Goal: Task Accomplishment & Management: Manage account settings

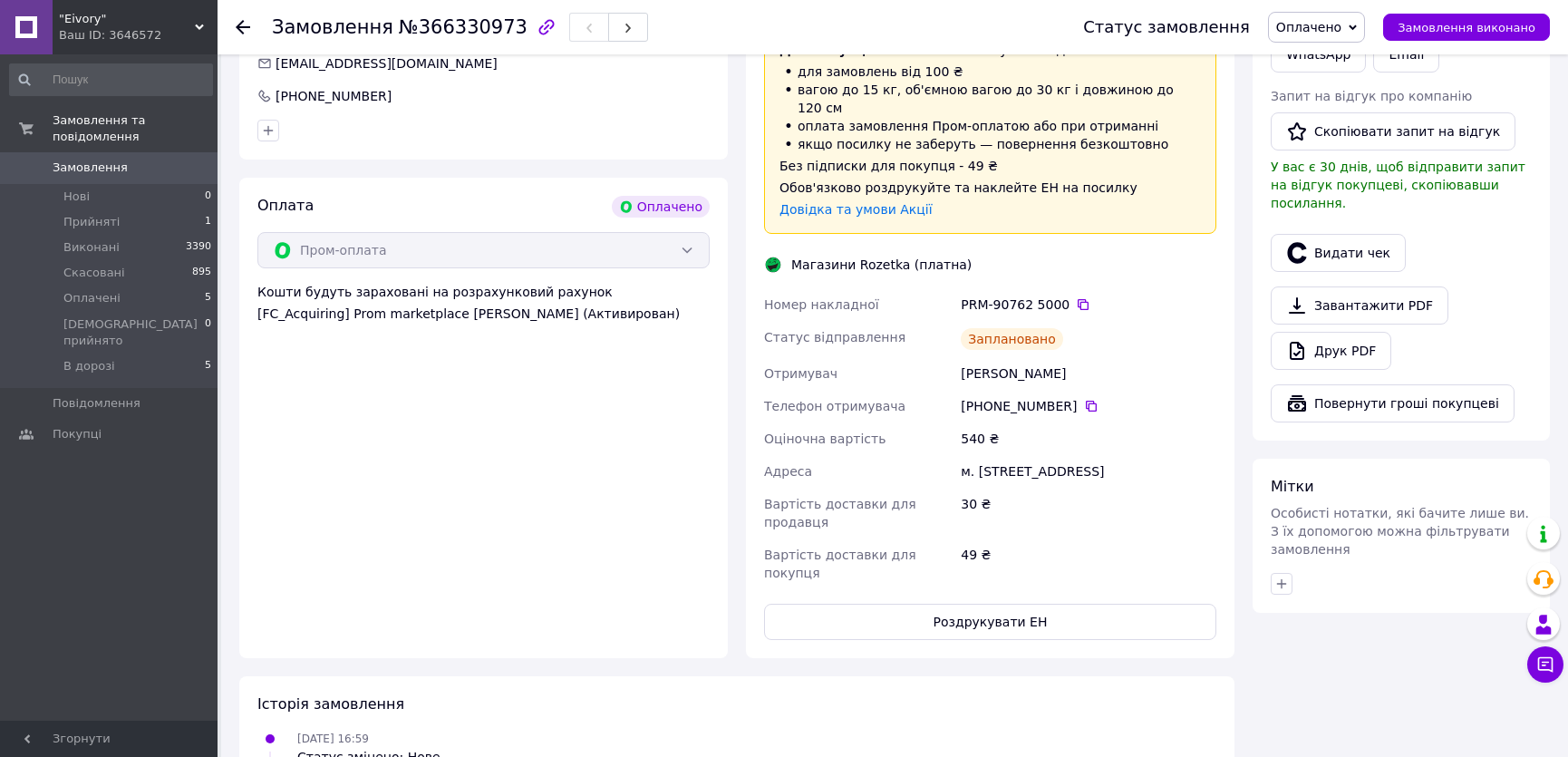
scroll to position [768, 0]
click at [1527, 670] on button "Чат з покупцем" at bounding box center [1545, 664] width 36 height 36
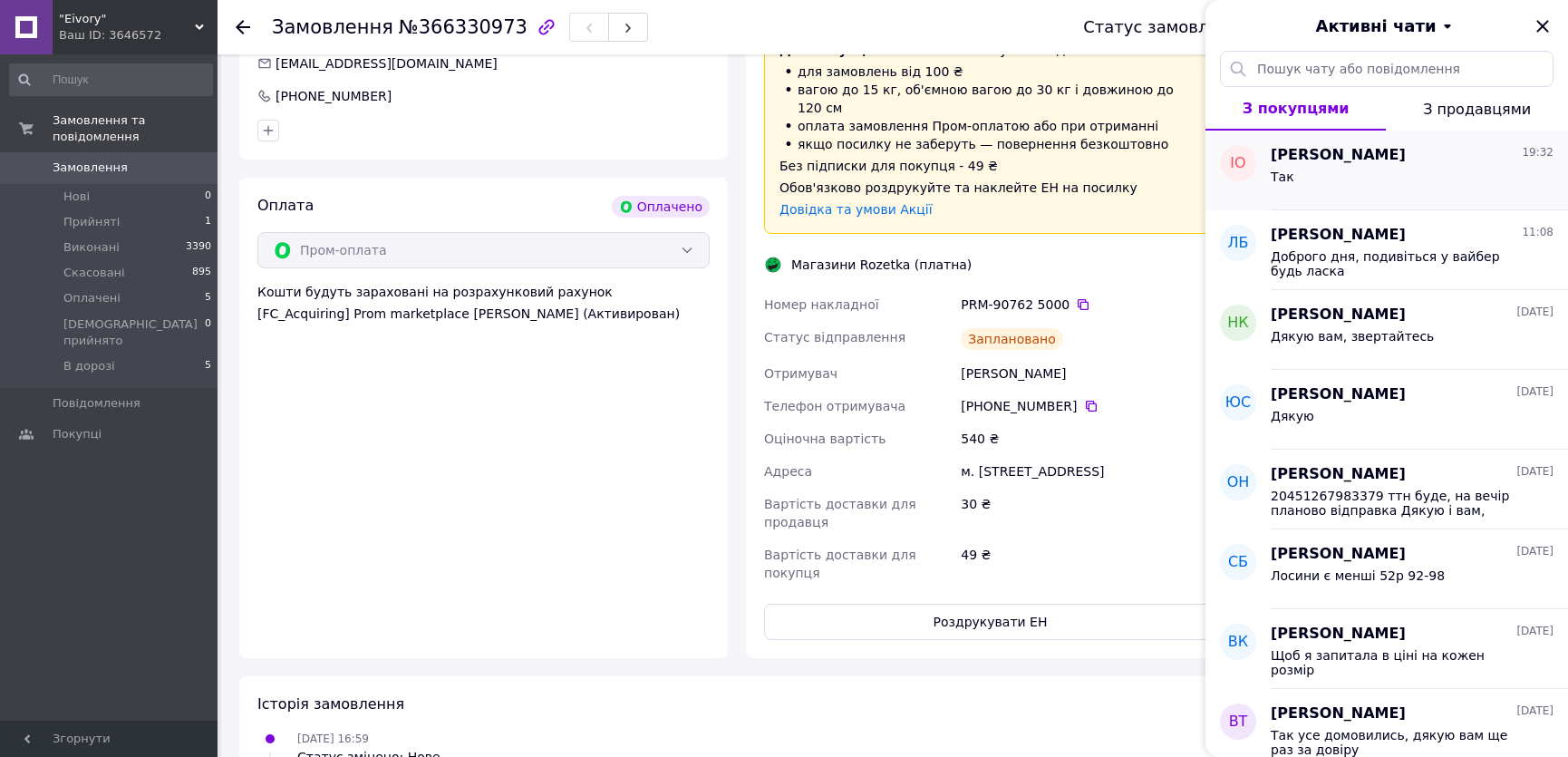
click at [1416, 169] on div "Так" at bounding box center [1412, 179] width 283 height 29
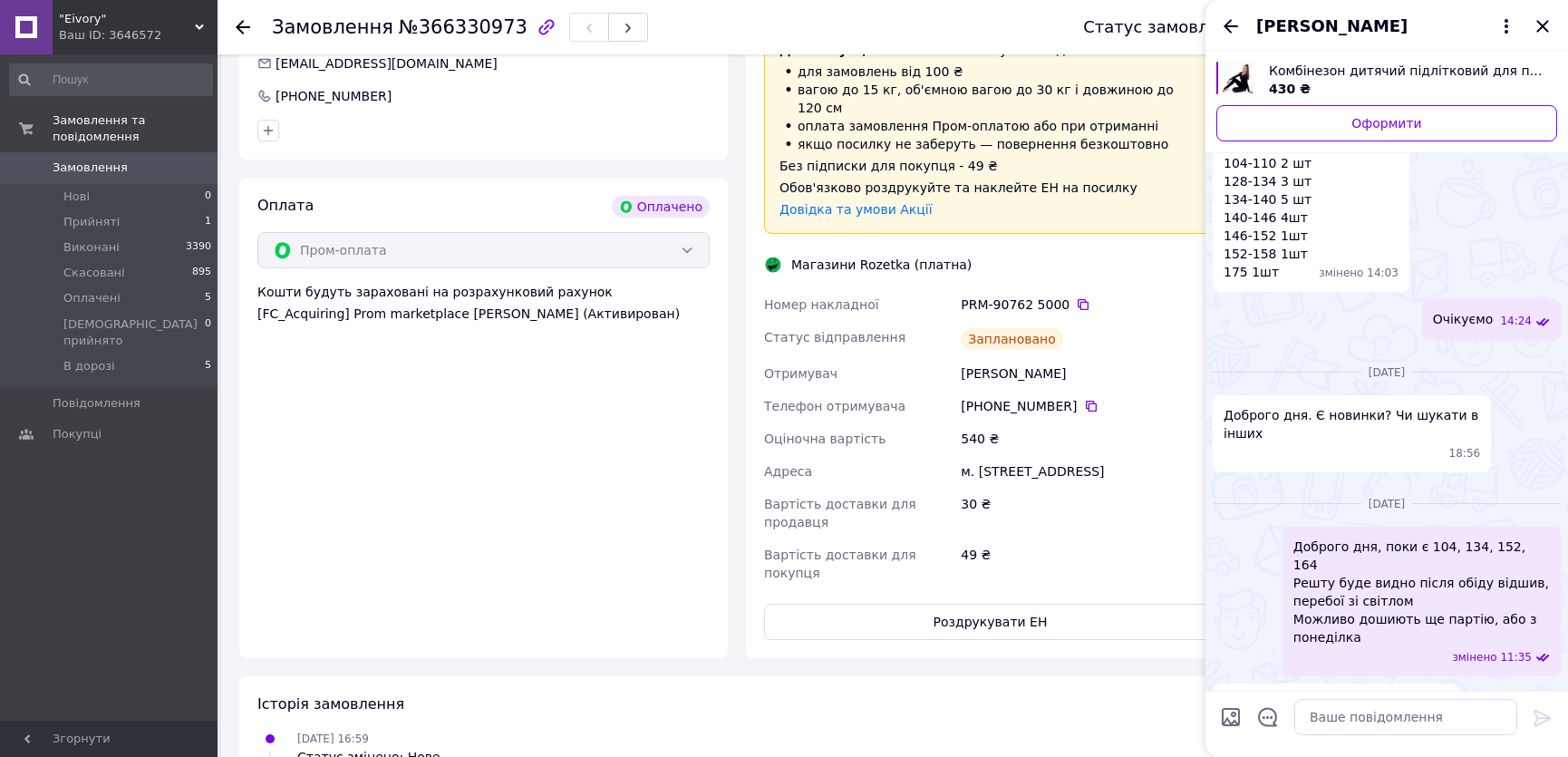
scroll to position [1696, 0]
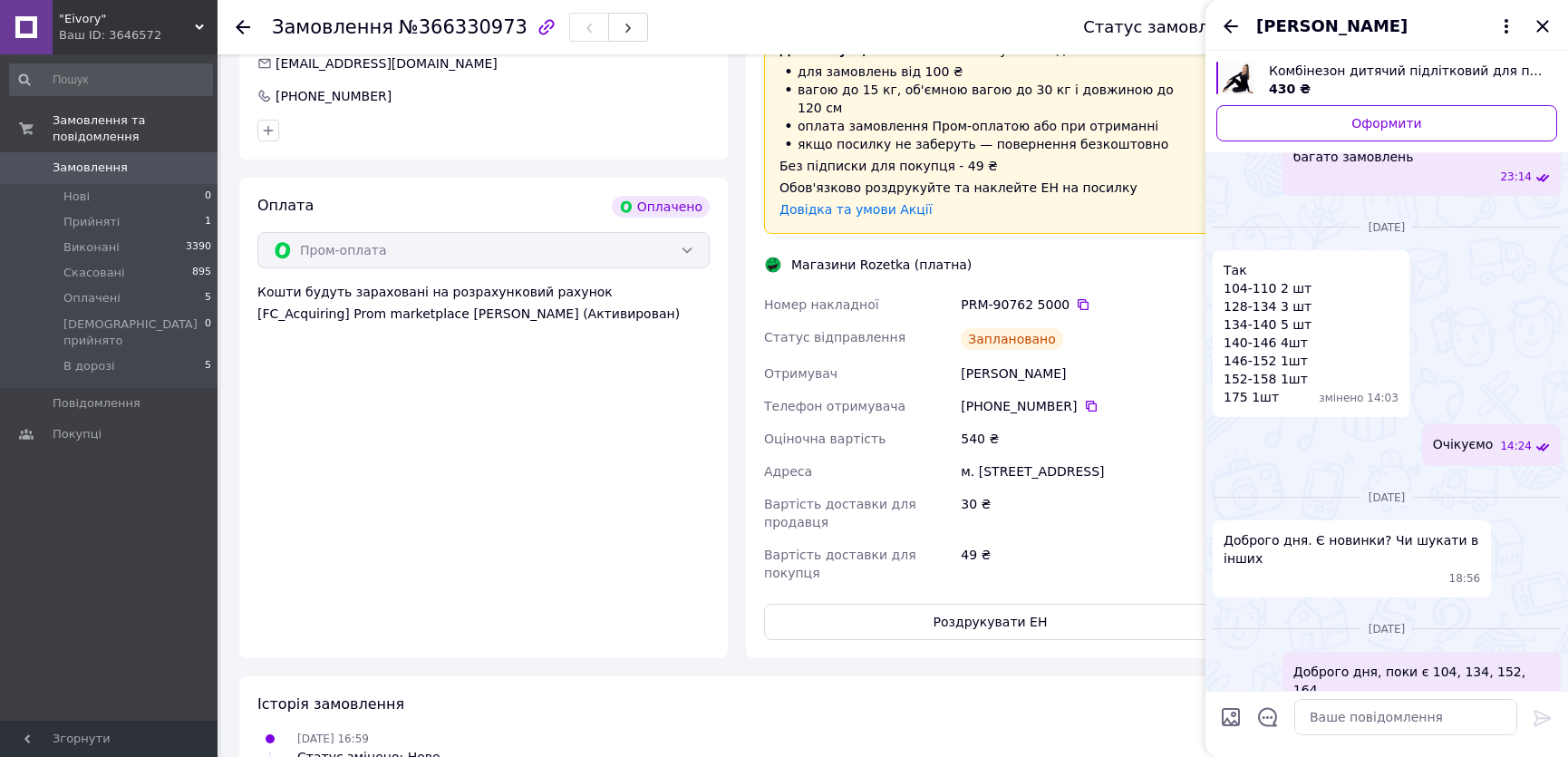
click at [1279, 23] on span "Іра Онищенко" at bounding box center [1332, 26] width 152 height 23
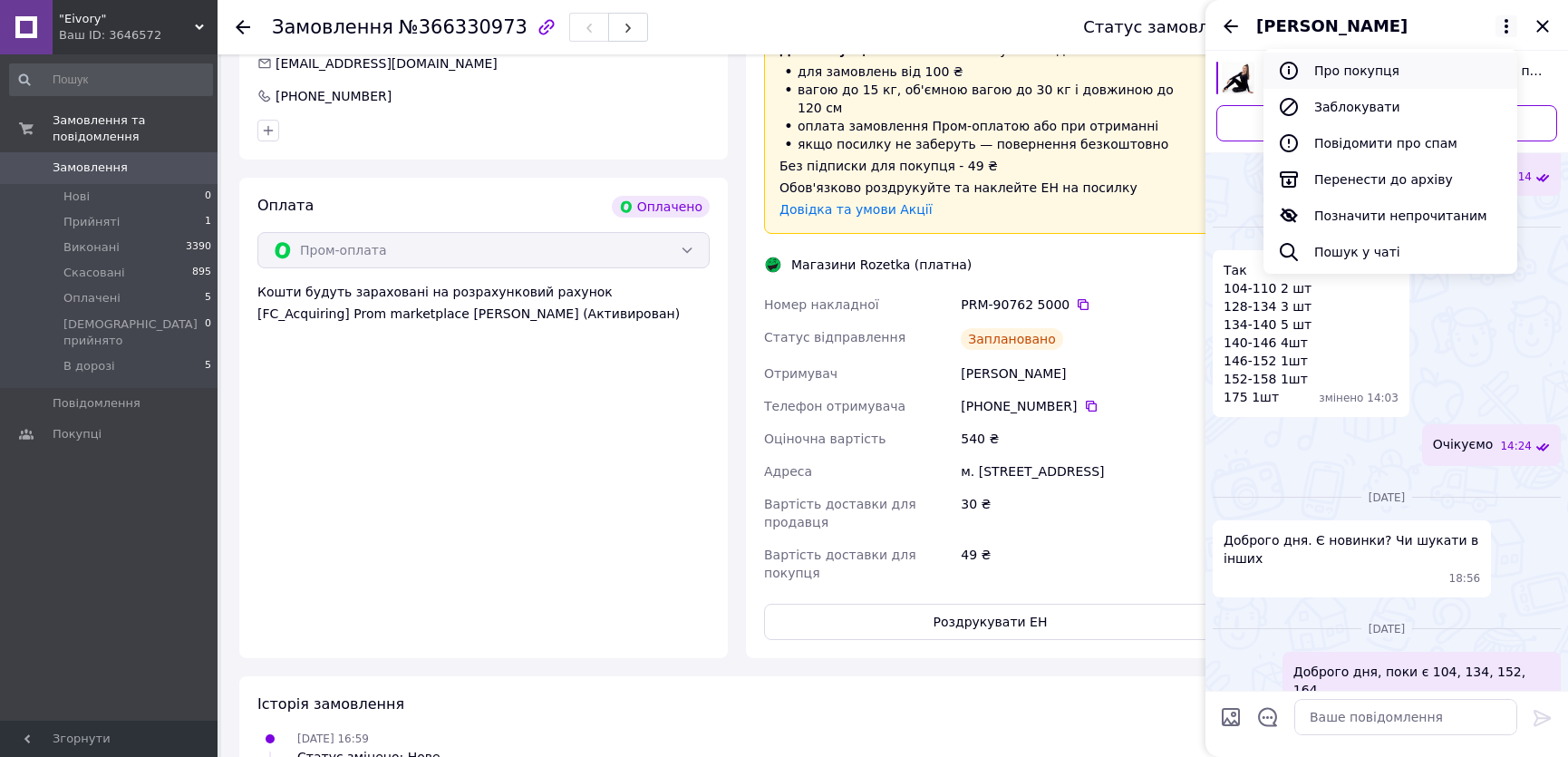
click at [1379, 58] on button "Про покупця" at bounding box center [1390, 71] width 254 height 36
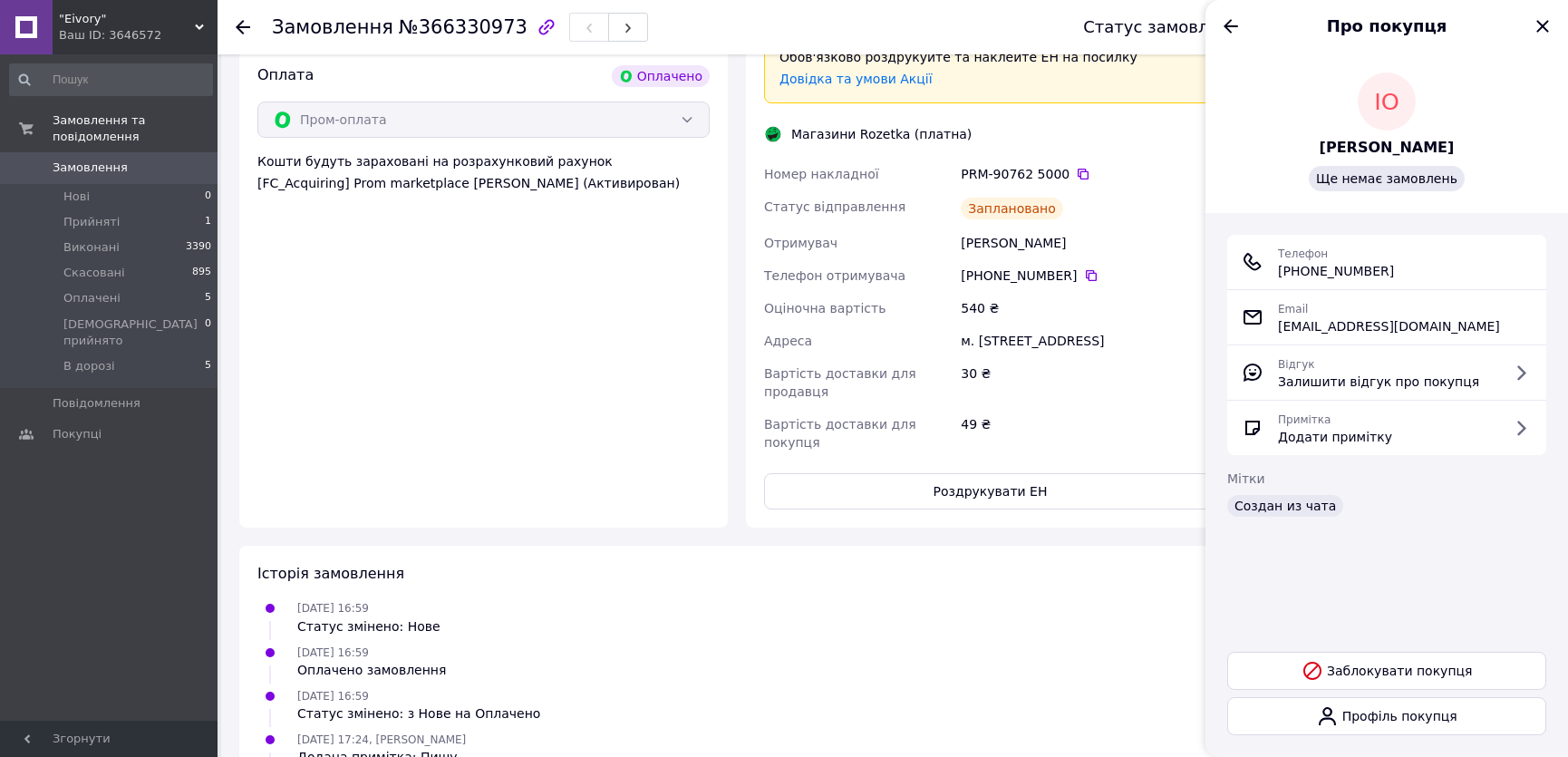
scroll to position [933, 0]
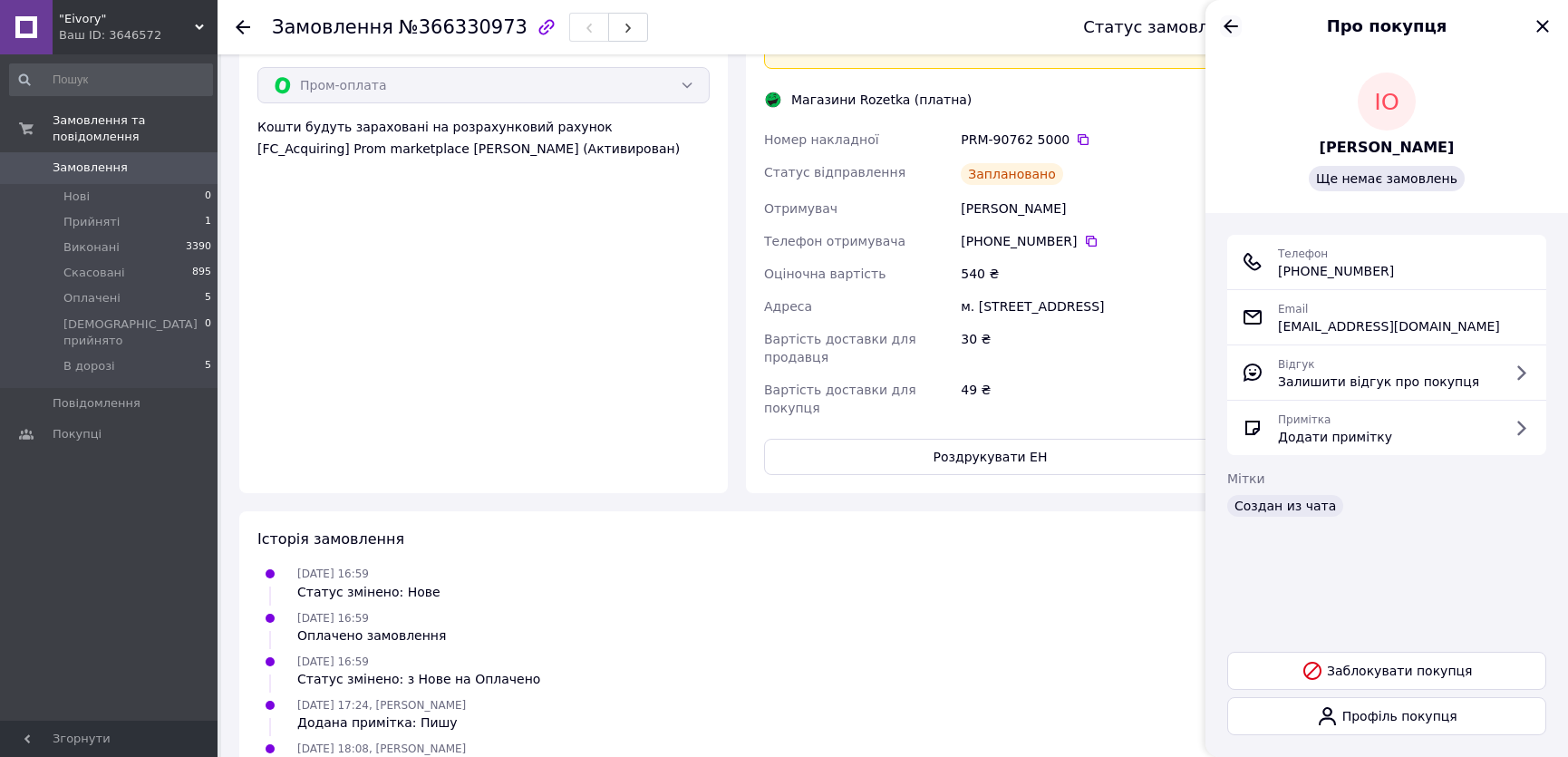
click at [1225, 30] on icon "Назад" at bounding box center [1231, 26] width 21 height 21
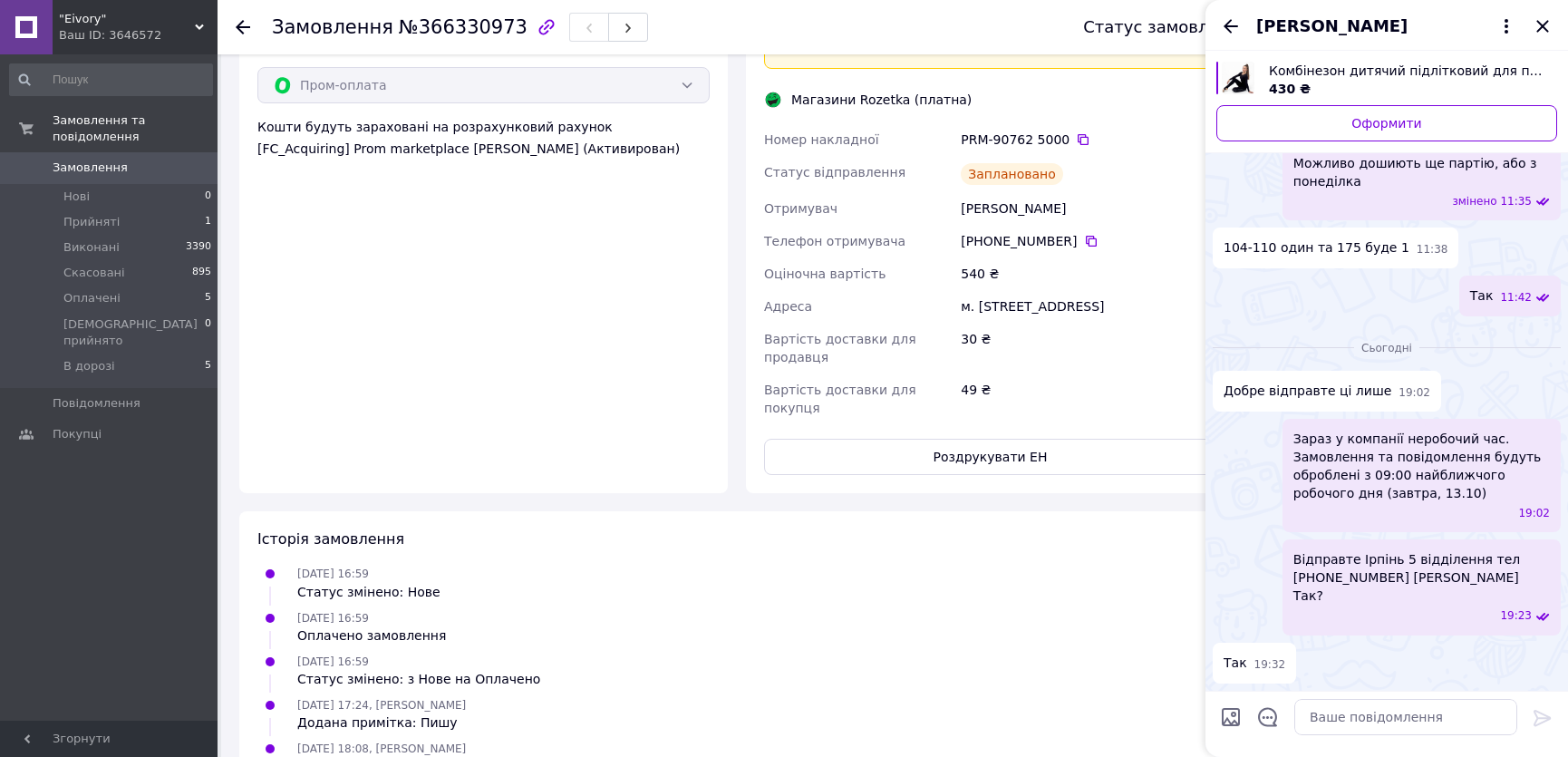
scroll to position [3093, 0]
click at [1549, 26] on icon "Закрити" at bounding box center [1542, 26] width 21 height 21
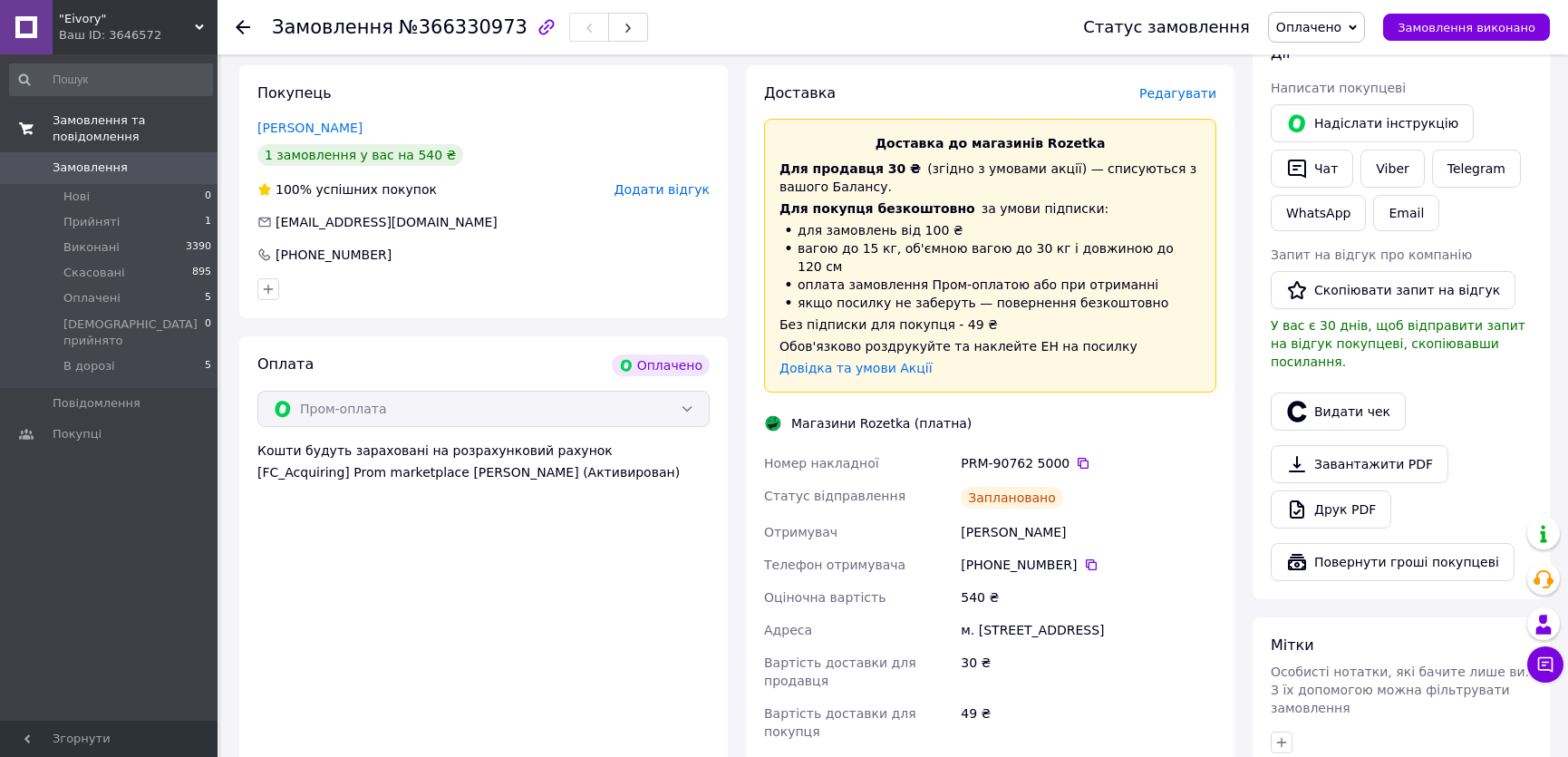
scroll to position [603, 0]
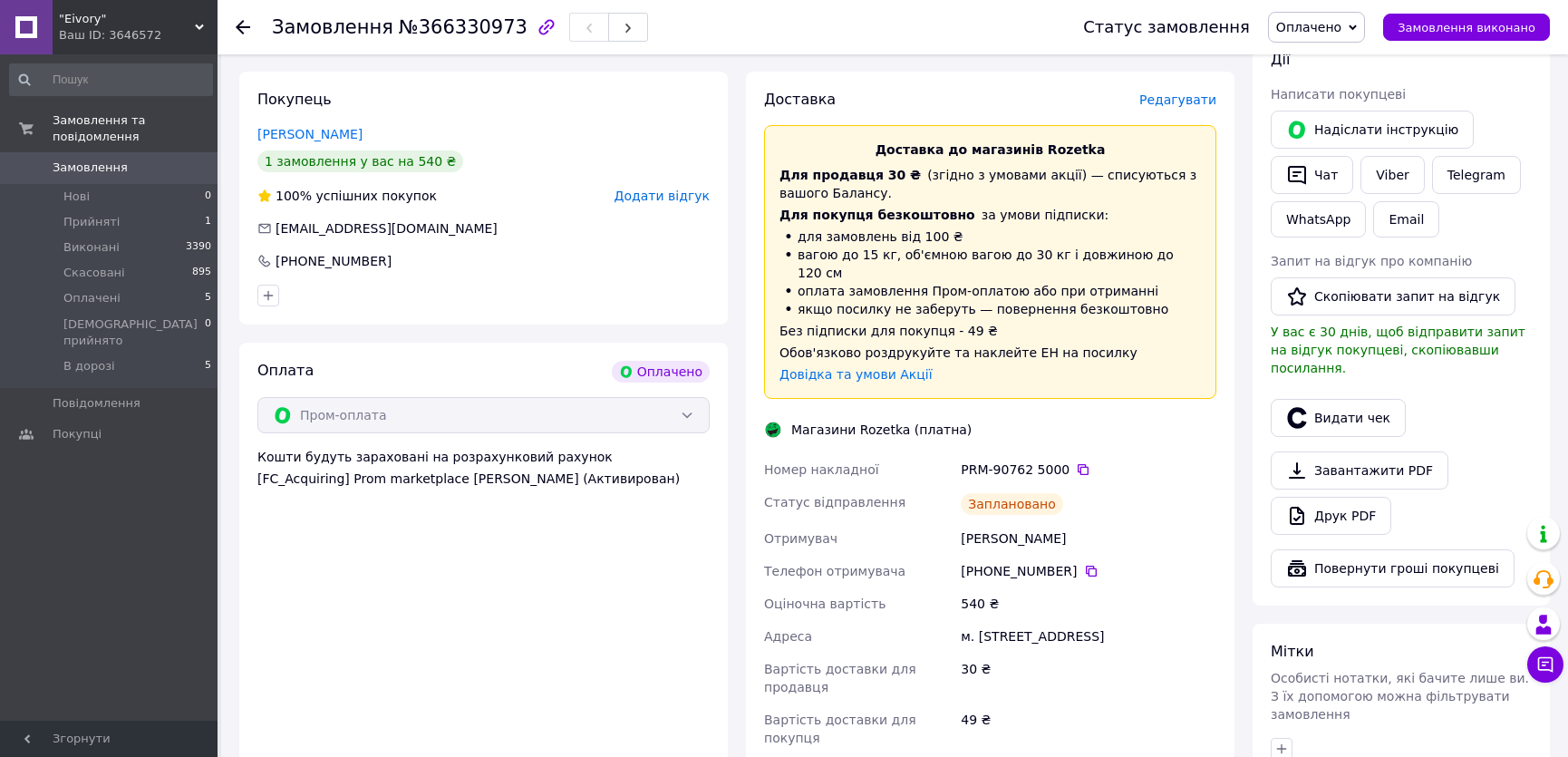
click at [63, 153] on link "Замовлення 0" at bounding box center [111, 167] width 222 height 31
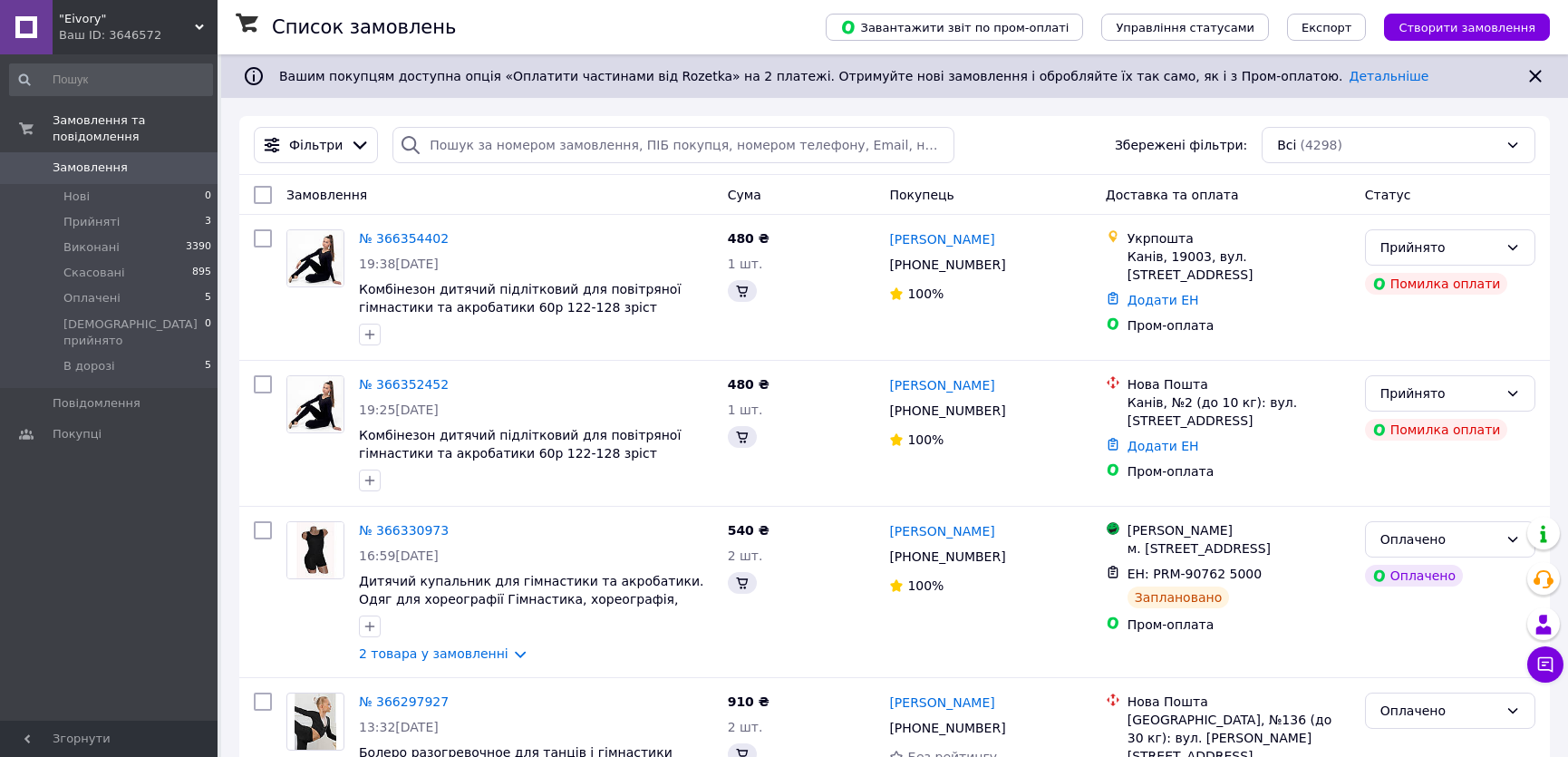
click at [1561, 666] on button "Чат з покупцем" at bounding box center [1545, 664] width 36 height 36
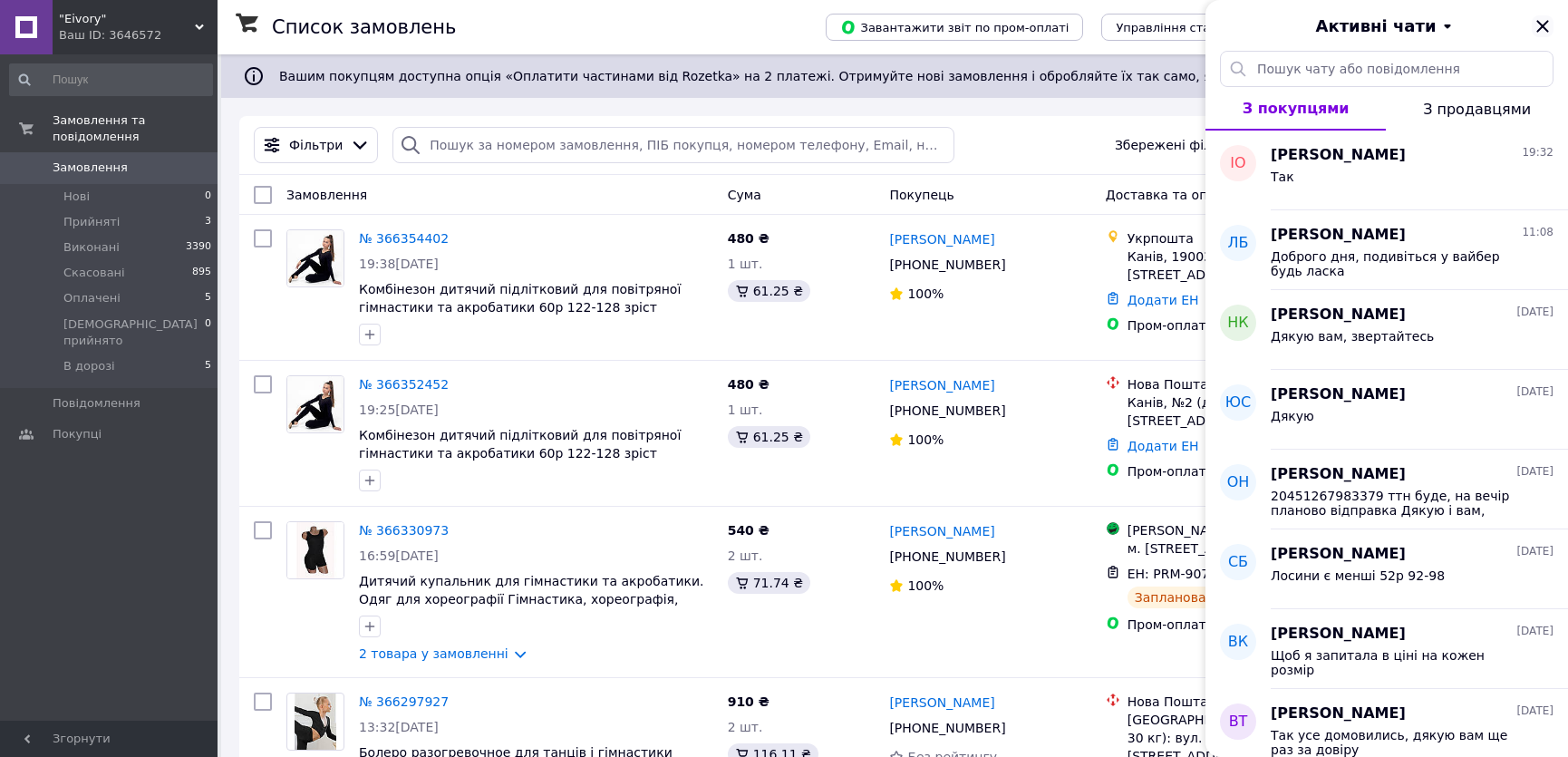
click at [1539, 28] on icon "Закрити" at bounding box center [1542, 25] width 12 height 12
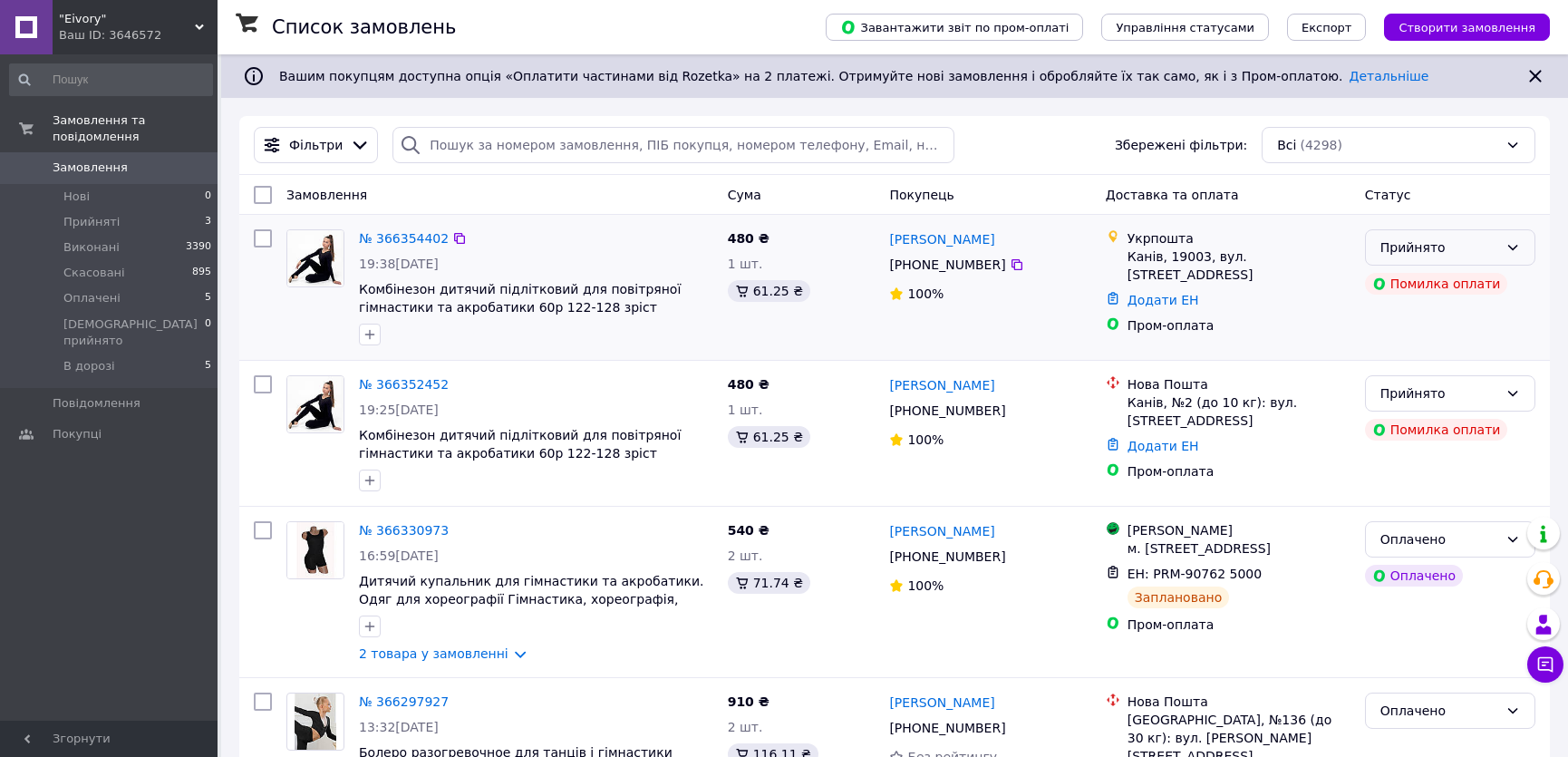
click at [1514, 247] on icon at bounding box center [1513, 247] width 10 height 6
click at [1439, 281] on div "Помилка оплати" at bounding box center [1437, 284] width 143 height 21
click at [1416, 429] on div "Помилка оплати" at bounding box center [1437, 430] width 143 height 21
click at [1482, 33] on span "Створити замовлення" at bounding box center [1467, 27] width 137 height 14
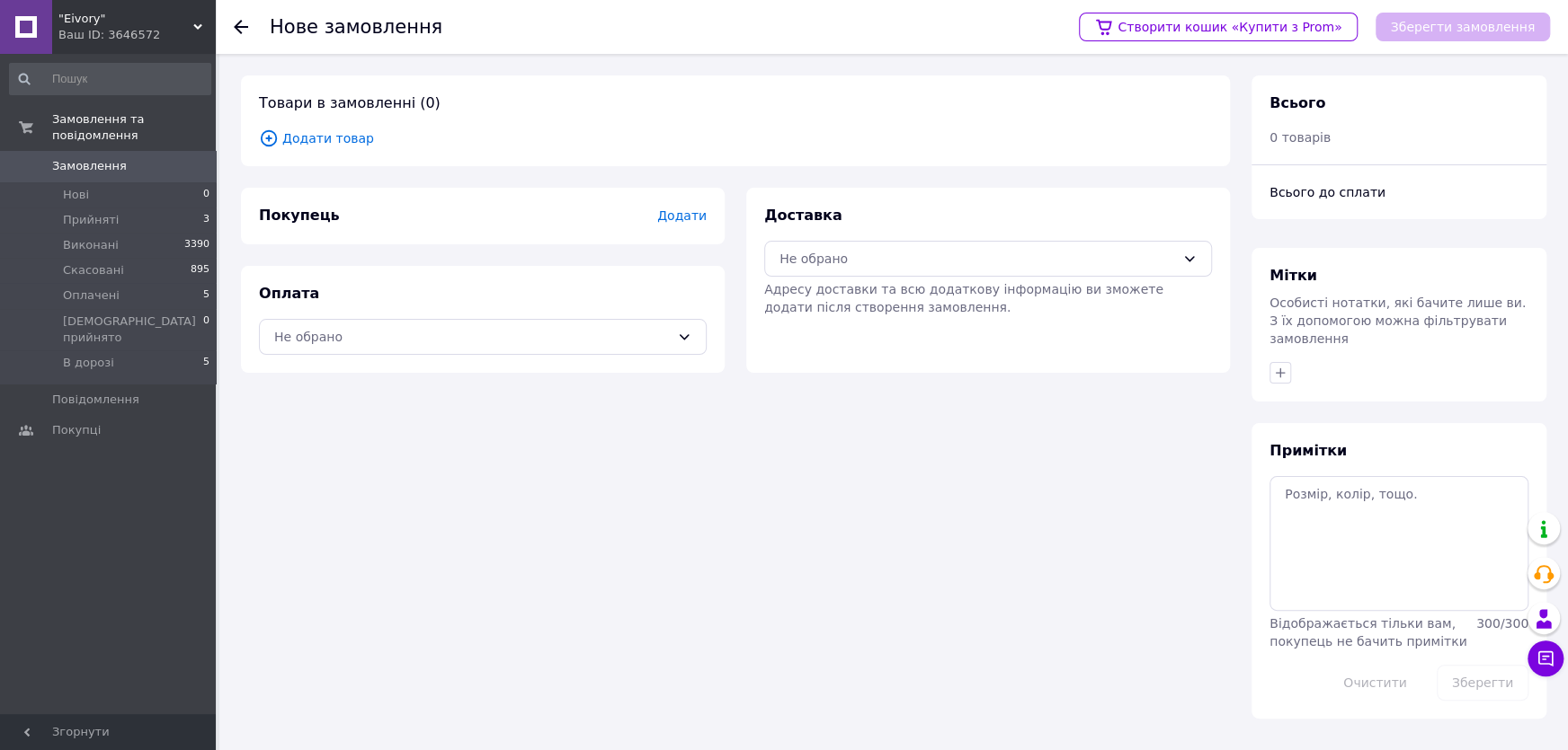
drag, startPoint x: 380, startPoint y: 228, endPoint x: 645, endPoint y: 226, distance: 265.0
click at [393, 226] on div "Покупець Додати" at bounding box center [482, 216] width 484 height 56
drag, startPoint x: 657, startPoint y: 223, endPoint x: 690, endPoint y: 212, distance: 34.8
click at [660, 222] on div "Покупець Додати" at bounding box center [483, 216] width 448 height 20
click at [690, 212] on span "Додати" at bounding box center [682, 216] width 50 height 15
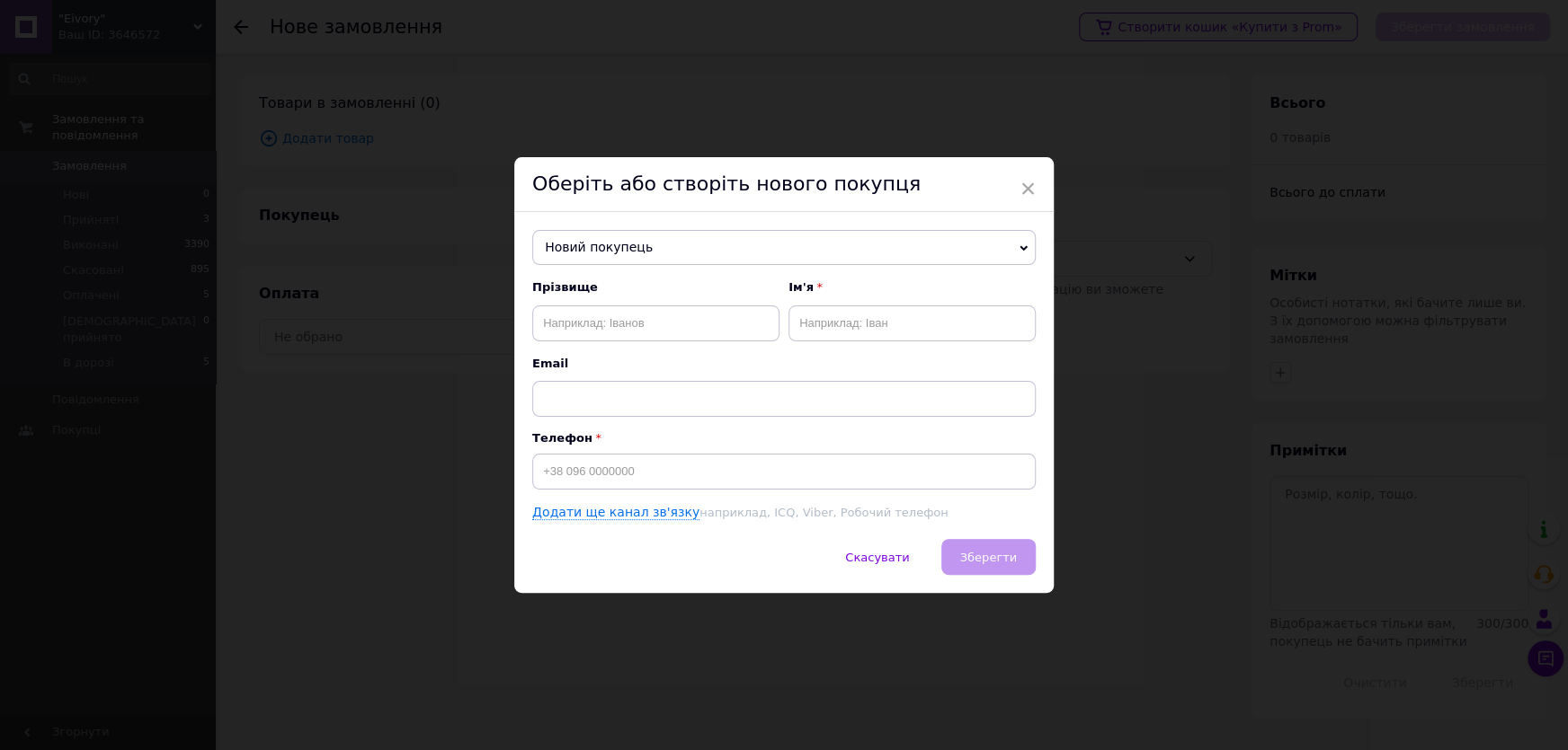
click at [630, 242] on span "Новий покупець" at bounding box center [784, 248] width 503 height 36
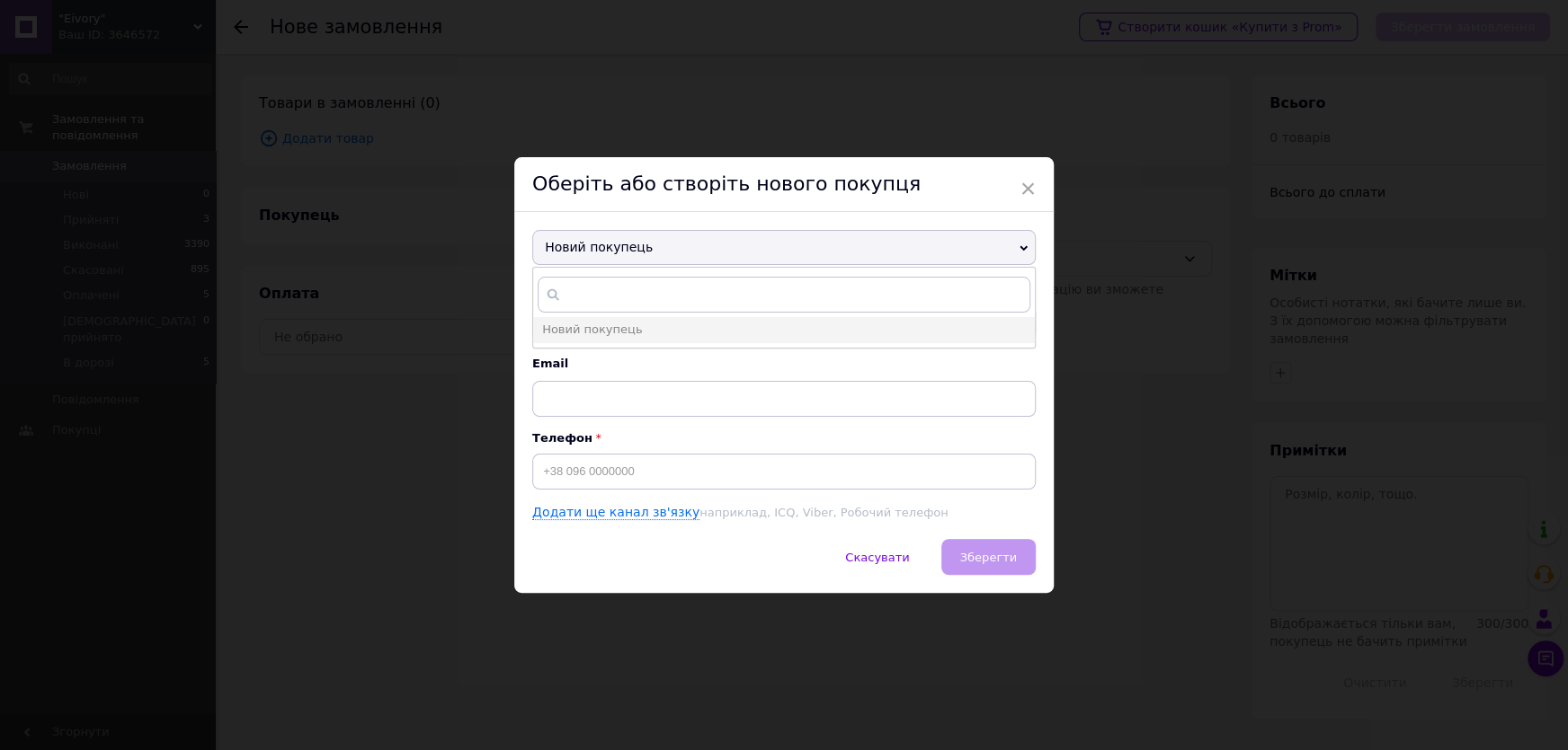
click at [630, 240] on span "Новий покупець" at bounding box center [784, 248] width 503 height 36
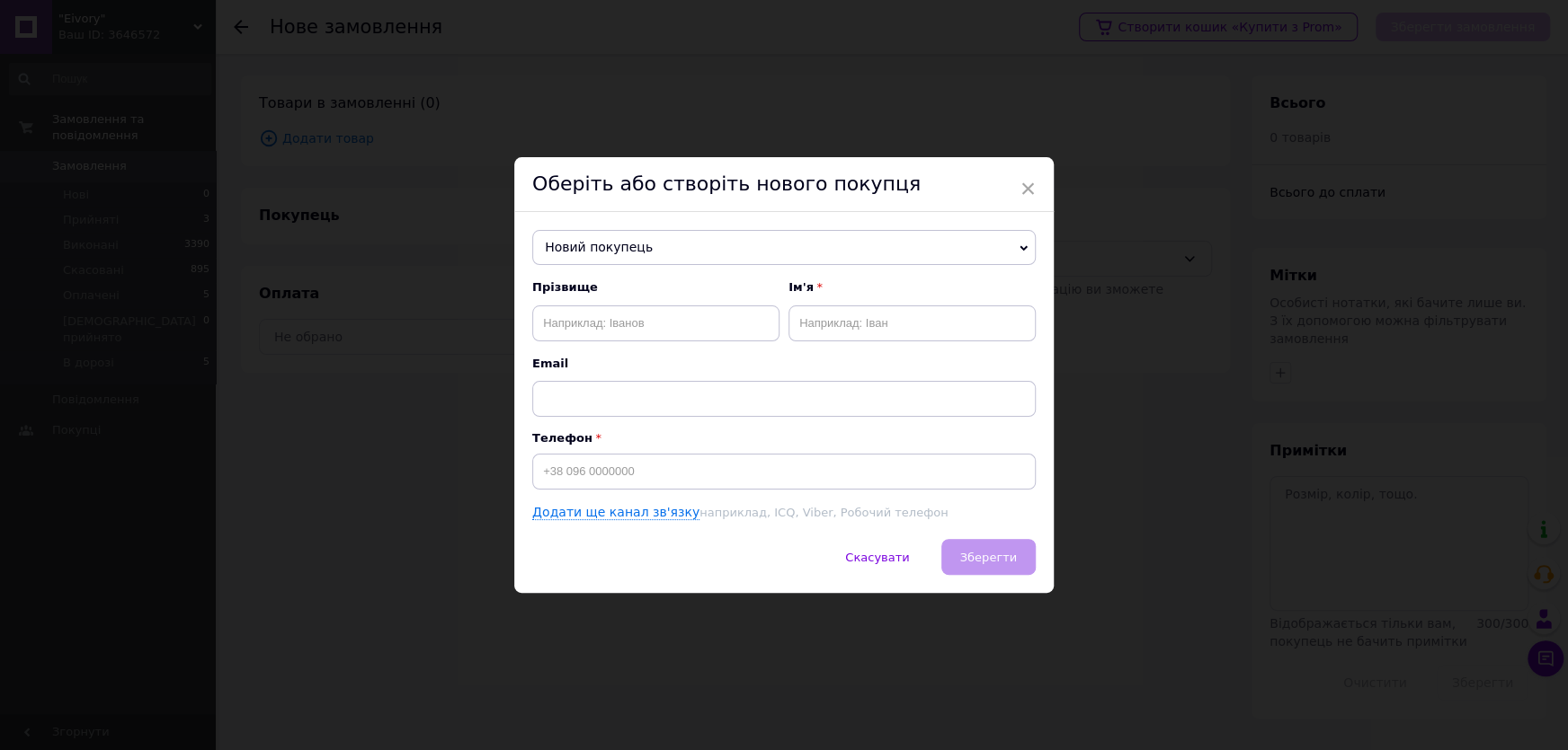
click at [631, 239] on span "Новий покупець" at bounding box center [784, 248] width 503 height 36
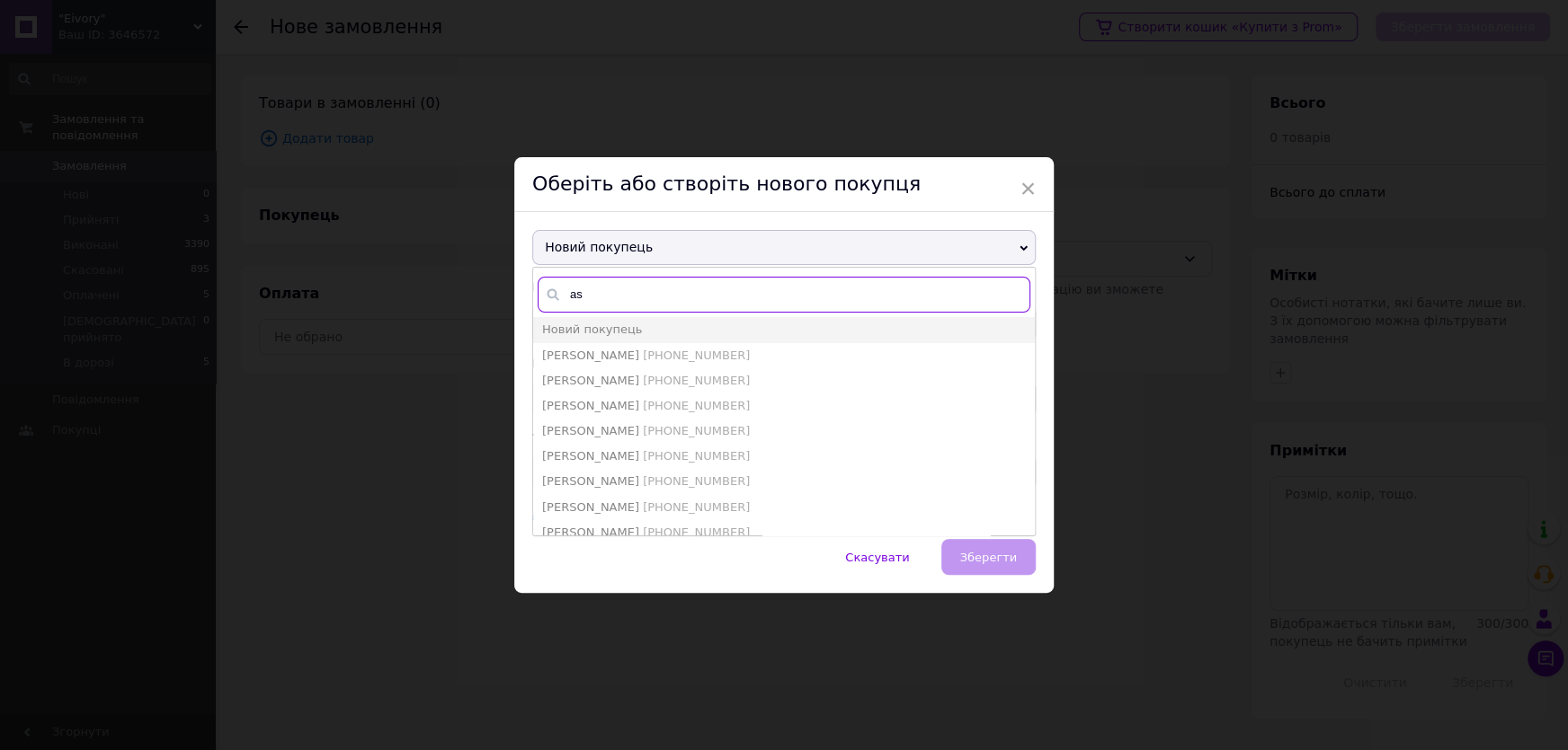
type input "a"
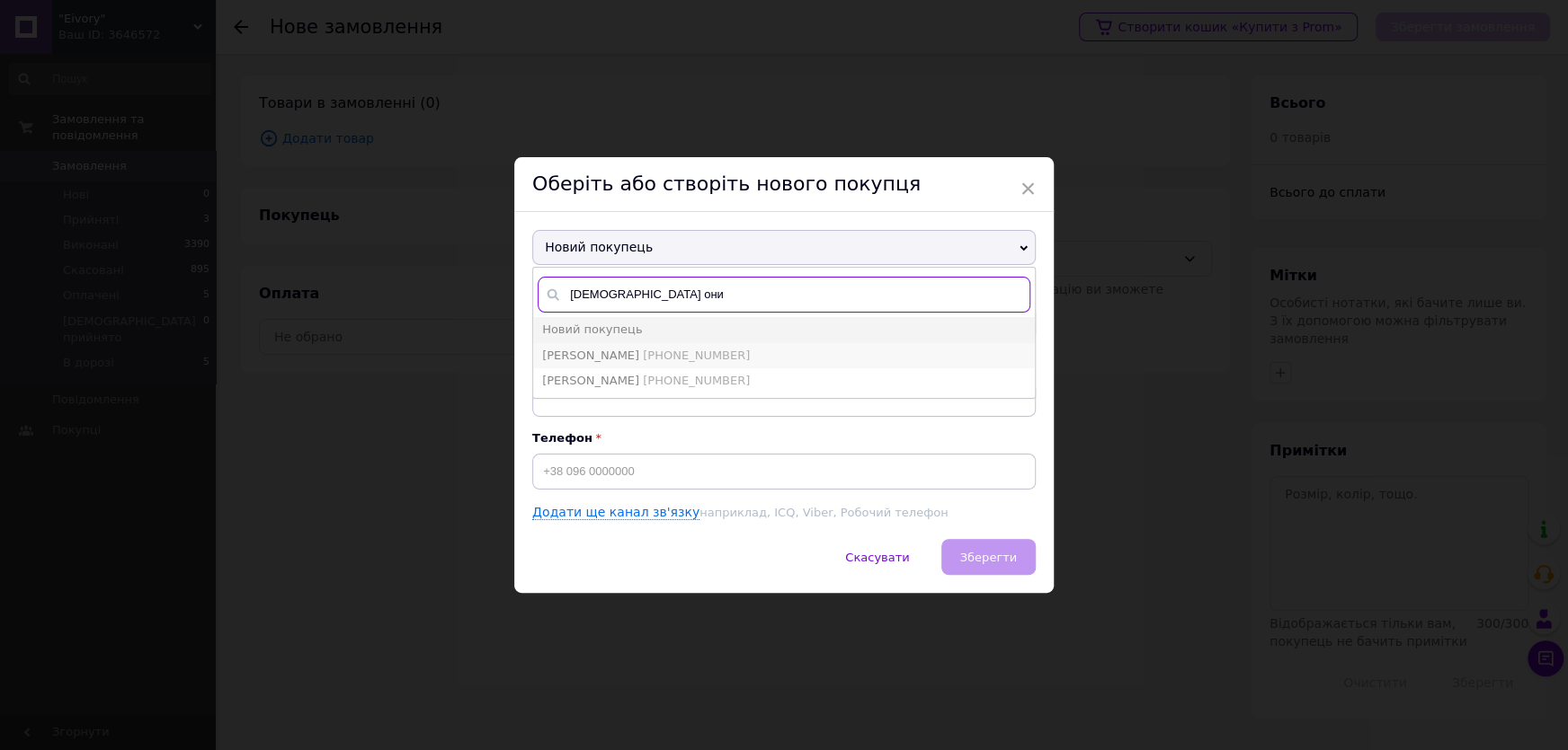
type input "іра они"
click at [668, 355] on span "+380958707548" at bounding box center [696, 355] width 107 height 14
type input "Іра Онищенко"
type input "+380958707548"
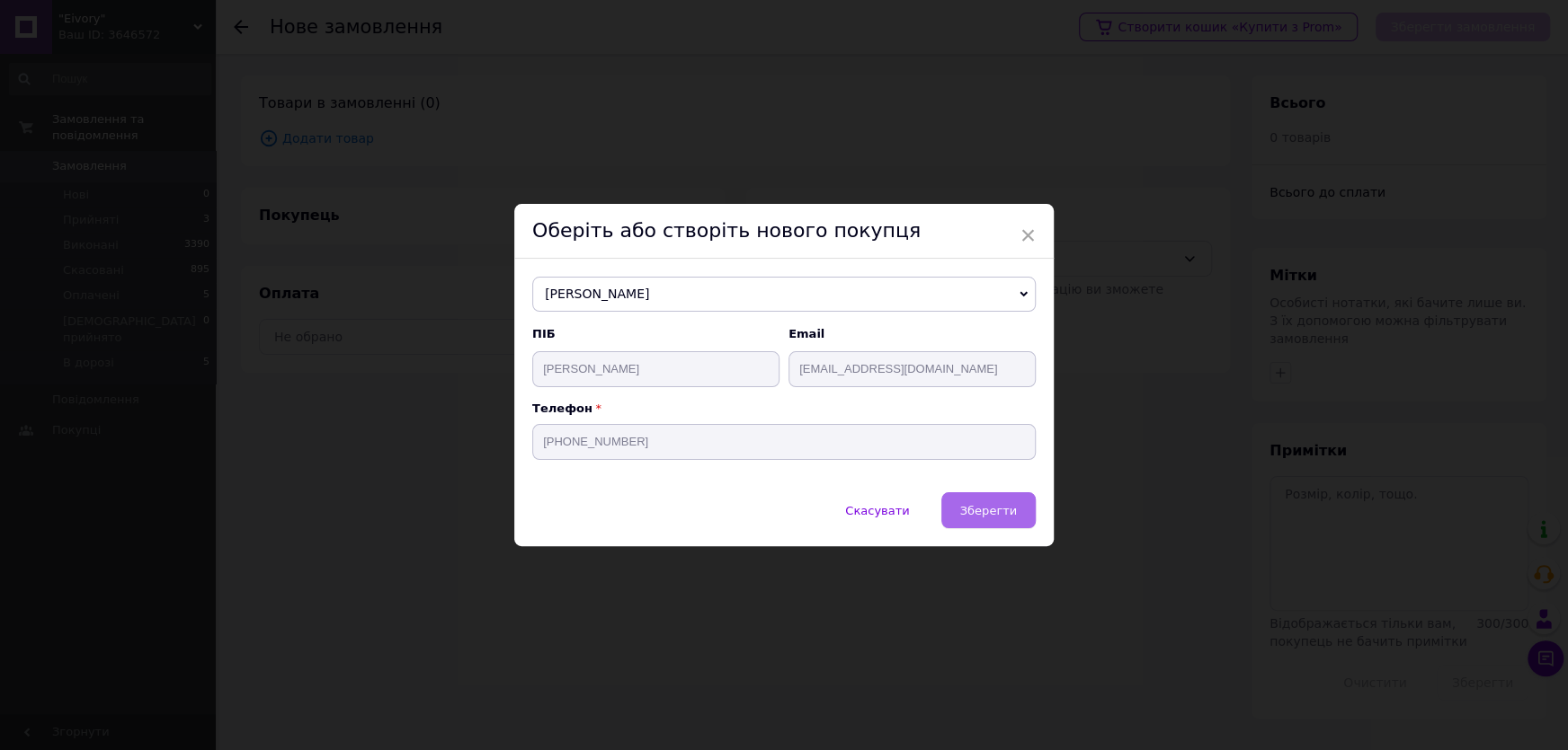
drag, startPoint x: 1025, startPoint y: 545, endPoint x: 990, endPoint y: 512, distance: 48.1
click at [1025, 544] on div "Скасувати   Зберегти" at bounding box center [784, 519] width 539 height 54
click at [990, 512] on span "Зберегти" at bounding box center [987, 510] width 56 height 14
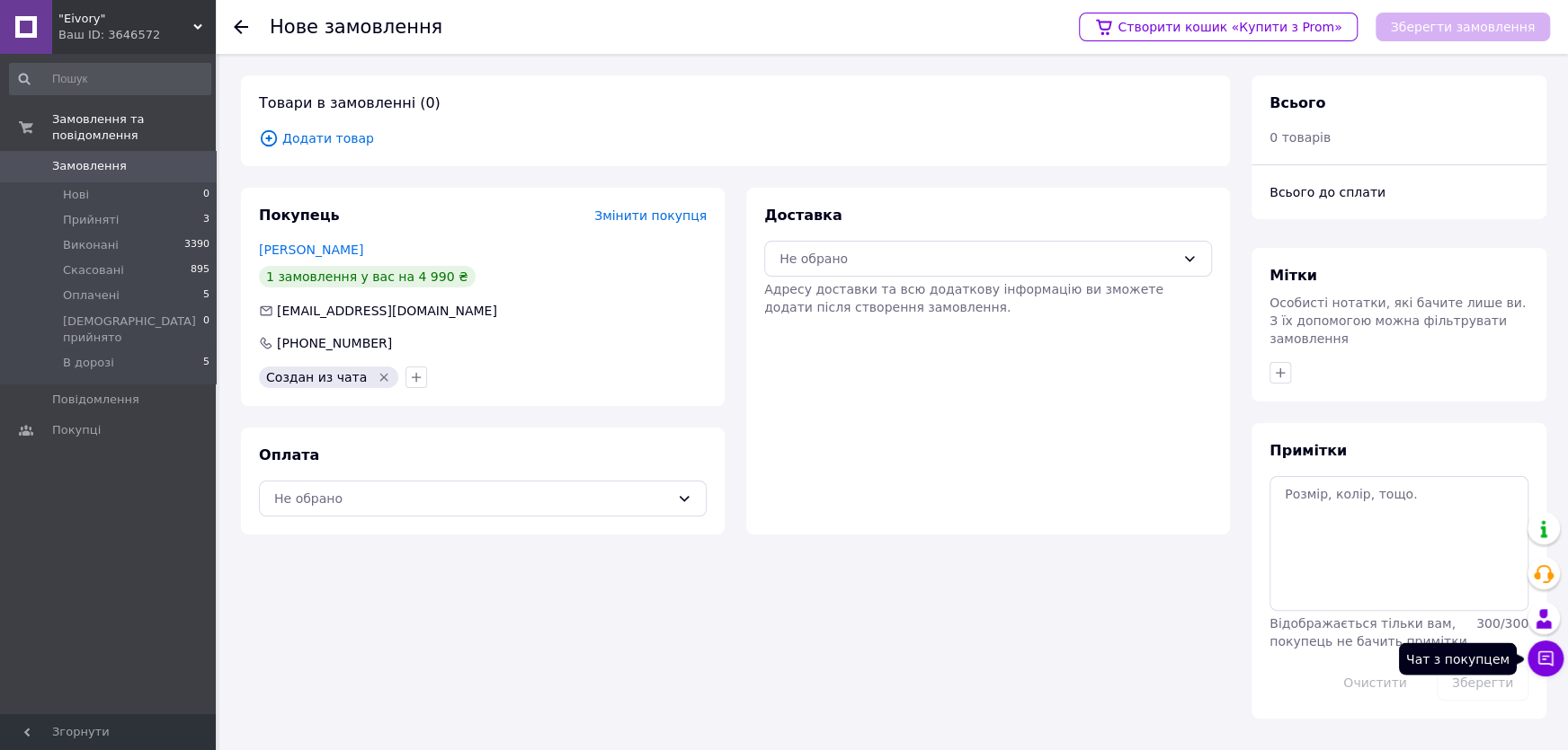
click at [1537, 659] on icon at bounding box center [1546, 659] width 18 height 18
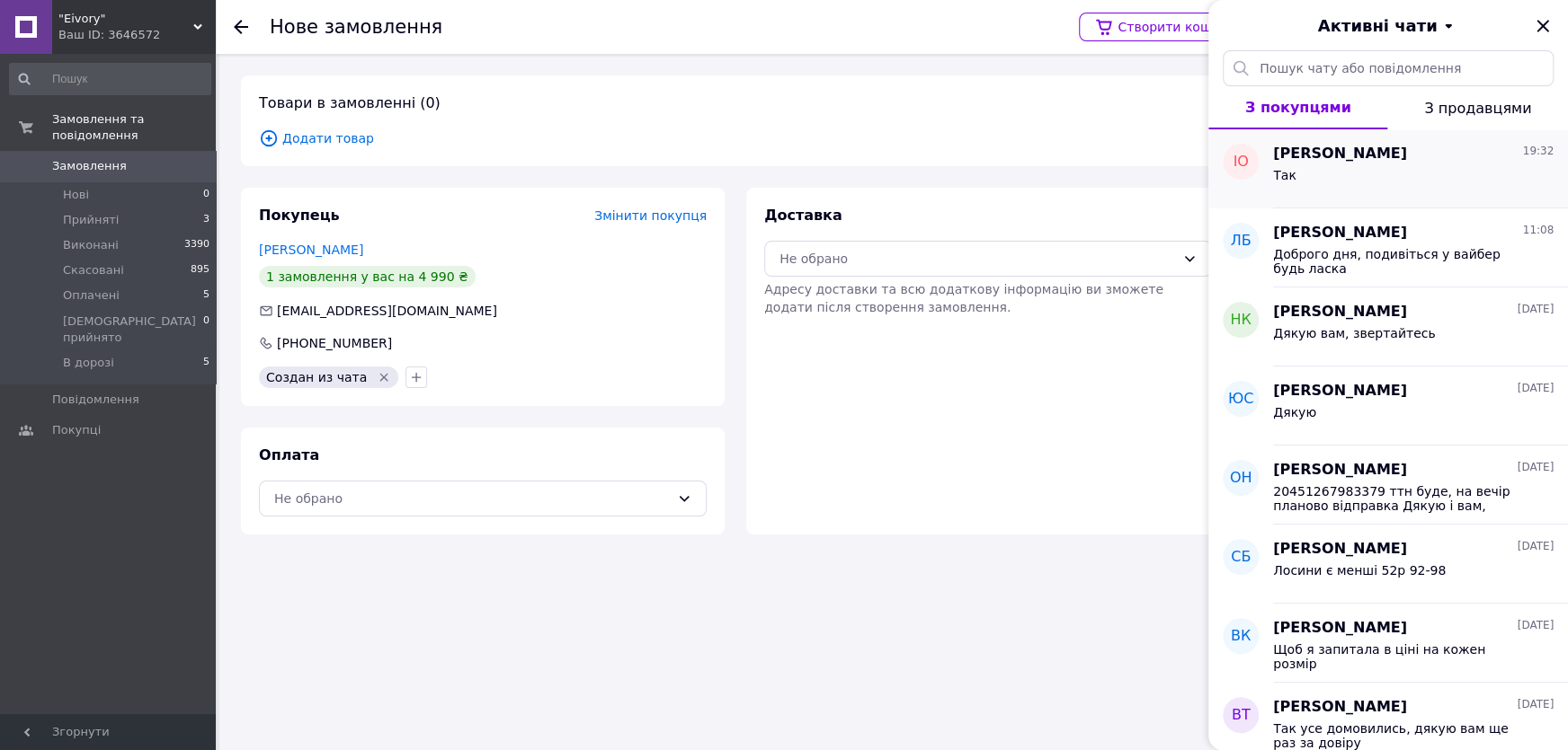
click at [1451, 136] on div "Іра Онищенко 19:32 Так" at bounding box center [1421, 169] width 295 height 79
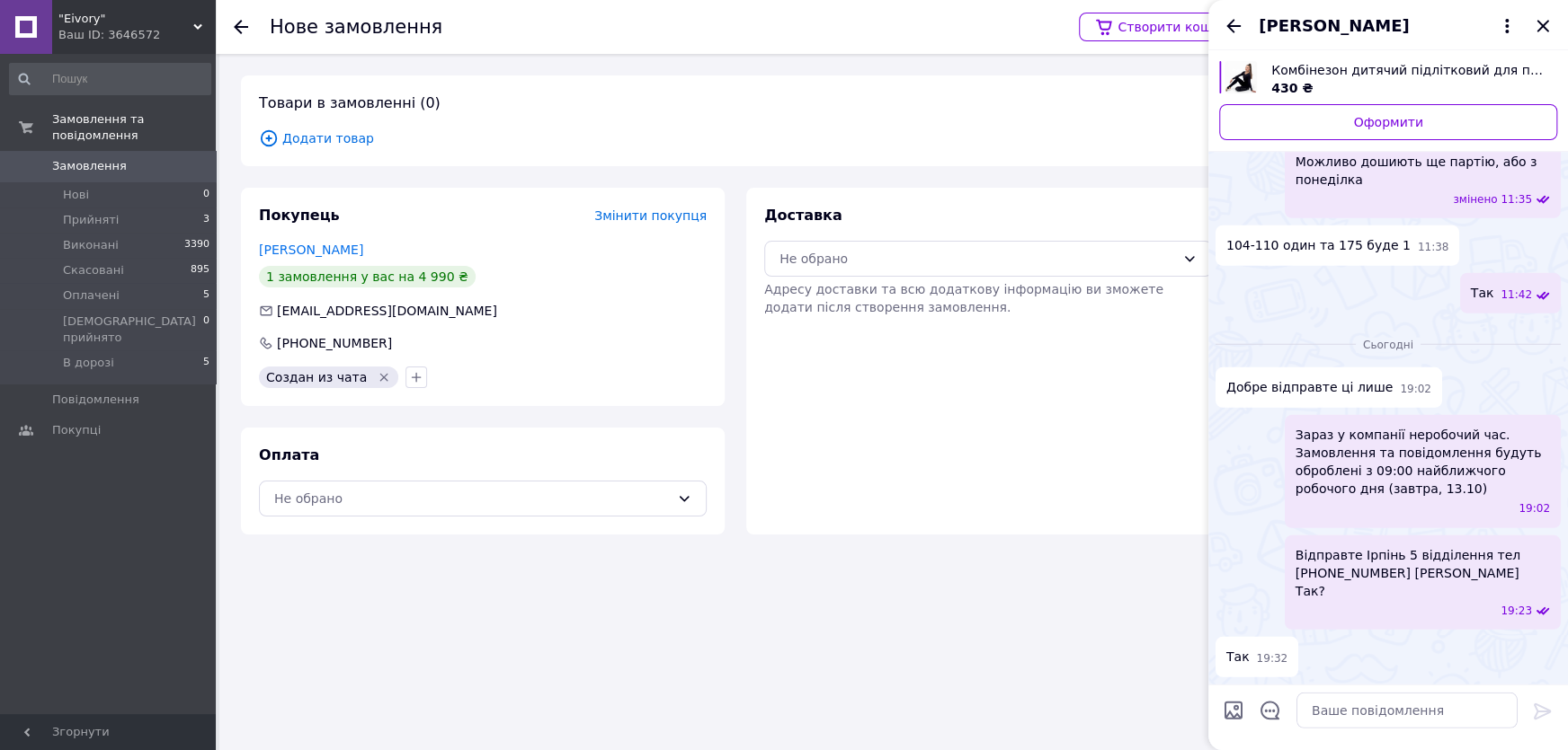
scroll to position [3064, 0]
click at [1547, 28] on icon "Закрити" at bounding box center [1542, 26] width 21 height 21
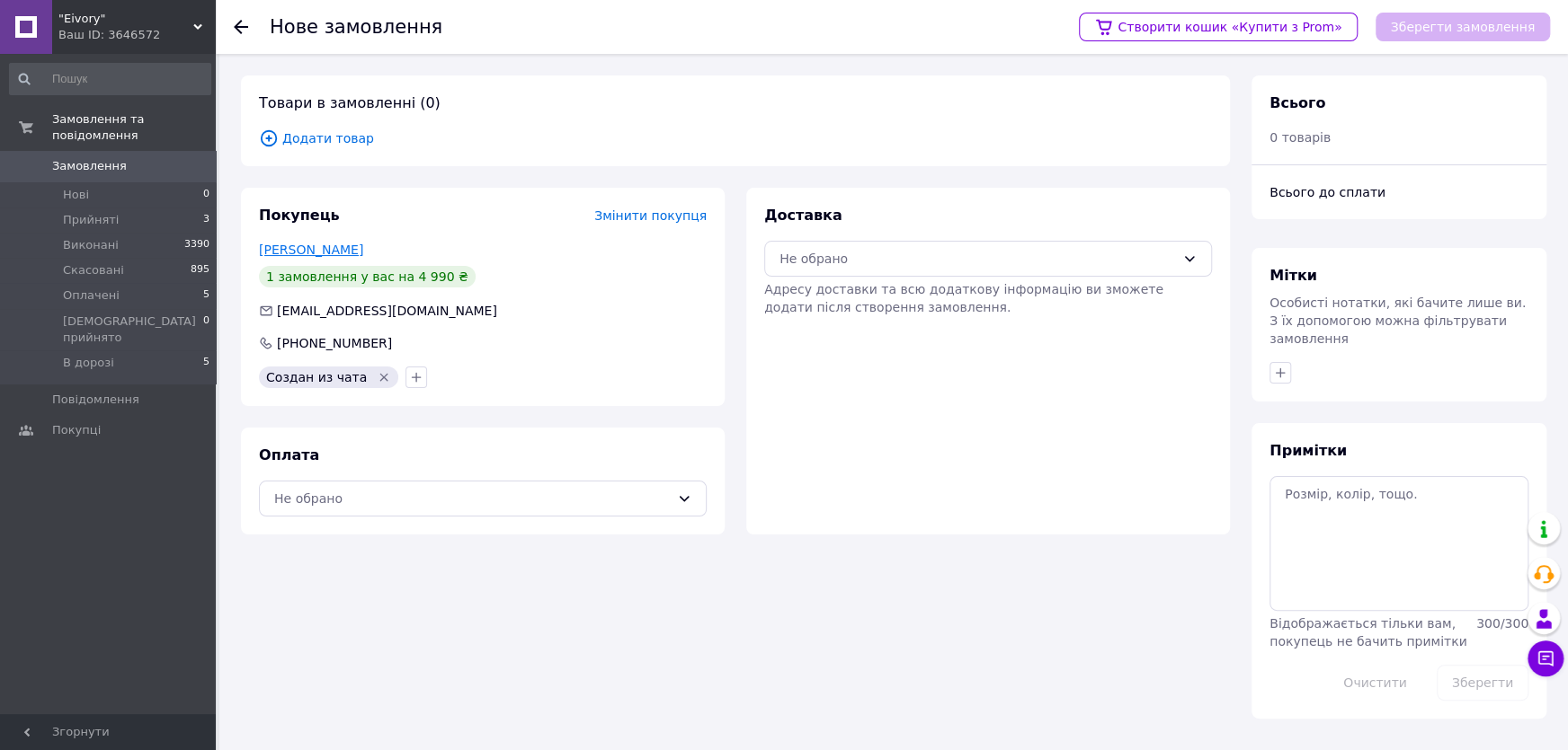
click at [331, 249] on link "Іра Онищенко" at bounding box center [311, 250] width 104 height 15
click at [641, 217] on span "Змінити покупця" at bounding box center [651, 216] width 112 height 15
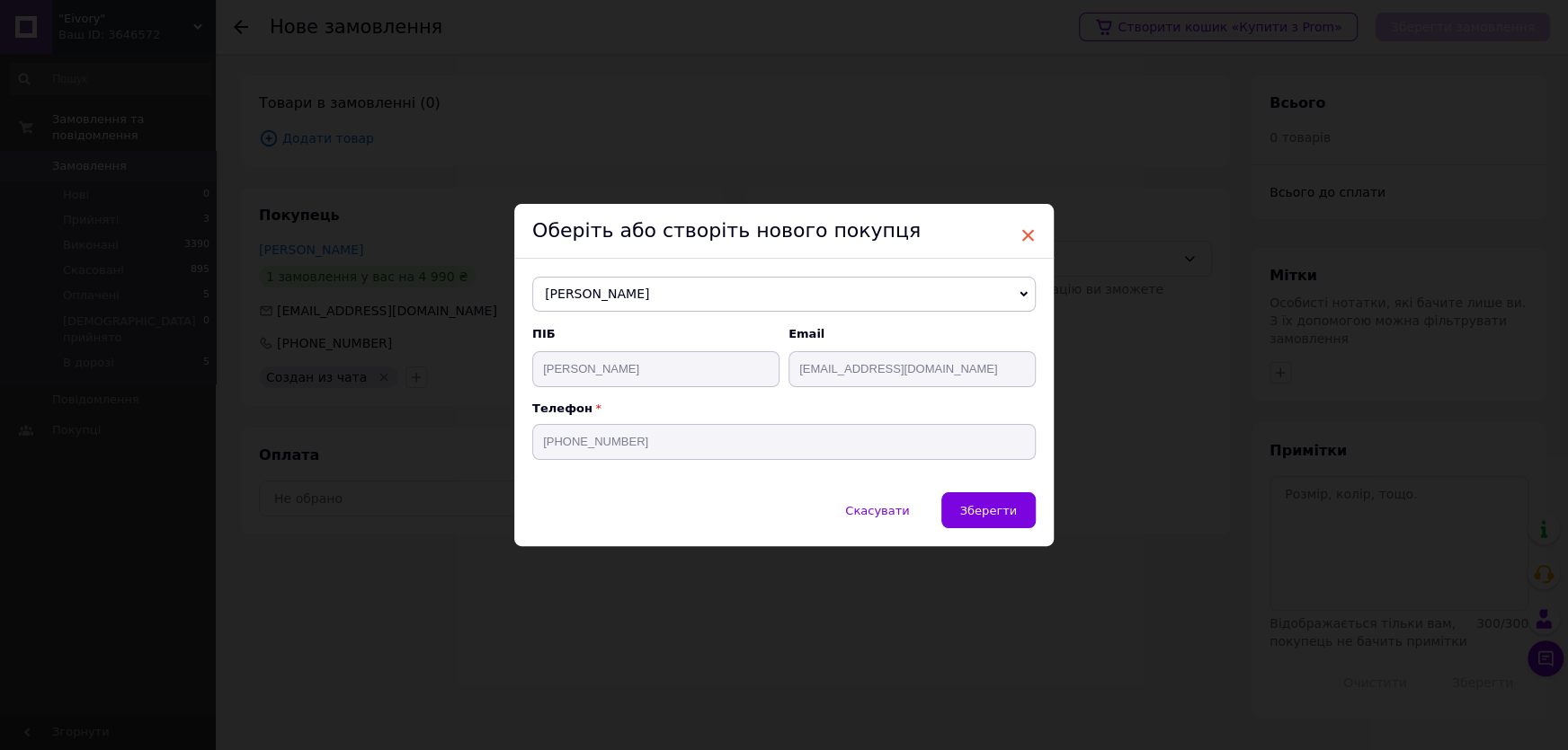
click at [1029, 236] on span "×" at bounding box center [1028, 235] width 17 height 30
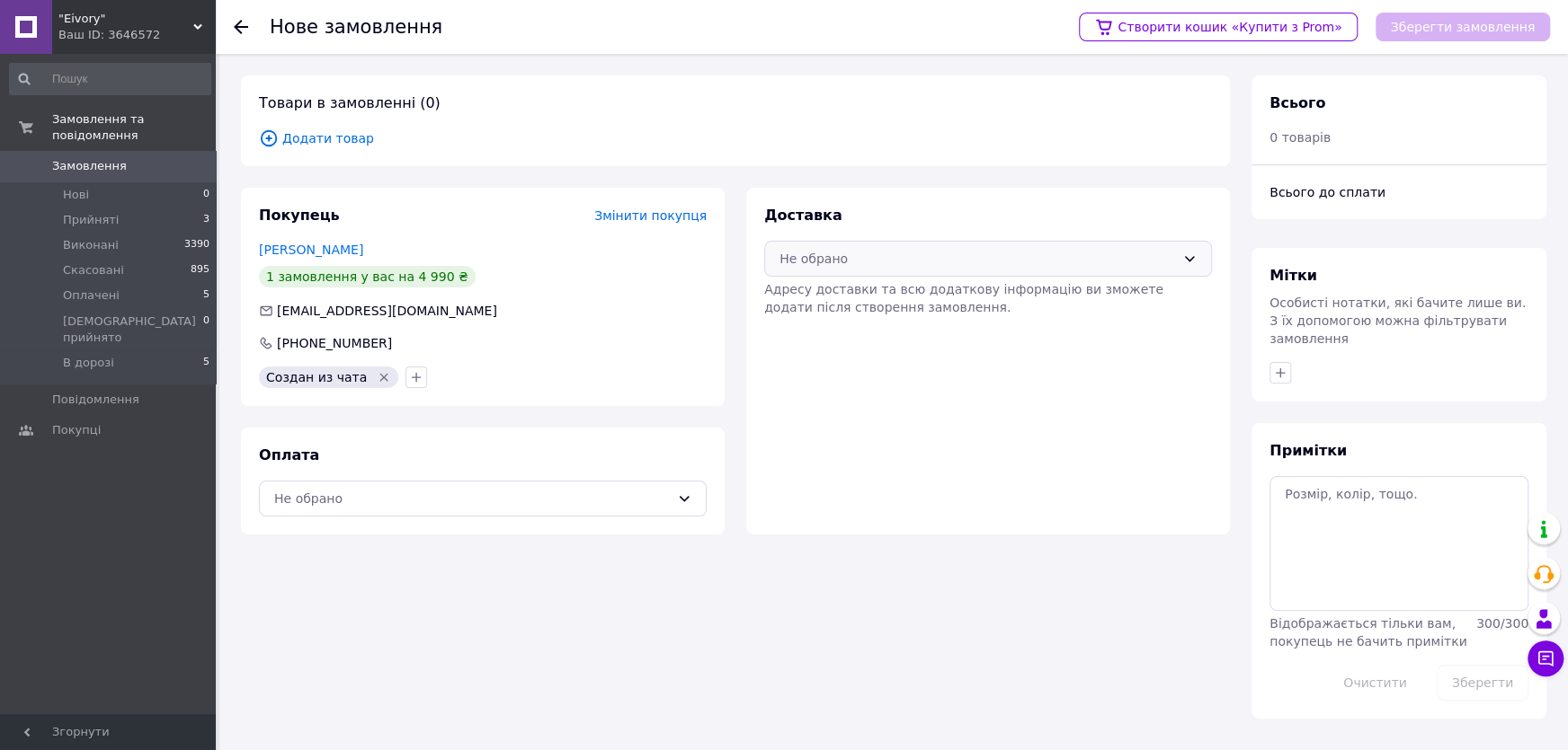
click at [808, 253] on div "Не обрано" at bounding box center [976, 258] width 395 height 19
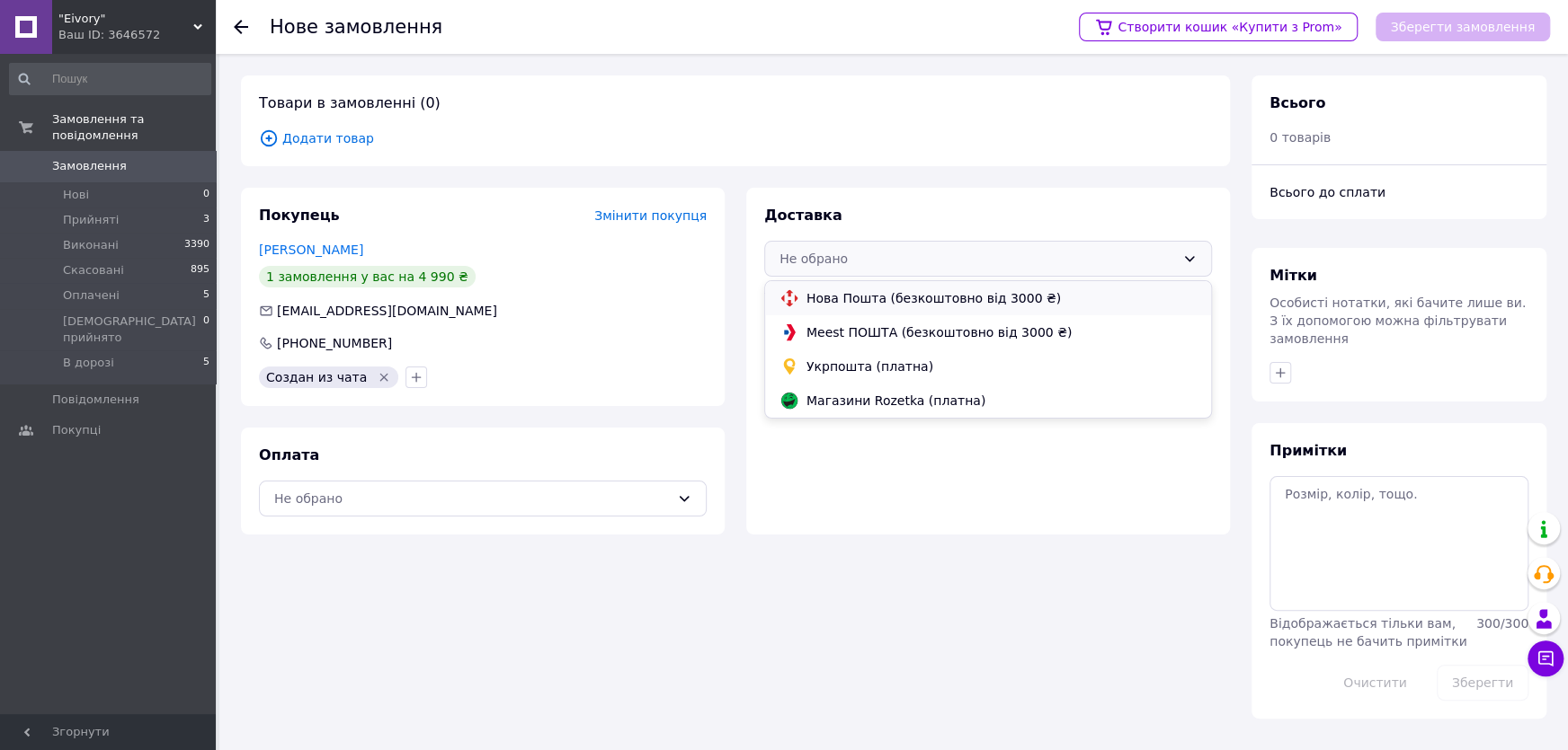
click at [837, 297] on span "Нова Пошта (безкоштовно від 3000 ₴)" at bounding box center [1001, 299] width 390 height 18
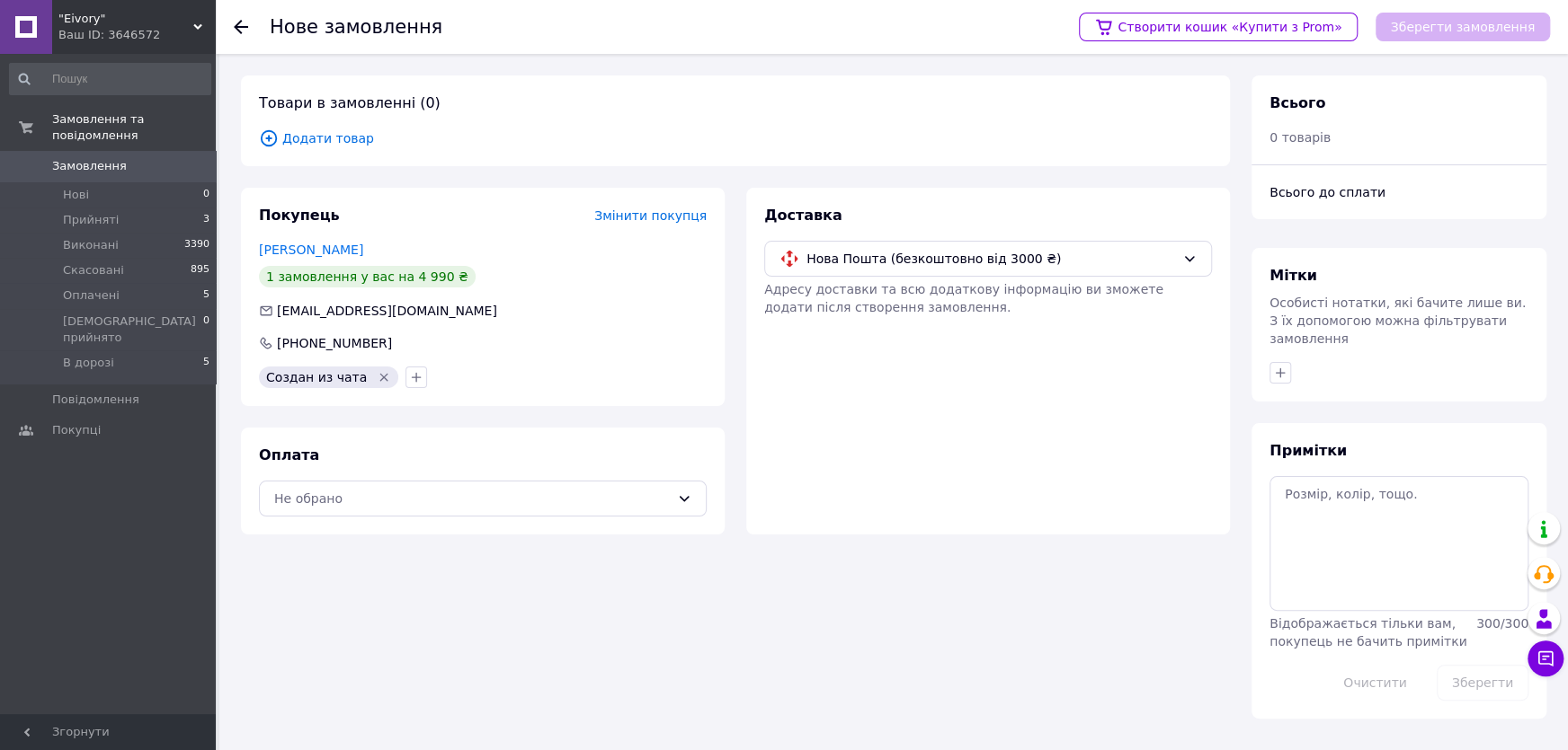
click at [382, 475] on div "Оплата Не обрано" at bounding box center [482, 481] width 484 height 107
click at [379, 517] on div "Оплата Не обрано" at bounding box center [482, 481] width 484 height 107
drag, startPoint x: 406, startPoint y: 518, endPoint x: 414, endPoint y: 512, distance: 10.0
click at [411, 514] on div "Оплата Не обрано" at bounding box center [482, 481] width 484 height 107
click at [419, 510] on div "Не обрано" at bounding box center [483, 498] width 448 height 36
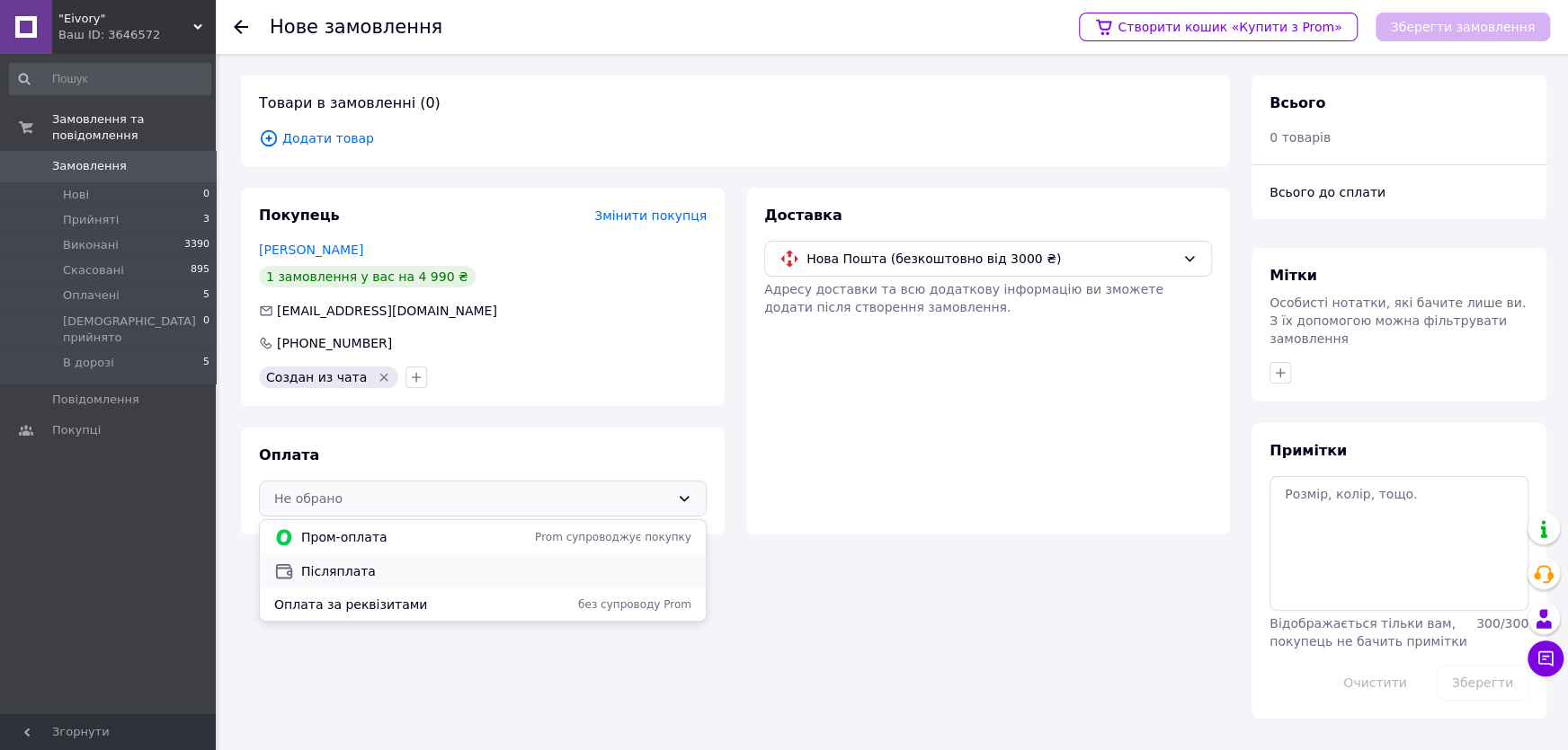
click at [394, 568] on span "Післяплата" at bounding box center [496, 571] width 390 height 18
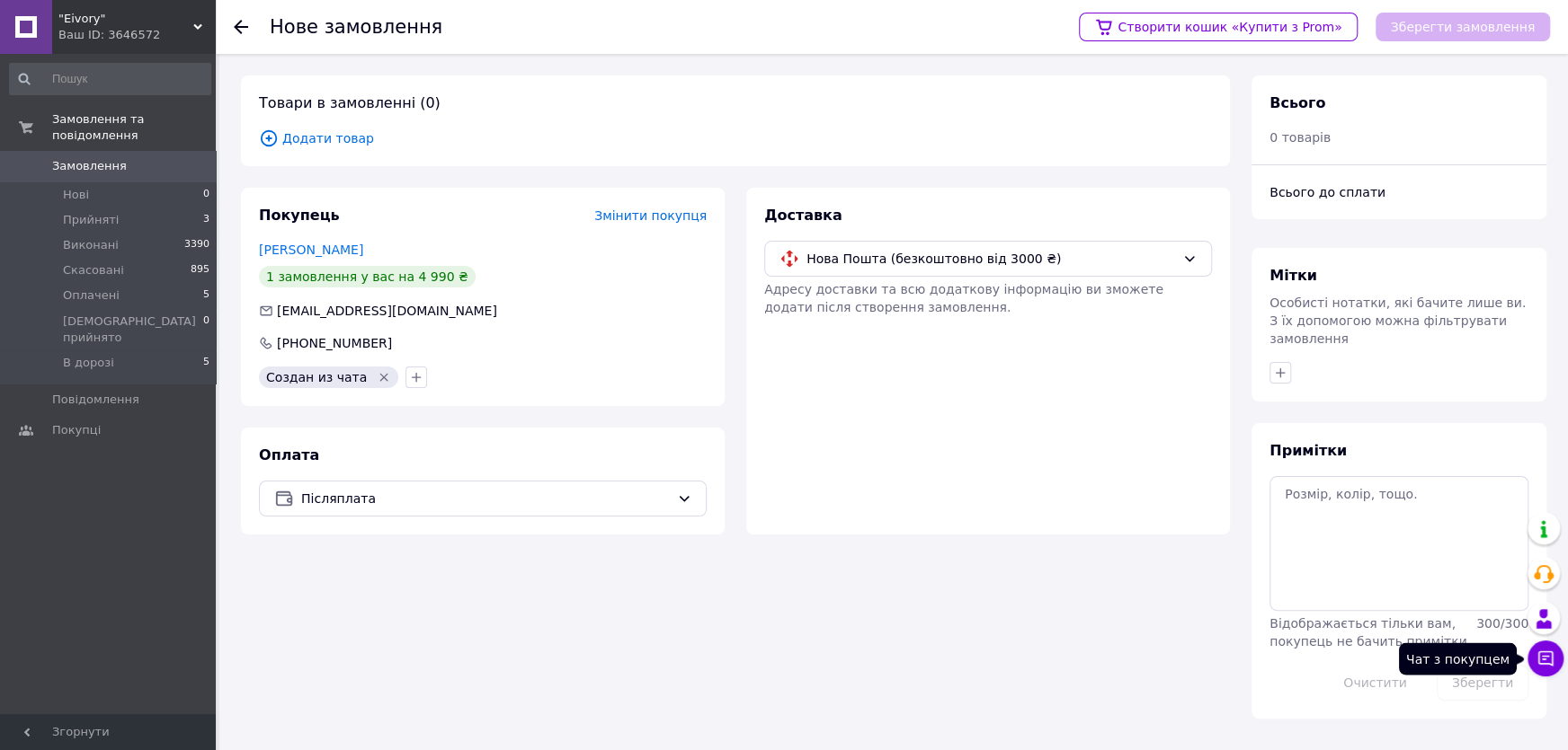
click at [1554, 667] on button "Чат з покупцем" at bounding box center [1545, 658] width 36 height 36
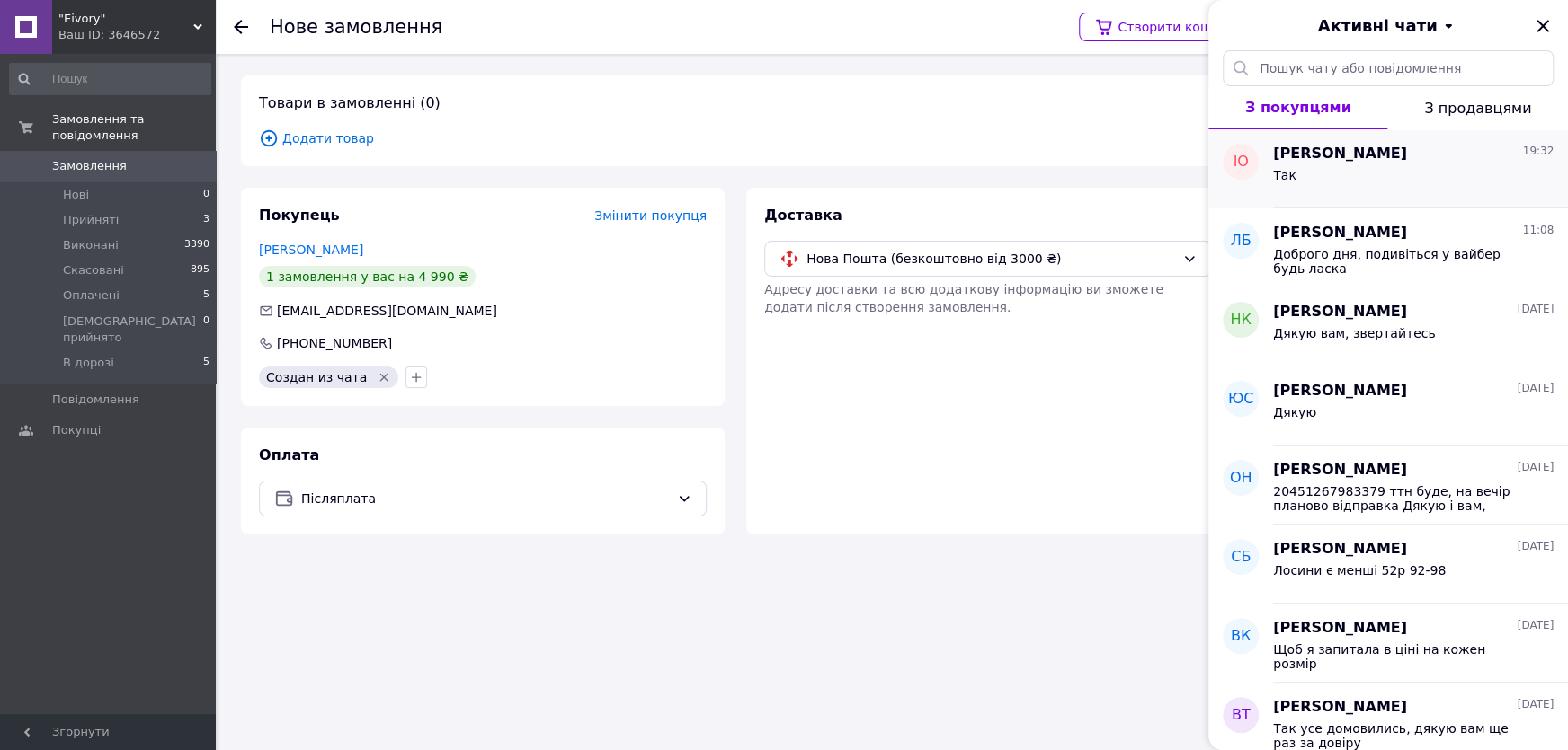
click at [1315, 168] on div "Так" at bounding box center [1413, 178] width 280 height 29
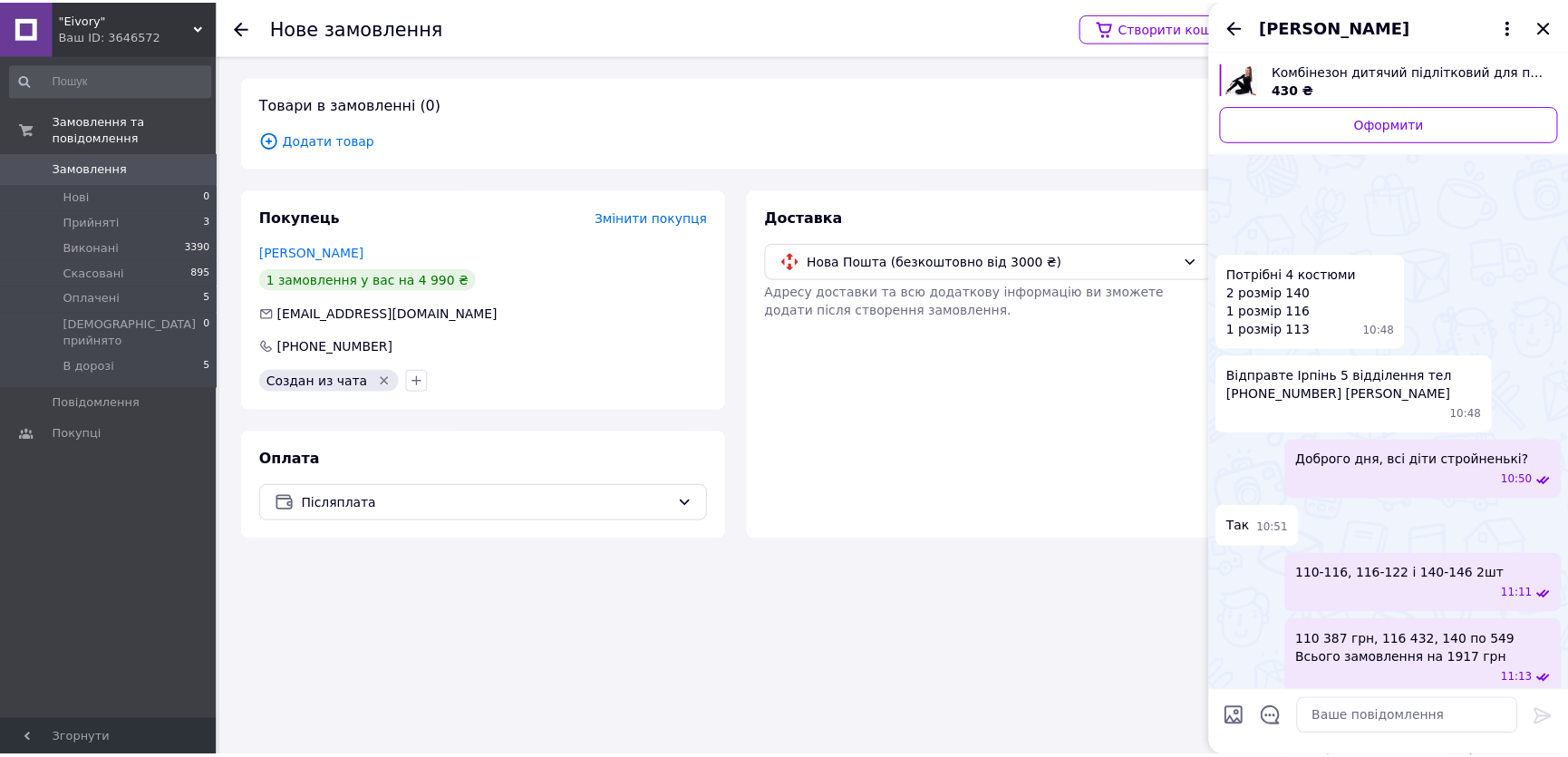
scroll to position [3187, 0]
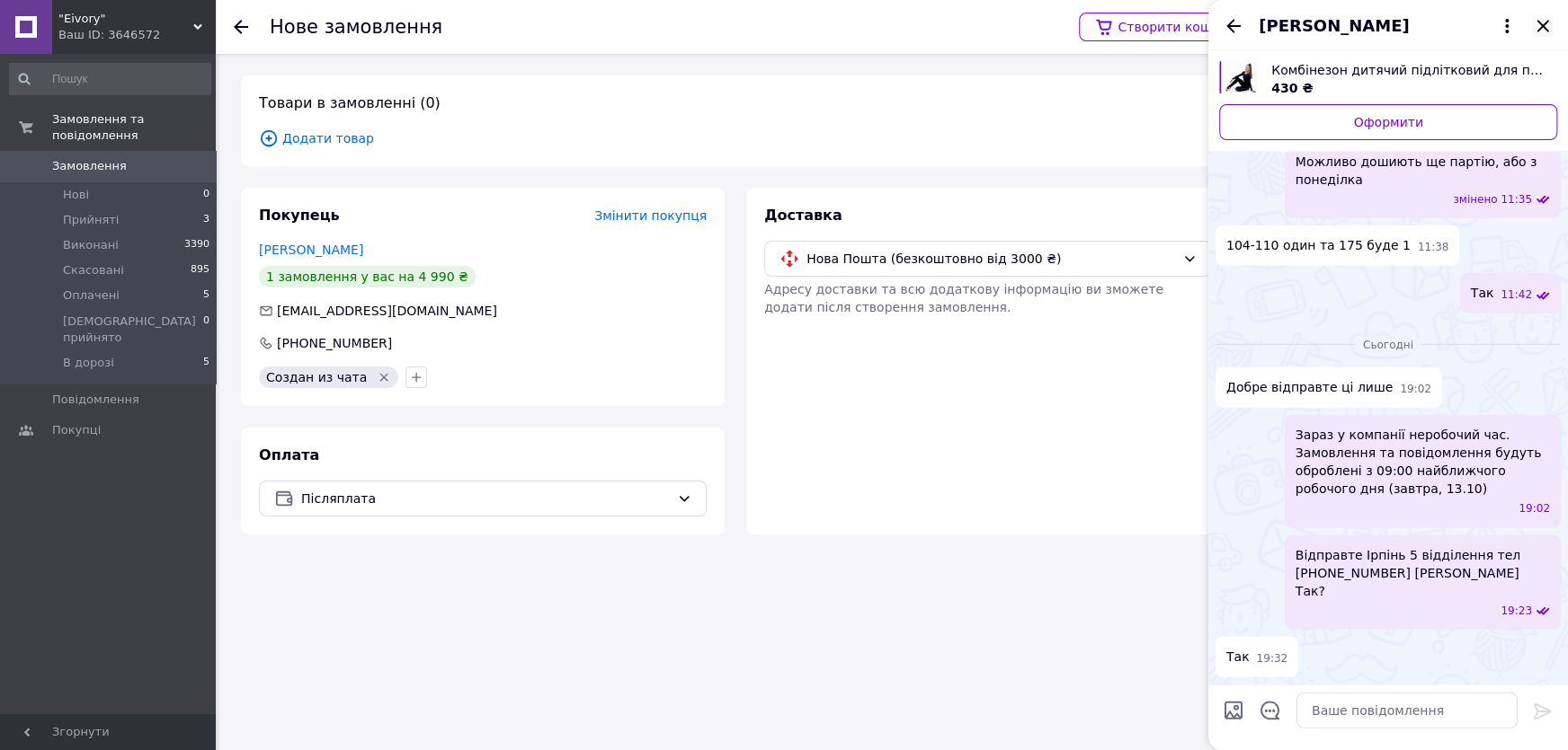
click at [1547, 33] on icon "Закрити" at bounding box center [1542, 26] width 21 height 21
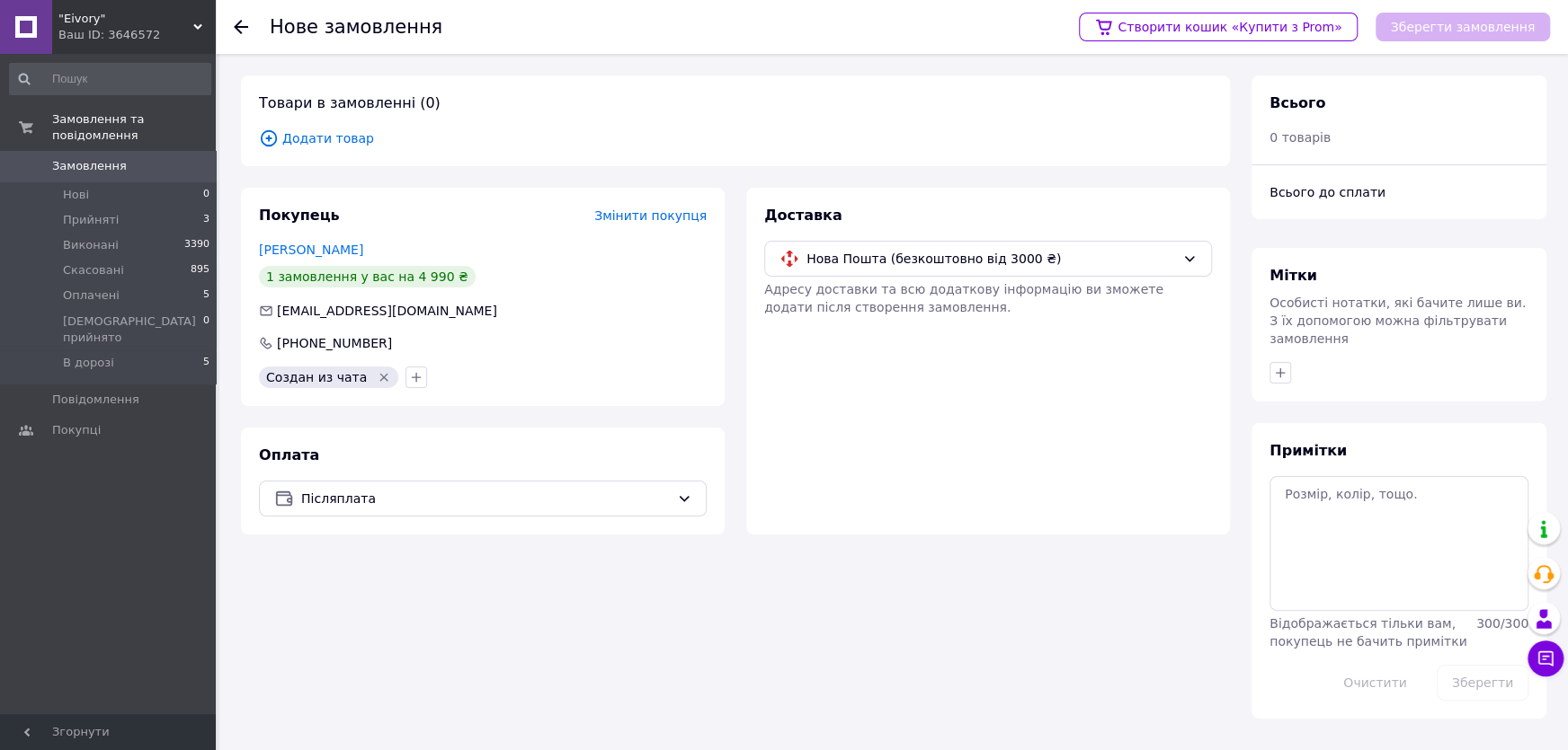
click at [314, 136] on span "Додати товар" at bounding box center [736, 137] width 953 height 19
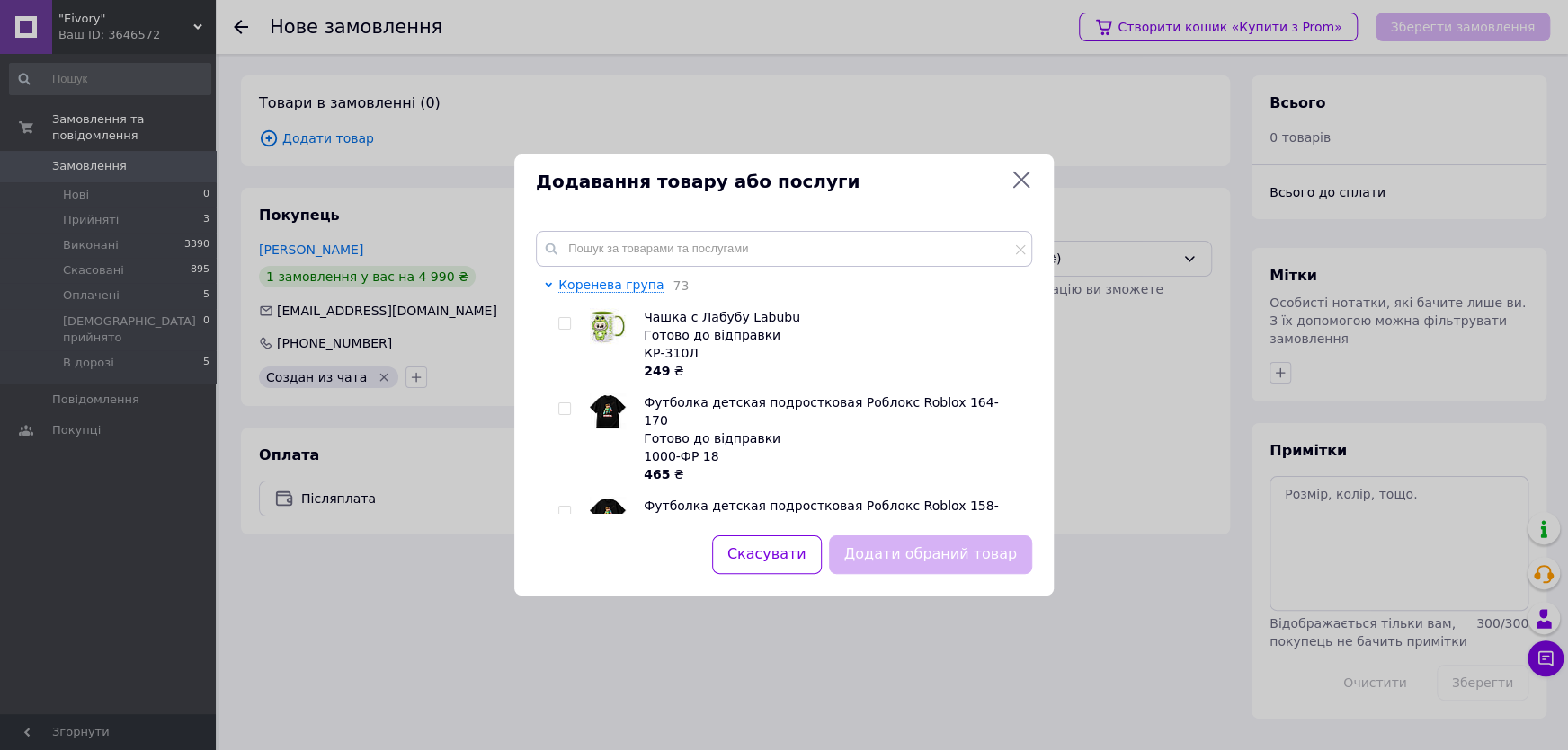
click at [662, 229] on div "Коренева група 73 Чашка с Лабубу Labubu Готово до відправки КР-310Л 249 ₴ Футбо…" at bounding box center [784, 372] width 539 height 326
click at [685, 253] on input "text" at bounding box center [784, 249] width 496 height 36
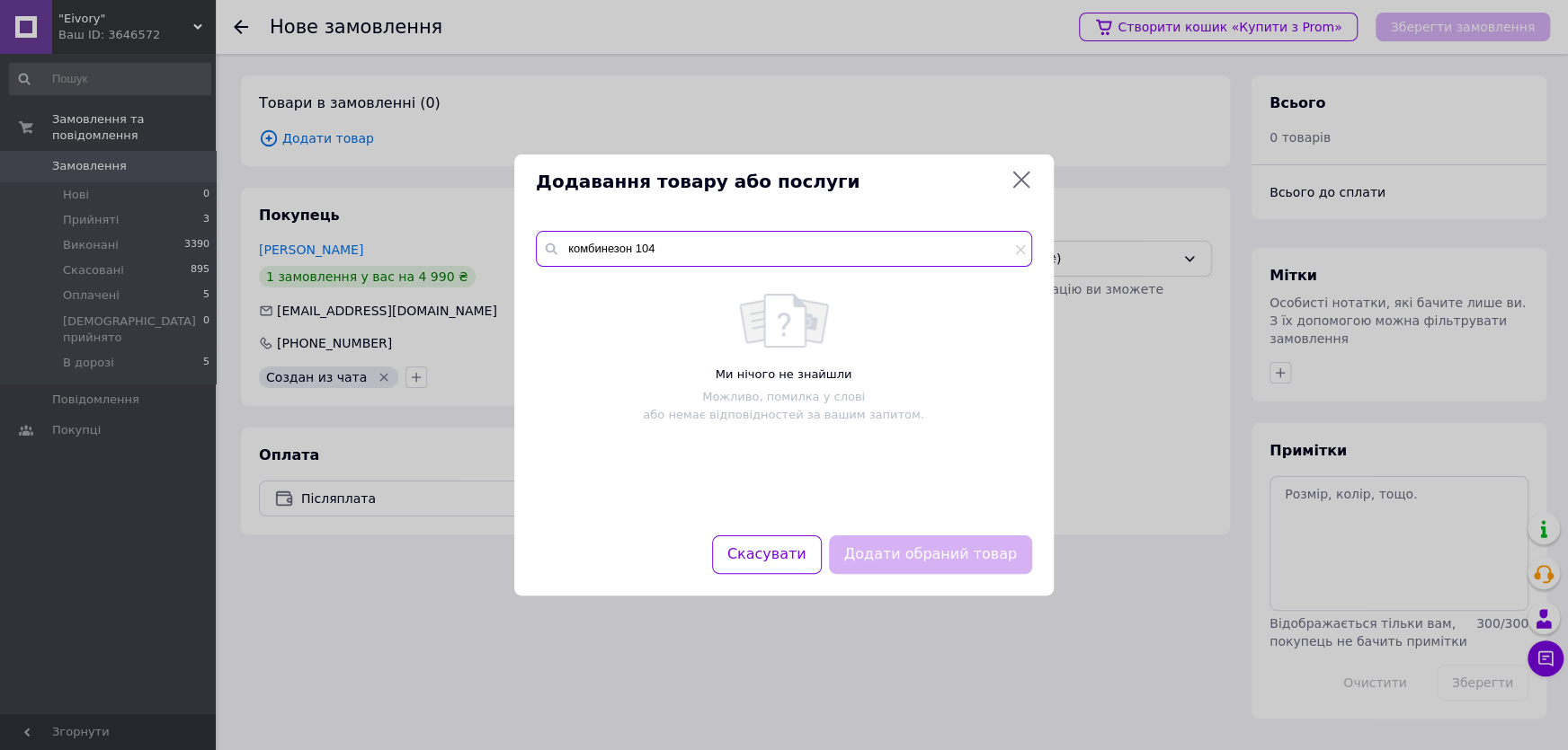
click at [628, 249] on input "комбинезон 104" at bounding box center [784, 249] width 496 height 36
click at [628, 252] on input "комбинезон 104" at bounding box center [784, 249] width 496 height 36
click at [634, 253] on input "комбинезон 104" at bounding box center [784, 249] width 496 height 36
drag, startPoint x: 655, startPoint y: 242, endPoint x: 633, endPoint y: 244, distance: 22.1
click at [633, 244] on input "комбинезон 104" at bounding box center [784, 249] width 496 height 36
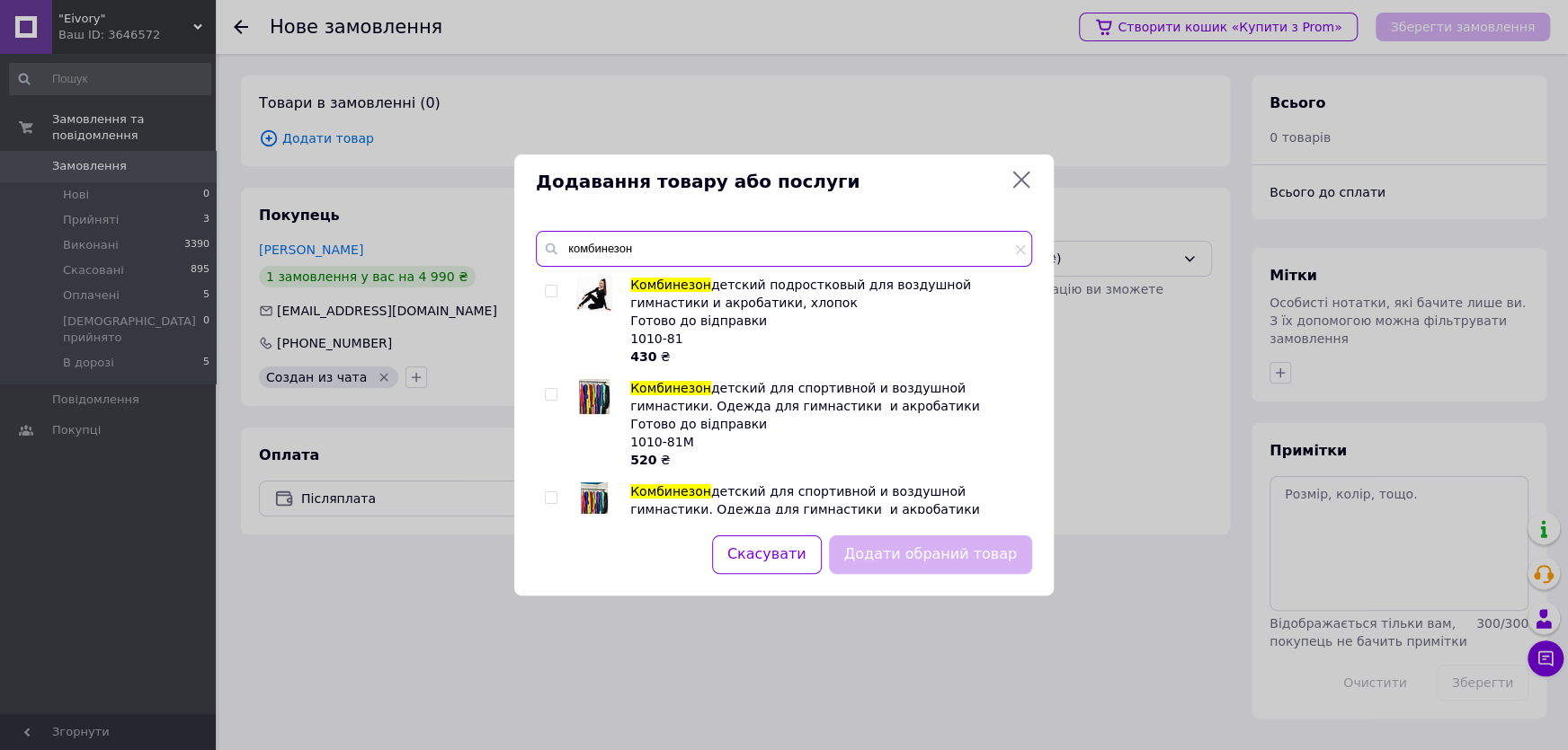
type input "комбинезон"
click at [557, 293] on span at bounding box center [551, 291] width 13 height 13
click at [557, 293] on input "checkbox" at bounding box center [550, 291] width 12 height 12
checkbox input "true"
click at [935, 557] on button "Додати обраний товар" at bounding box center [930, 555] width 203 height 39
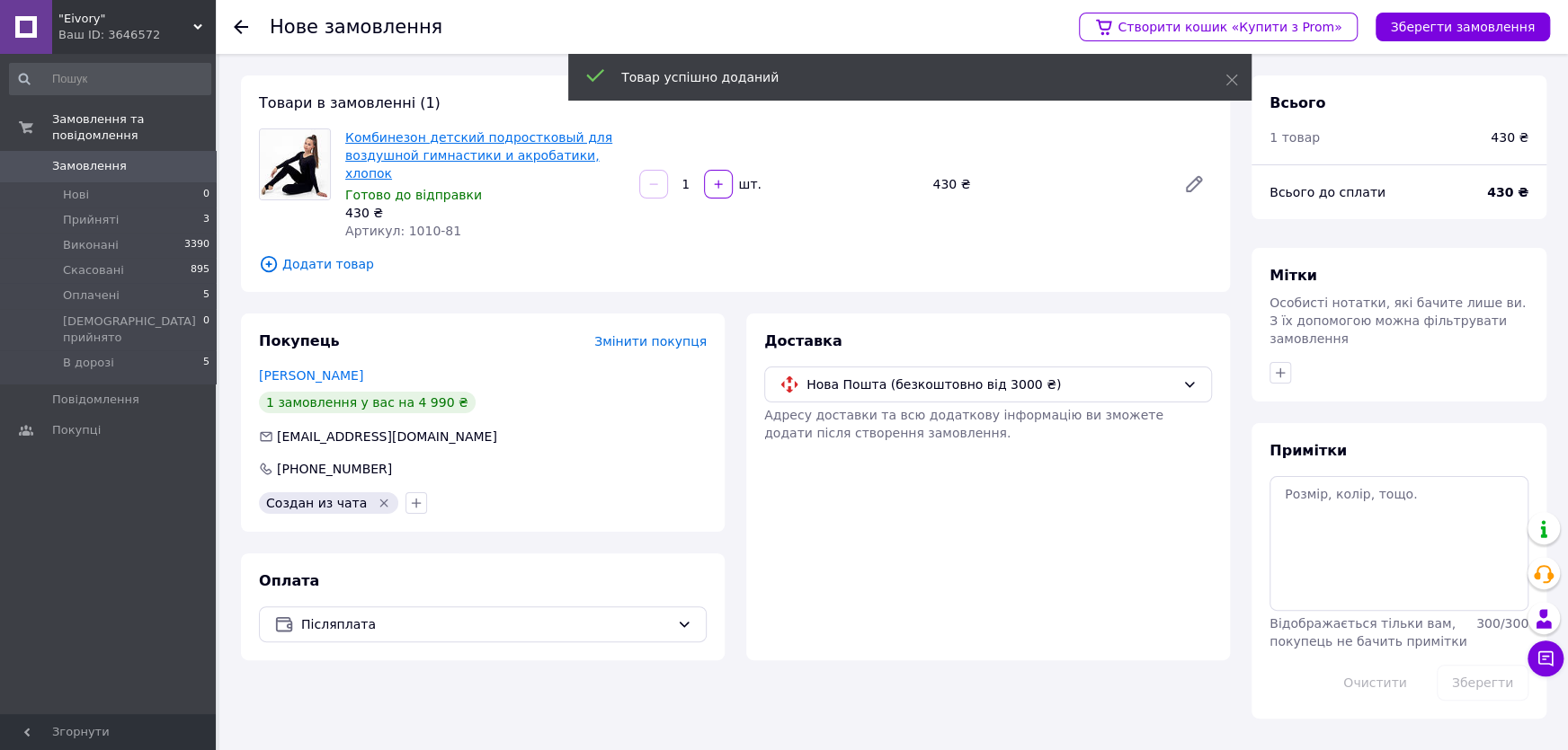
click at [436, 144] on link "Комбинезон детский подростковый для воздушной гимнастики и акробатики, хлопок" at bounding box center [478, 155] width 267 height 51
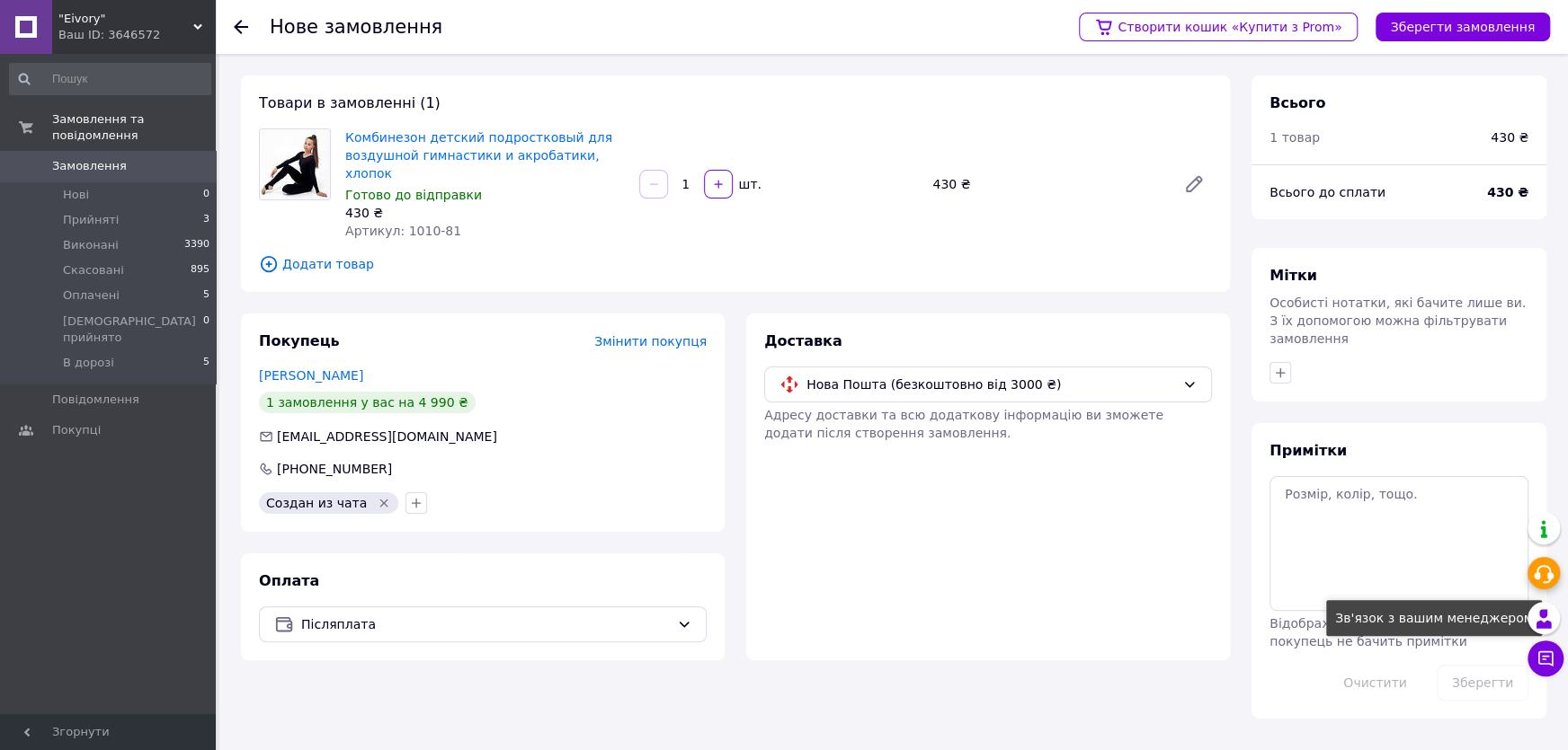
click at [1540, 623] on icon at bounding box center [1543, 618] width 21 height 21
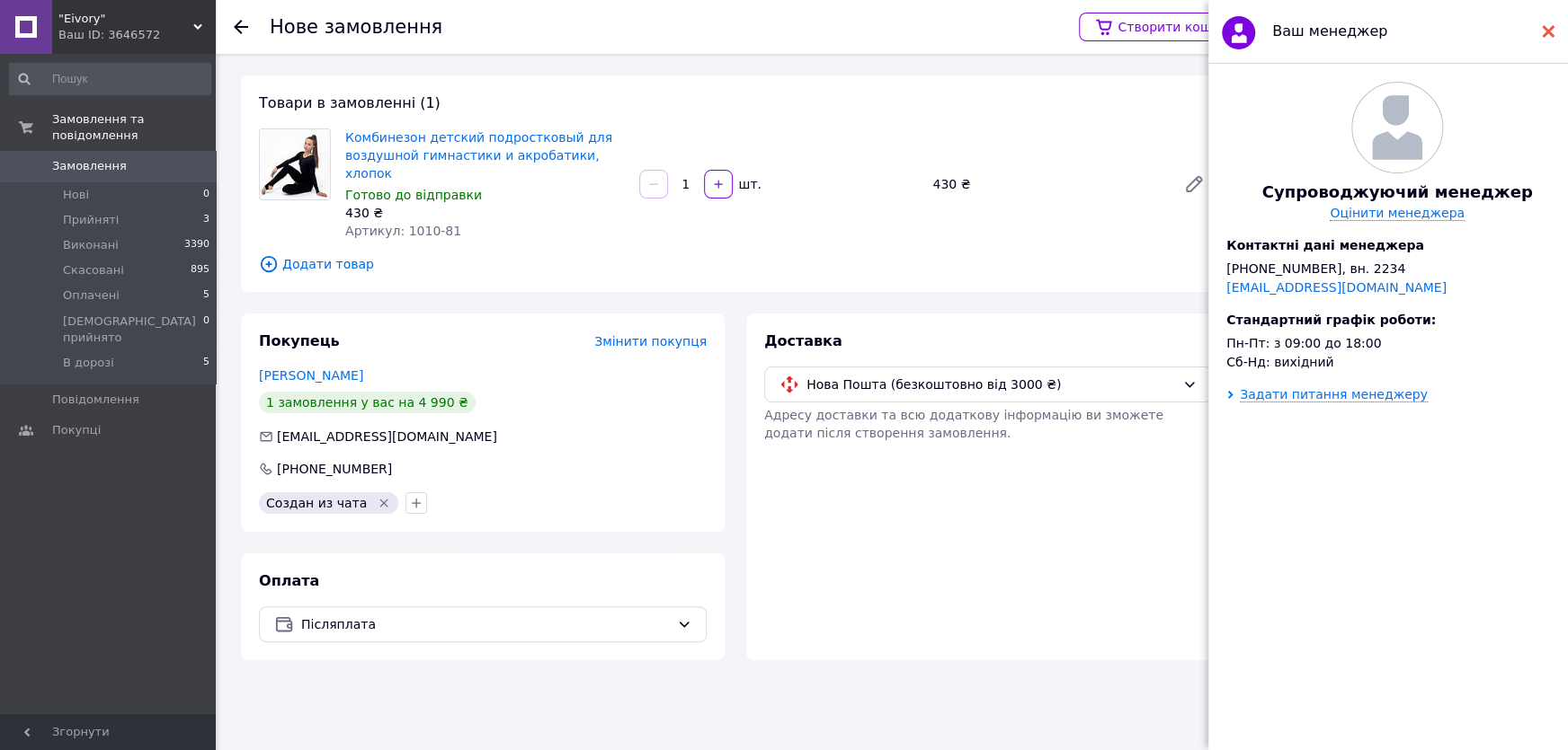
click at [1542, 37] on icon at bounding box center [1548, 31] width 13 height 13
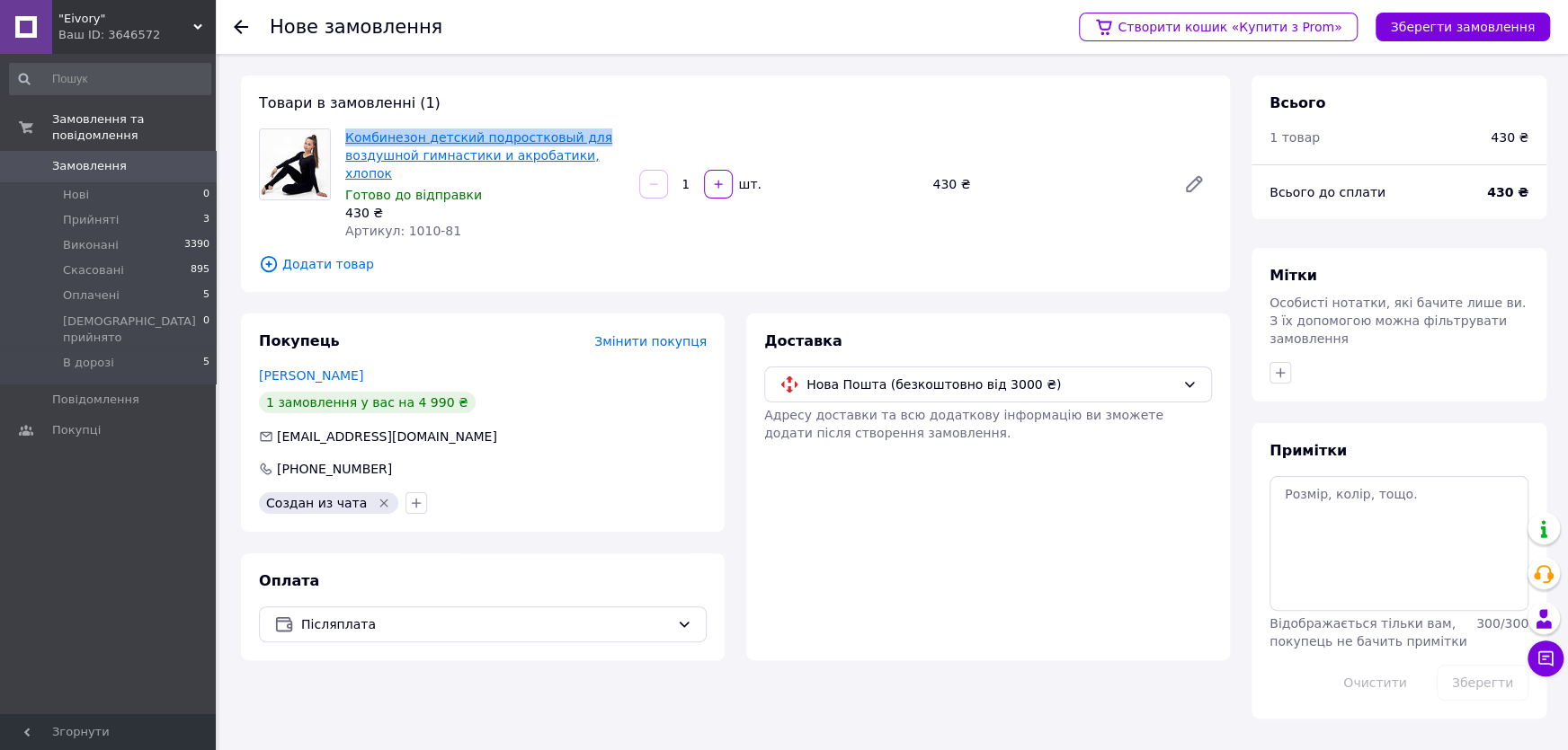
drag, startPoint x: 349, startPoint y: 136, endPoint x: 602, endPoint y: 146, distance: 253.2
click at [602, 146] on div "Комбинезон детский подростковый для воздушной гимнастики и акробатики, хлопок Г…" at bounding box center [485, 184] width 294 height 119
copy link "Комбинезон детский подростковый для"
click at [1196, 181] on icon at bounding box center [1193, 183] width 21 height 21
click at [1186, 166] on link at bounding box center [1193, 183] width 36 height 36
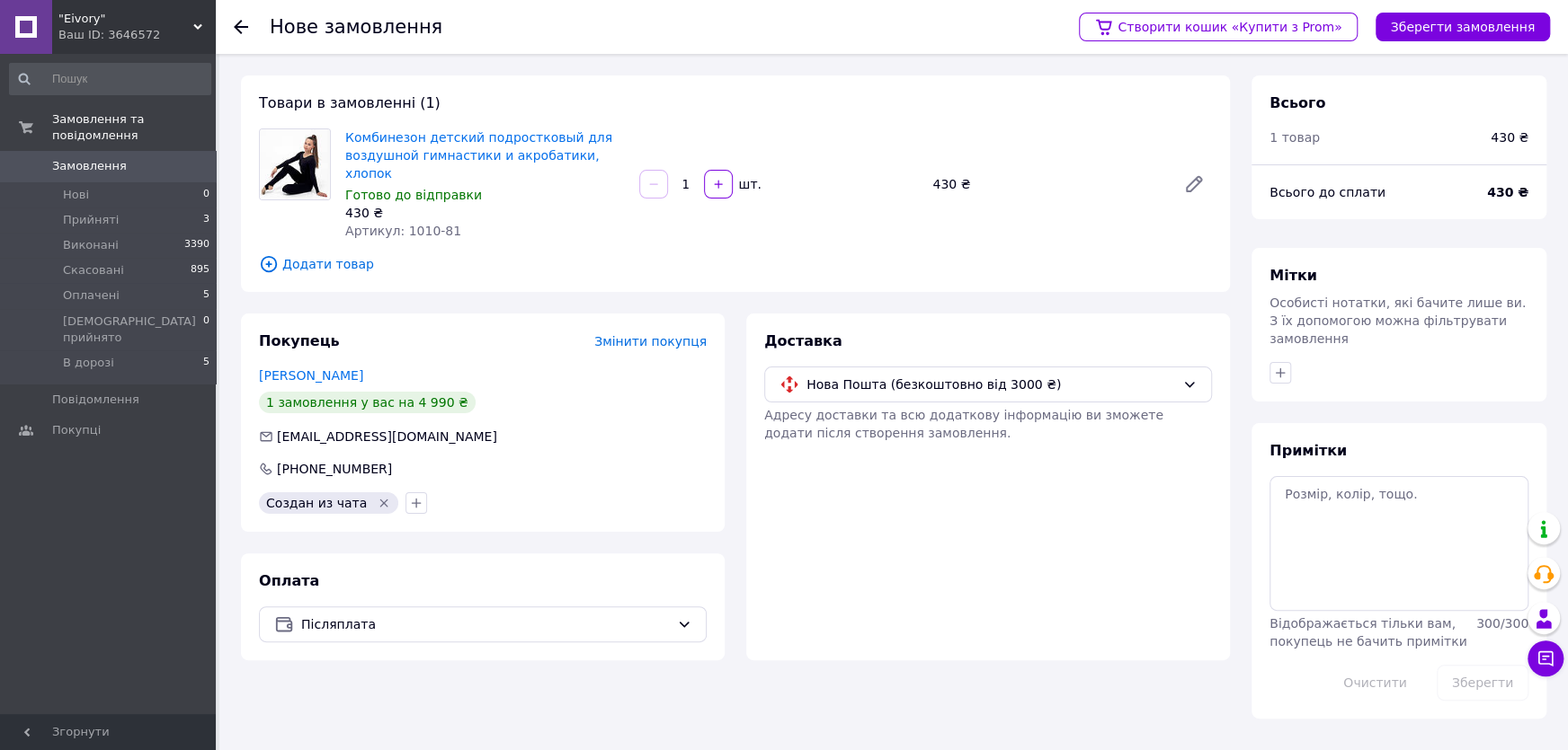
click at [1002, 131] on div "Комбинезон детский подростковый для воздушной гимнастики и акробатики, хлопок Г…" at bounding box center [779, 184] width 881 height 119
click at [341, 254] on span "Додати товар" at bounding box center [736, 264] width 953 height 19
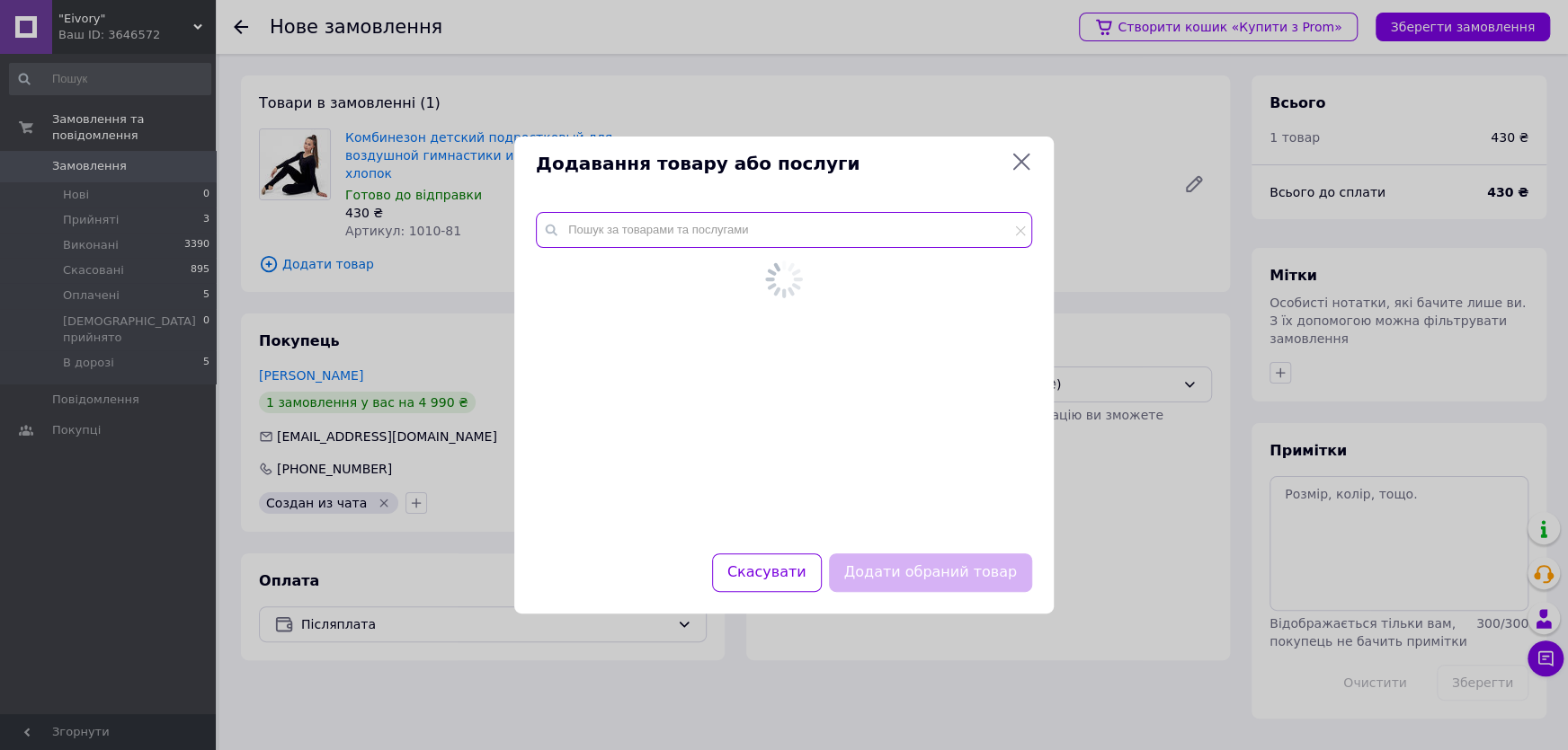
click at [671, 241] on input "text" at bounding box center [784, 229] width 496 height 36
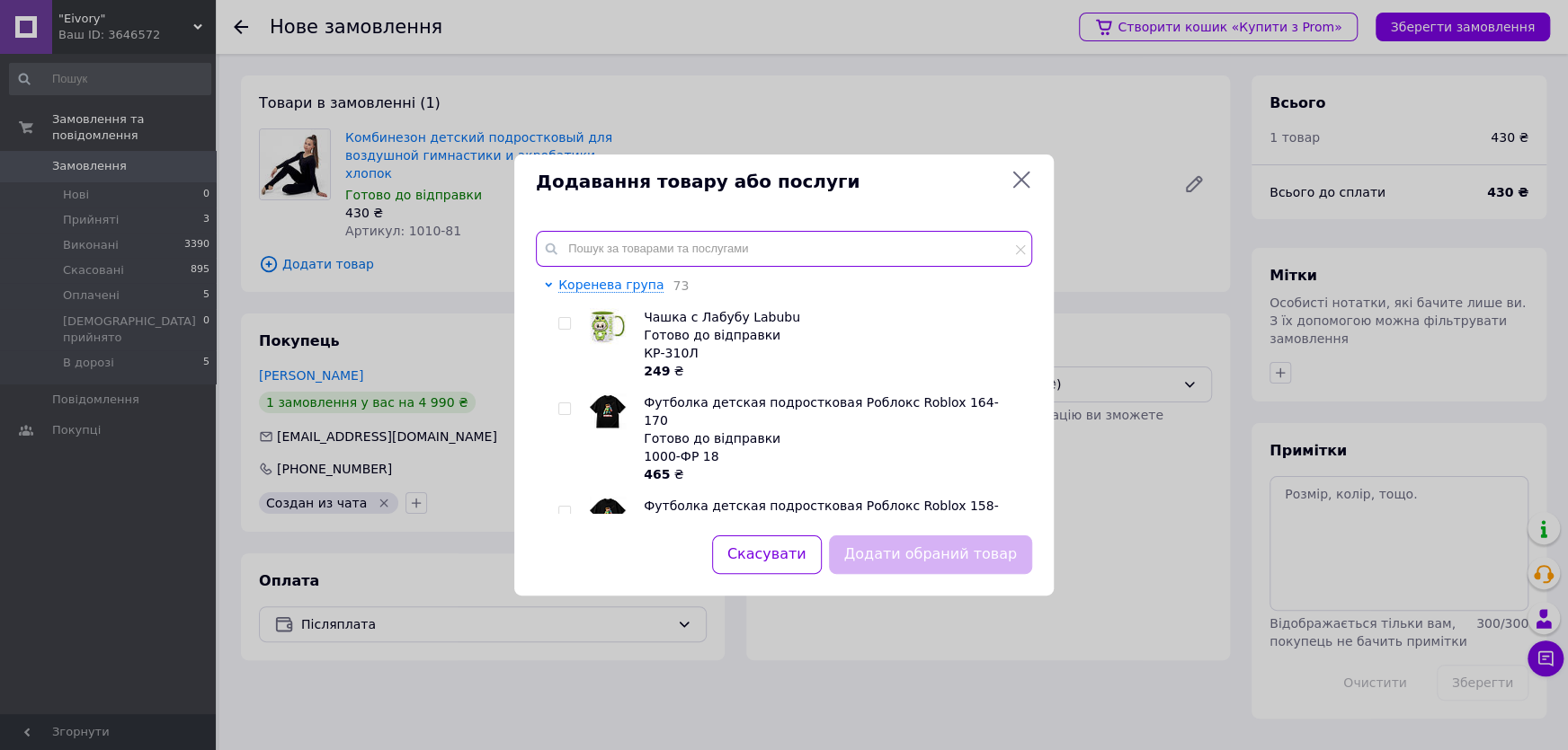
paste input "Комбинезон детский подростковый для"
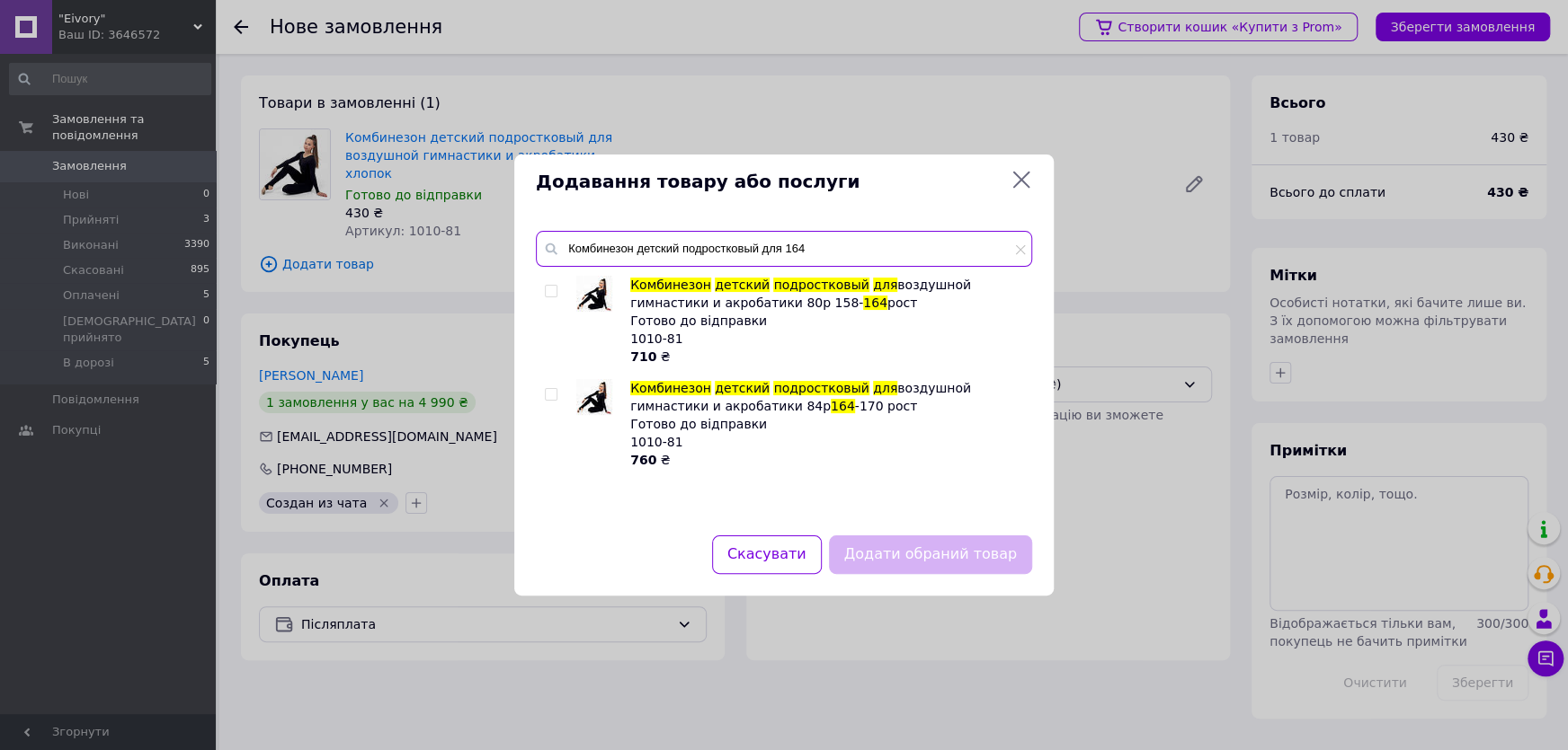
type input "Комбинезон детский подростковый для 164"
click at [552, 391] on input "checkbox" at bounding box center [550, 394] width 12 height 12
checkbox input "true"
click at [912, 552] on button "Додати обраний товар" at bounding box center [930, 555] width 203 height 39
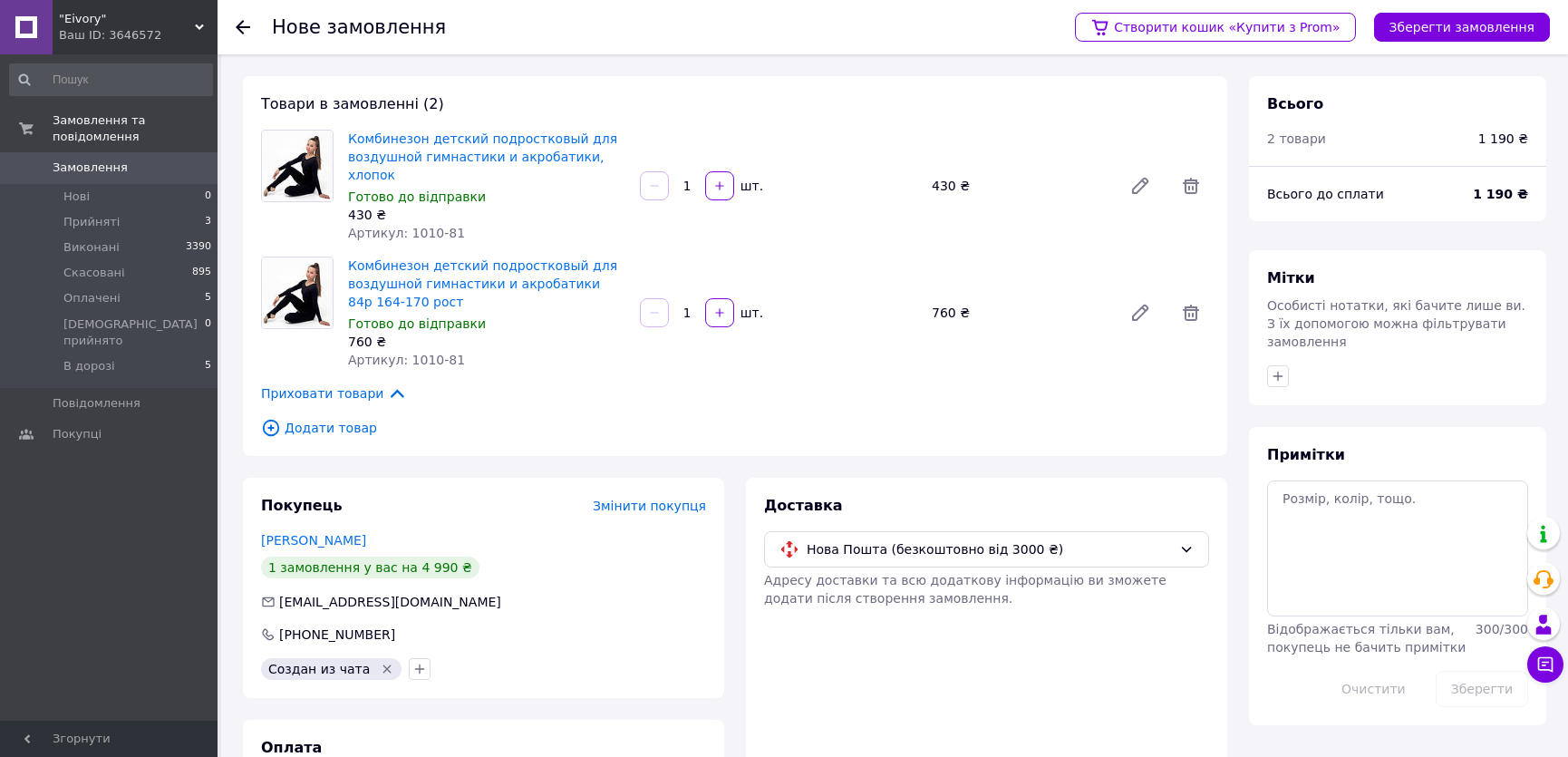
click at [1552, 662] on icon at bounding box center [1546, 665] width 19 height 19
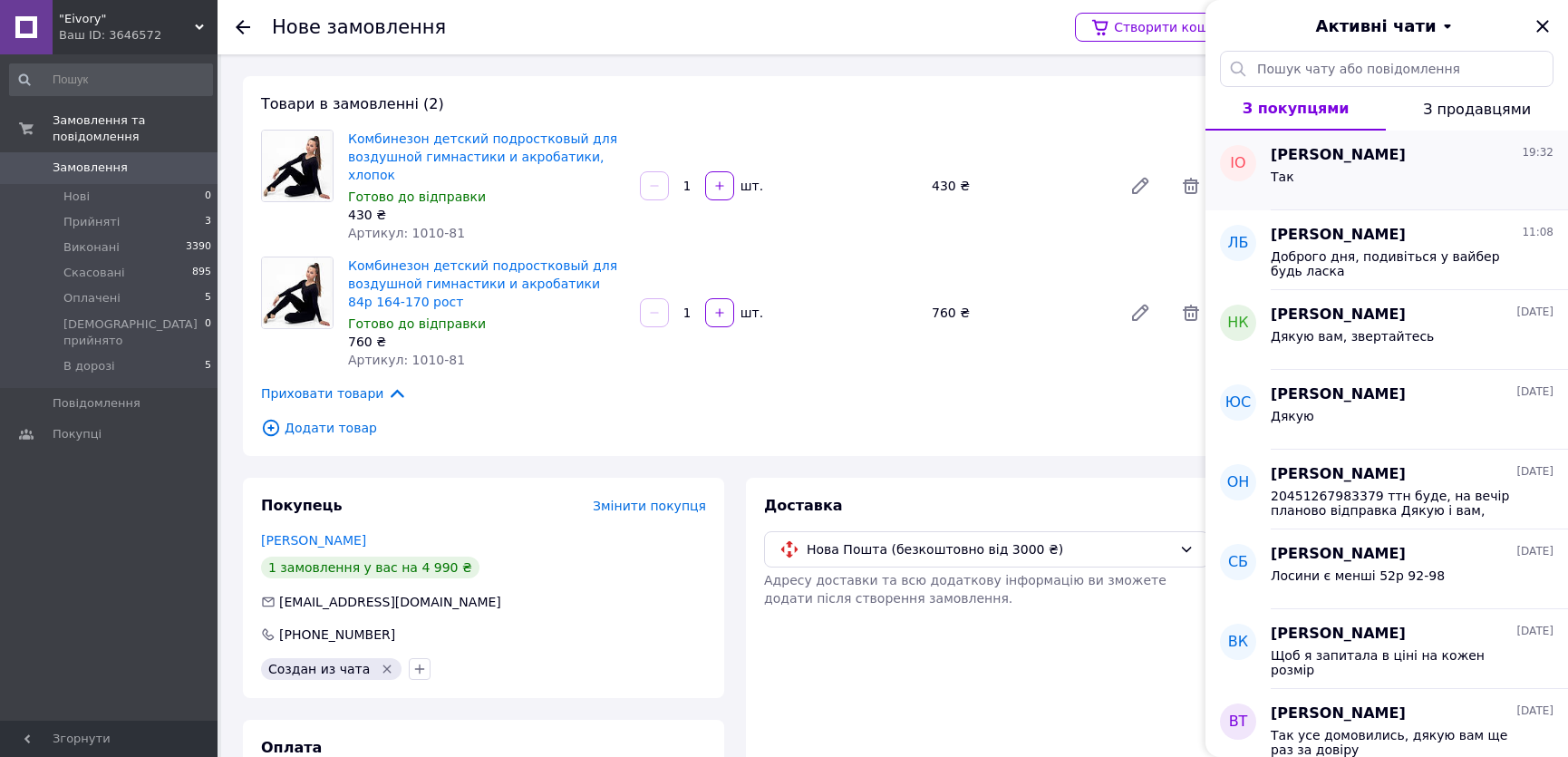
click at [1403, 152] on div "Іра Онищенко 19:32" at bounding box center [1412, 155] width 283 height 20
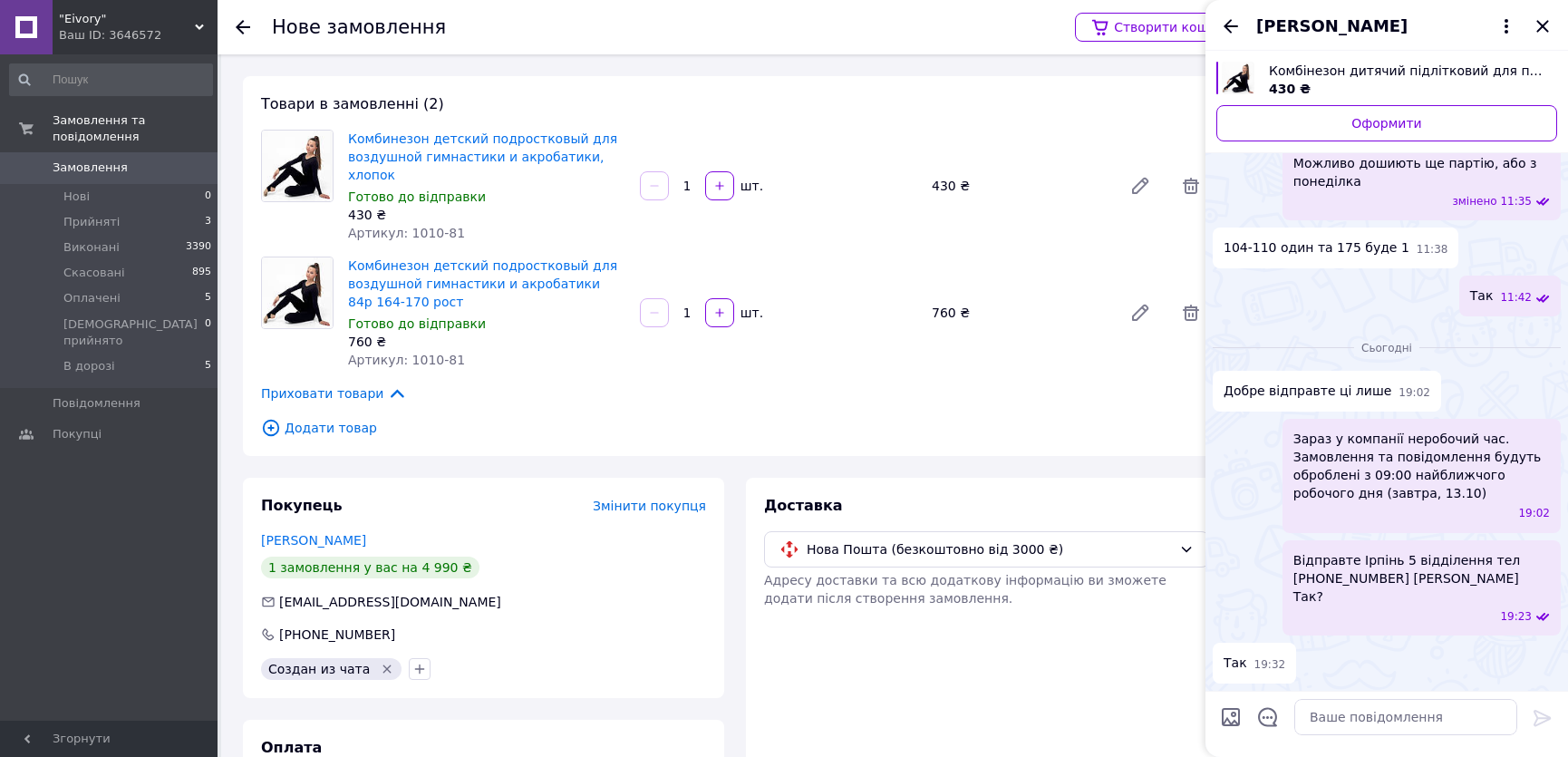
scroll to position [3093, 0]
click at [1541, 30] on icon "Закрити" at bounding box center [1542, 26] width 21 height 21
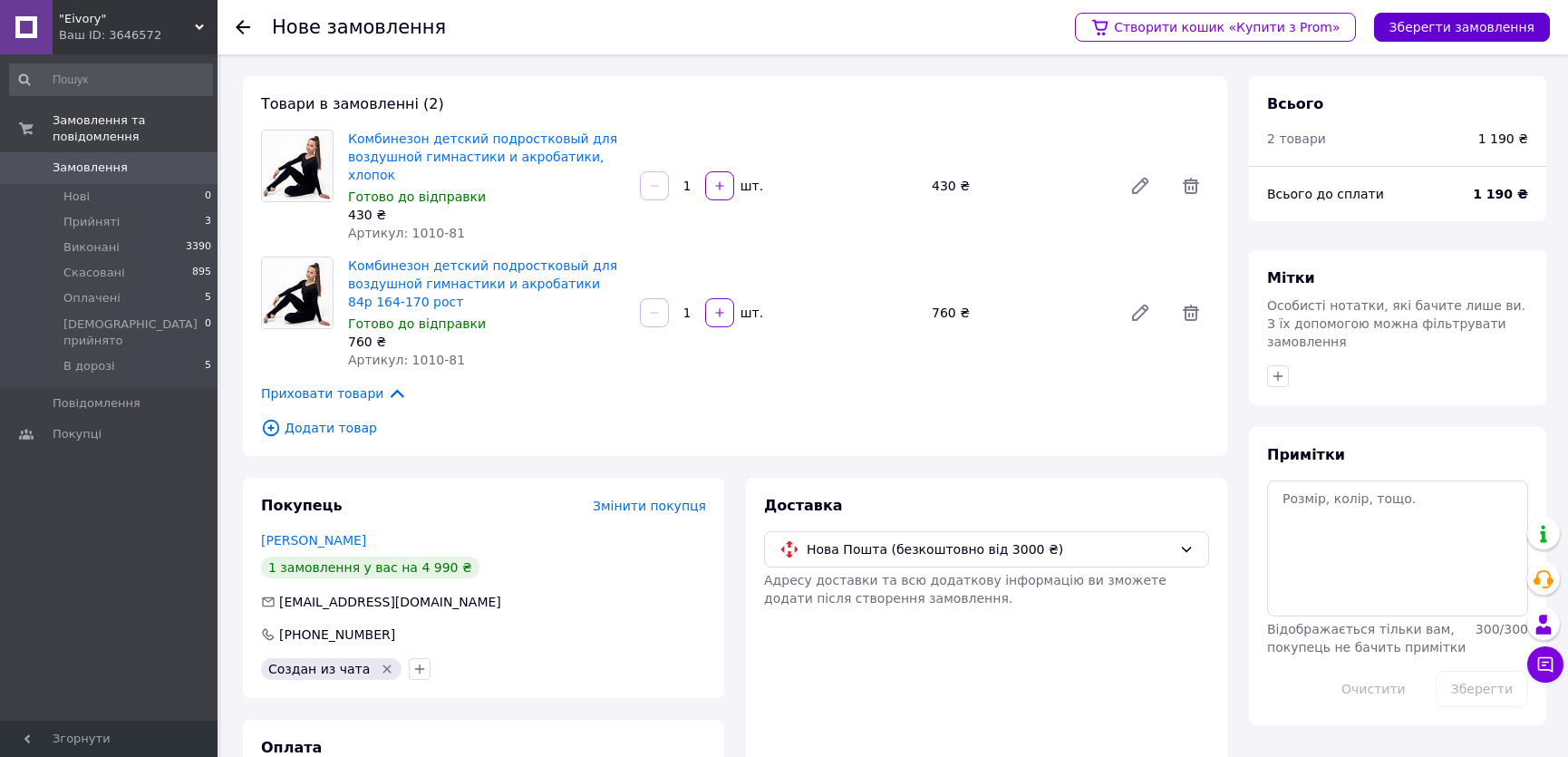
click at [1477, 29] on button "Зберегти замовлення" at bounding box center [1461, 27] width 176 height 29
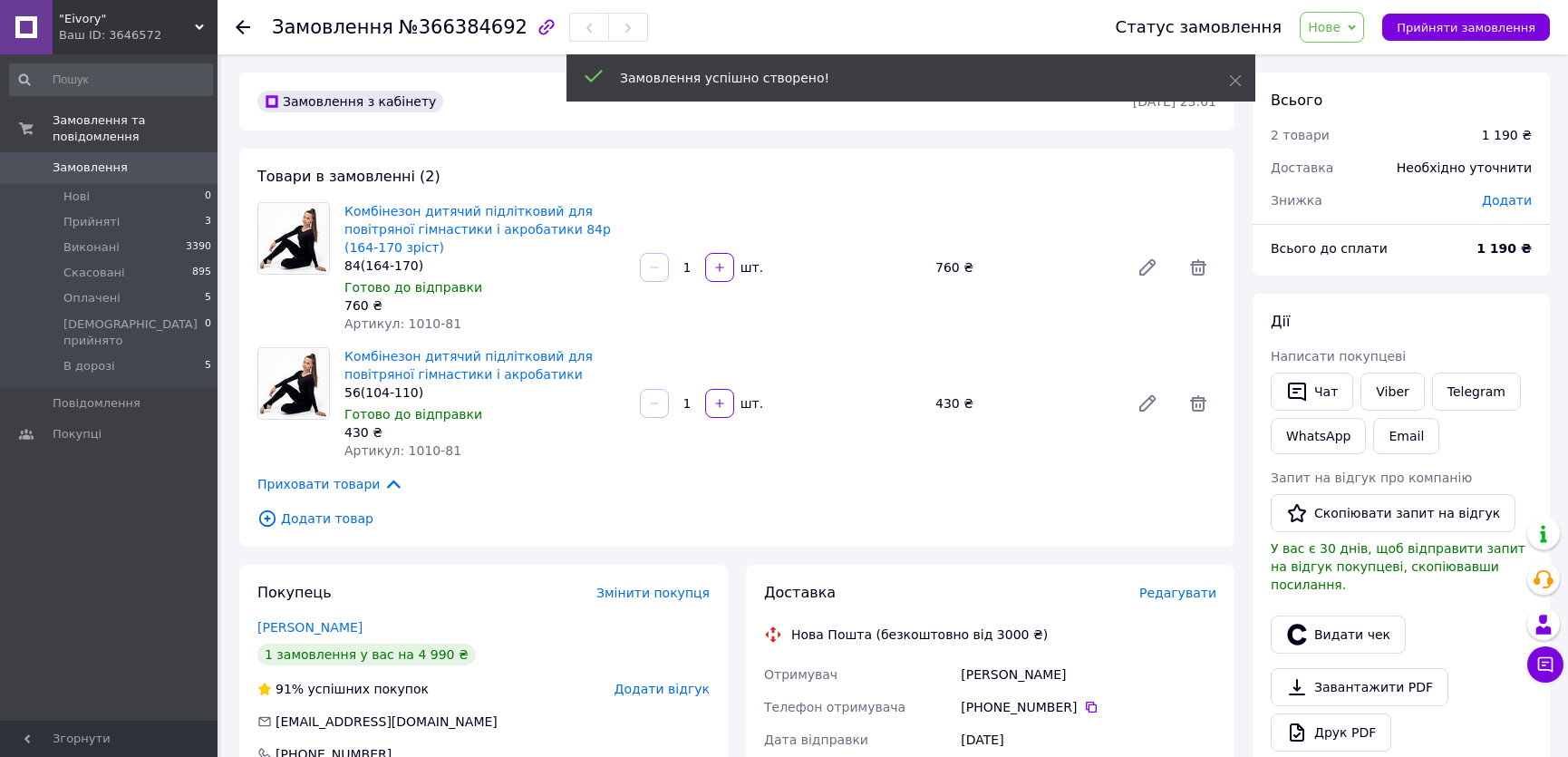
click at [1348, 35] on span "Нове" at bounding box center [1331, 27] width 64 height 31
click at [1365, 149] on li "Оплачено" at bounding box center [1407, 144] width 215 height 27
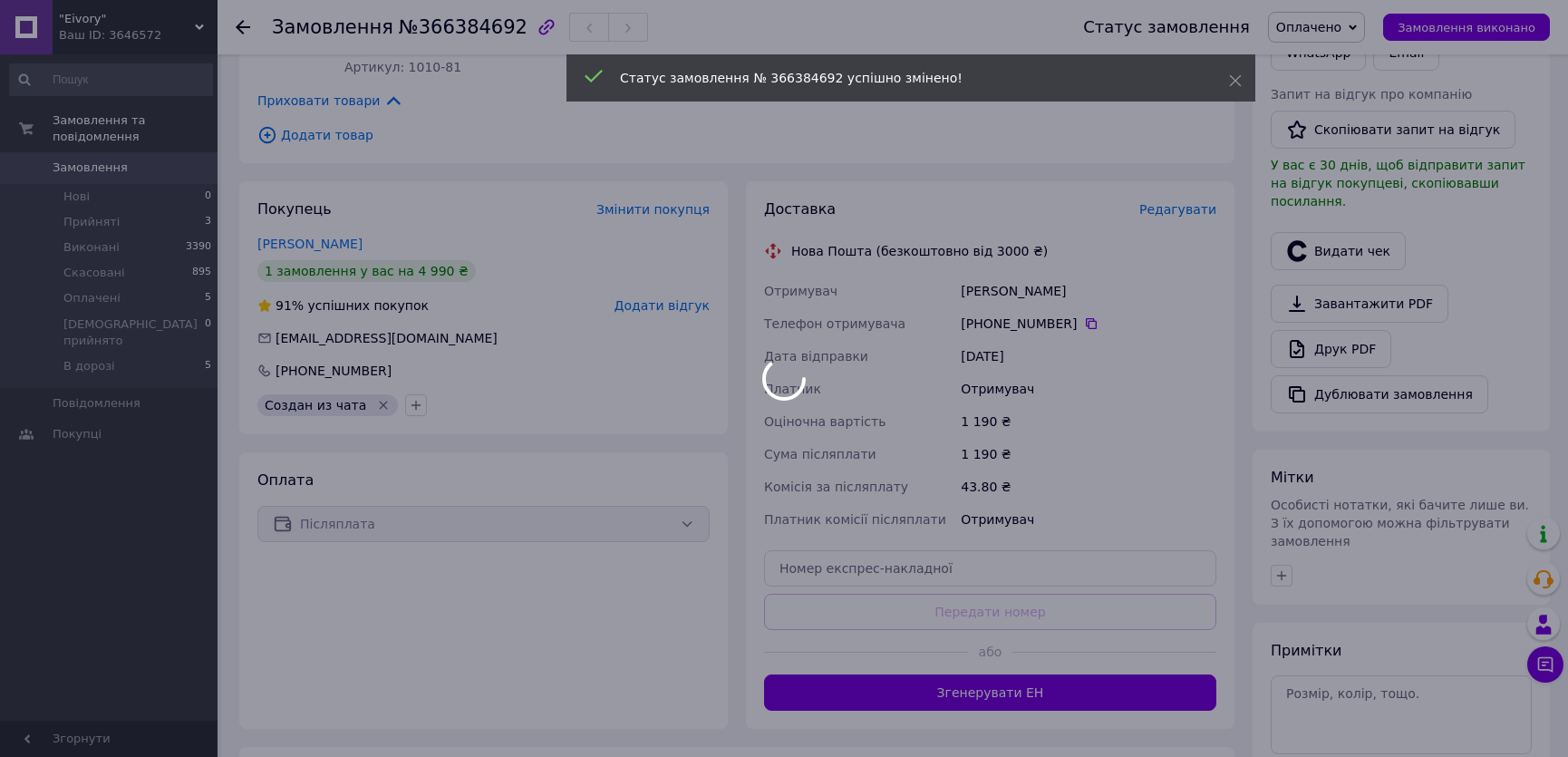
scroll to position [524, 0]
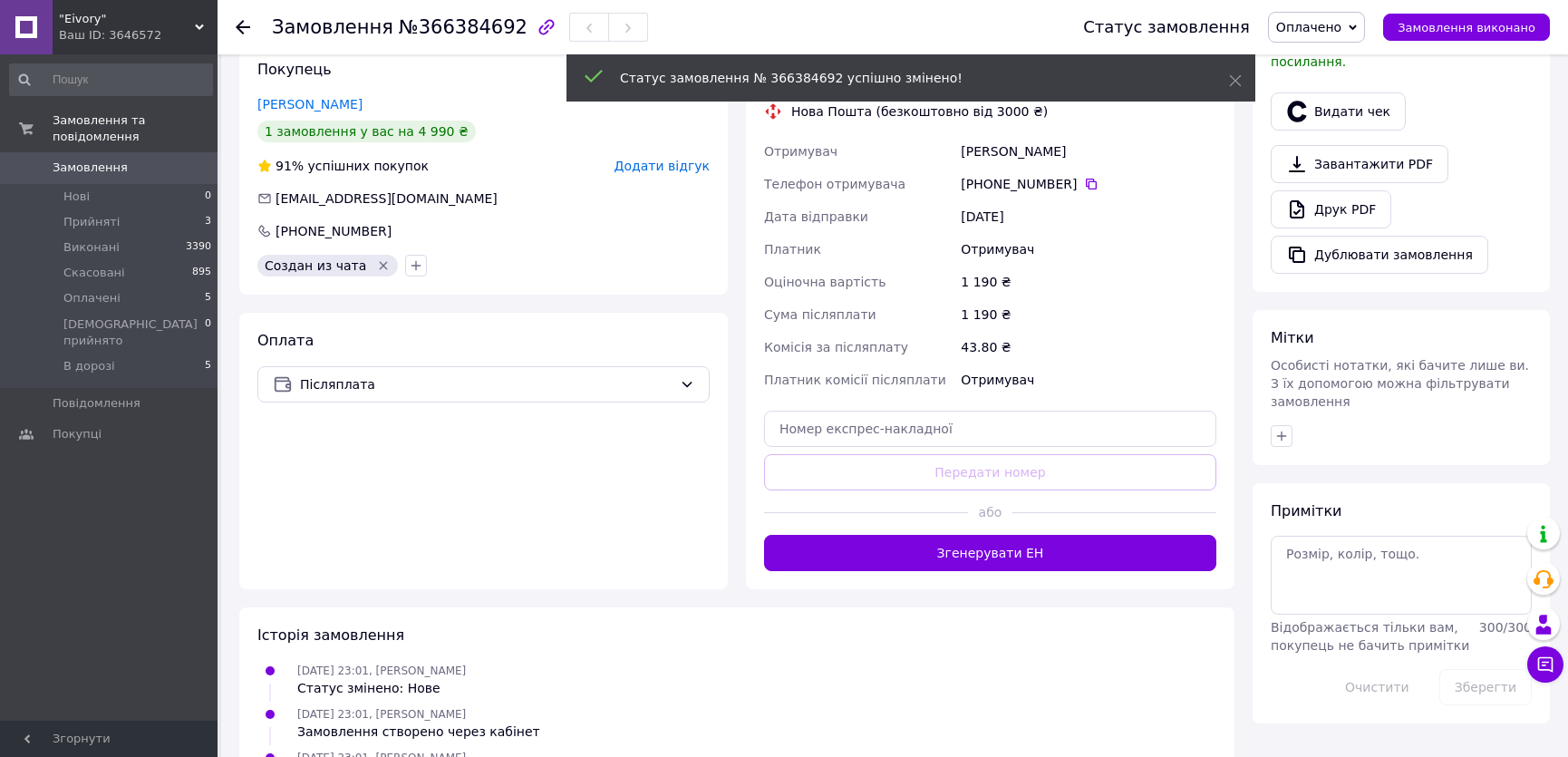
click at [1345, 501] on div "Примітки Відображається тільки вам, покупець не бачить примітки 300 / 300 Очист…" at bounding box center [1401, 603] width 261 height 204
click at [1337, 536] on textarea at bounding box center [1401, 575] width 261 height 78
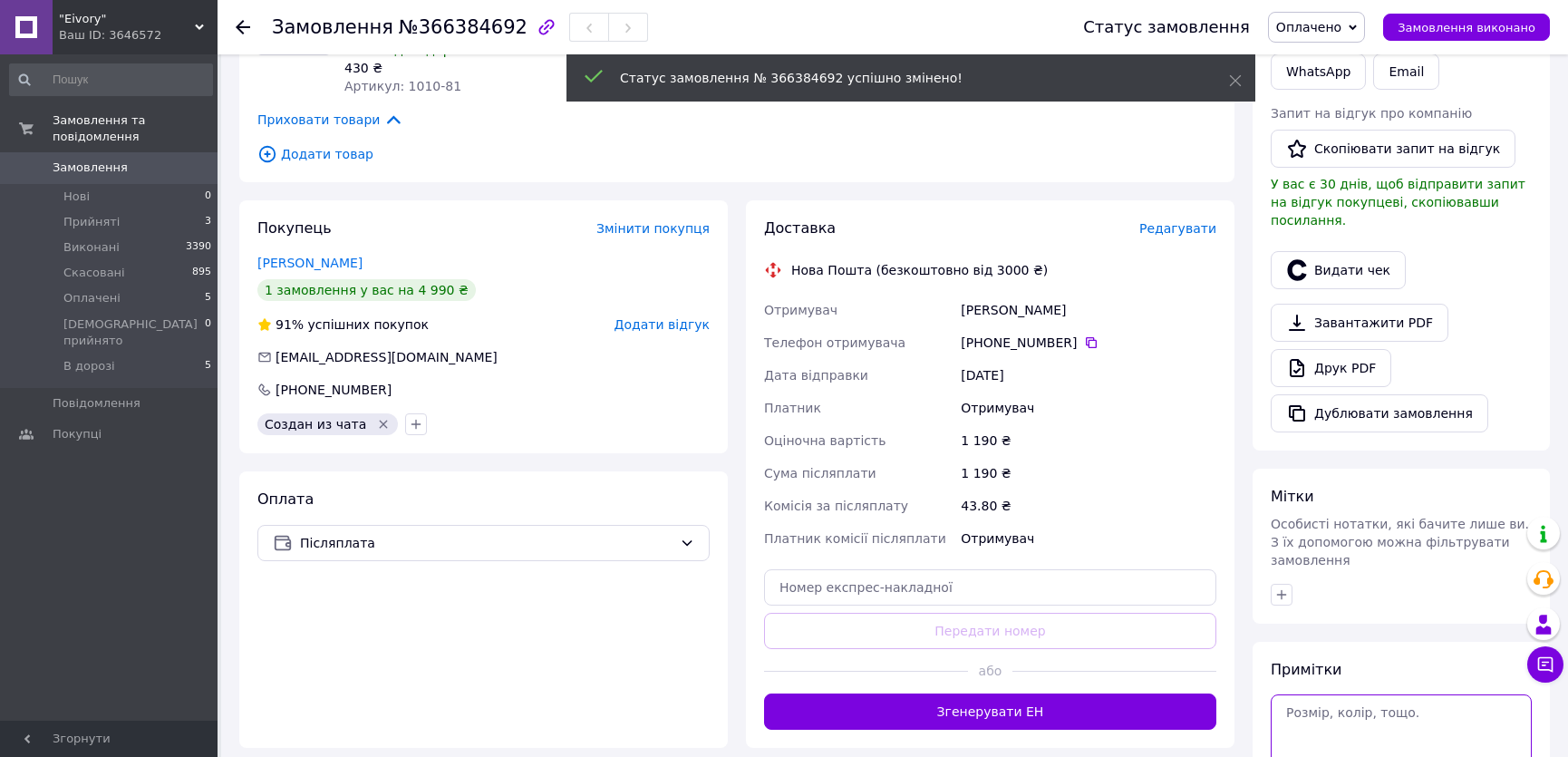
scroll to position [358, 0]
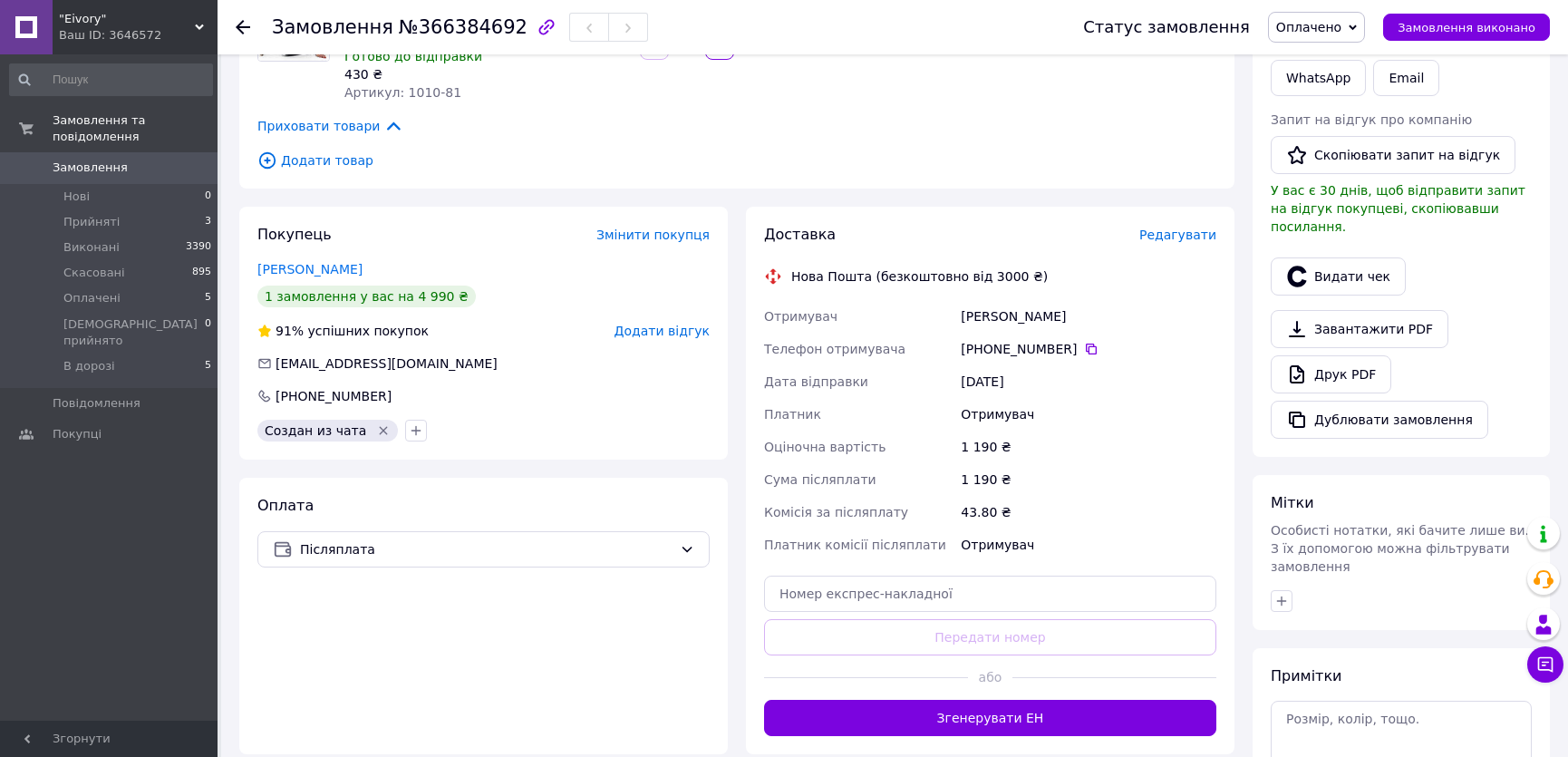
click at [1167, 228] on span "Редагувати" at bounding box center [1178, 235] width 77 height 15
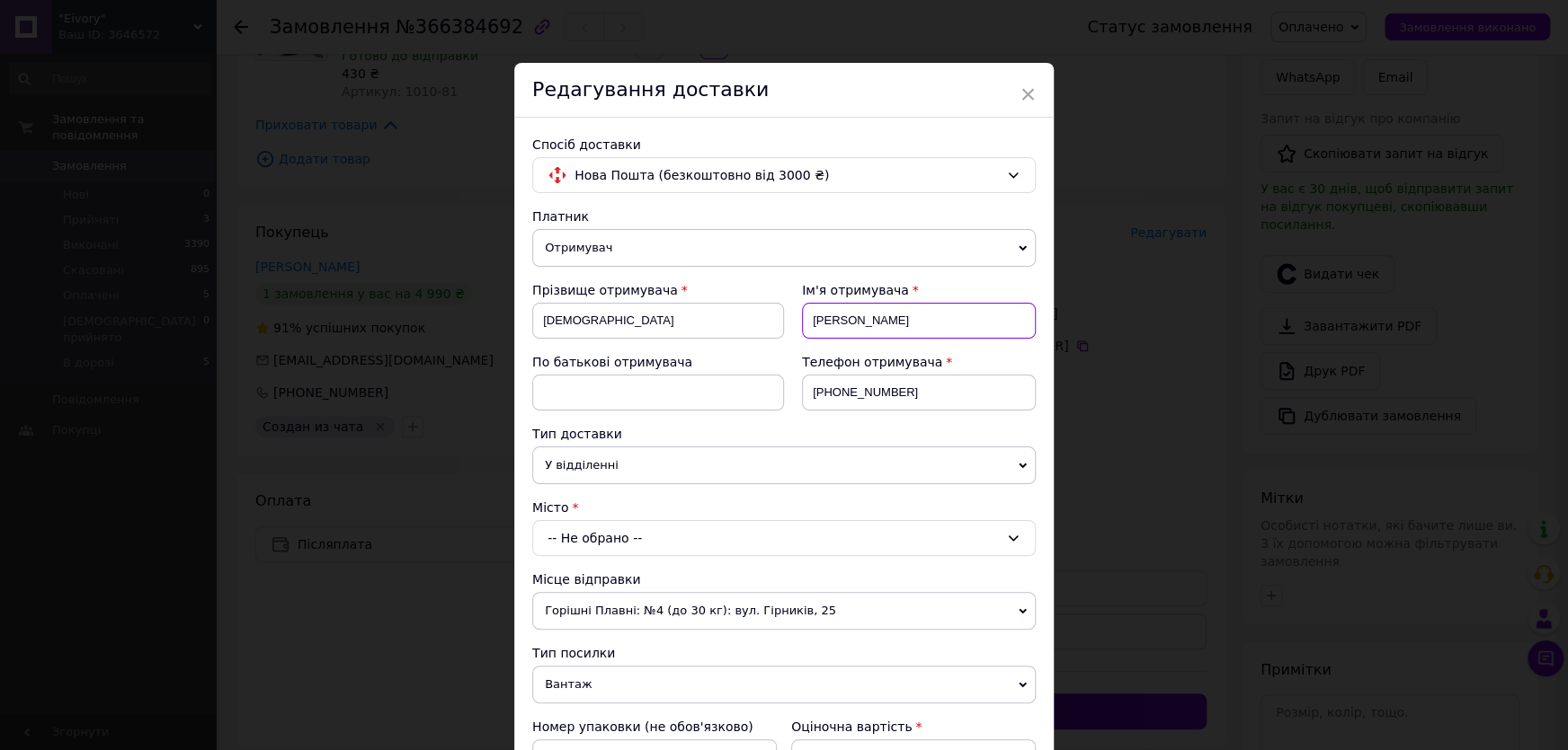
drag, startPoint x: 914, startPoint y: 314, endPoint x: 799, endPoint y: 306, distance: 115.3
click at [802, 306] on input "Онищенко" at bounding box center [919, 321] width 234 height 36
click at [1091, 311] on div "× Редагування доставки Спосіб доставки Нова Пошта (безкоштовно від 3000 ₴) Плат…" at bounding box center [784, 375] width 1568 height 750
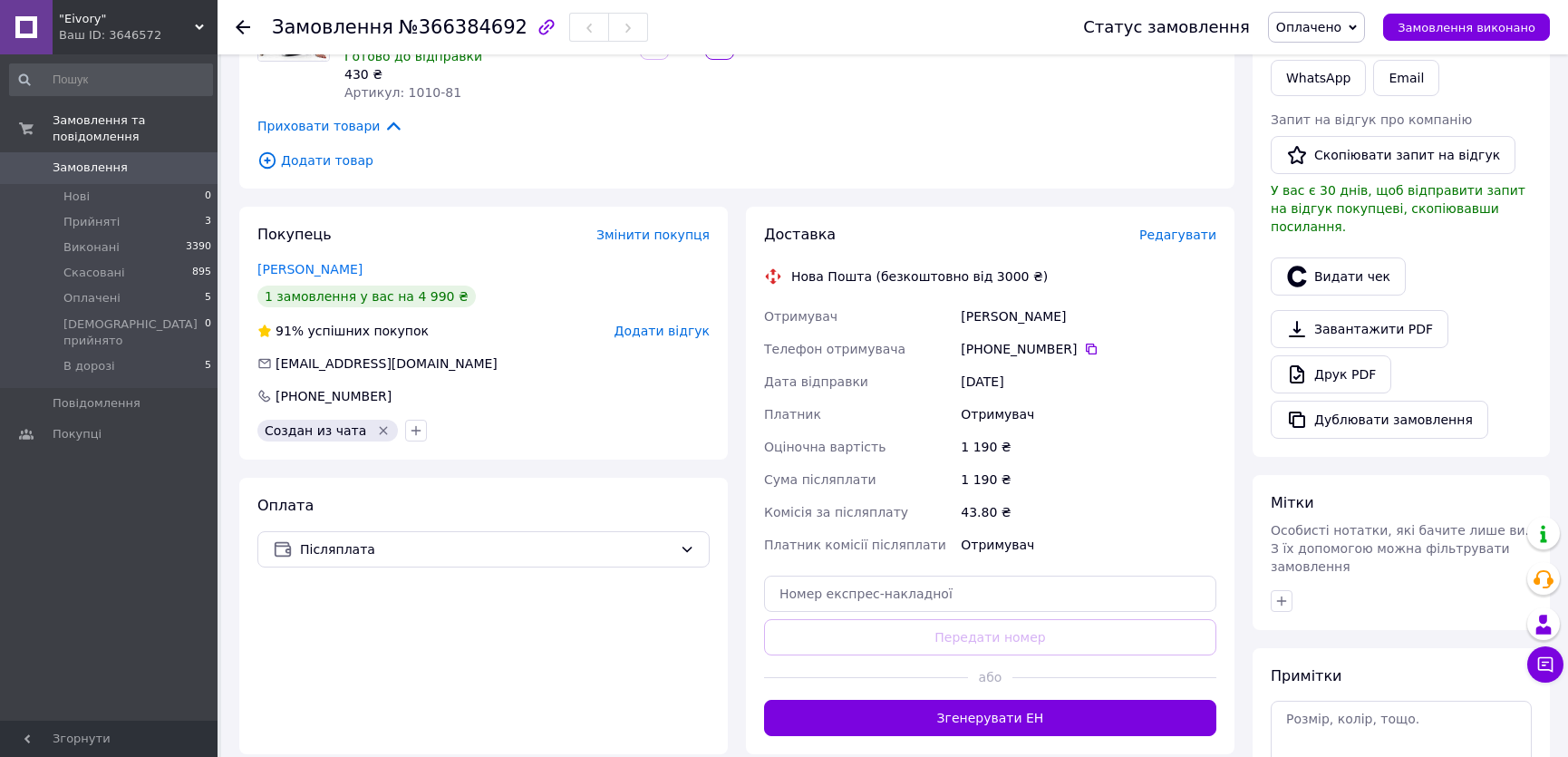
click at [1556, 665] on button "Чат з покупцем" at bounding box center [1545, 664] width 36 height 36
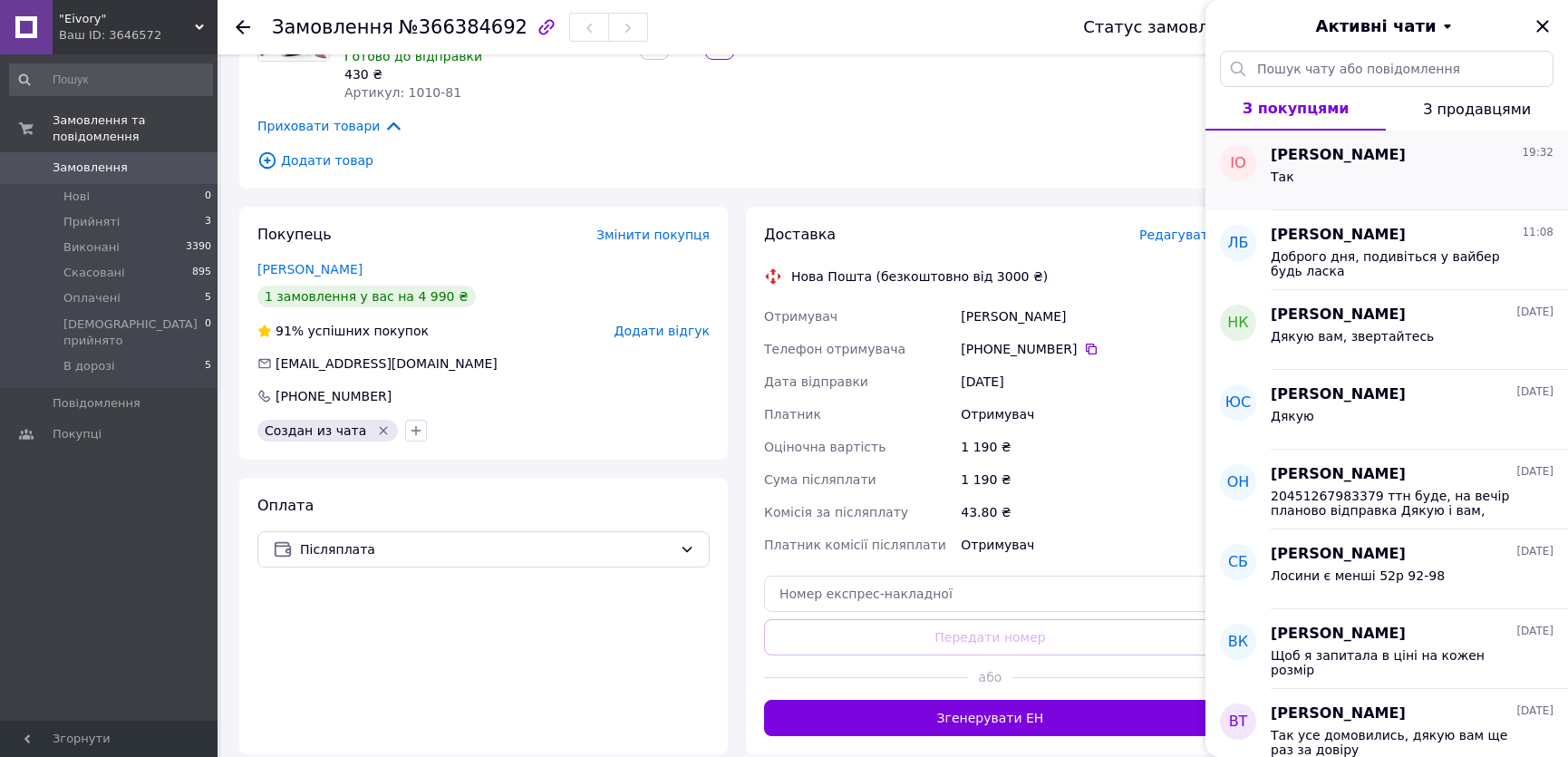
click at [1417, 185] on div "Так" at bounding box center [1412, 179] width 283 height 29
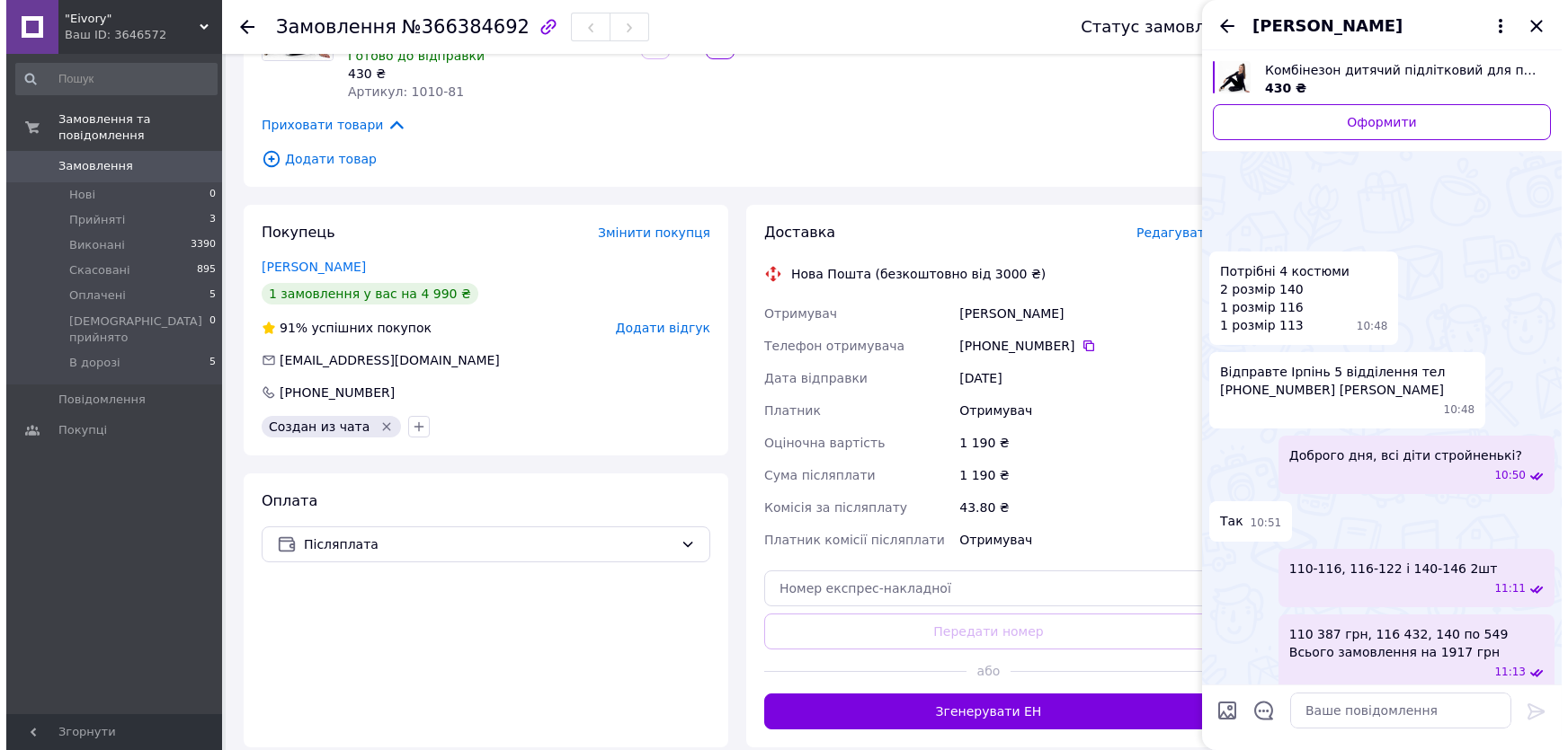
scroll to position [3158, 0]
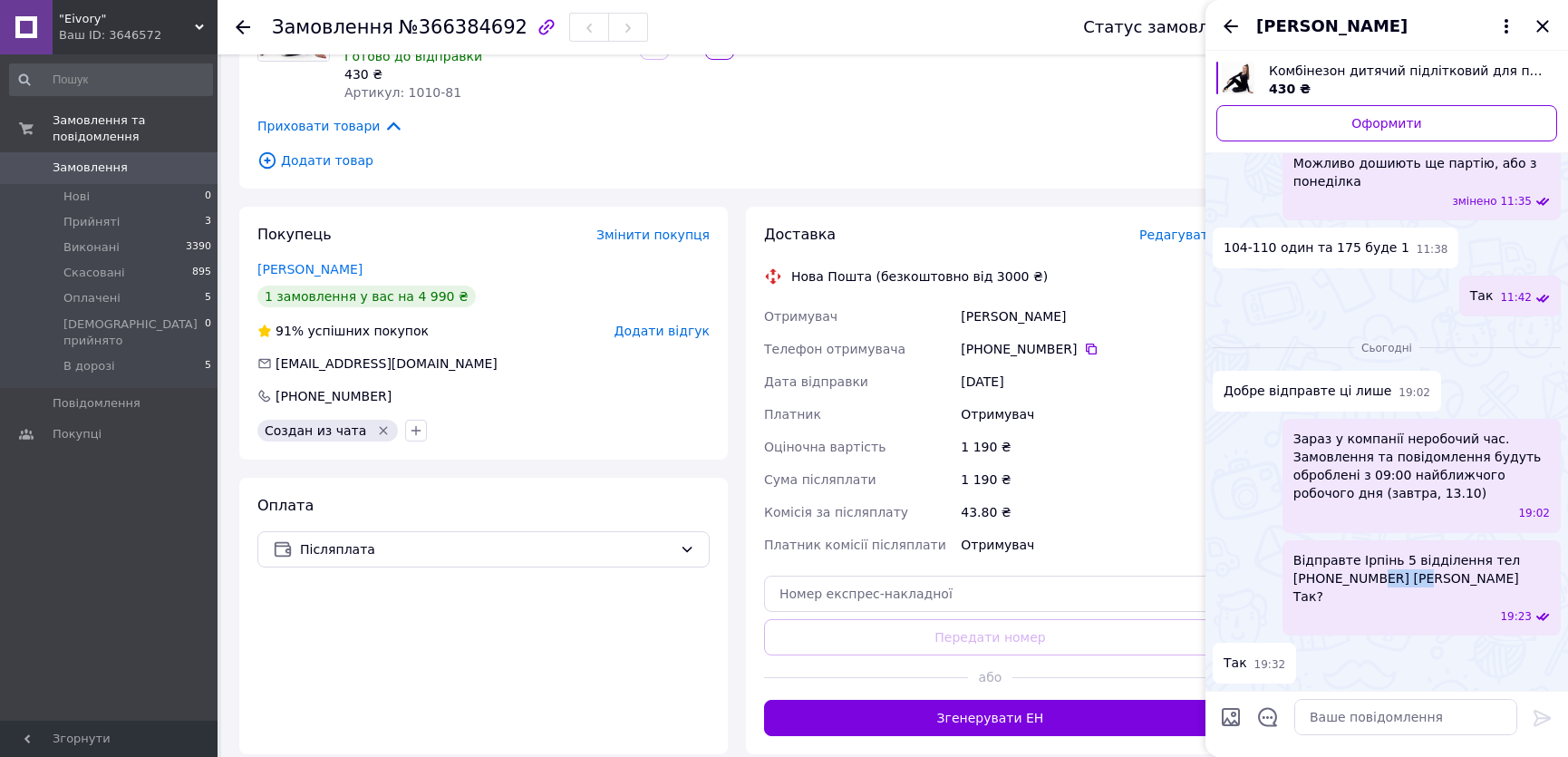
drag, startPoint x: 1364, startPoint y: 580, endPoint x: 1410, endPoint y: 579, distance: 46.0
click at [1410, 579] on span "Відправте Ірпінь 5 відділення тел 0958707548 Красько Ірина Так?" at bounding box center [1422, 578] width 257 height 55
copy span "Красько"
click at [1159, 206] on div "Доставка Редагувати Нова Пошта (безкоштовно від 3000 ₴) Отримувач Іра Онищенко …" at bounding box center [991, 480] width 489 height 548
click at [1163, 228] on span "Редагувати" at bounding box center [1178, 235] width 77 height 15
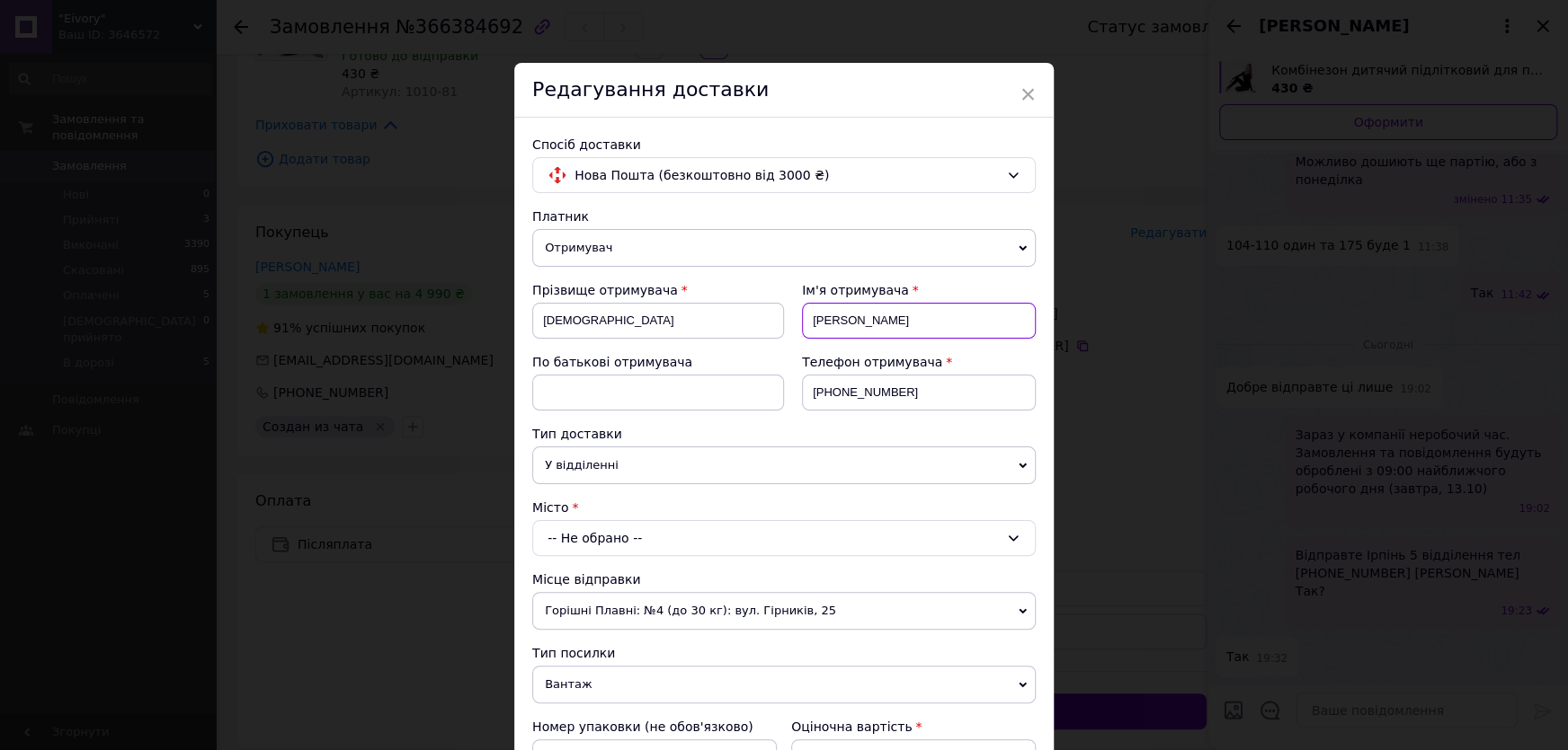
drag, startPoint x: 900, startPoint y: 321, endPoint x: 806, endPoint y: 310, distance: 94.6
click at [806, 310] on input "Онищенко" at bounding box center [919, 321] width 234 height 36
paste input "рась"
type input "Красько"
drag, startPoint x: 587, startPoint y: 317, endPoint x: 535, endPoint y: 311, distance: 52.3
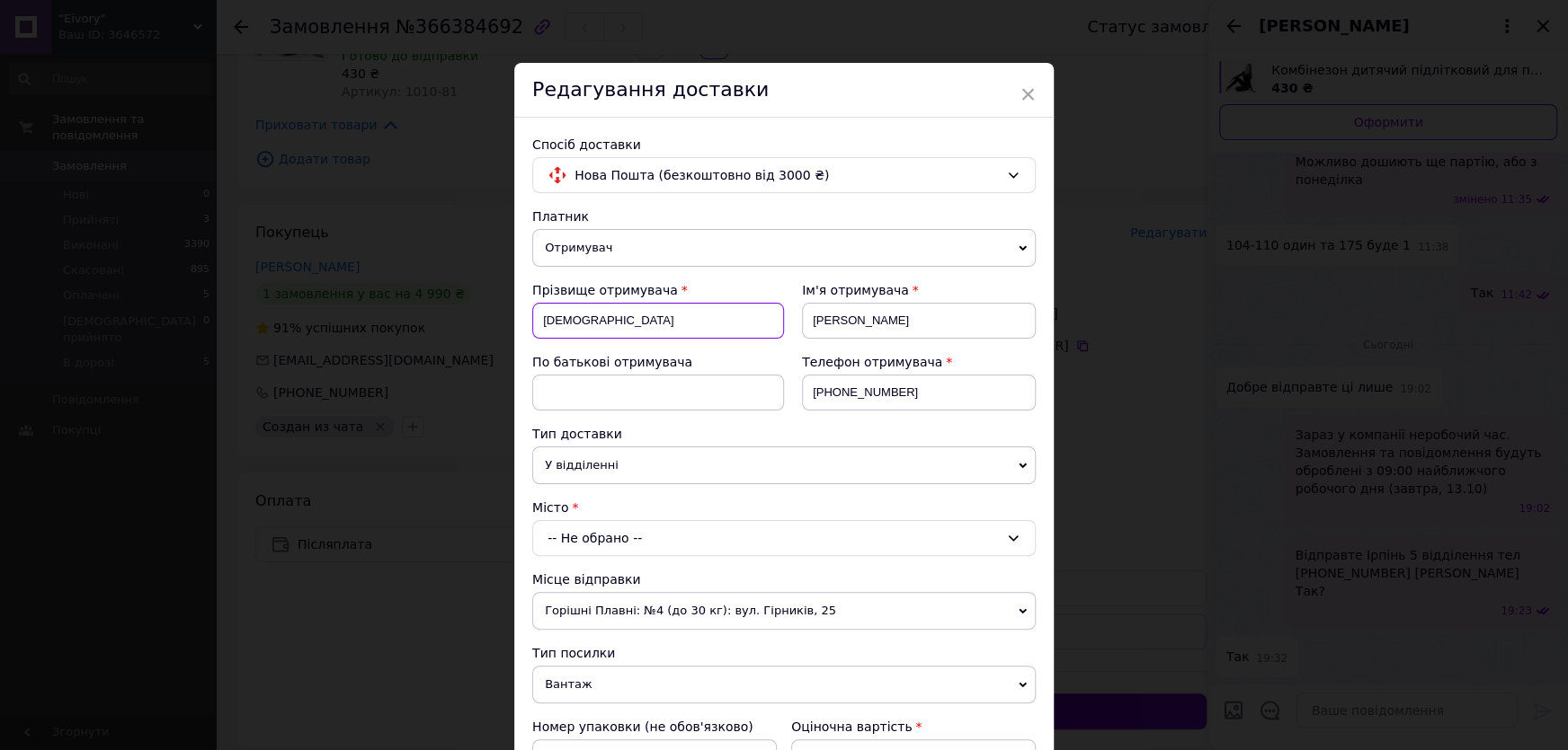
click at [535, 311] on input "Іра" at bounding box center [657, 321] width 252 height 36
click at [599, 332] on input "Іра" at bounding box center [657, 321] width 252 height 36
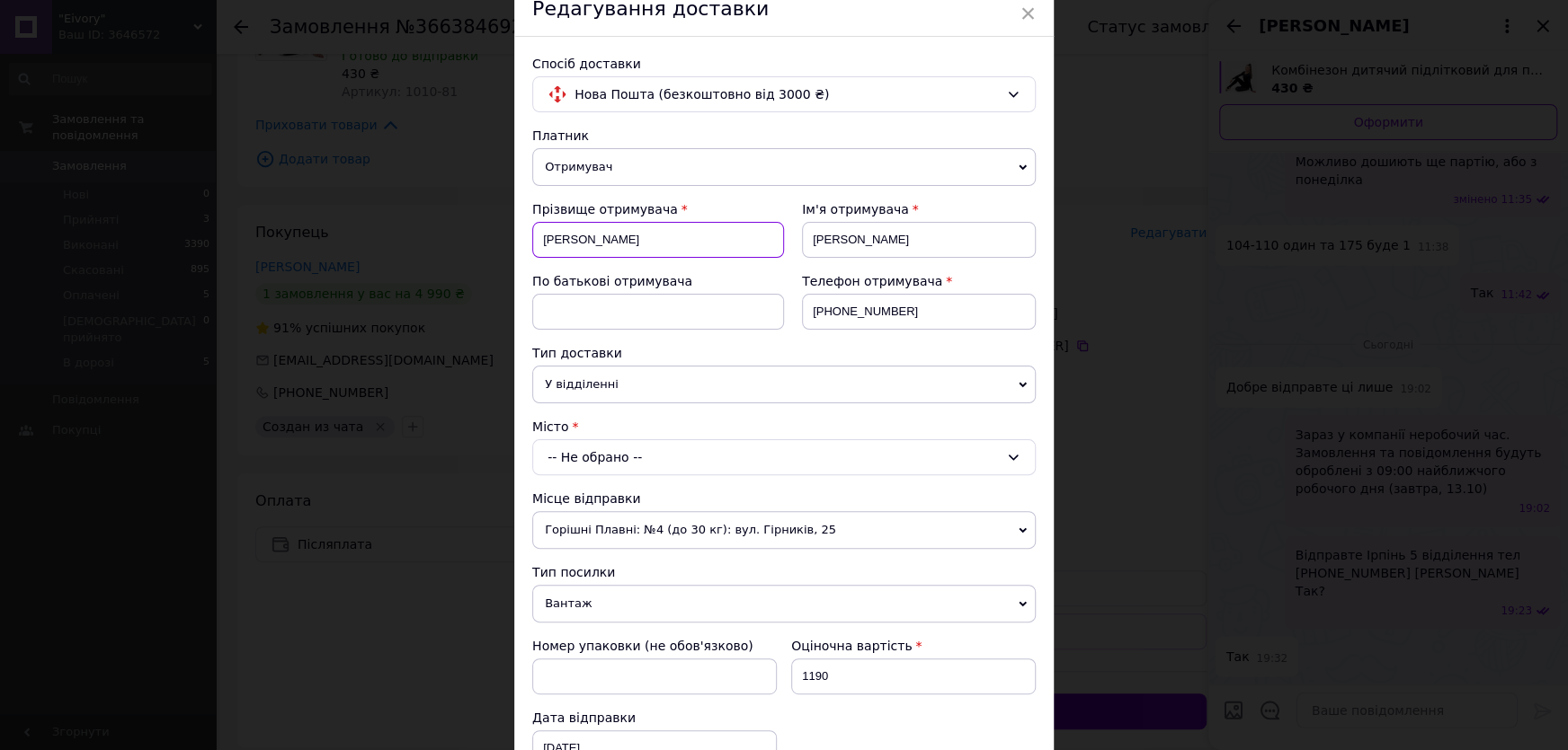
type input "Ірина"
click at [628, 381] on span "У відділенні" at bounding box center [784, 384] width 503 height 38
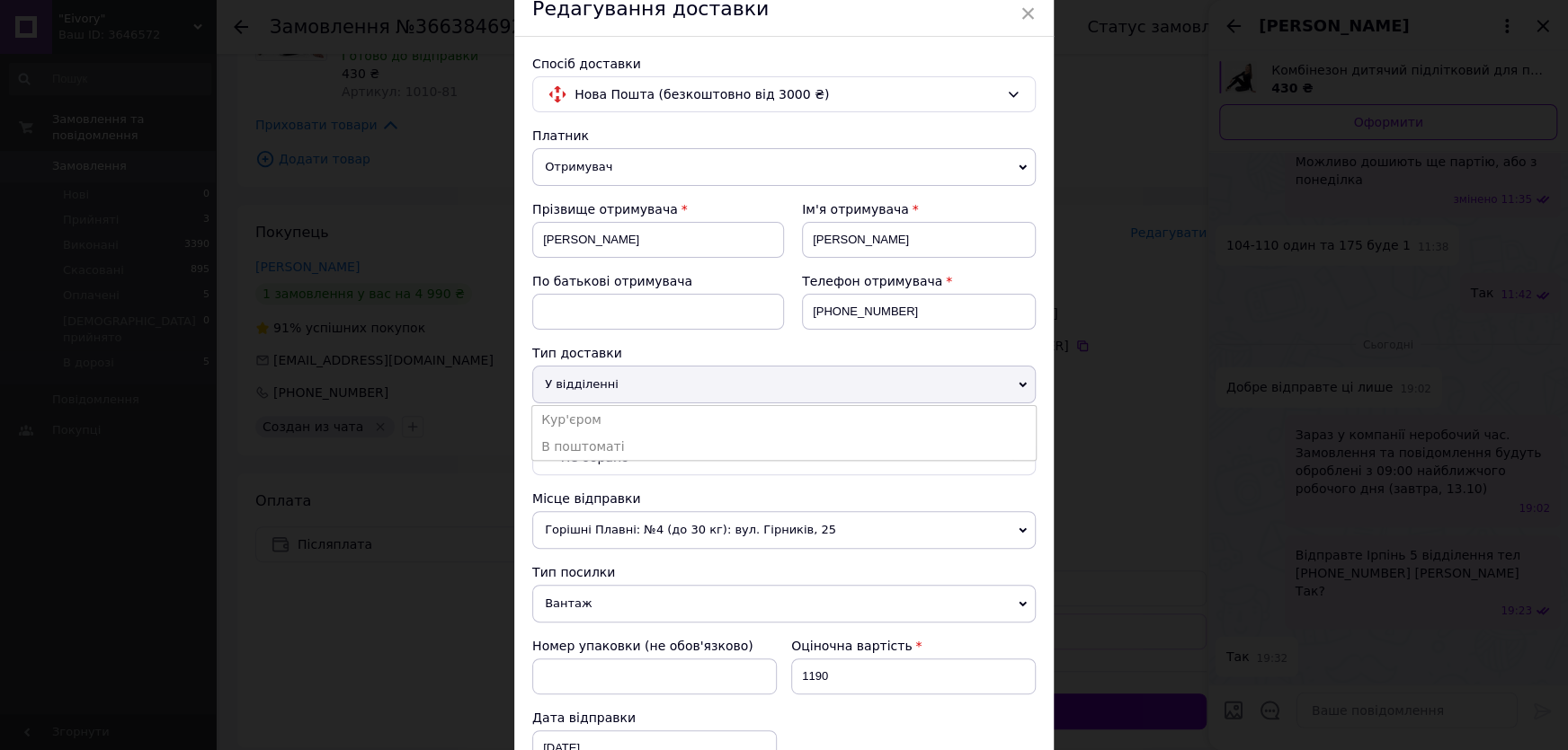
click at [628, 381] on span "У відділенні" at bounding box center [784, 384] width 503 height 38
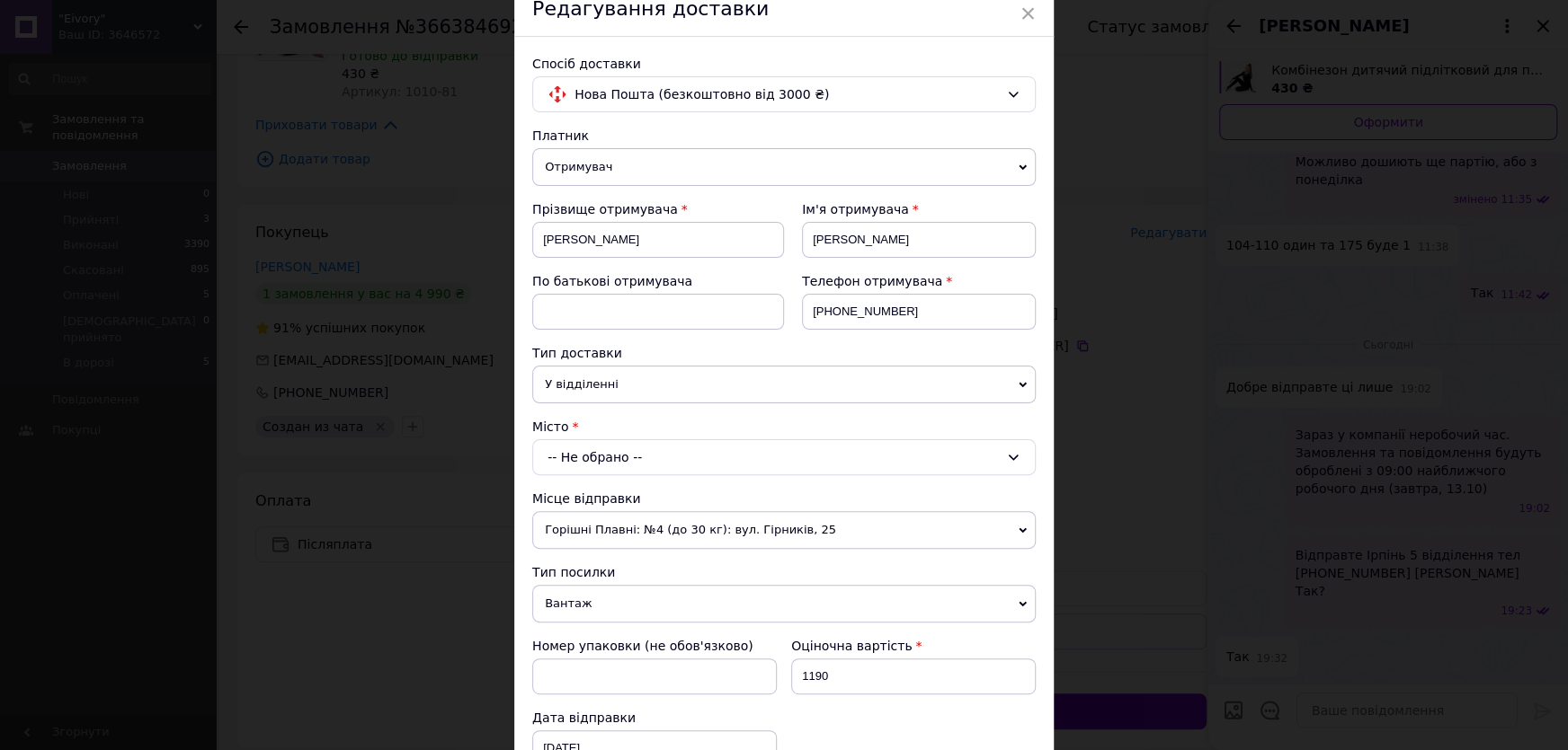
click at [648, 449] on div "-- Не обрано --" at bounding box center [784, 457] width 503 height 36
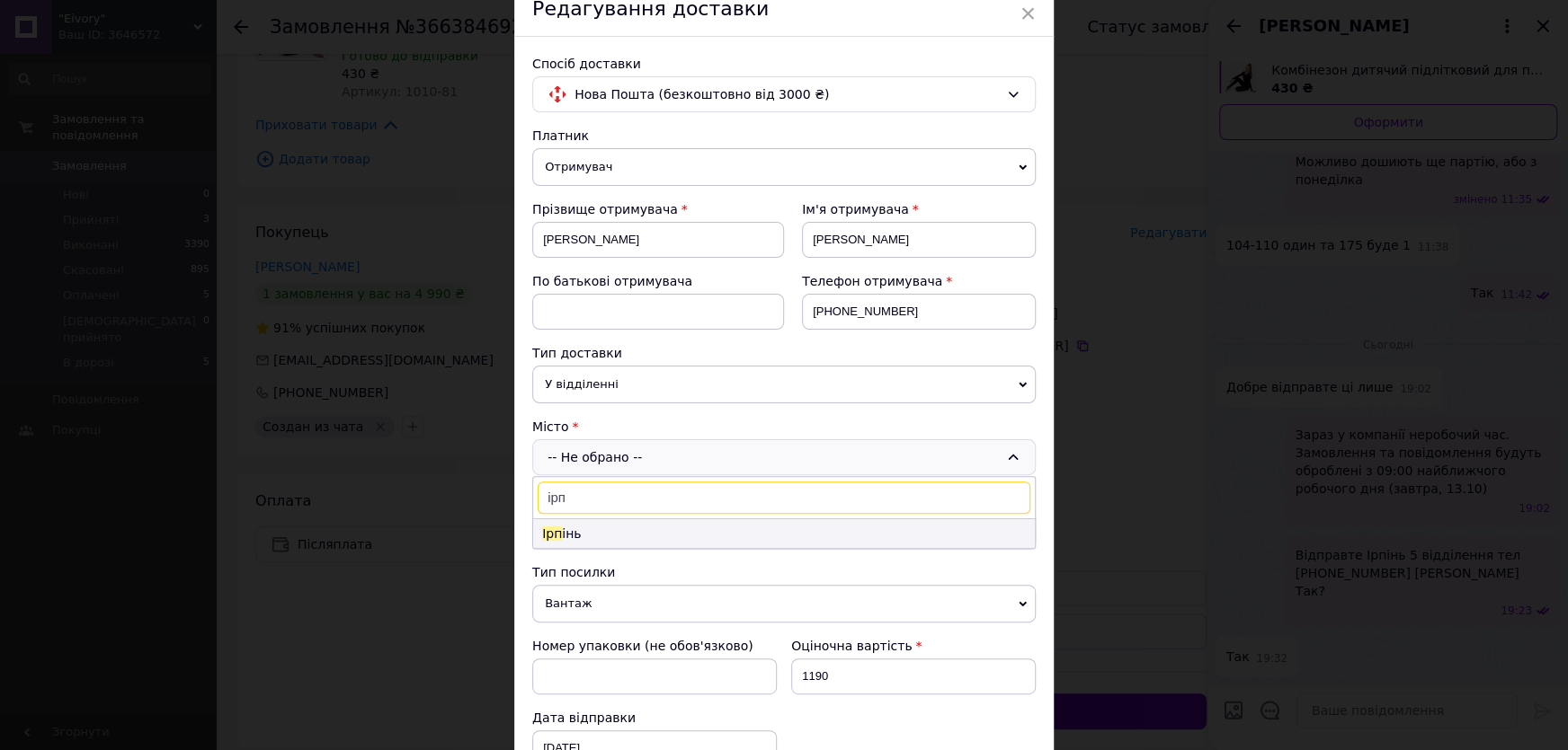
type input "ірп"
click at [690, 539] on li "Ірп інь" at bounding box center [784, 533] width 501 height 29
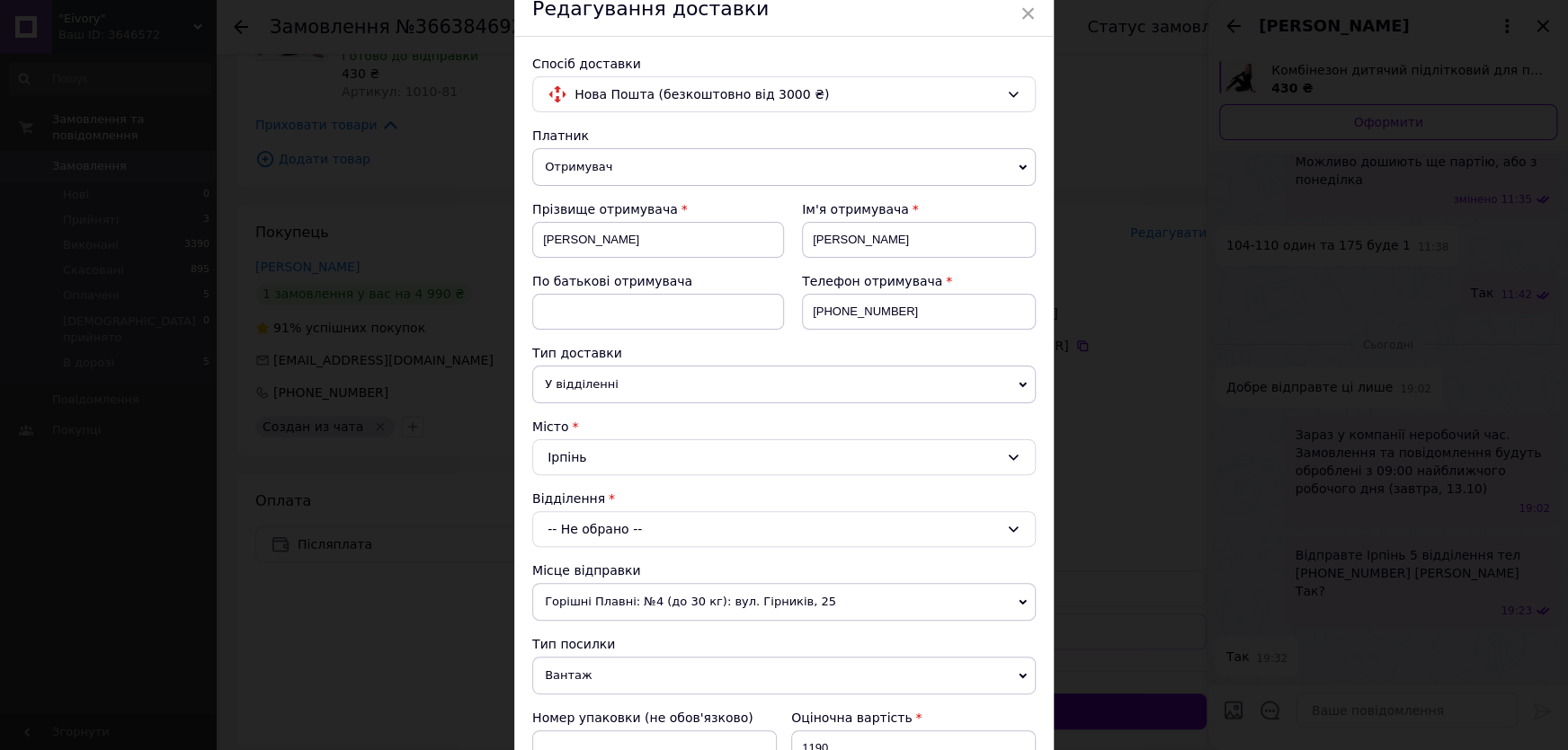
click at [654, 512] on div "-- Не обрано --" at bounding box center [784, 529] width 503 height 36
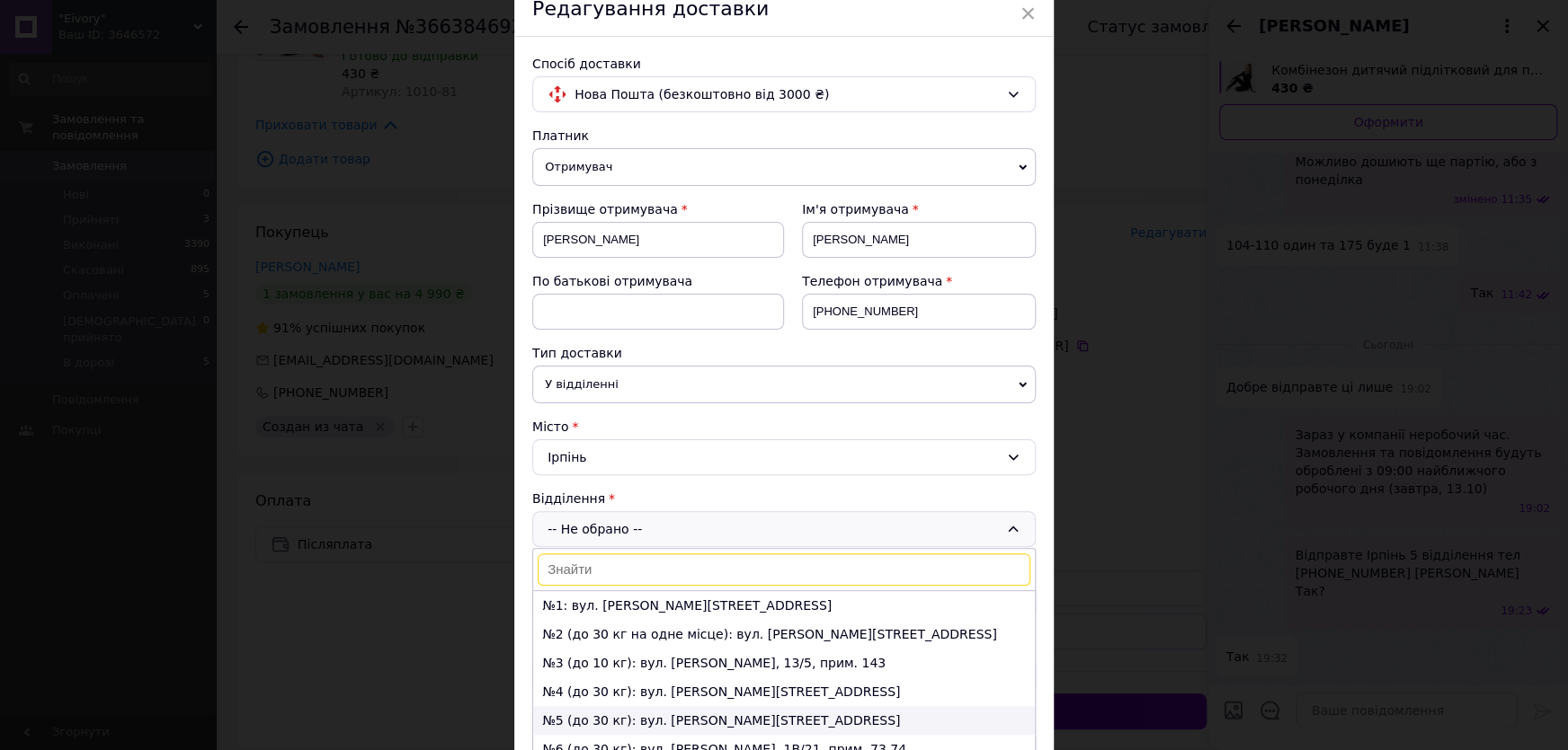
click at [574, 720] on li "№5 (до 30 кг): вул. Сингаївського Миколи, 3Б" at bounding box center [784, 720] width 501 height 29
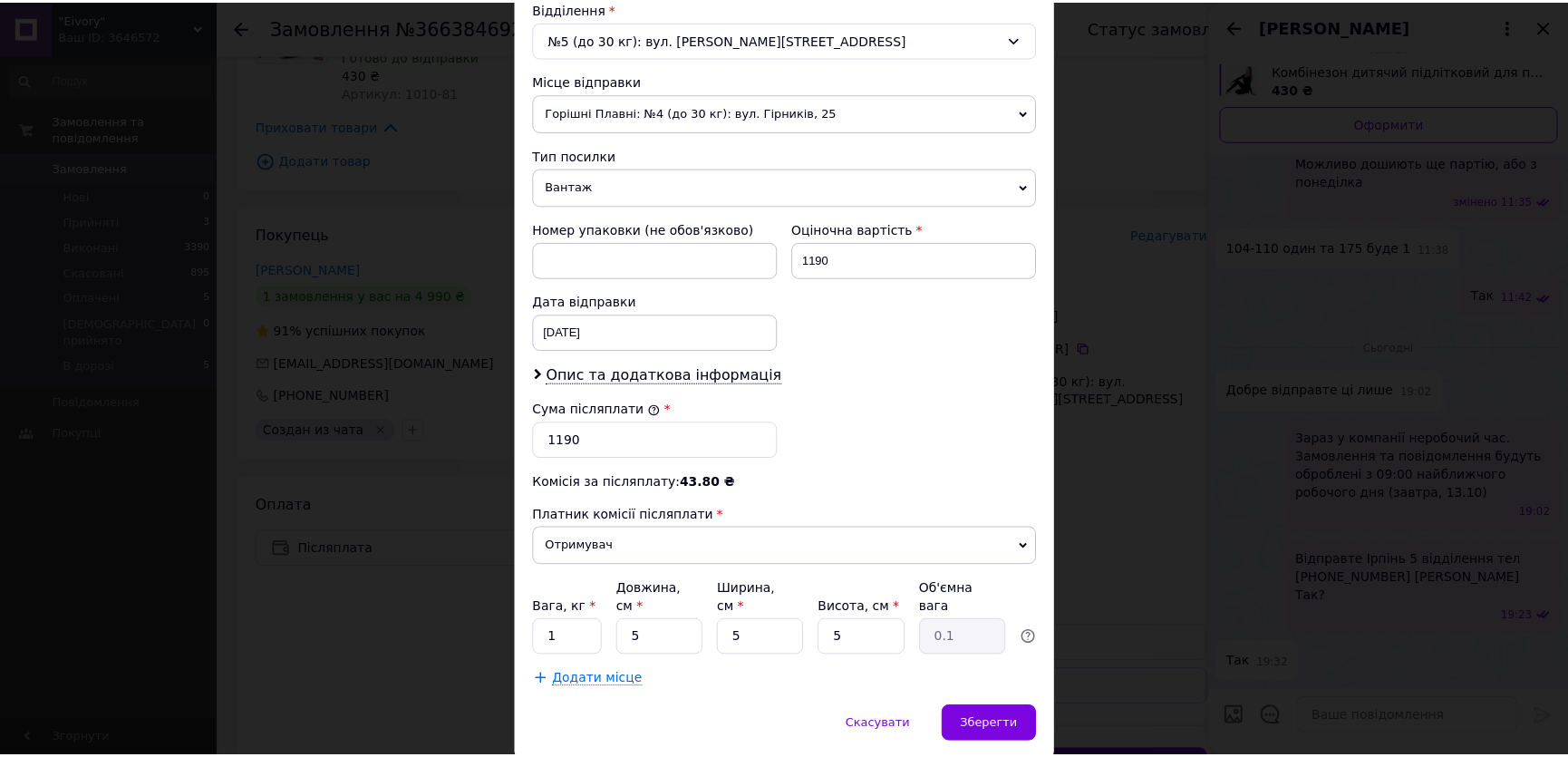
scroll to position [623, 0]
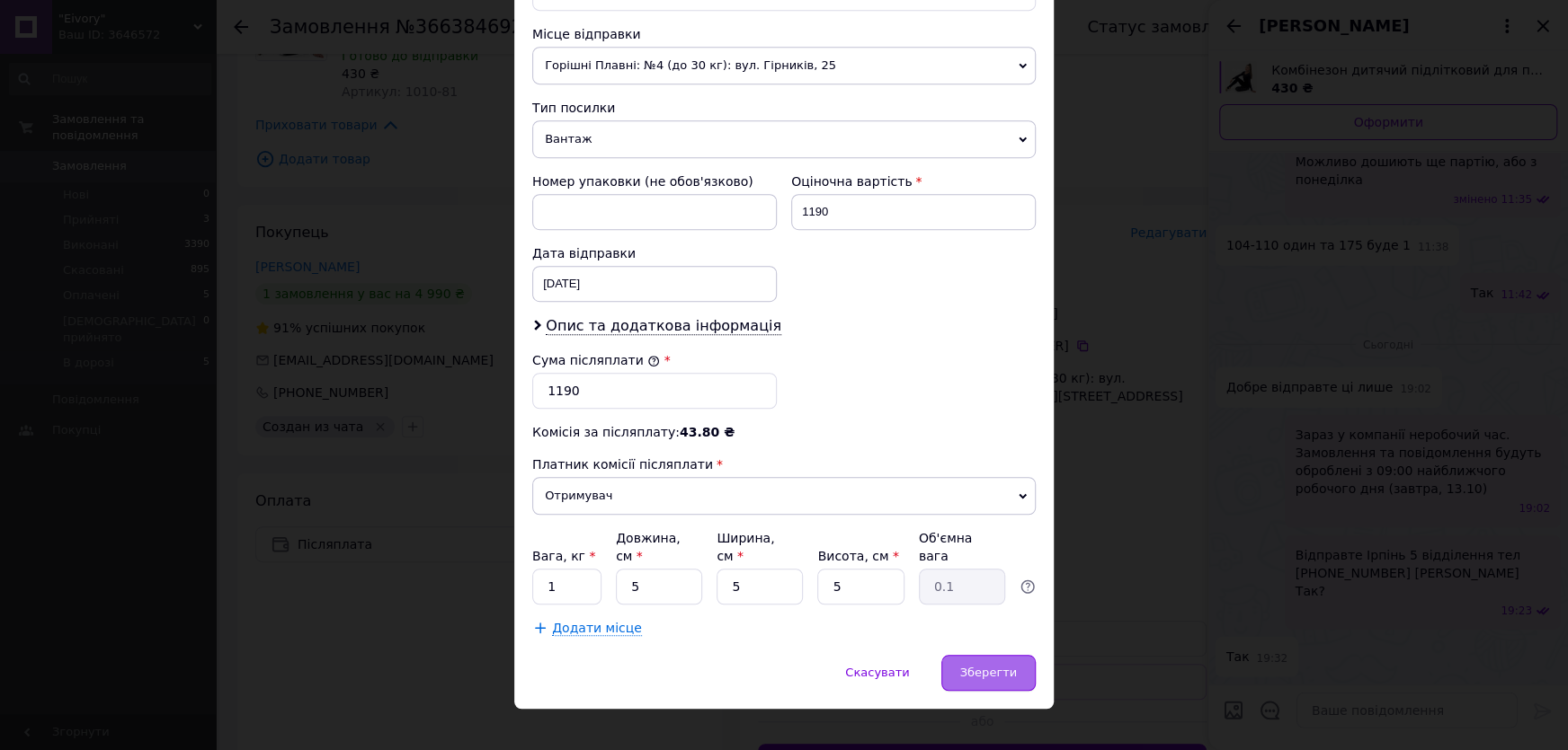
click at [975, 666] on span "Зберегти" at bounding box center [987, 673] width 56 height 14
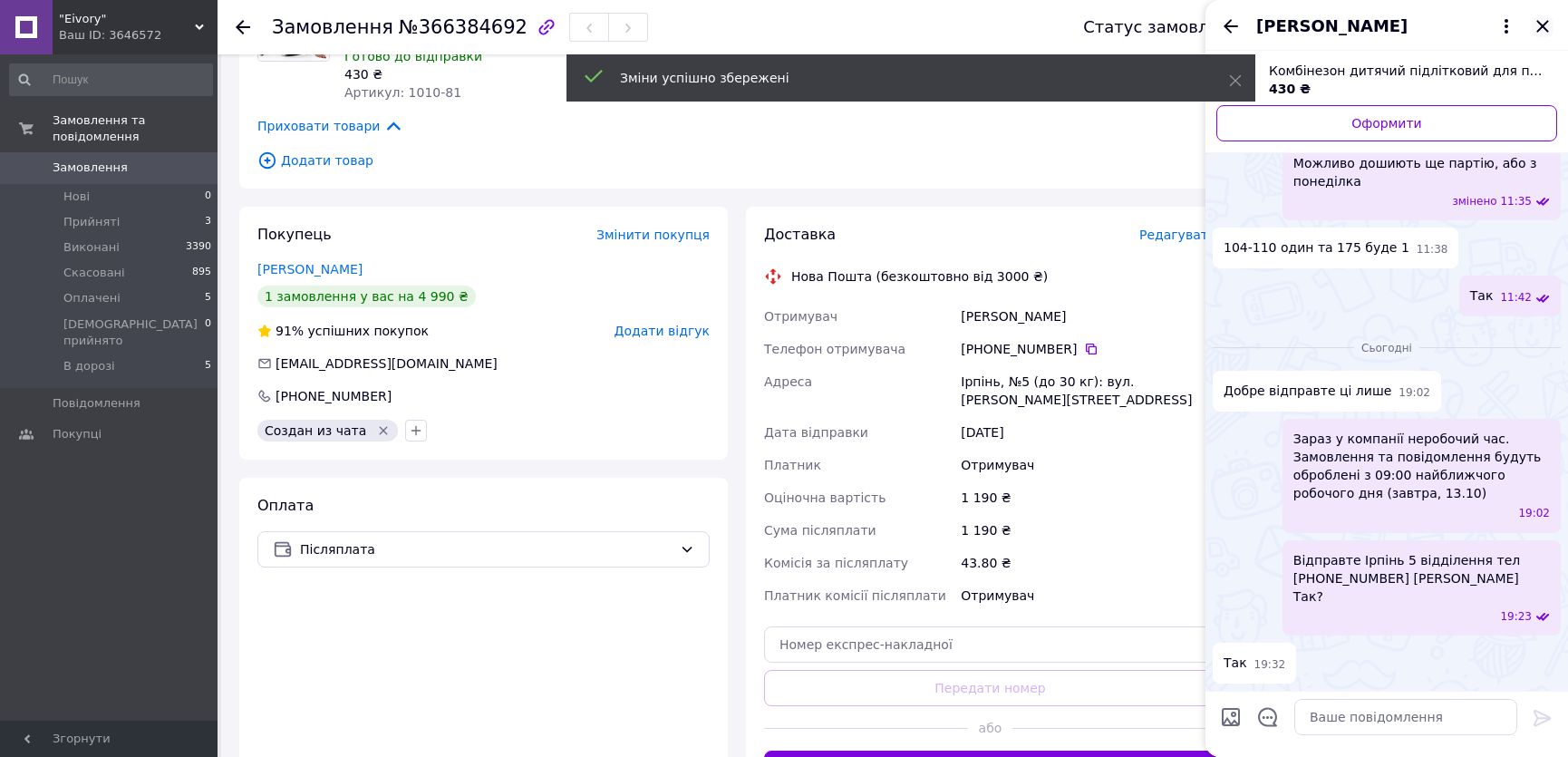
click at [1541, 26] on icon "Закрити" at bounding box center [1542, 26] width 21 height 21
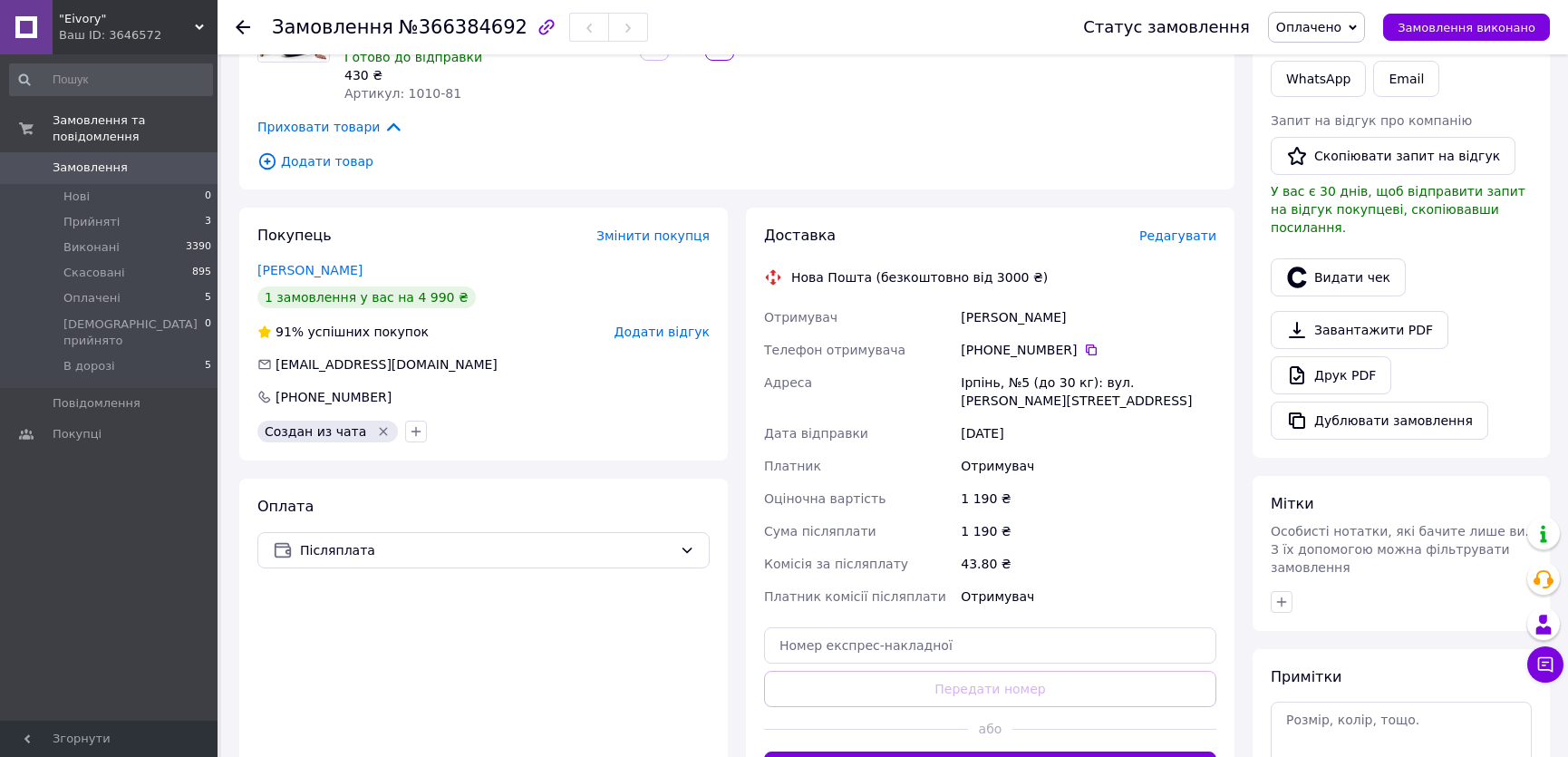
scroll to position [358, 0]
click at [1549, 663] on icon at bounding box center [1546, 665] width 19 height 19
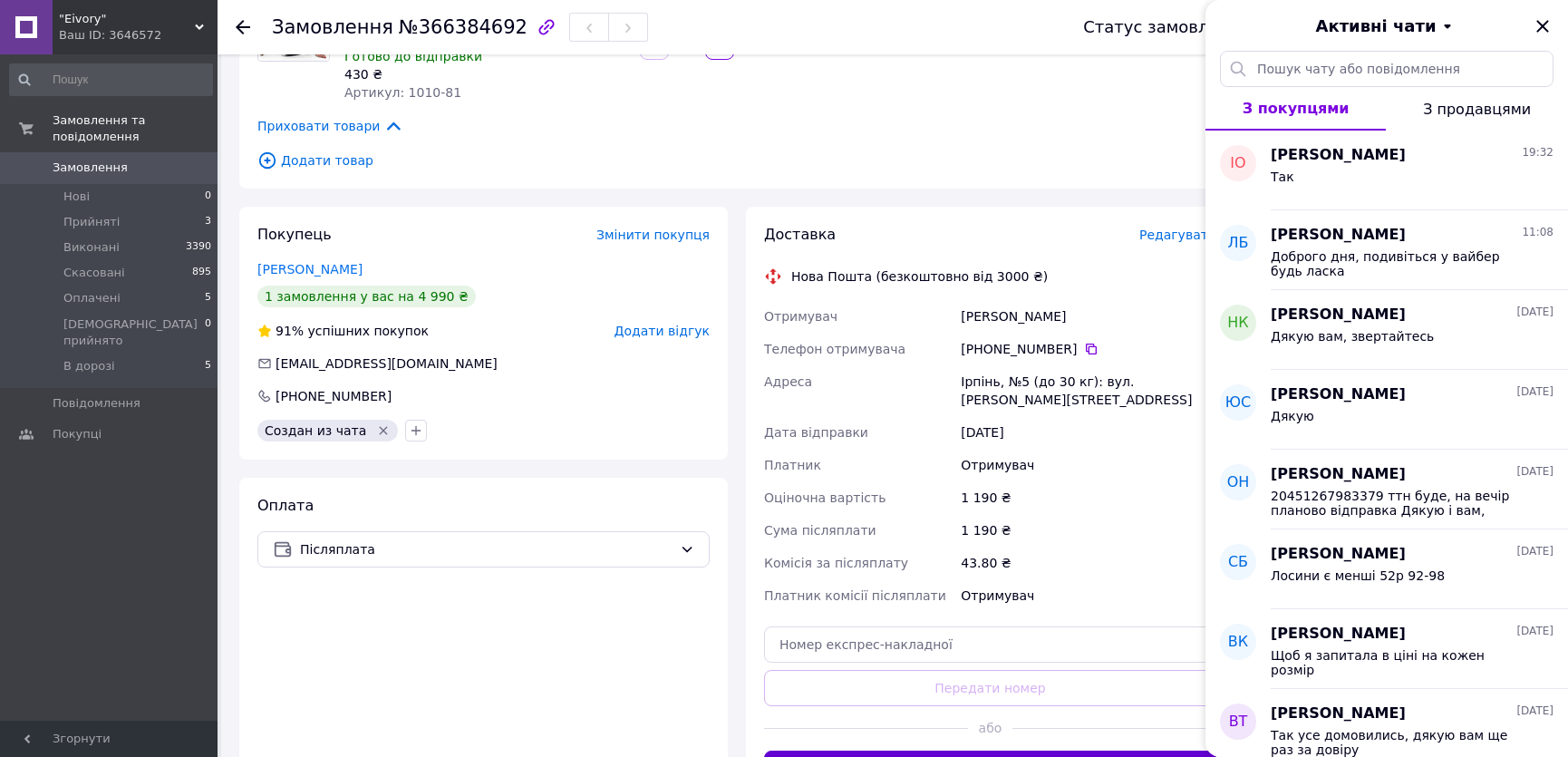
click at [999, 750] on button "Згенерувати ЕН" at bounding box center [990, 768] width 453 height 36
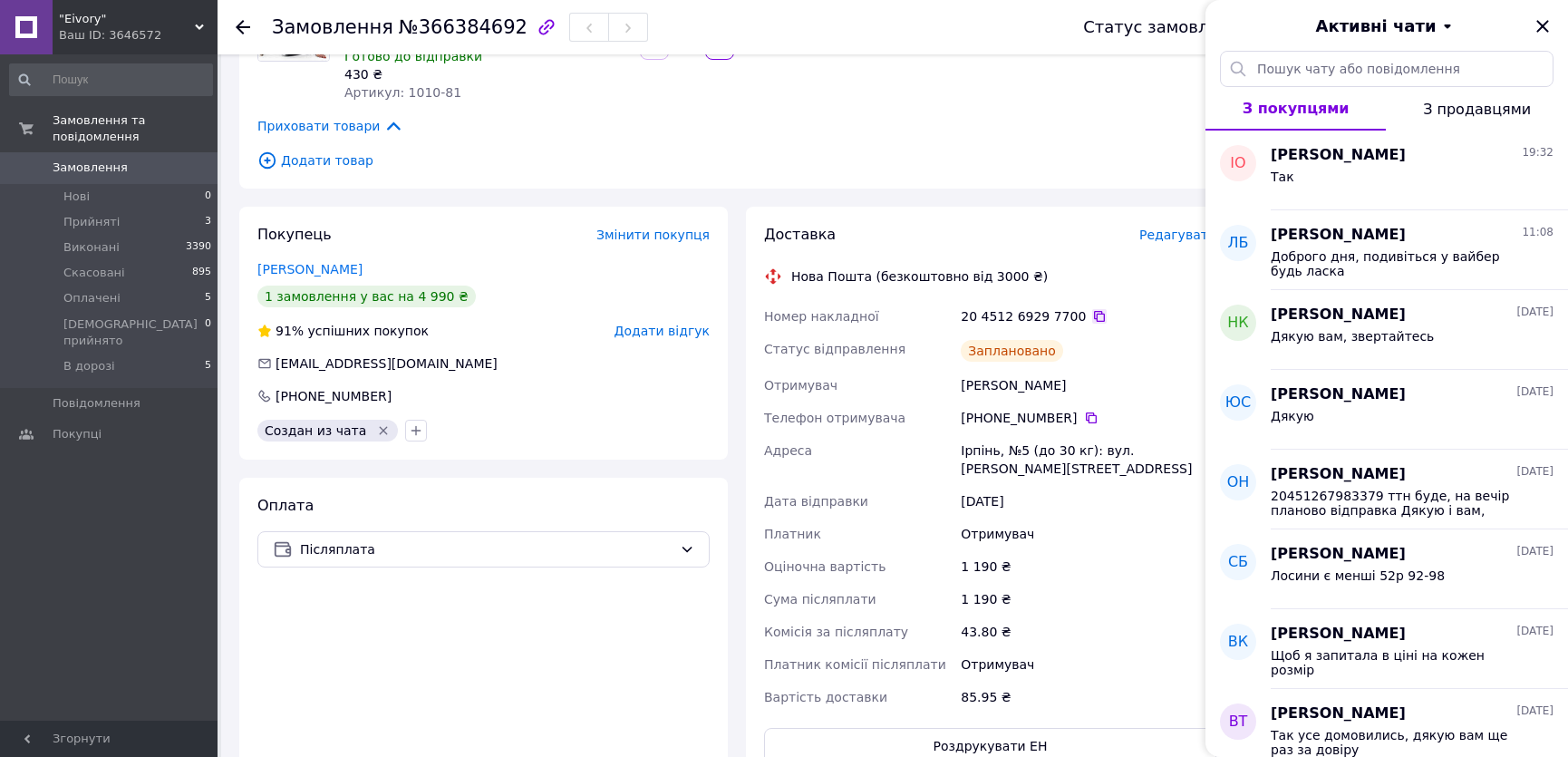
click at [1092, 310] on icon at bounding box center [1100, 317] width 15 height 15
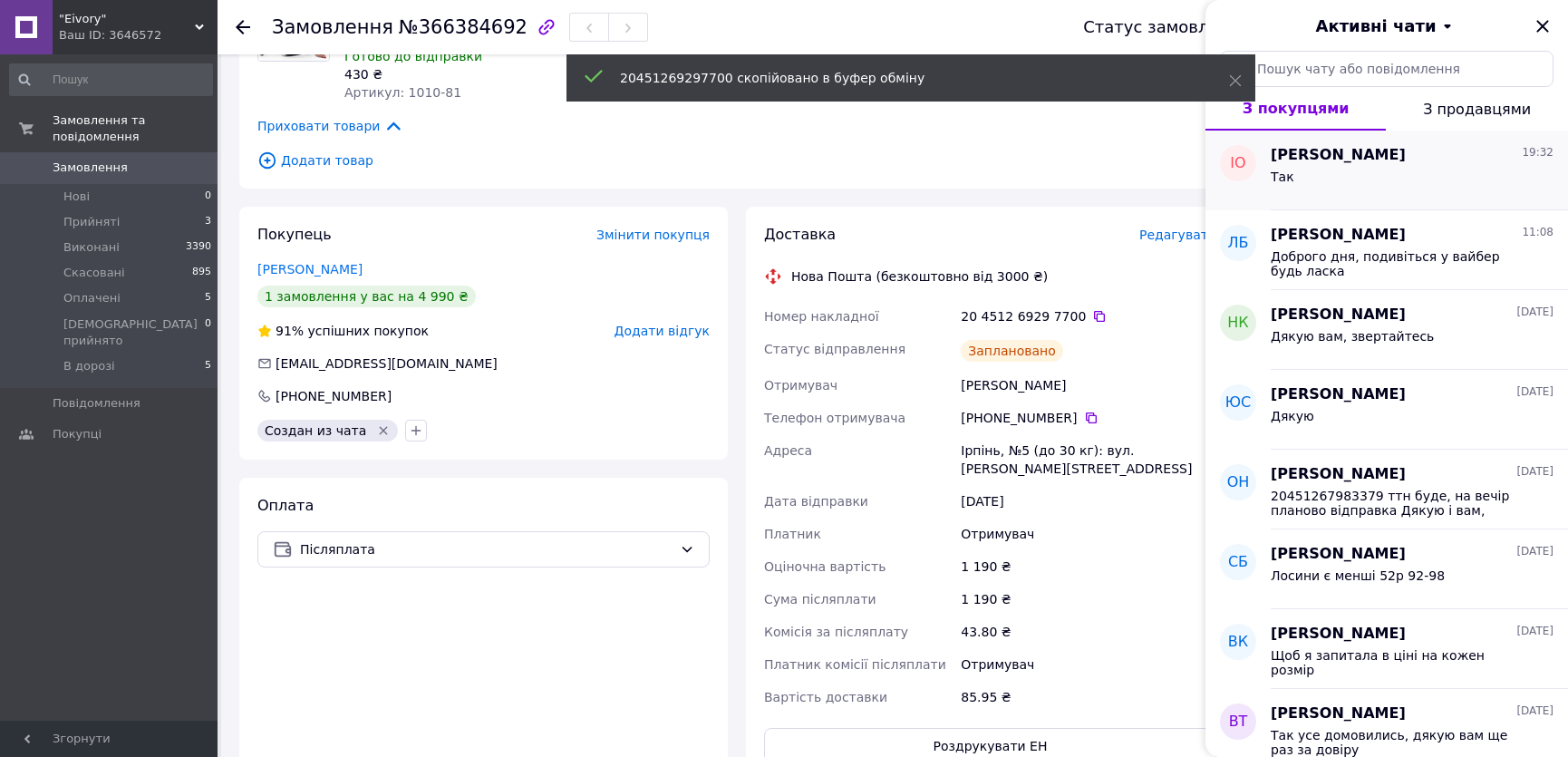
click at [1361, 199] on div "Іра Онищенко 19:32 Так" at bounding box center [1419, 170] width 297 height 80
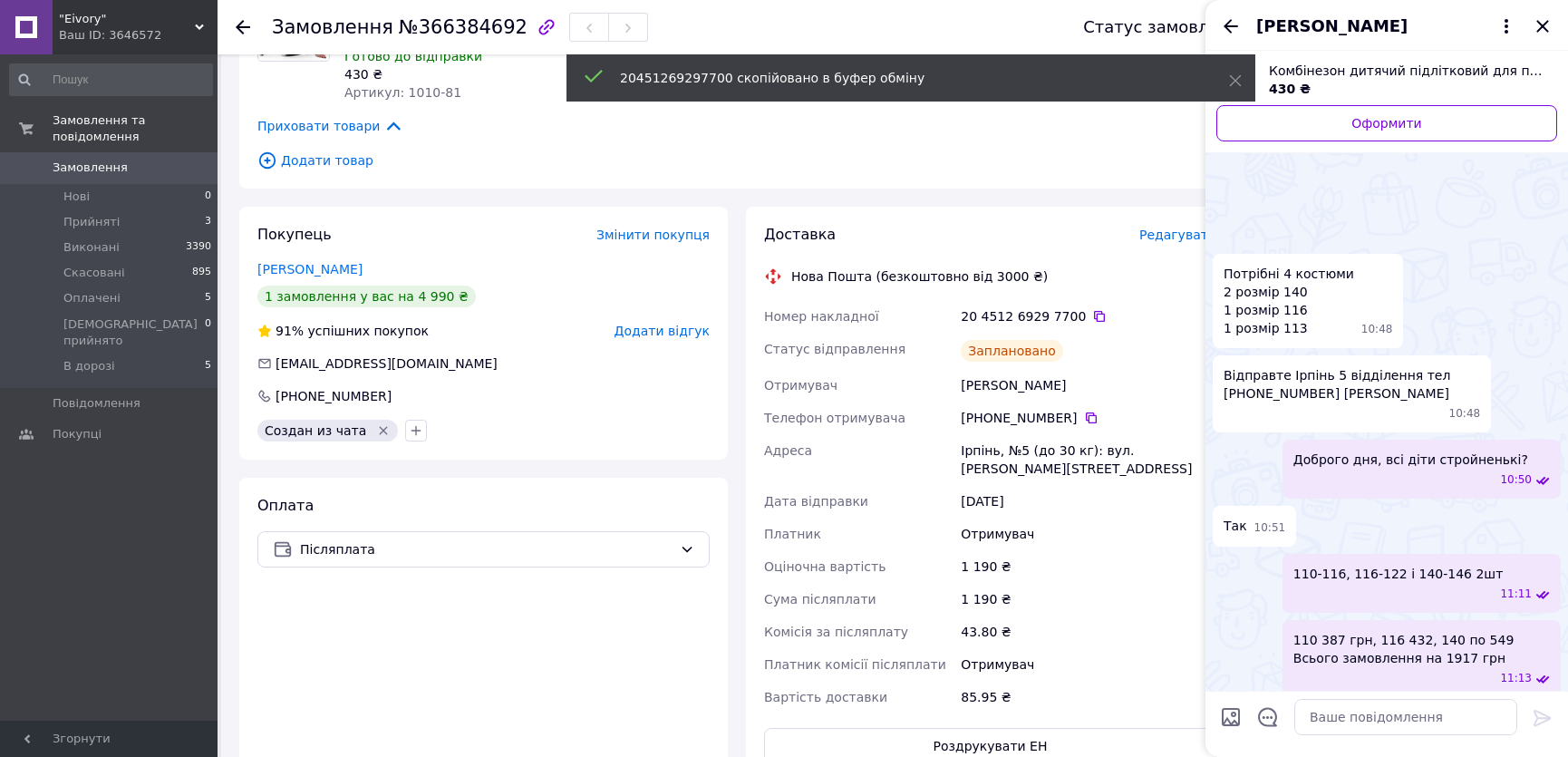
scroll to position [3187, 0]
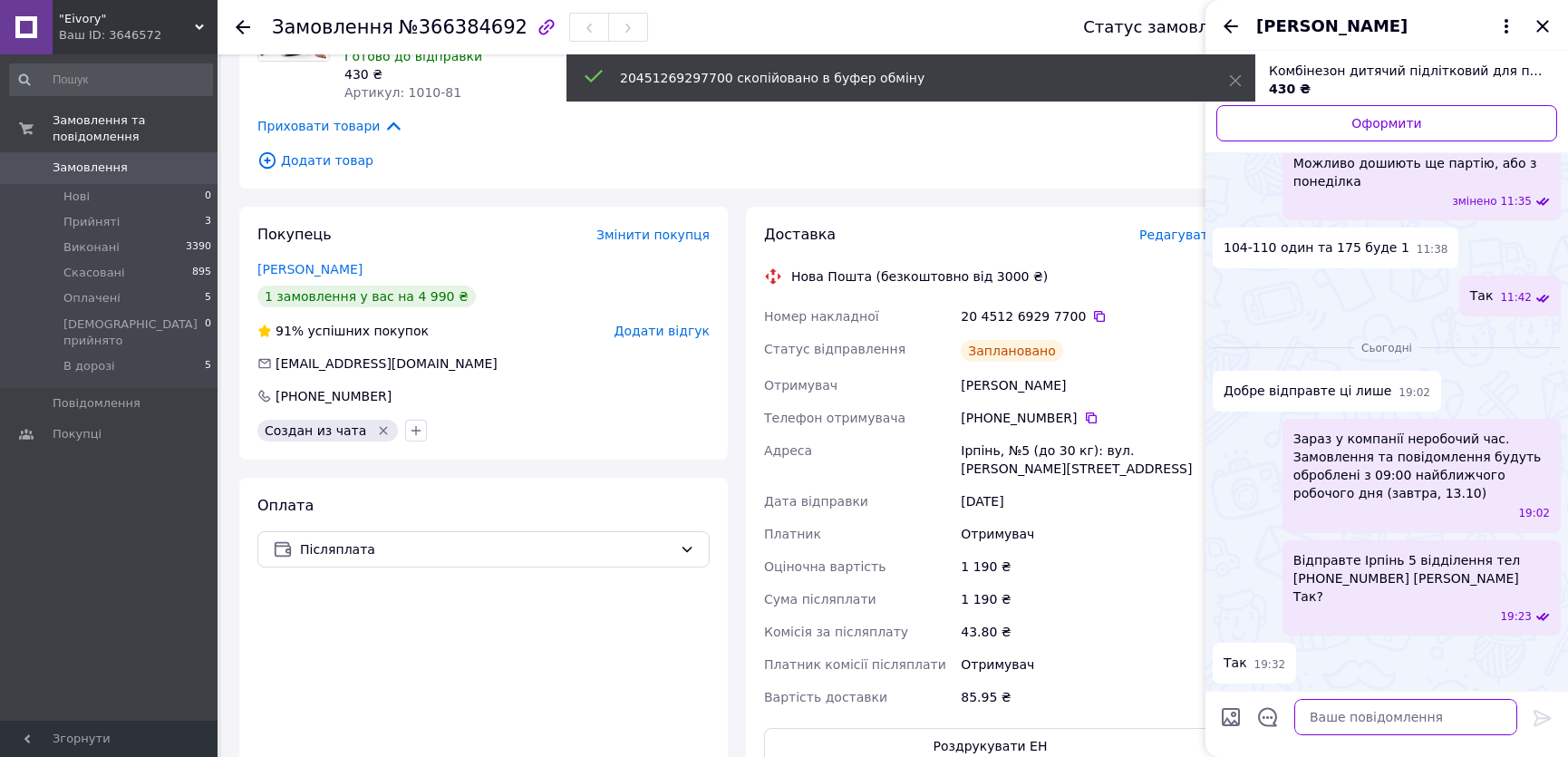
click at [1334, 707] on textarea at bounding box center [1406, 717] width 223 height 36
type textarea "ттн"
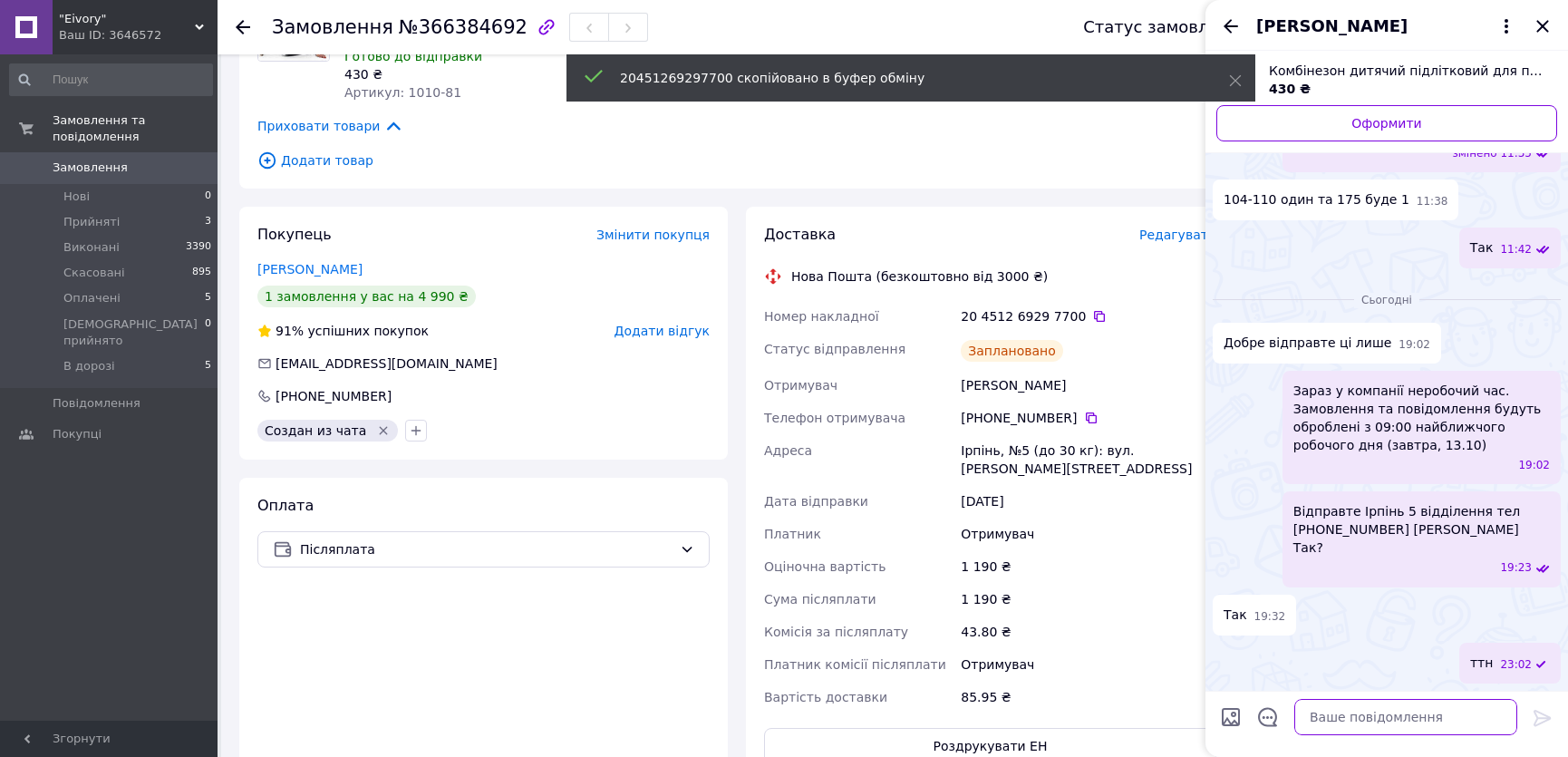
scroll to position [3142, 0]
paste textarea "20451269297700"
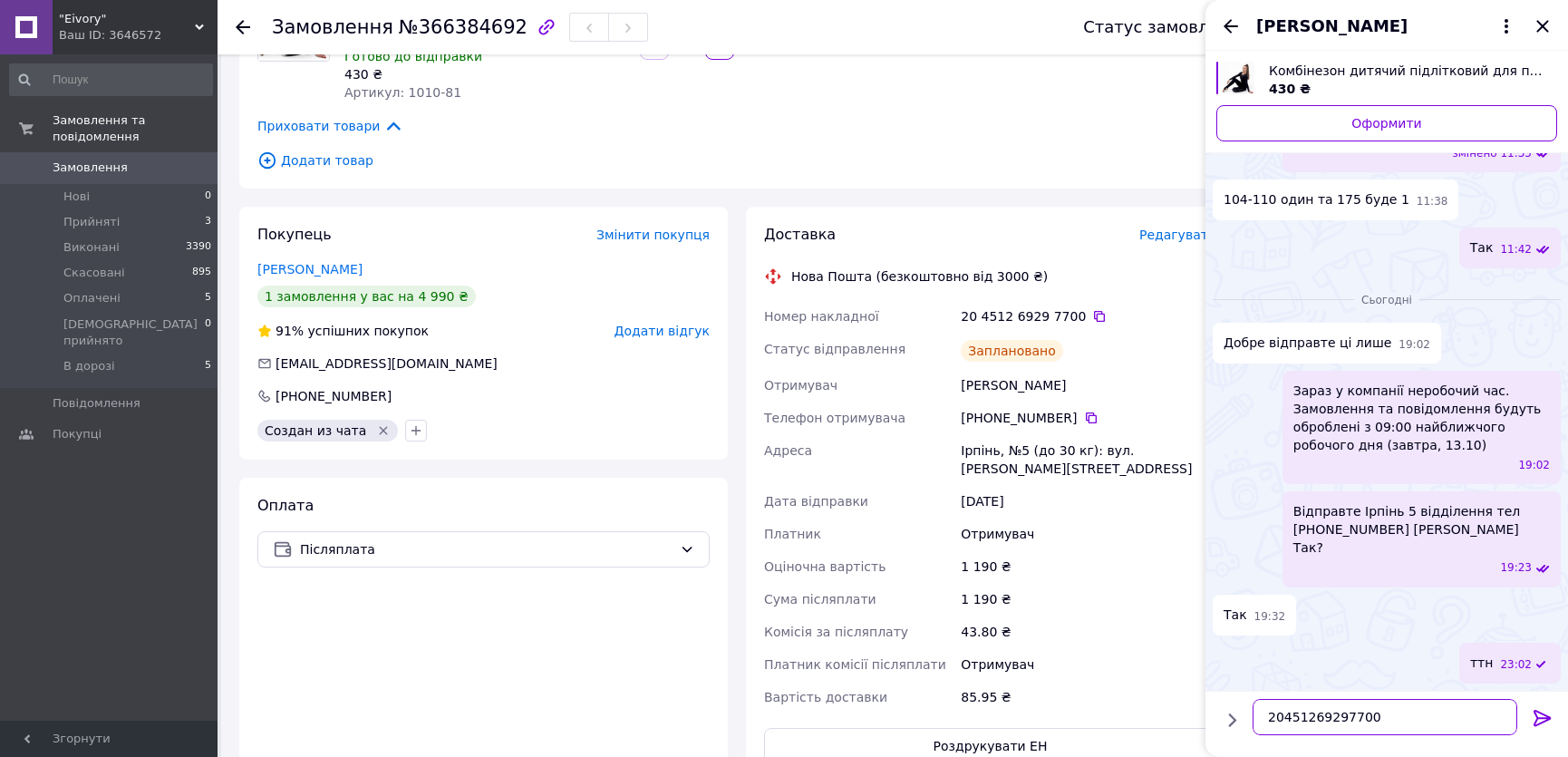
type textarea "20451269297700"
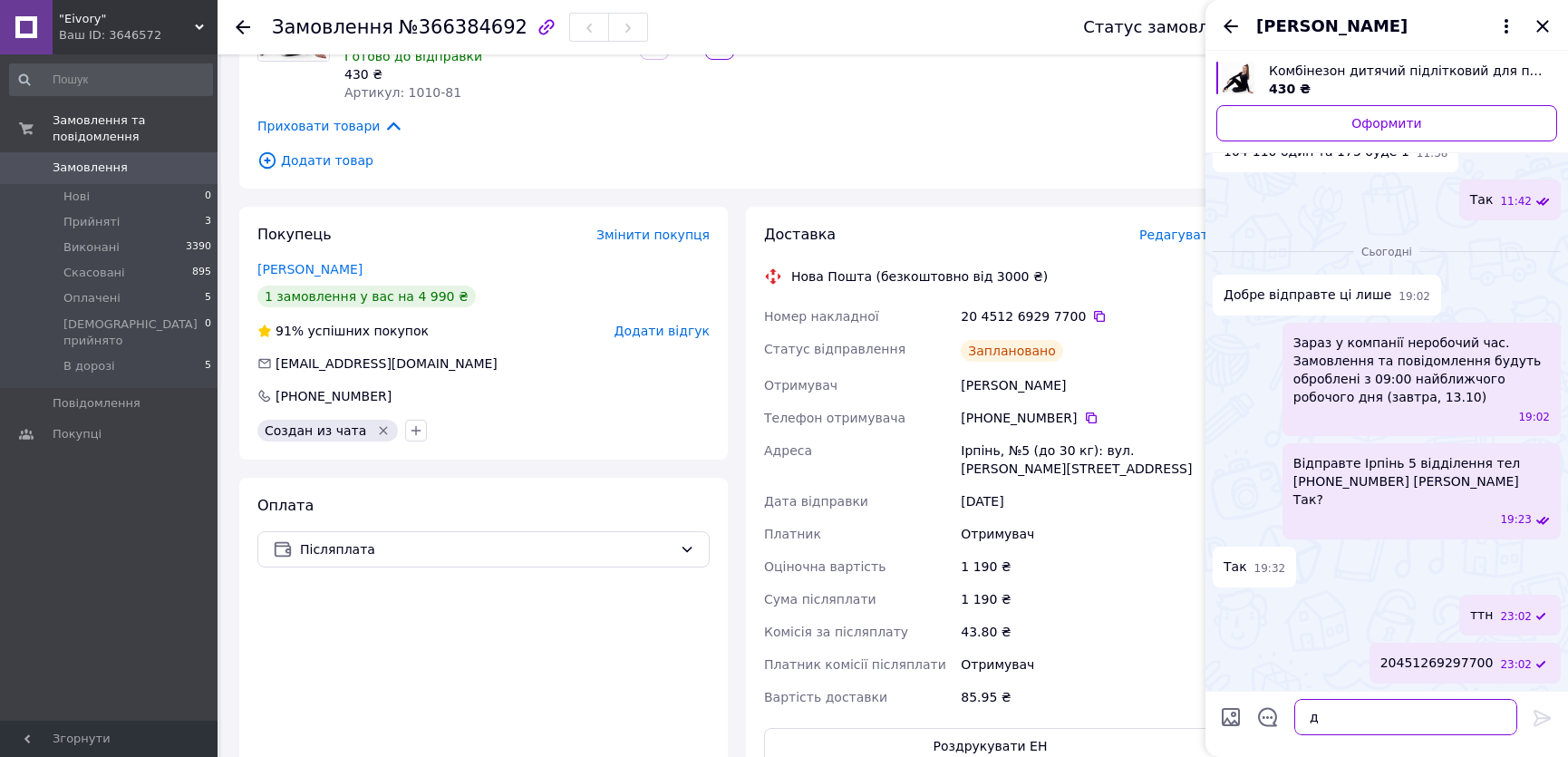
scroll to position [3191, 0]
type textarea "дякую вам"
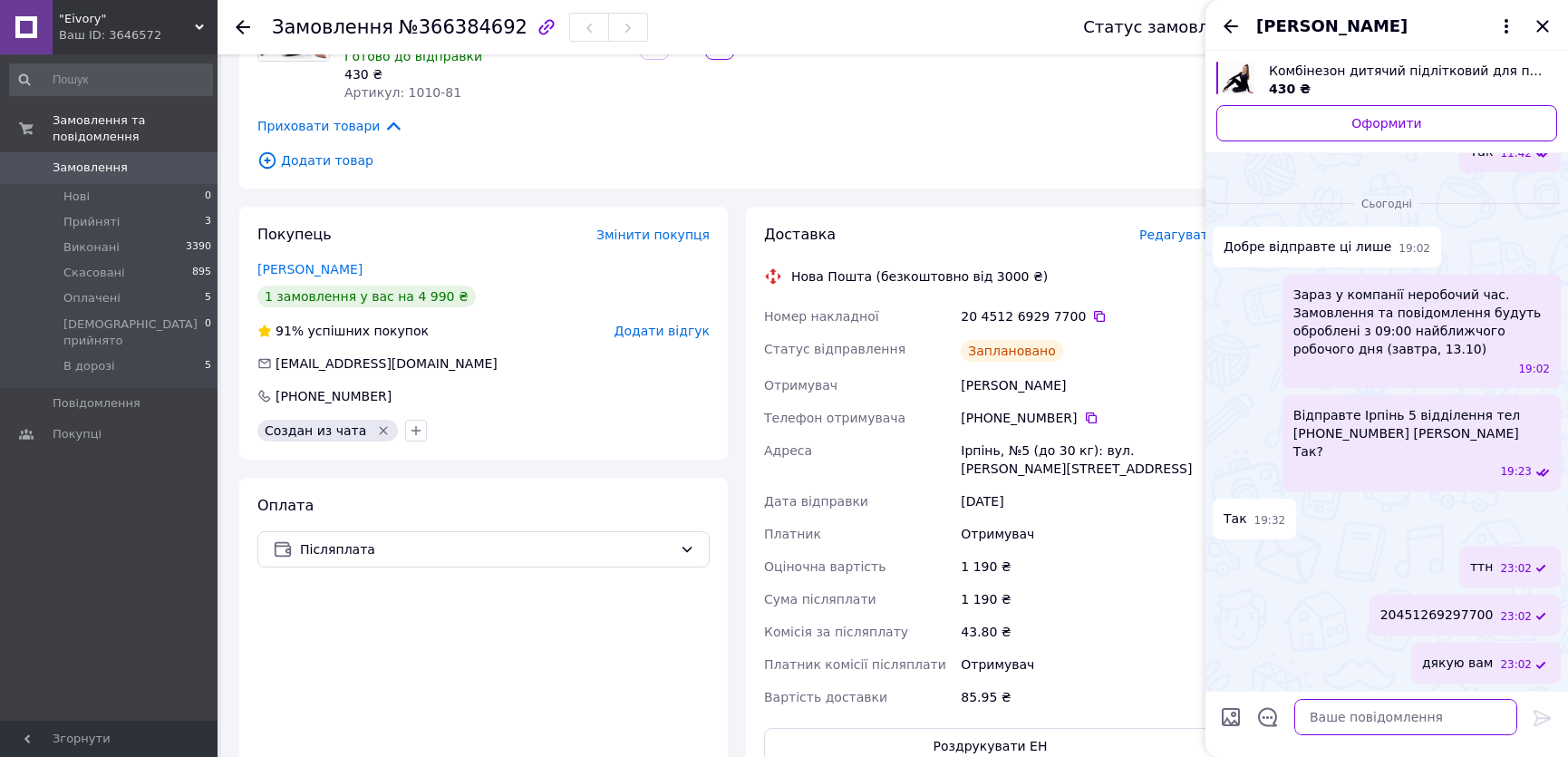
scroll to position [3237, 0]
click at [1550, 36] on icon "Закрити" at bounding box center [1542, 26] width 21 height 21
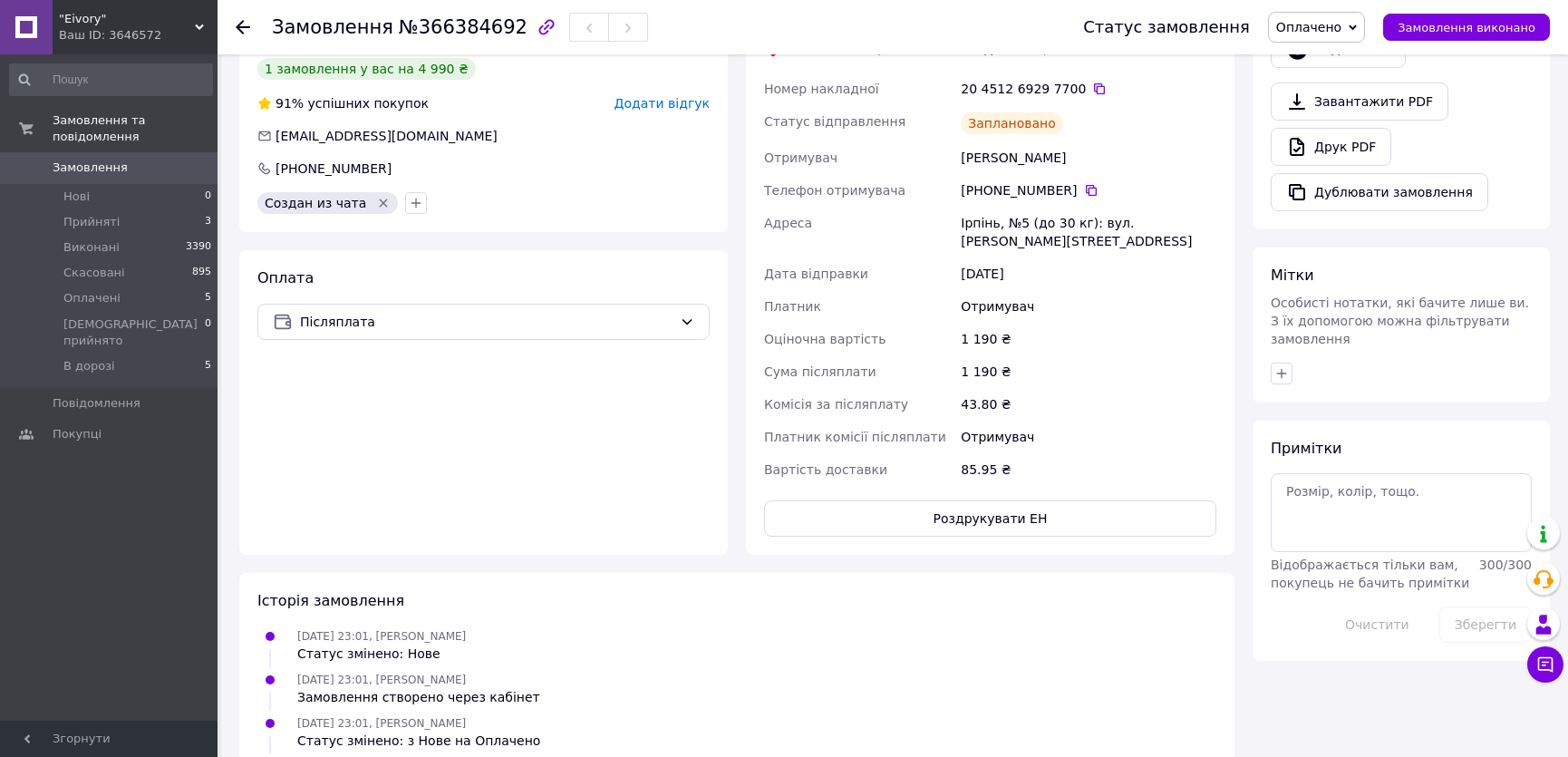
scroll to position [605, 0]
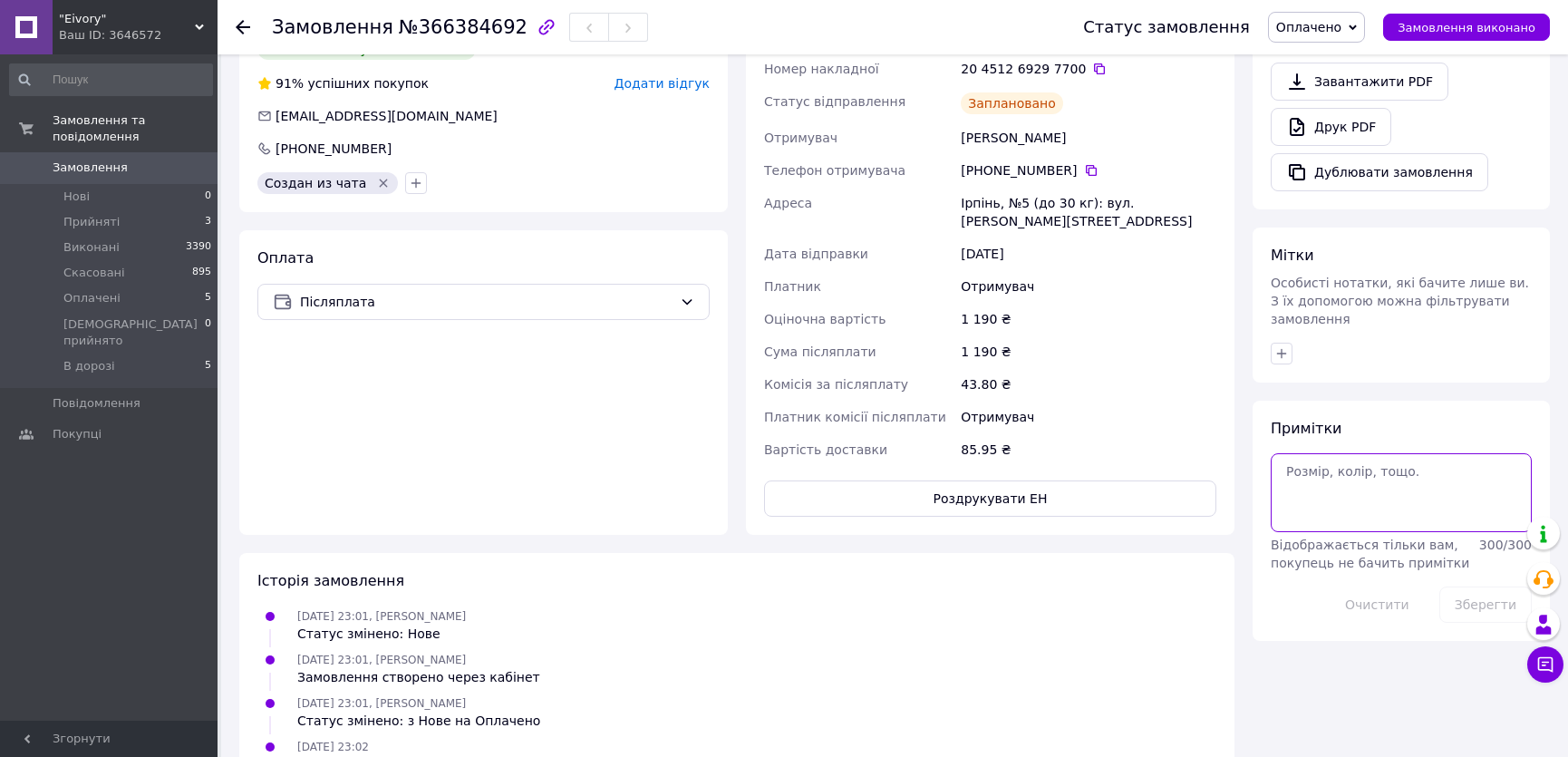
drag, startPoint x: 1368, startPoint y: 434, endPoint x: 1370, endPoint y: 425, distance: 9.2
click at [1369, 454] on textarea at bounding box center [1401, 493] width 261 height 78
drag, startPoint x: 1305, startPoint y: 457, endPoint x: 1494, endPoint y: 427, distance: 191.4
click at [1494, 454] on textarea "104 1шт , 164 1 шт АЛЕ наклеїти 175 і все (або написати)" at bounding box center [1401, 493] width 261 height 78
click at [1393, 454] on textarea "104 1шт , 164 1 шт АЛЕ наклеїти 175 (або написати)" at bounding box center [1401, 493] width 261 height 78
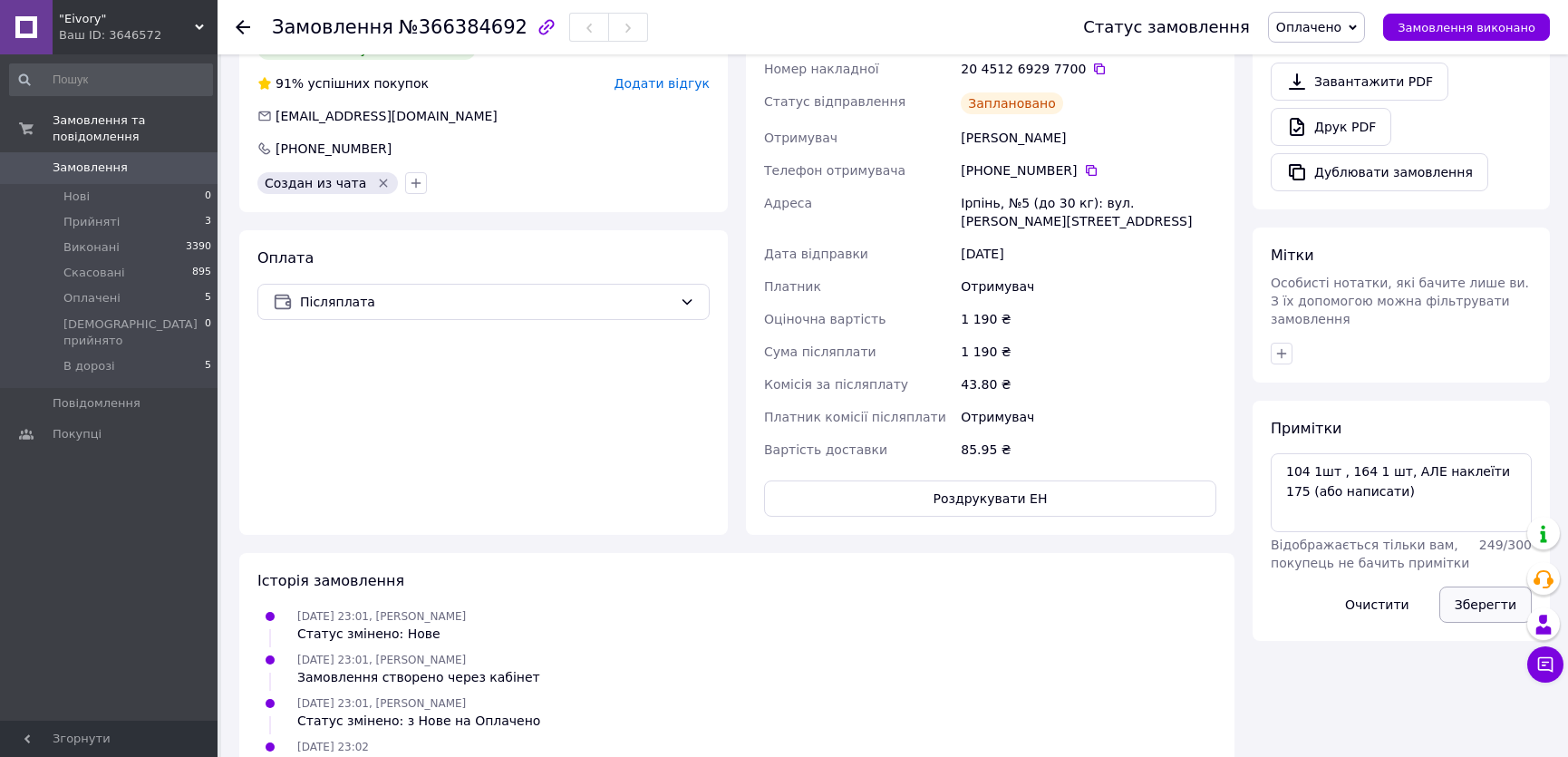
click at [1496, 587] on button "Зберегти" at bounding box center [1485, 604] width 92 height 36
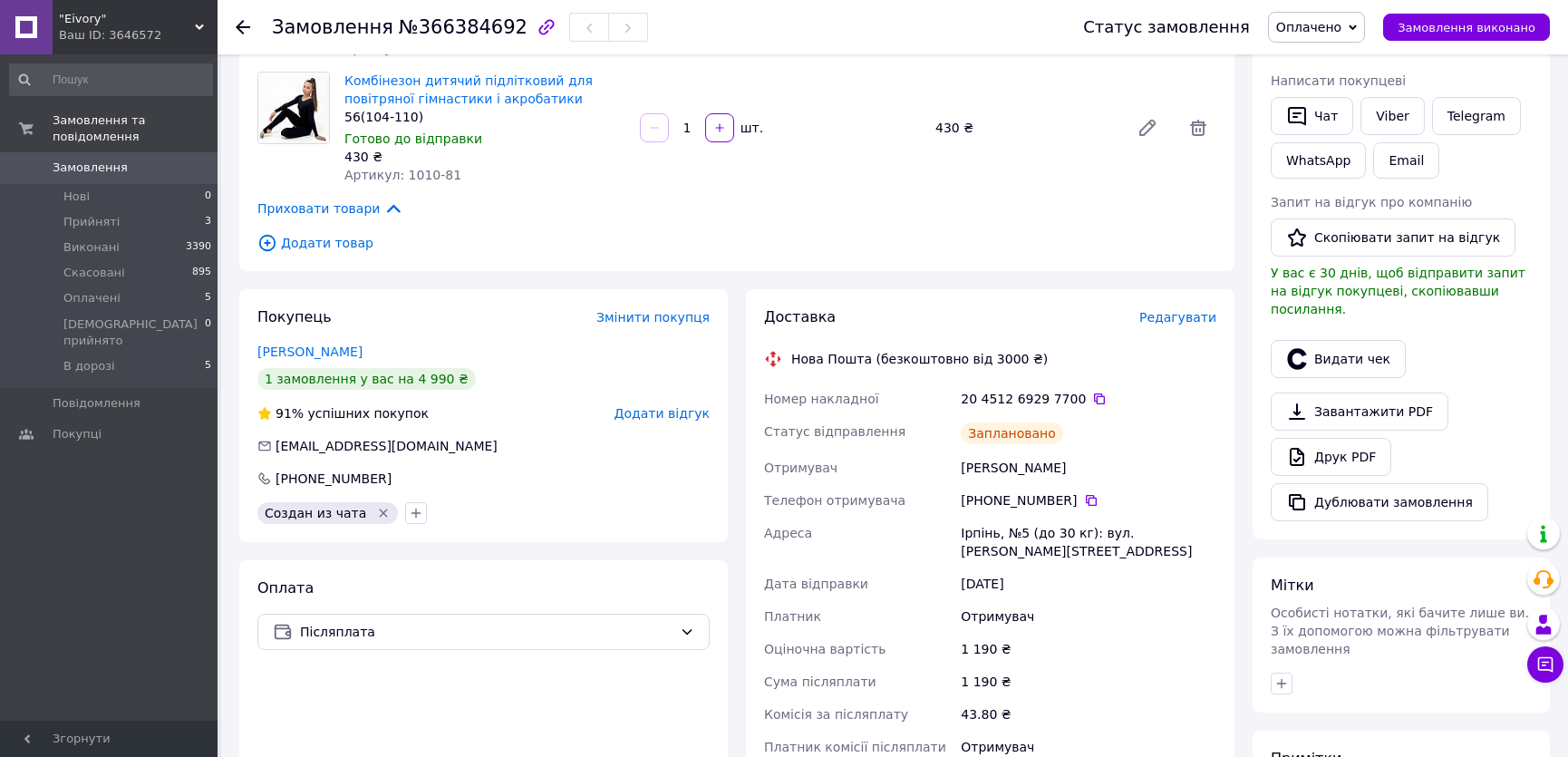
scroll to position [524, 0]
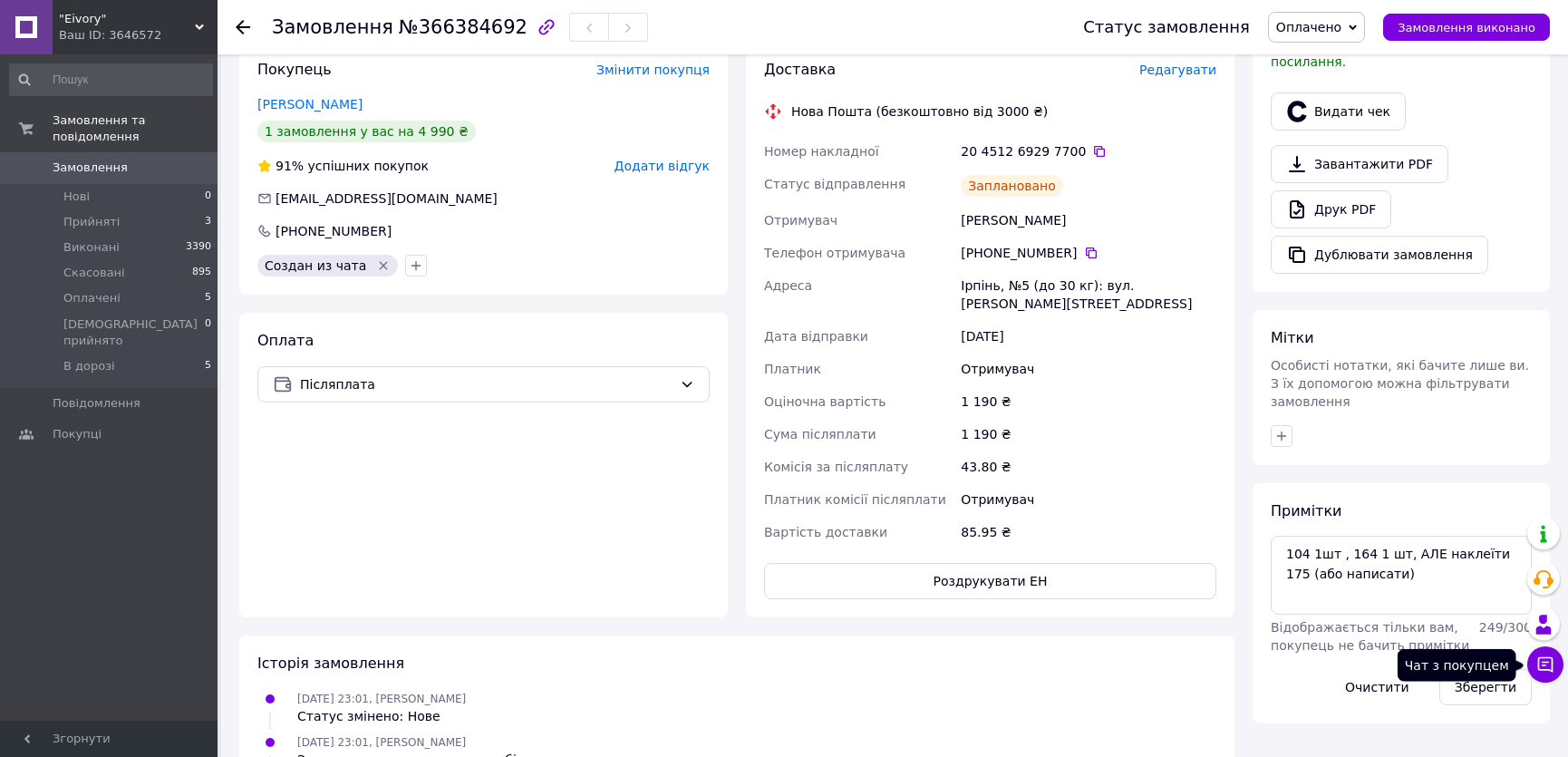
click at [1557, 660] on button "Чат з покупцем" at bounding box center [1545, 664] width 36 height 36
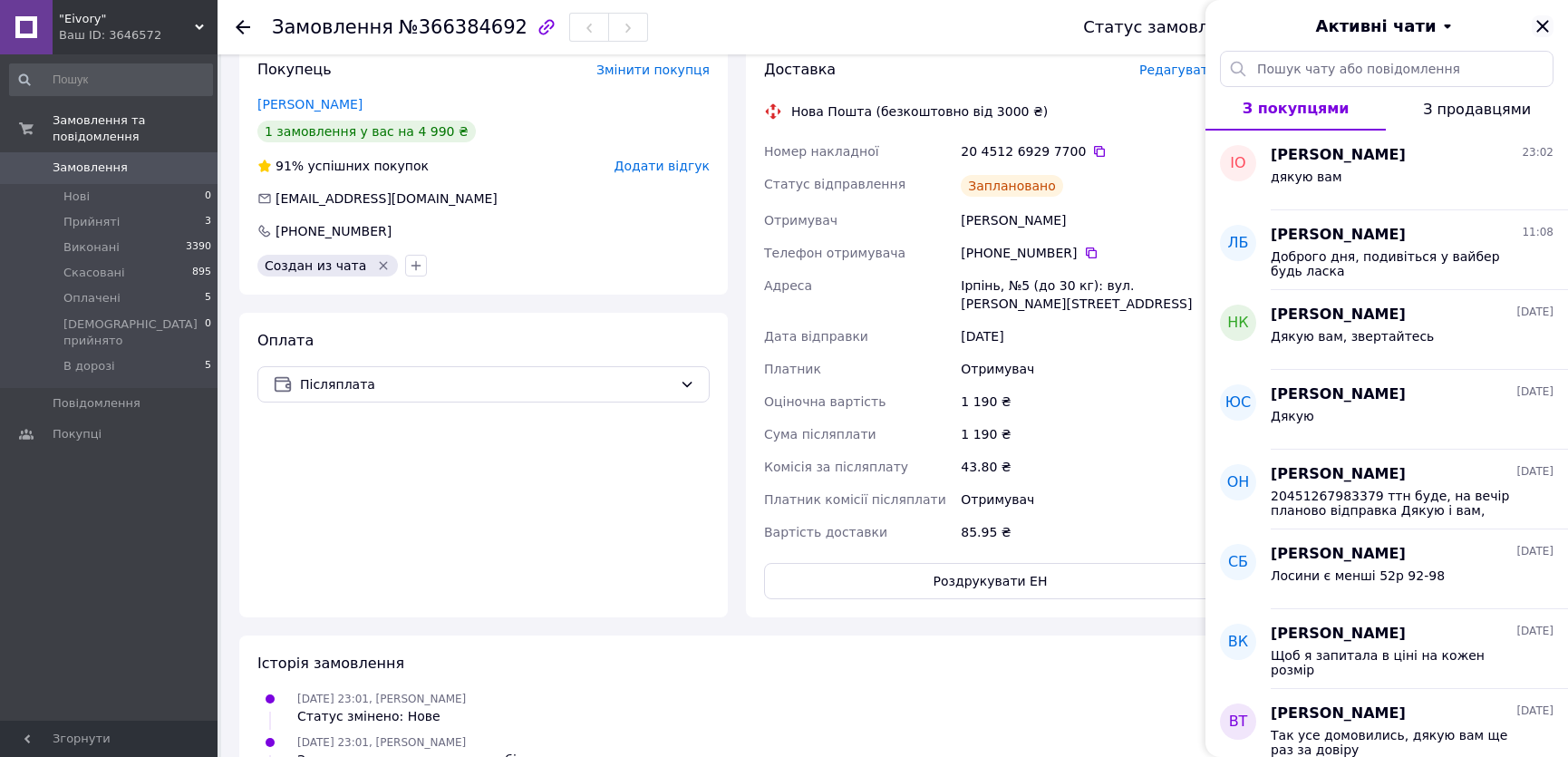
click at [1549, 22] on icon "Закрити" at bounding box center [1542, 26] width 21 height 21
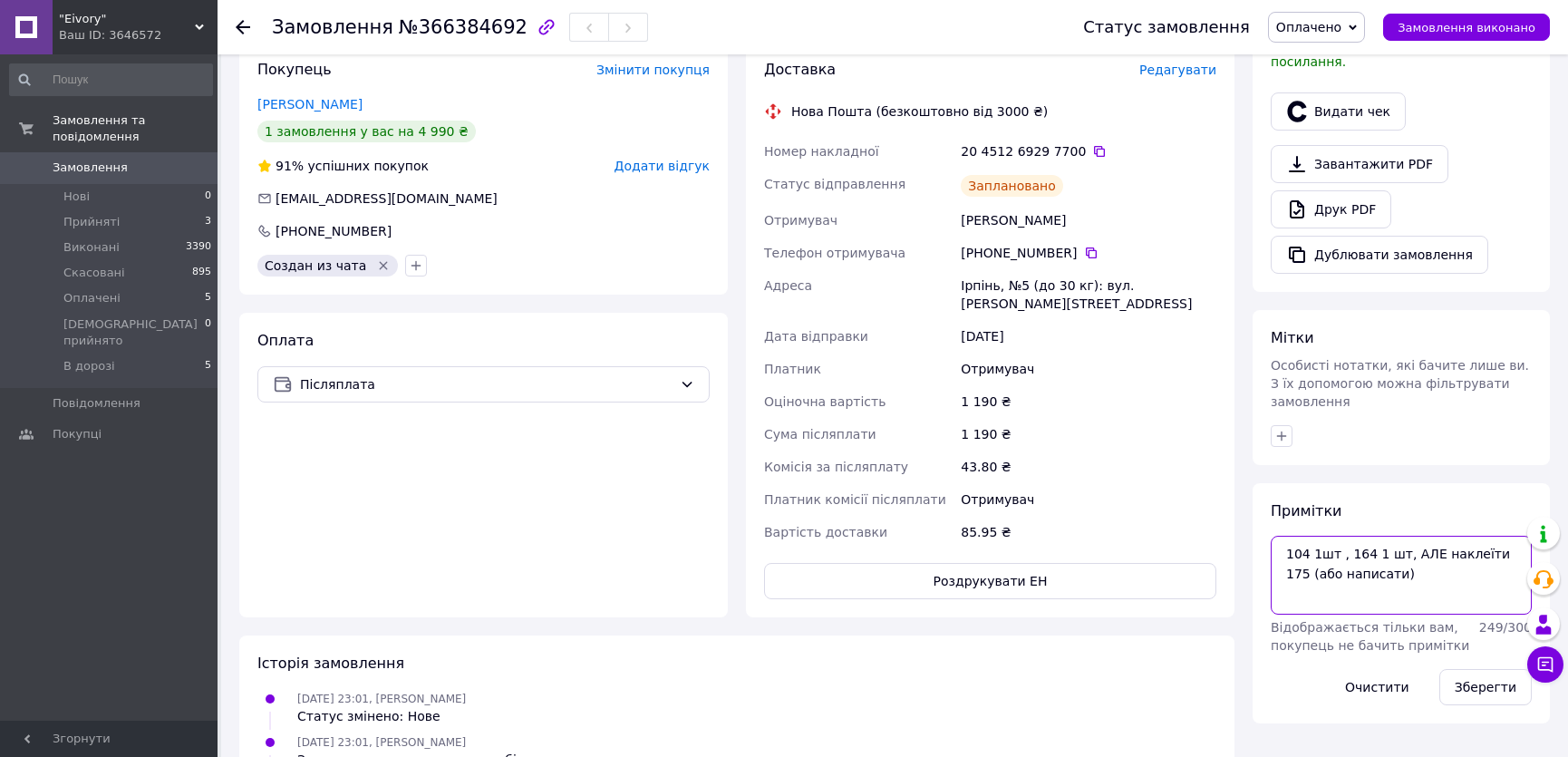
click at [1501, 536] on textarea "104 1шт , 164 1 шт, АЛЕ наклеїти 175 (або написати)" at bounding box center [1401, 575] width 261 height 78
click at [1495, 536] on textarea "104 1шт , 164 1 шт, АЛЕ наклеїти 175 (або написати)" at bounding box center [1401, 575] width 261 height 78
click at [1361, 536] on textarea "104 1шт , 164 1 шт, АЛЕ наклеїти 175 (або написати)" at bounding box center [1401, 575] width 261 height 78
click at [1304, 536] on textarea "104 1шт , 164-170 1 шт, АЛЕ наклеїти 175 (або написати)" at bounding box center [1401, 575] width 261 height 78
type textarea "104-110 1шт , 164-170 1 шт, АЛЕ наклеїти 175 (або написати)"
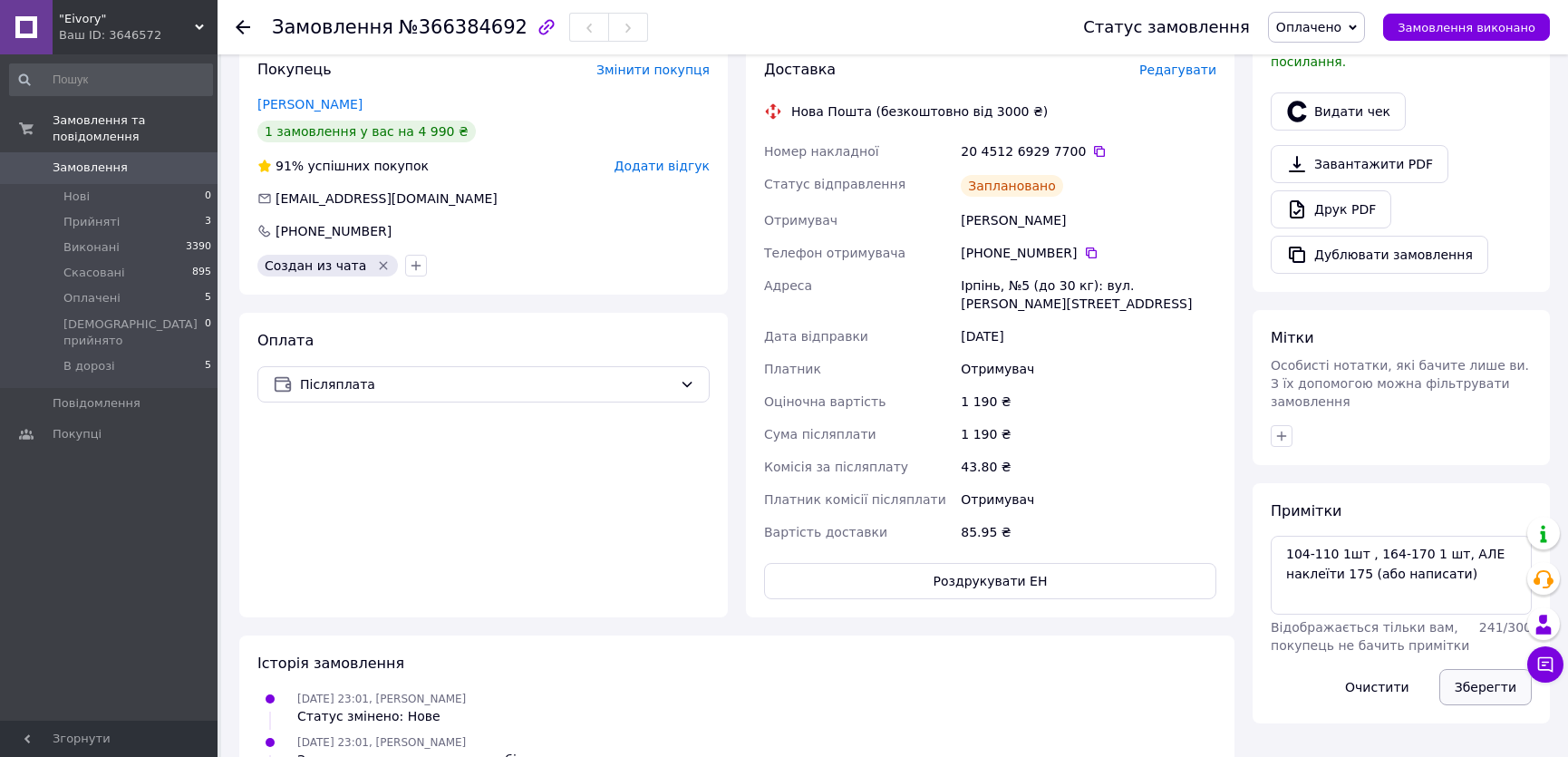
click at [1472, 670] on button "Зберегти" at bounding box center [1485, 687] width 92 height 36
drag, startPoint x: 1441, startPoint y: 514, endPoint x: 1483, endPoint y: 525, distance: 43.4
click at [1483, 536] on textarea "104-110 1шт , 164-170 1 шт, АЛЕ наклеїти 175 (або написати)" at bounding box center [1401, 575] width 261 height 78
click at [1450, 539] on textarea "104-110 1шт , 164-170 1 шт, АЛЕ наклеїти 175 (або написати)" at bounding box center [1401, 575] width 261 height 78
drag, startPoint x: 1450, startPoint y: 539, endPoint x: 1443, endPoint y: 508, distance: 31.8
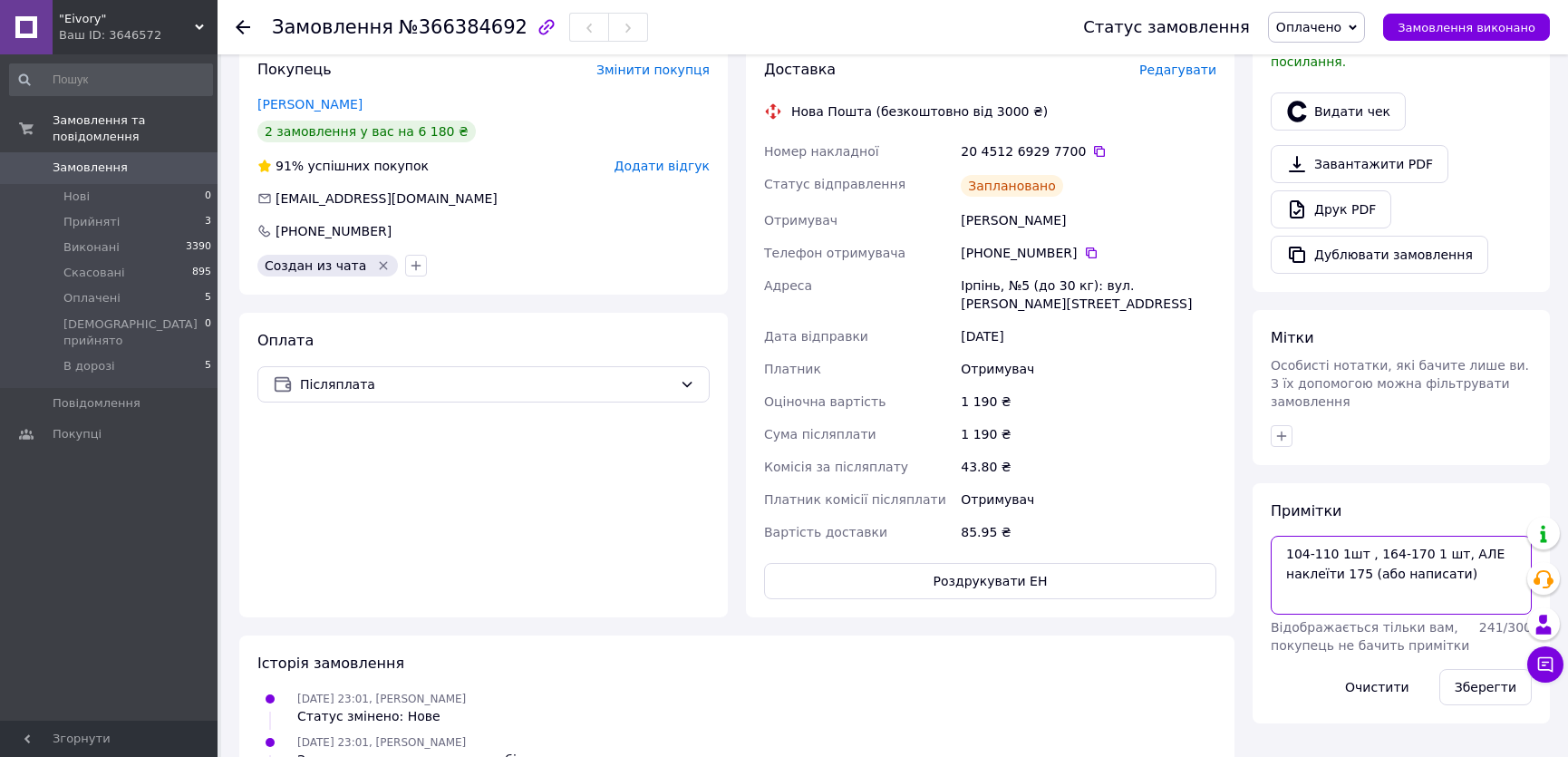
click at [1443, 536] on textarea "104-110 1шт , 164-170 1 шт, АЛЕ наклеїти 175 (або написати)" at bounding box center [1401, 575] width 261 height 78
click at [1451, 536] on textarea "104-110 1шт , 164-170 1 шт, АЛЕ наклеїти 175 (або написати)" at bounding box center [1401, 575] width 261 height 78
drag, startPoint x: 1442, startPoint y: 513, endPoint x: 1469, endPoint y: 537, distance: 36.1
click at [1469, 537] on textarea "104-110 1шт , 164-170 1 шт, АЛЕ наклеїти 175 (або написати)" at bounding box center [1401, 575] width 261 height 78
click at [1411, 538] on textarea "104-110 1шт , 164-170 1 шт, АЛЕ наклеїти 175 (або написати)" at bounding box center [1401, 575] width 261 height 78
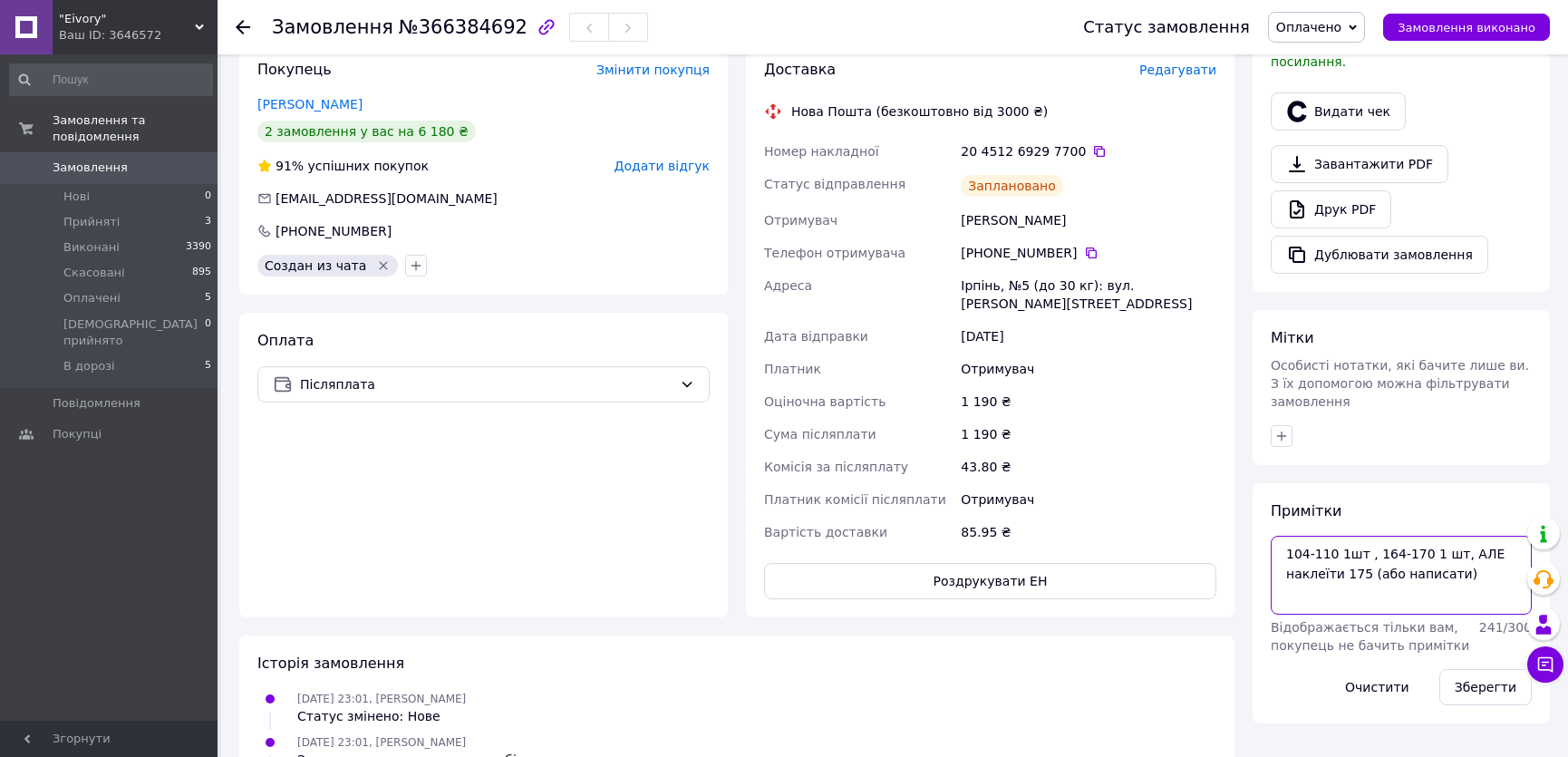
click at [1442, 536] on textarea "104-110 1шт , 164-170 1 шт, АЛЕ наклеїти 175 (або написати)" at bounding box center [1401, 575] width 261 height 78
click at [1446, 536] on textarea "104-110 1шт , 164-170 1 шт, АЛЕ наклеїти 175 (або написати)" at bounding box center [1401, 575] width 261 height 78
click at [1551, 671] on icon at bounding box center [1546, 665] width 16 height 16
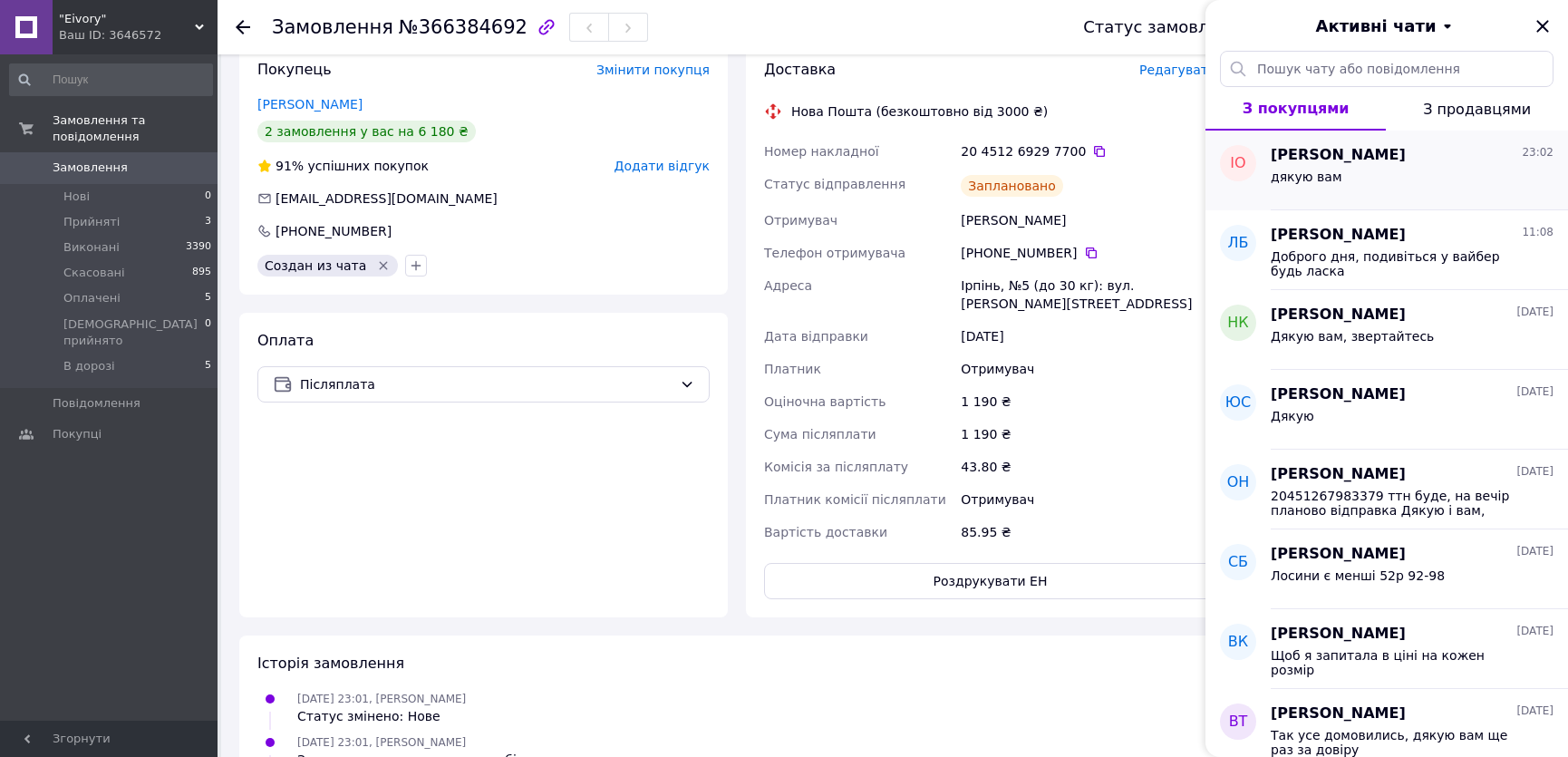
click at [1409, 164] on div "Іра Онищенко 23:02" at bounding box center [1412, 155] width 283 height 20
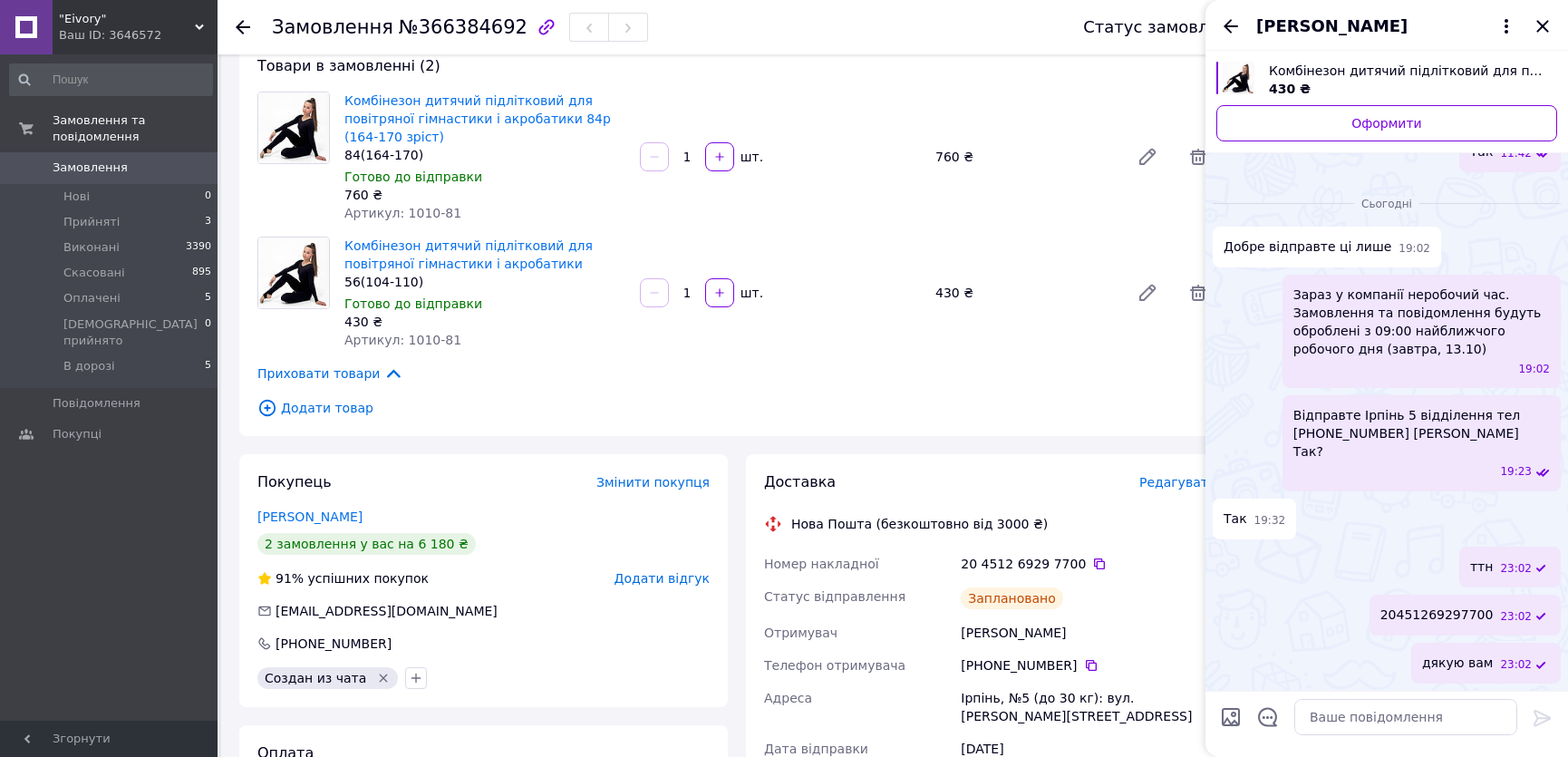
scroll to position [3237, 0]
click at [1545, 31] on icon "Закрити" at bounding box center [1542, 26] width 21 height 21
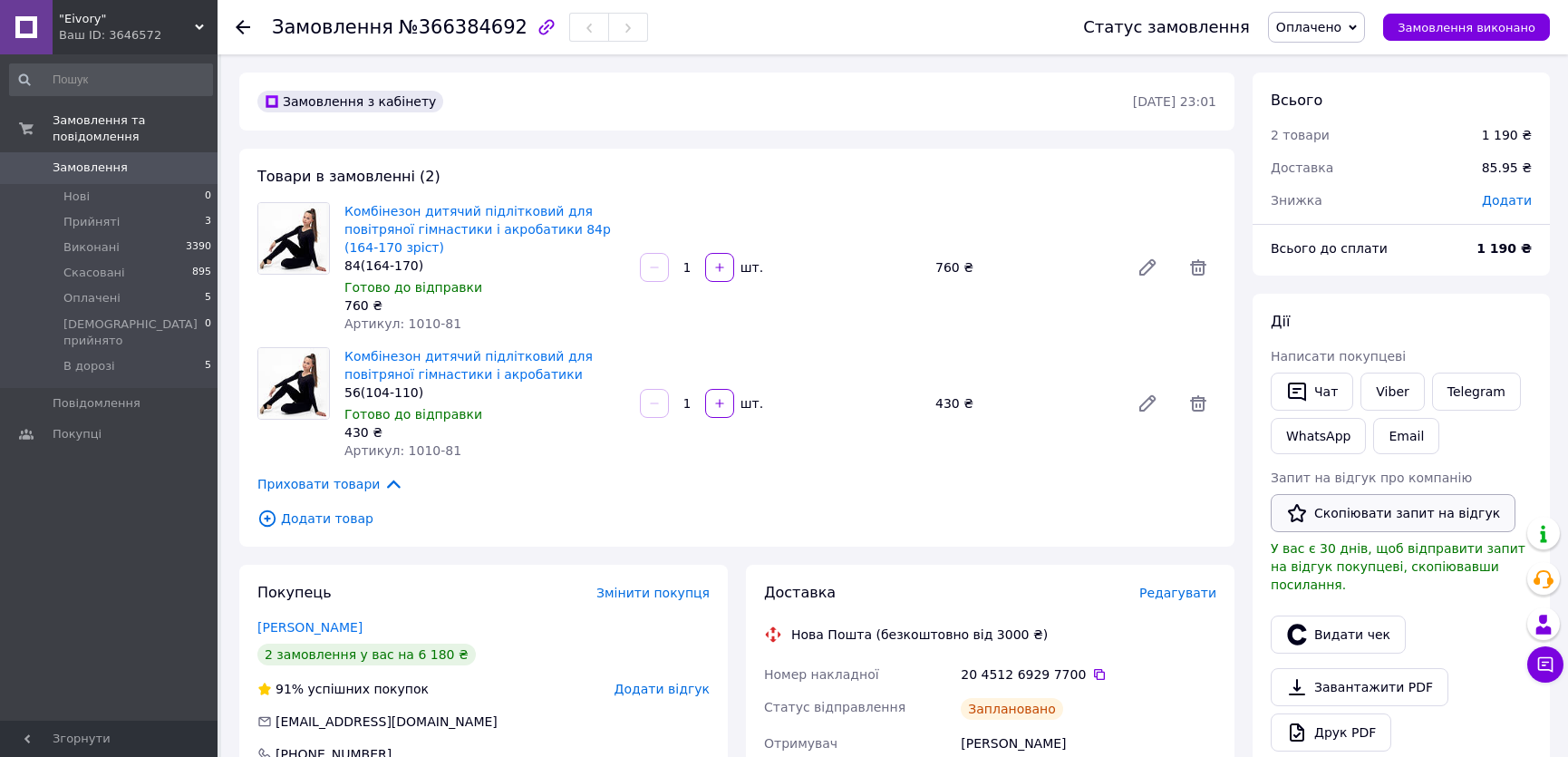
scroll to position [0, 0]
click at [71, 160] on span "Замовлення" at bounding box center [90, 168] width 75 height 17
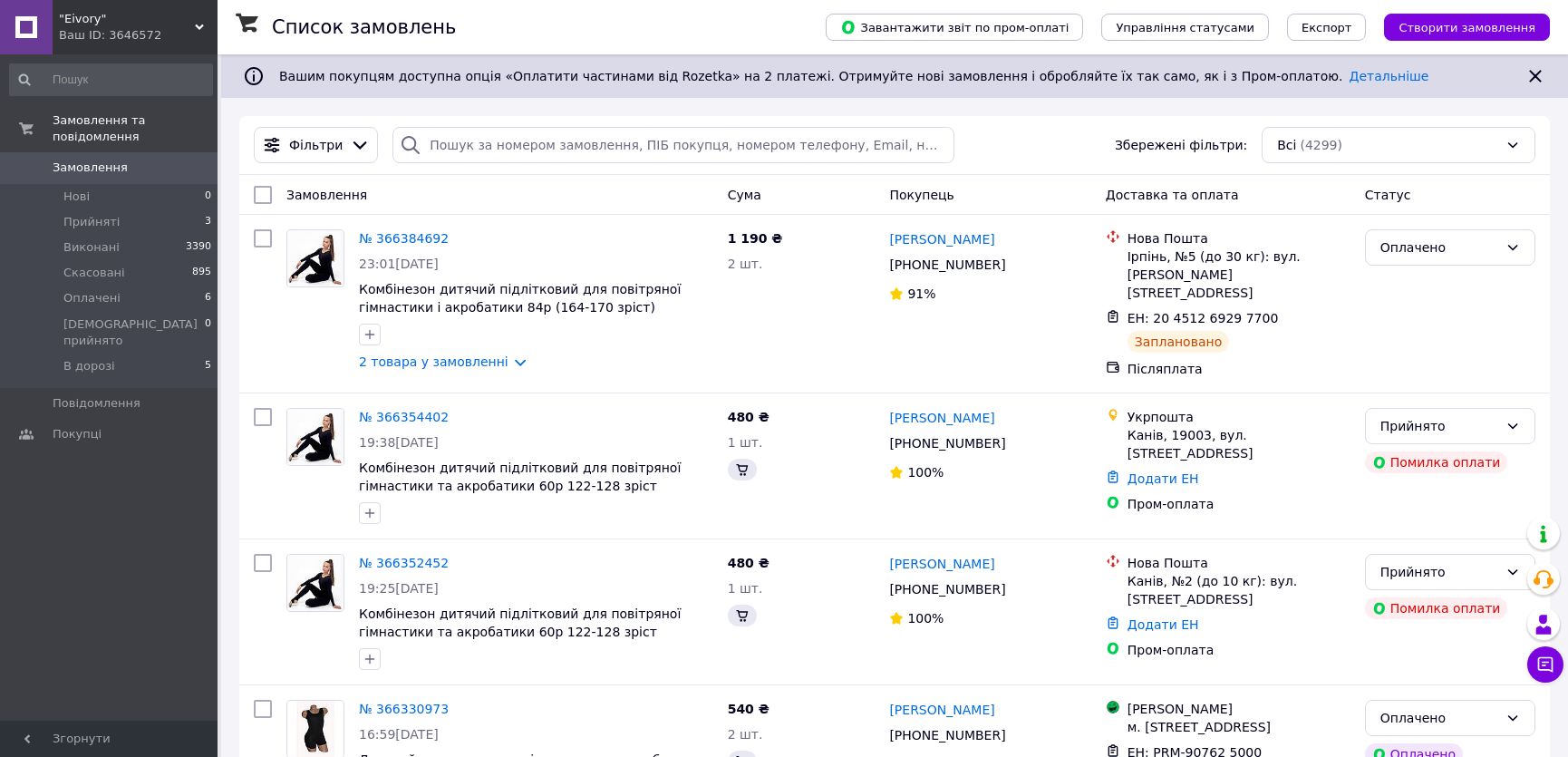
scroll to position [662, 0]
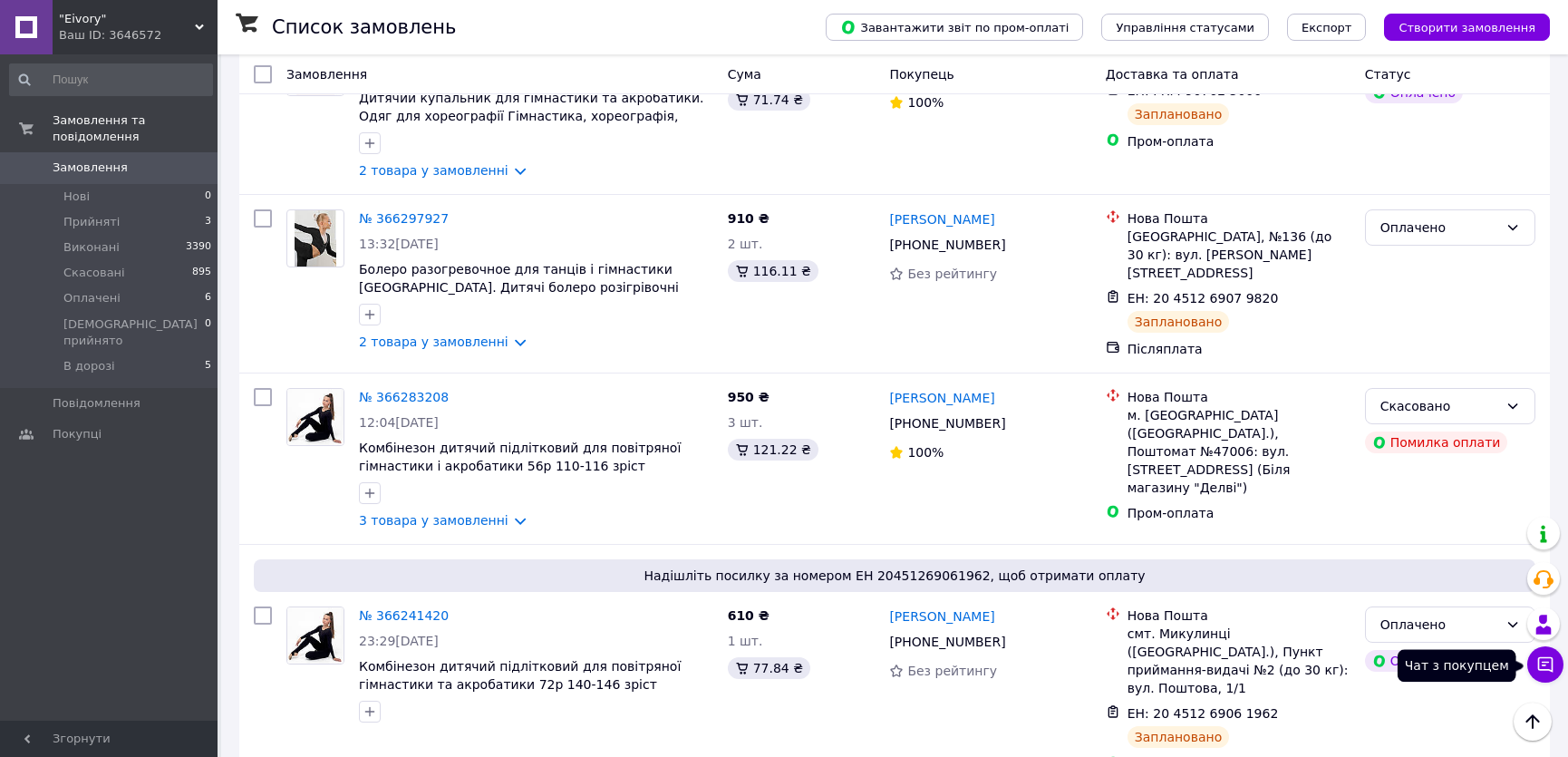
click at [1553, 667] on icon at bounding box center [1546, 665] width 19 height 19
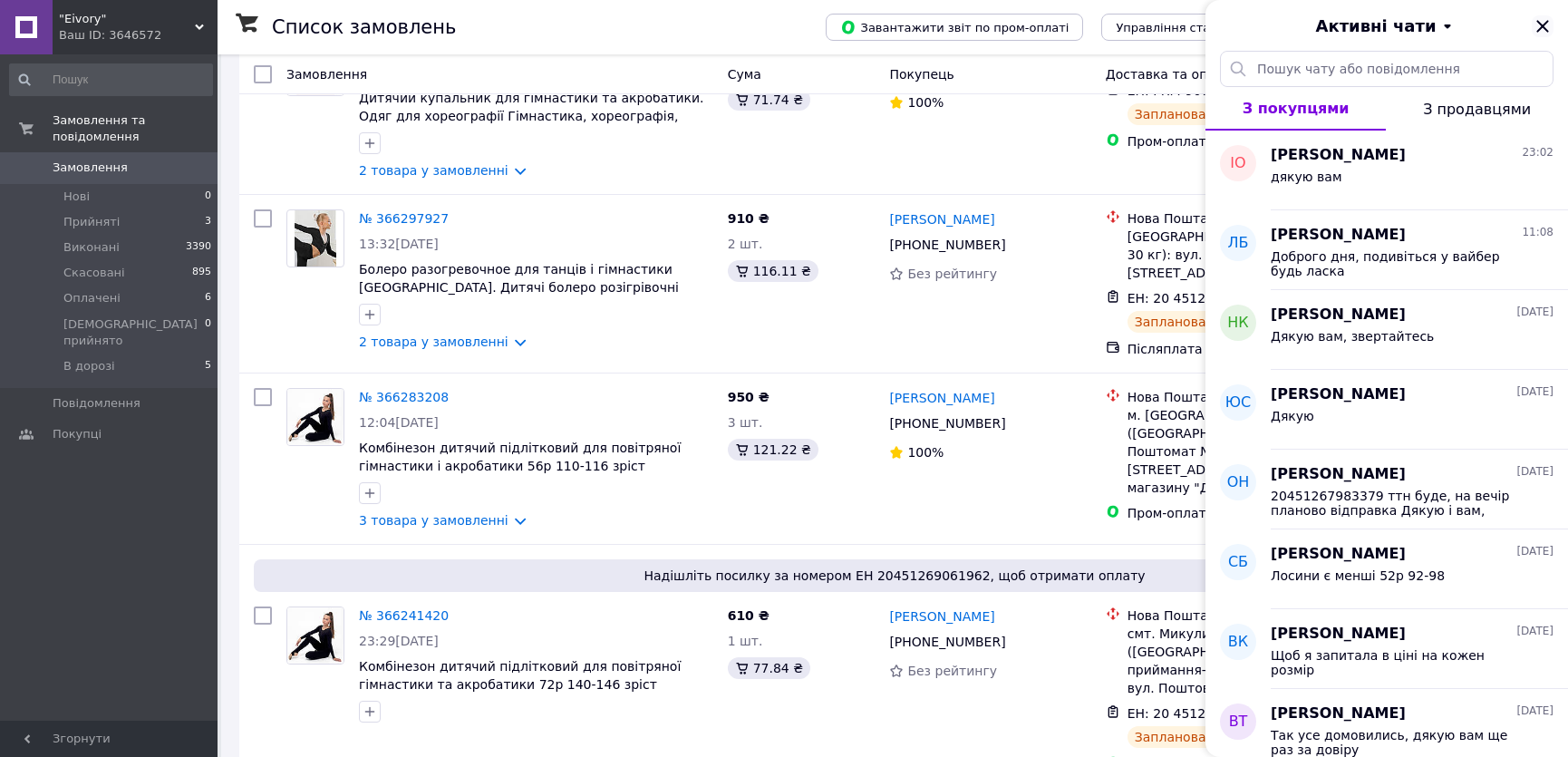
click at [1548, 19] on icon "Закрити" at bounding box center [1542, 26] width 21 height 21
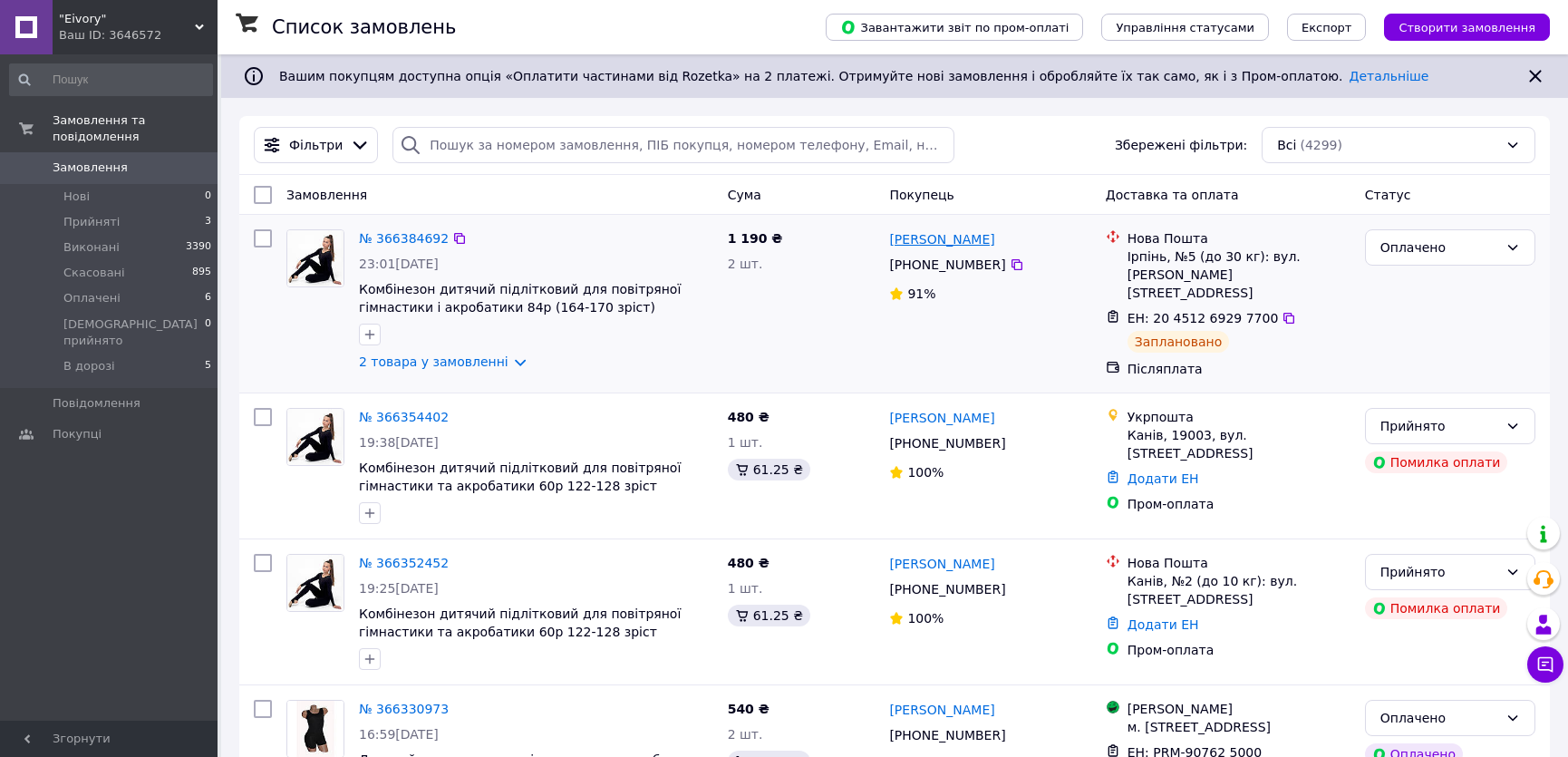
click at [906, 247] on link "Онищенко Іра" at bounding box center [942, 240] width 105 height 19
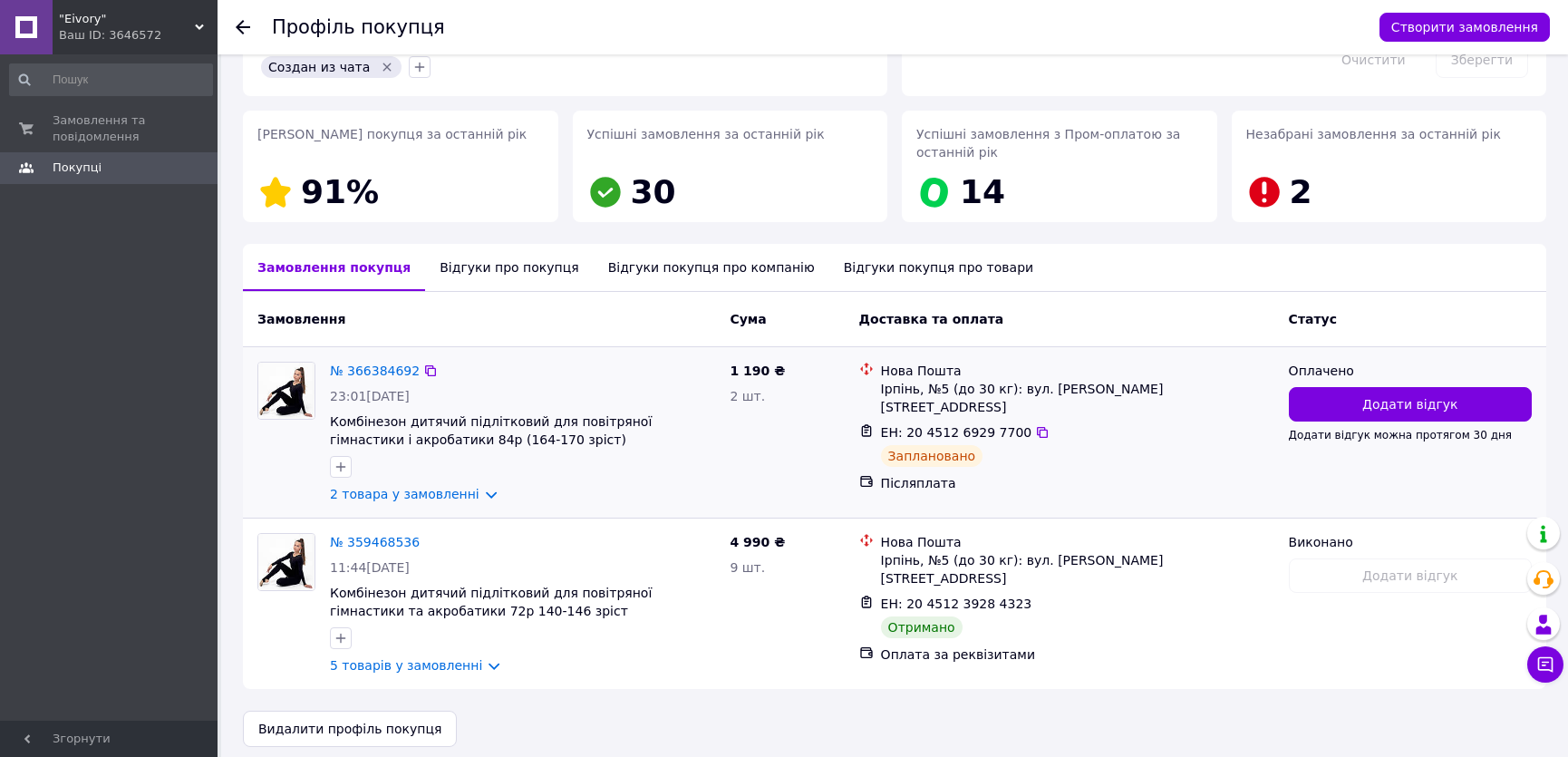
scroll to position [246, 0]
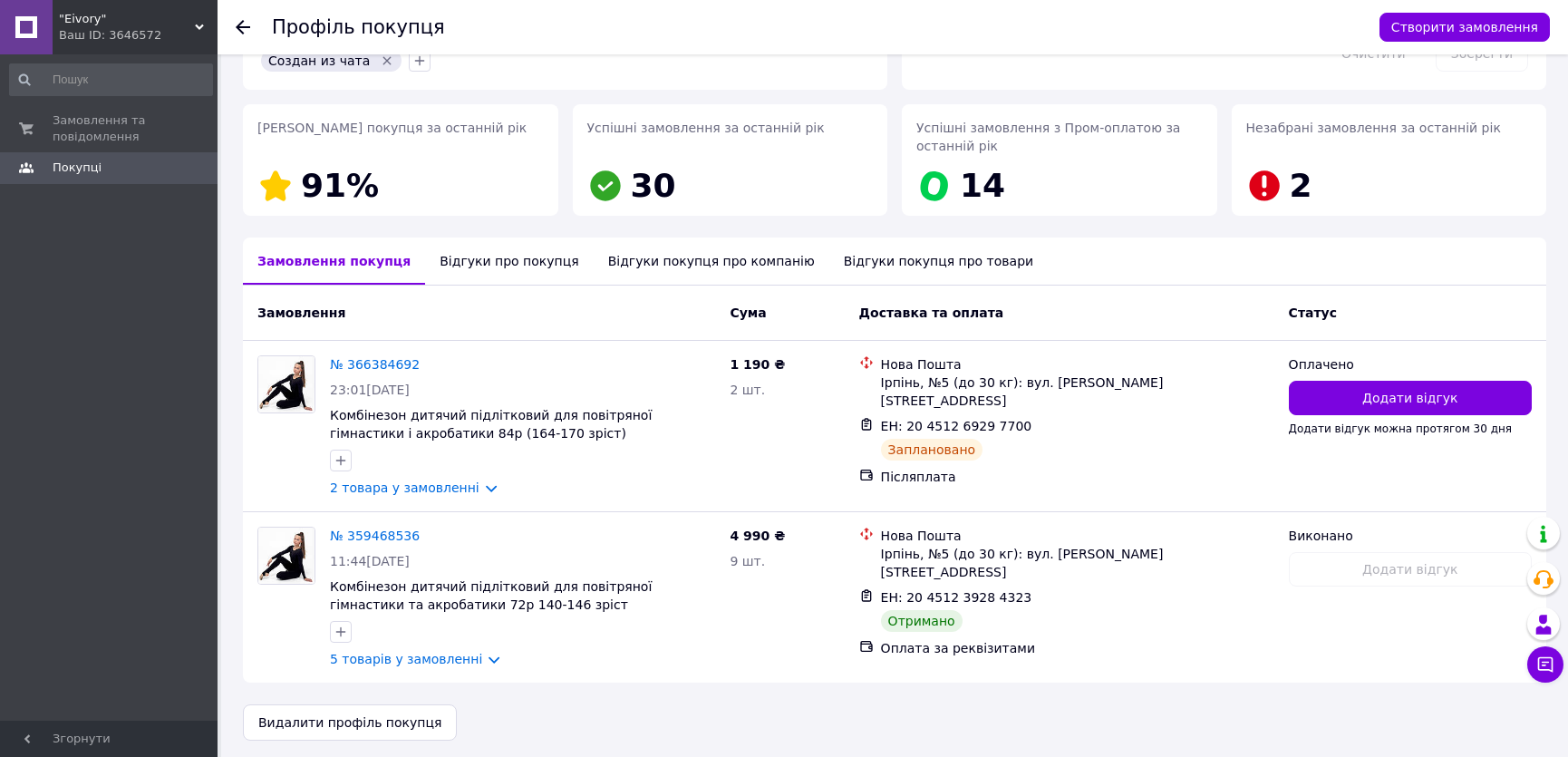
click at [513, 259] on div "Відгуки про покупця" at bounding box center [508, 260] width 167 height 47
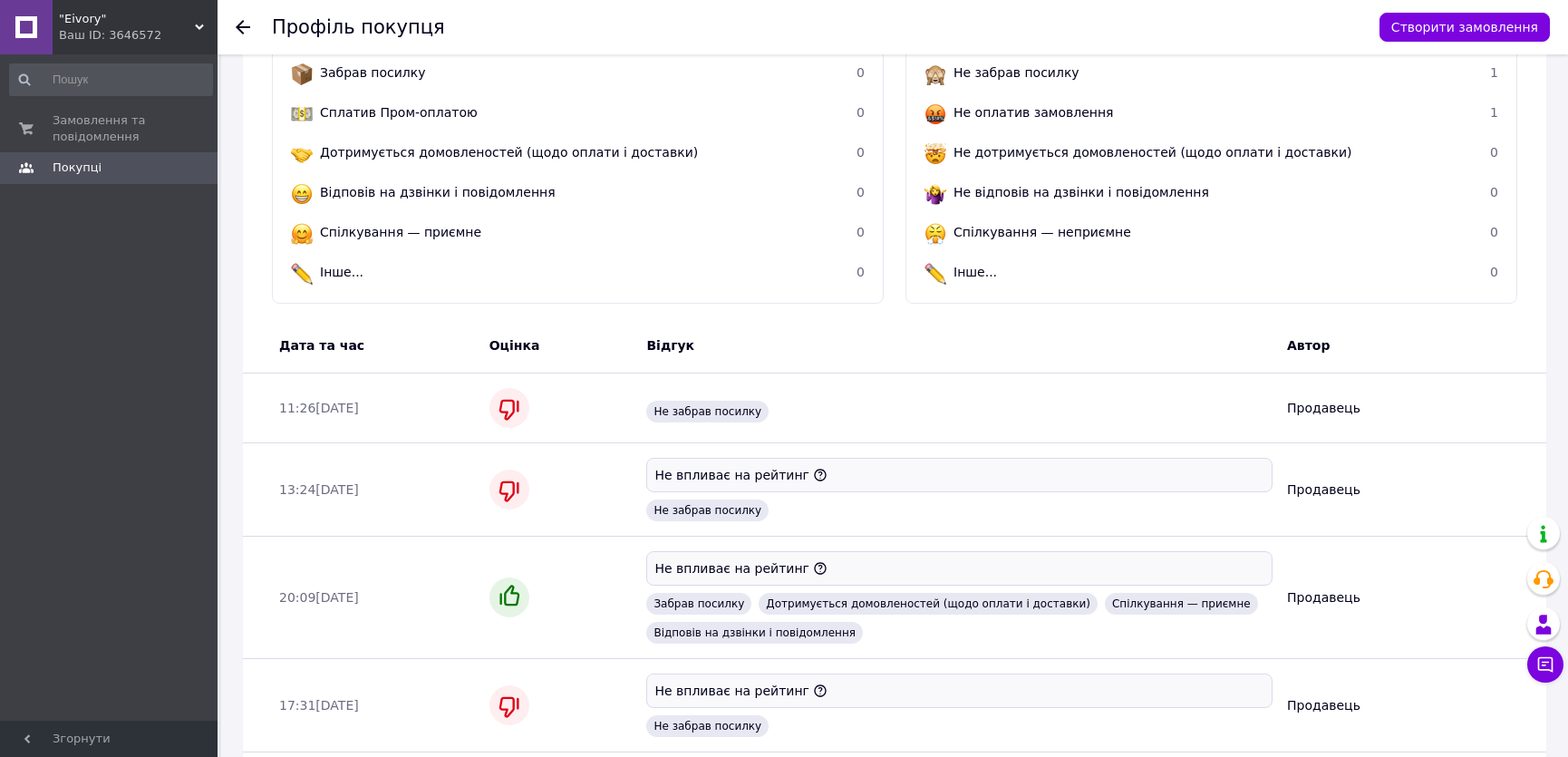
scroll to position [411, 0]
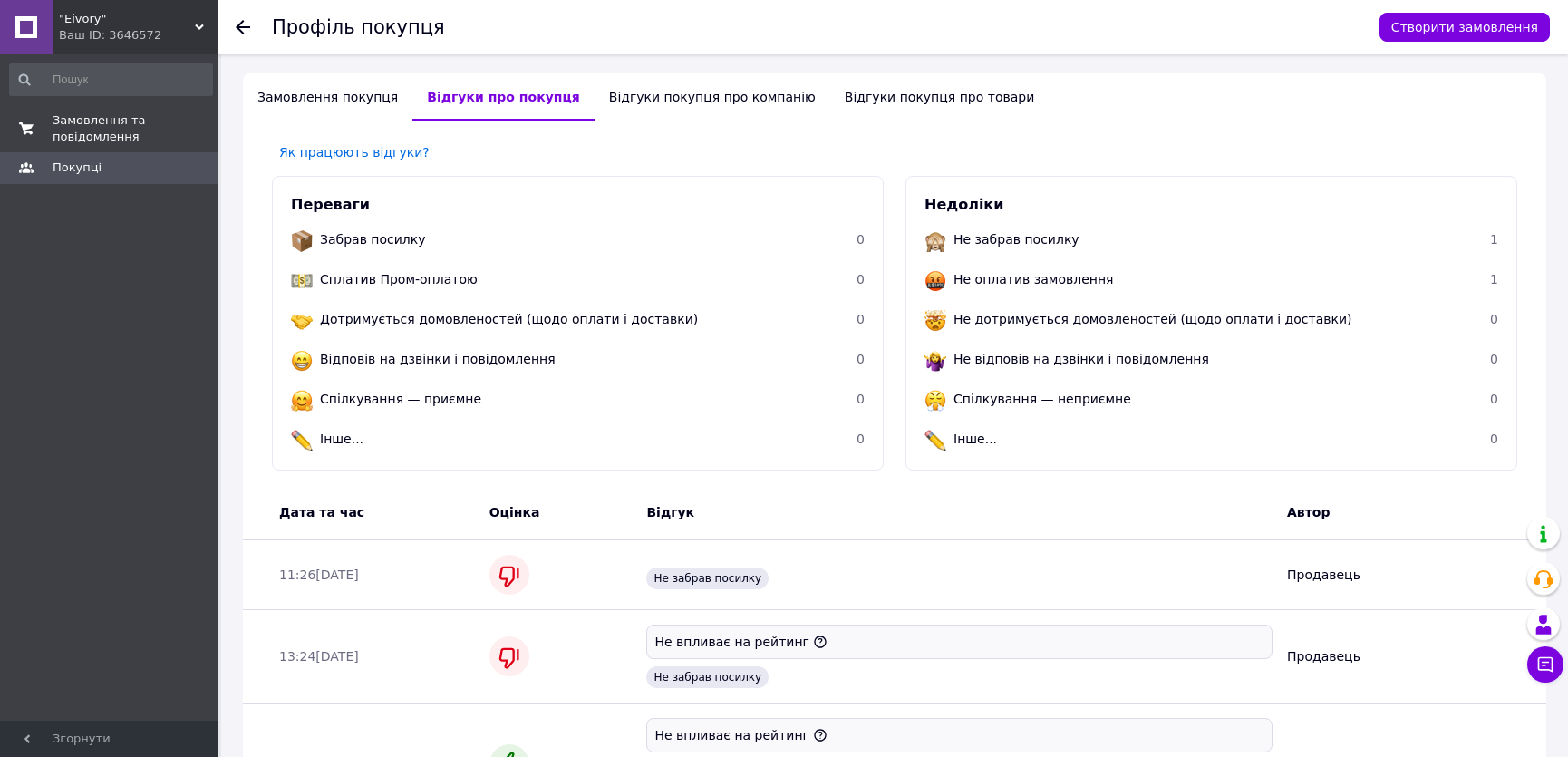
click at [117, 139] on span "Замовлення та повідомлення" at bounding box center [111, 128] width 115 height 33
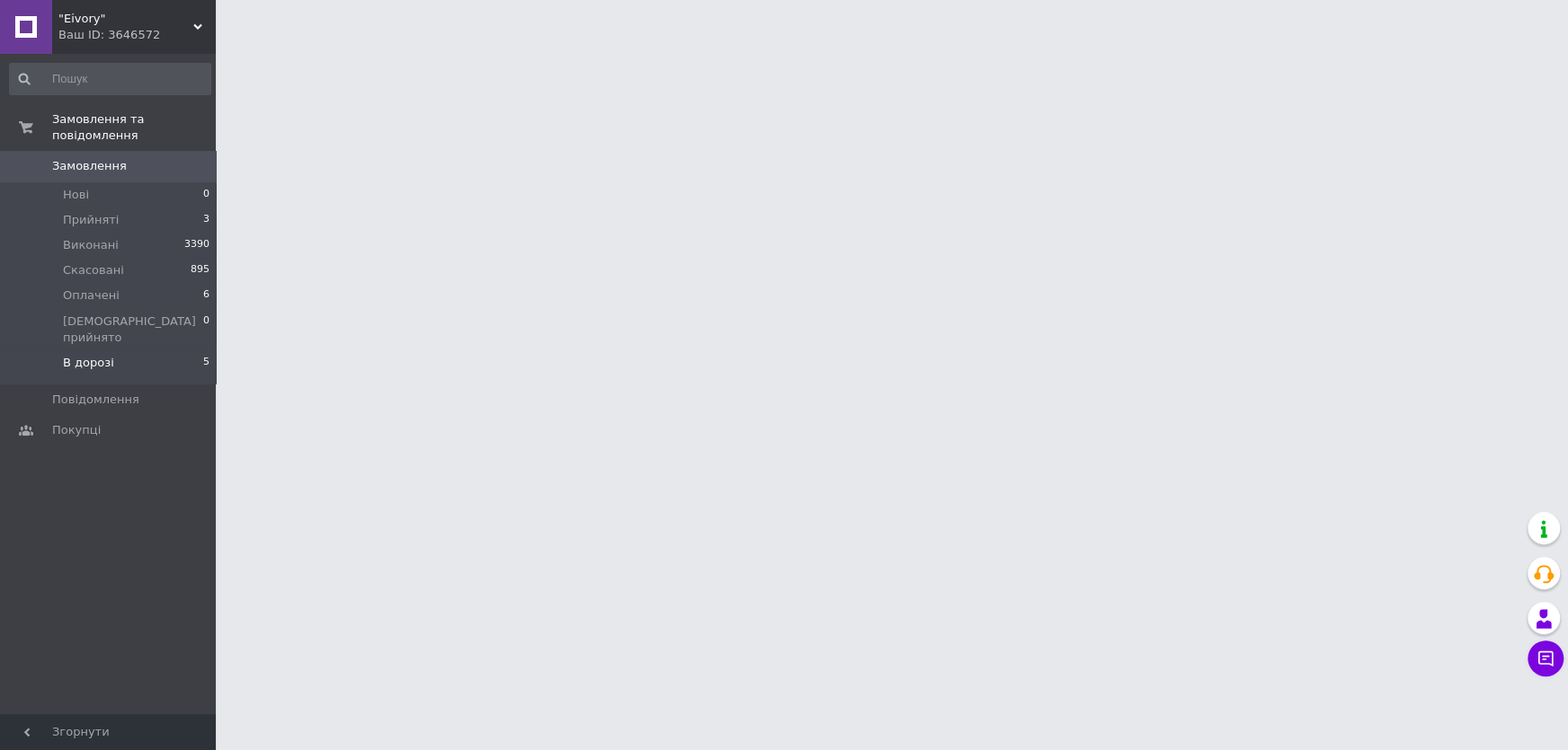
click at [111, 350] on li "В дорозі 5" at bounding box center [110, 367] width 220 height 34
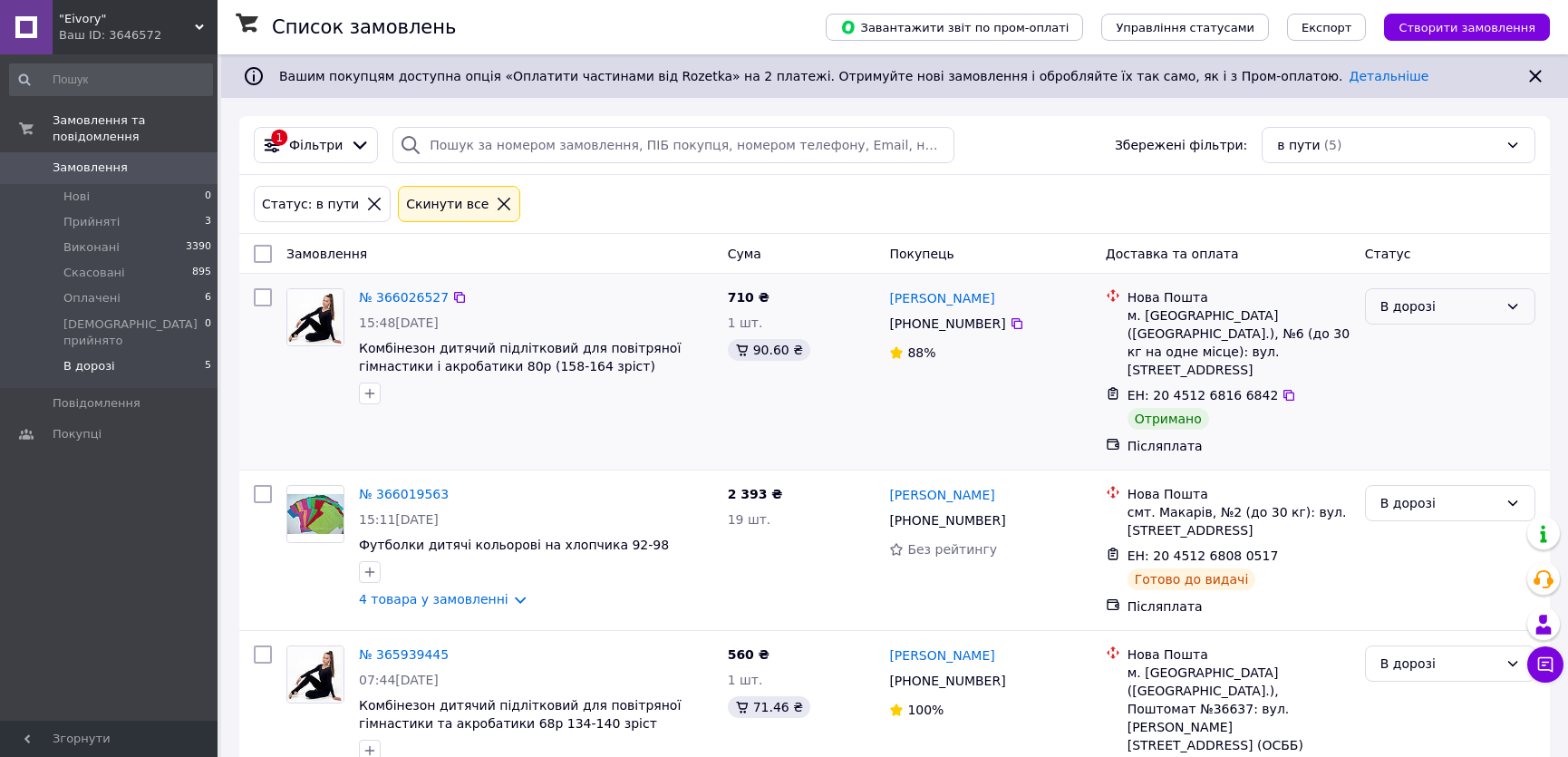
click at [1488, 310] on div "В дорозі" at bounding box center [1439, 306] width 118 height 20
click at [1438, 375] on li "Виконано" at bounding box center [1450, 378] width 168 height 33
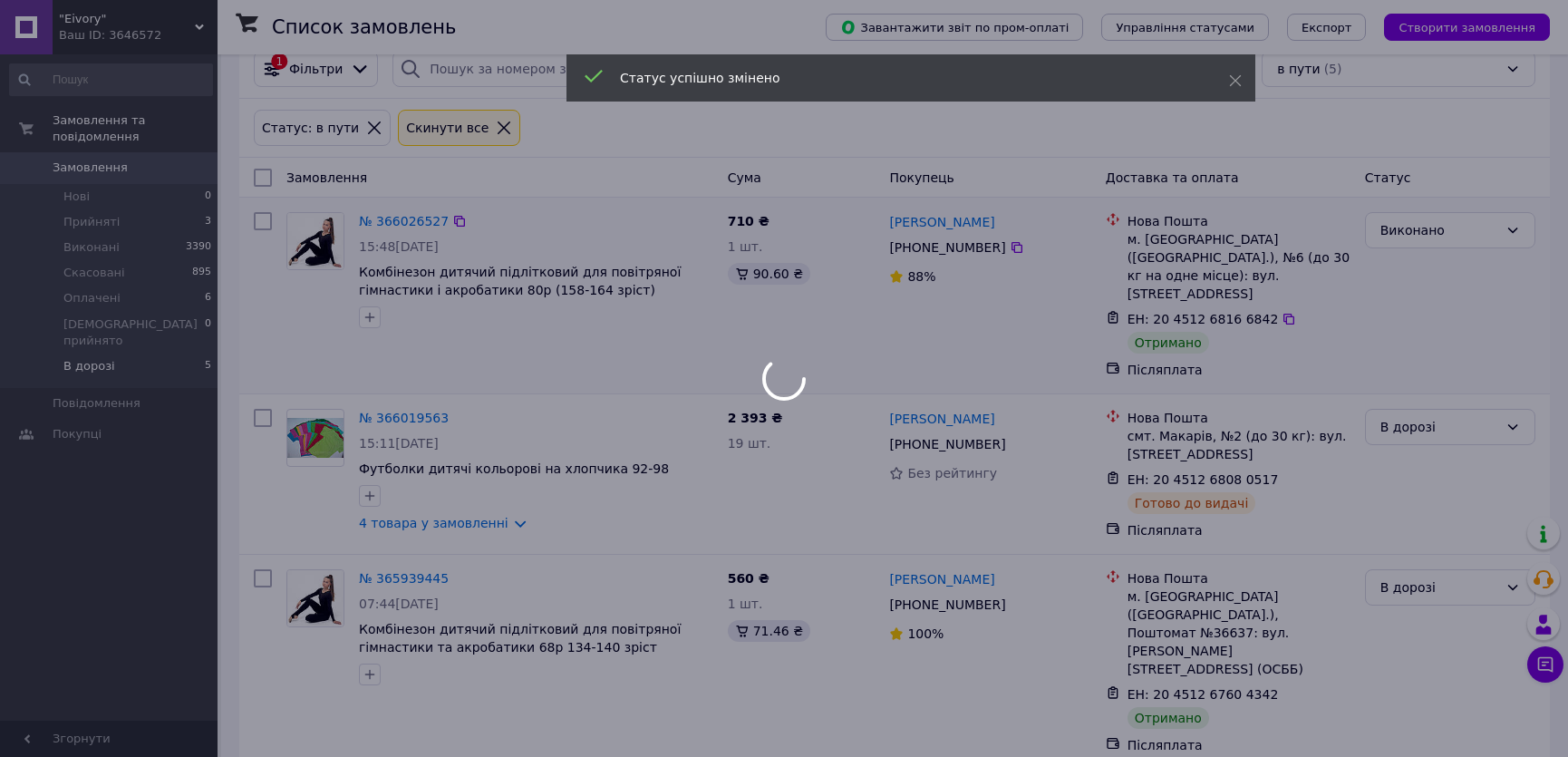
scroll to position [165, 0]
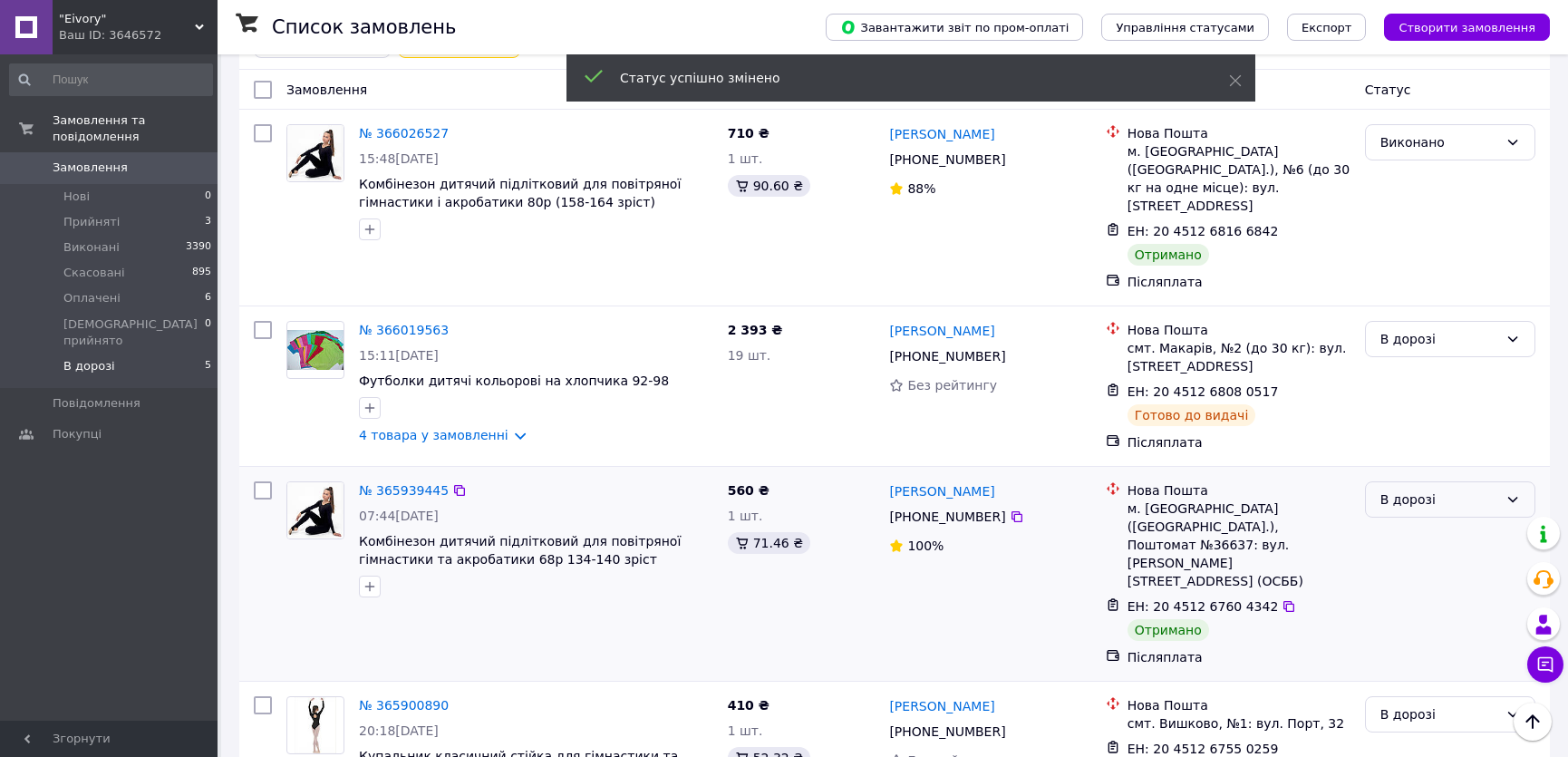
click at [1401, 490] on div "В дорозі" at bounding box center [1439, 499] width 118 height 20
click at [1400, 545] on li "Виконано" at bounding box center [1450, 551] width 168 height 33
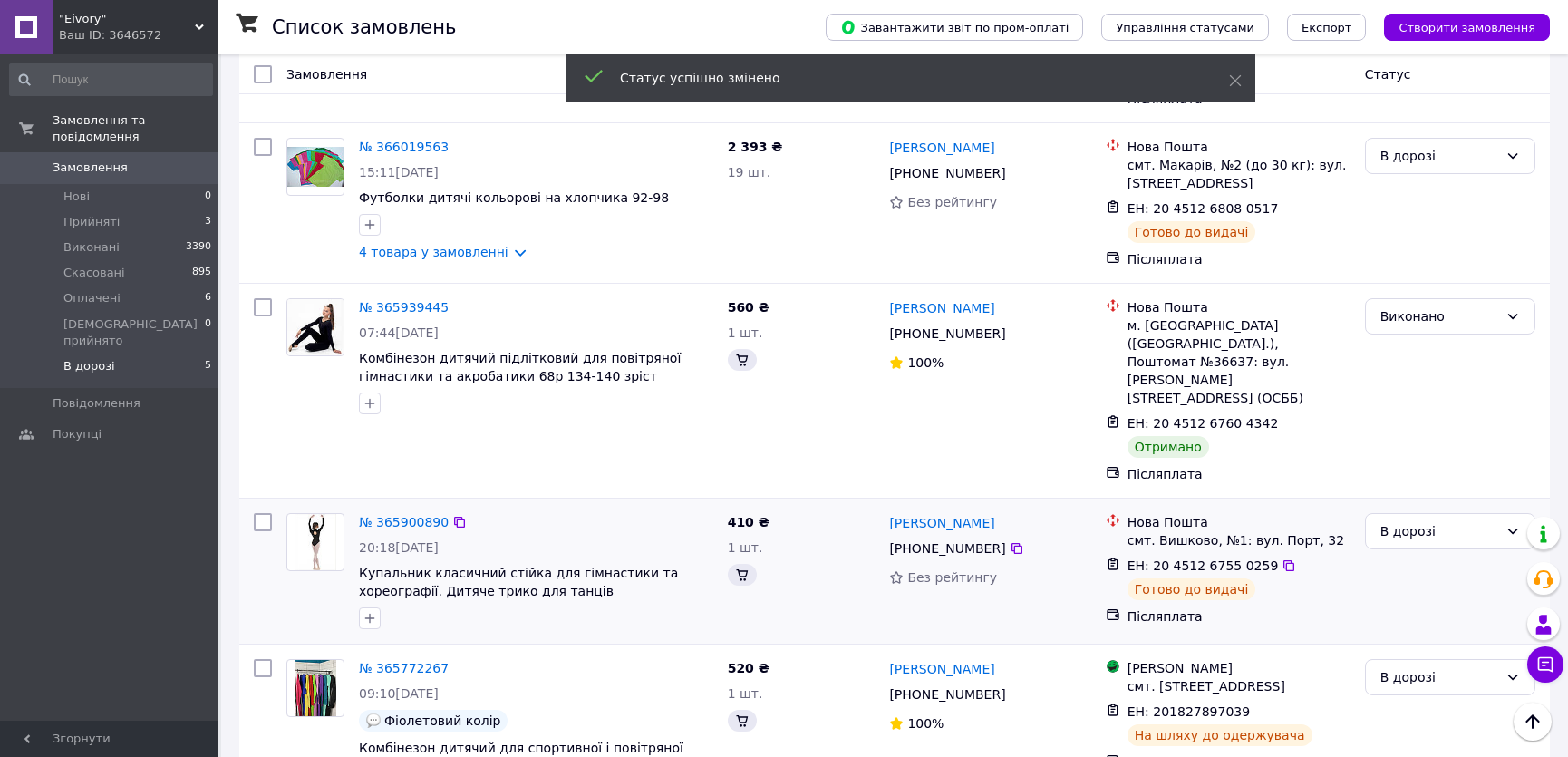
scroll to position [353, 0]
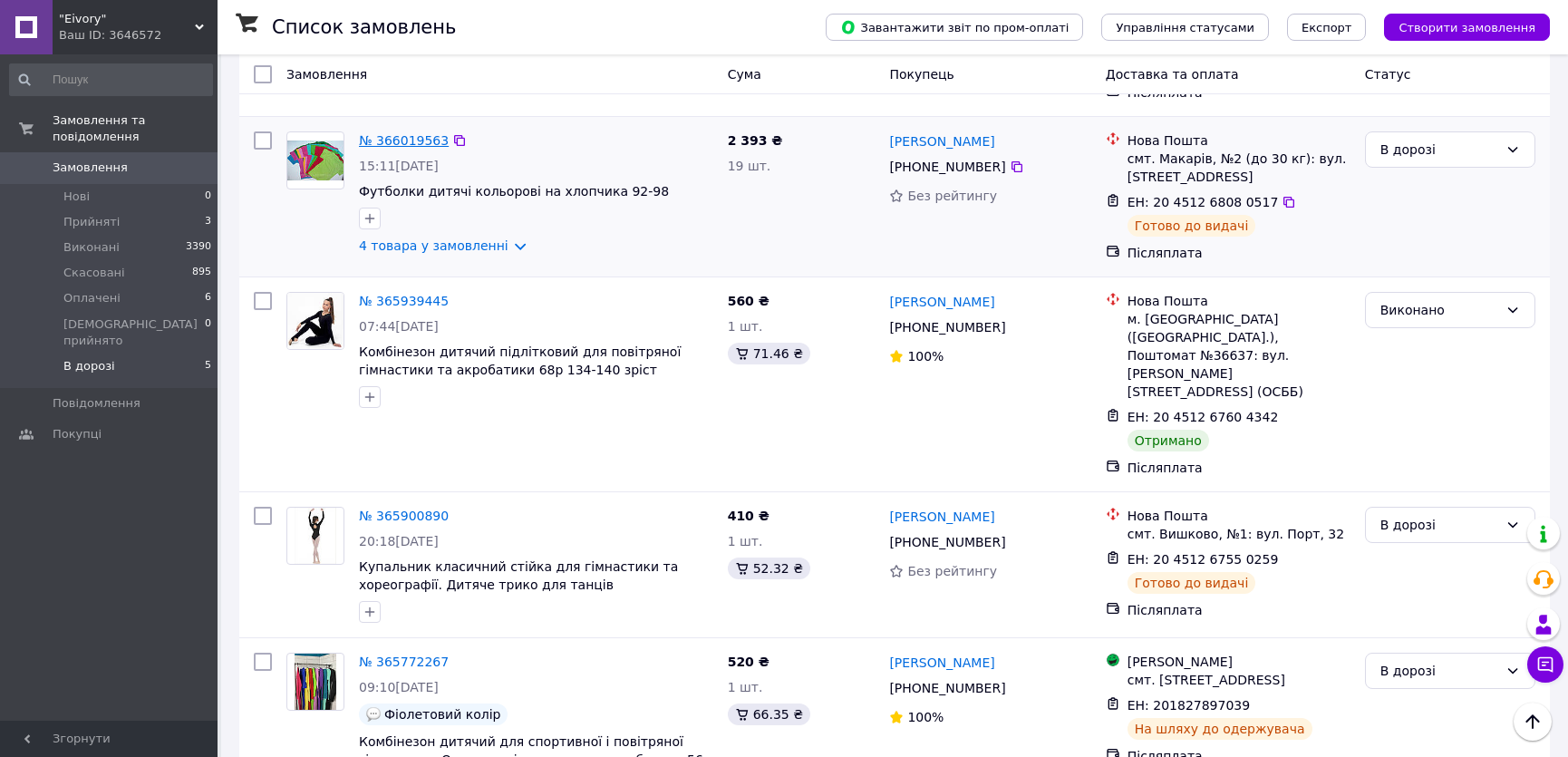
click at [414, 133] on link "№ 366019563" at bounding box center [403, 140] width 90 height 15
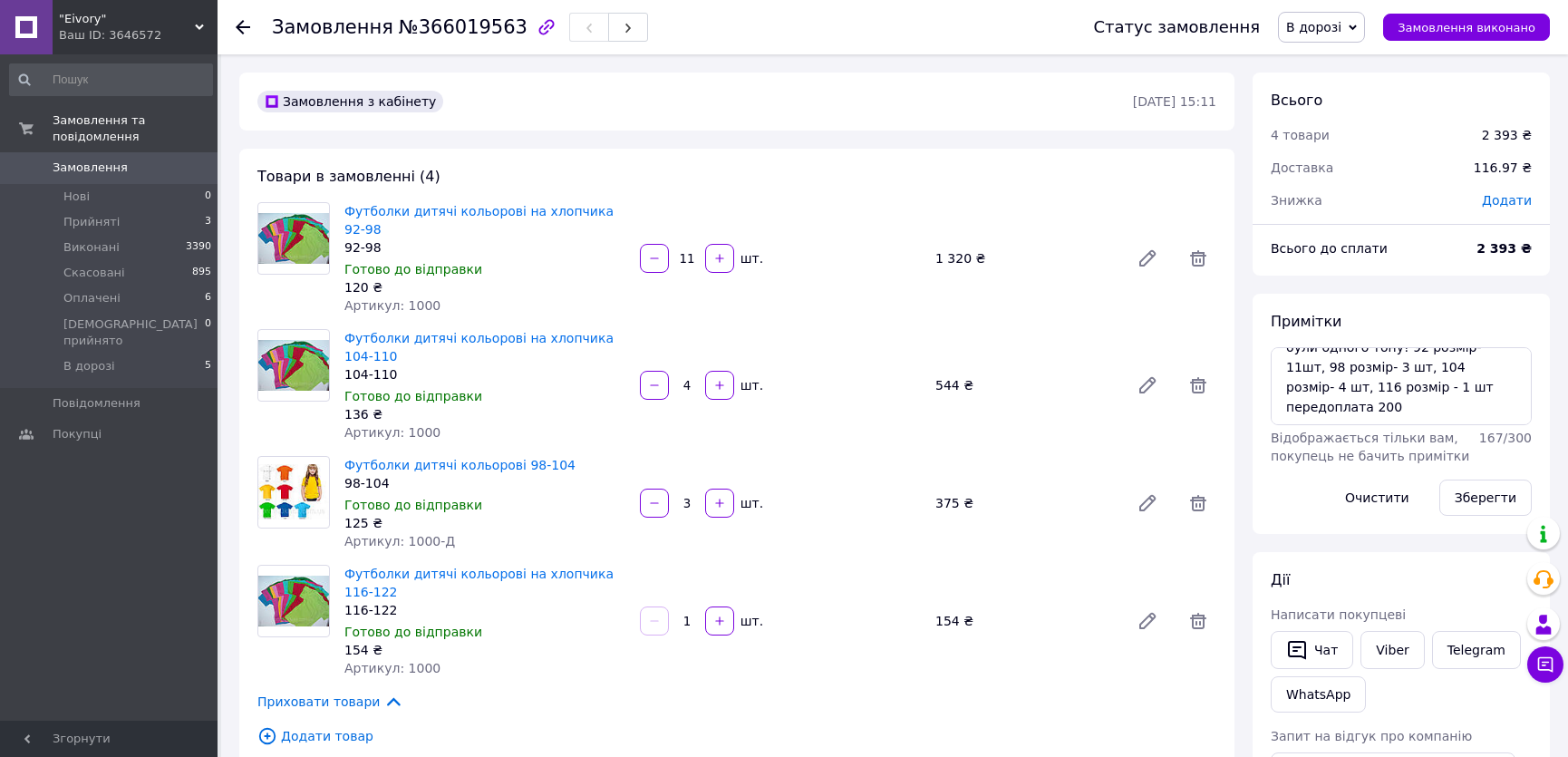
click at [141, 153] on link "Замовлення 0" at bounding box center [111, 167] width 222 height 31
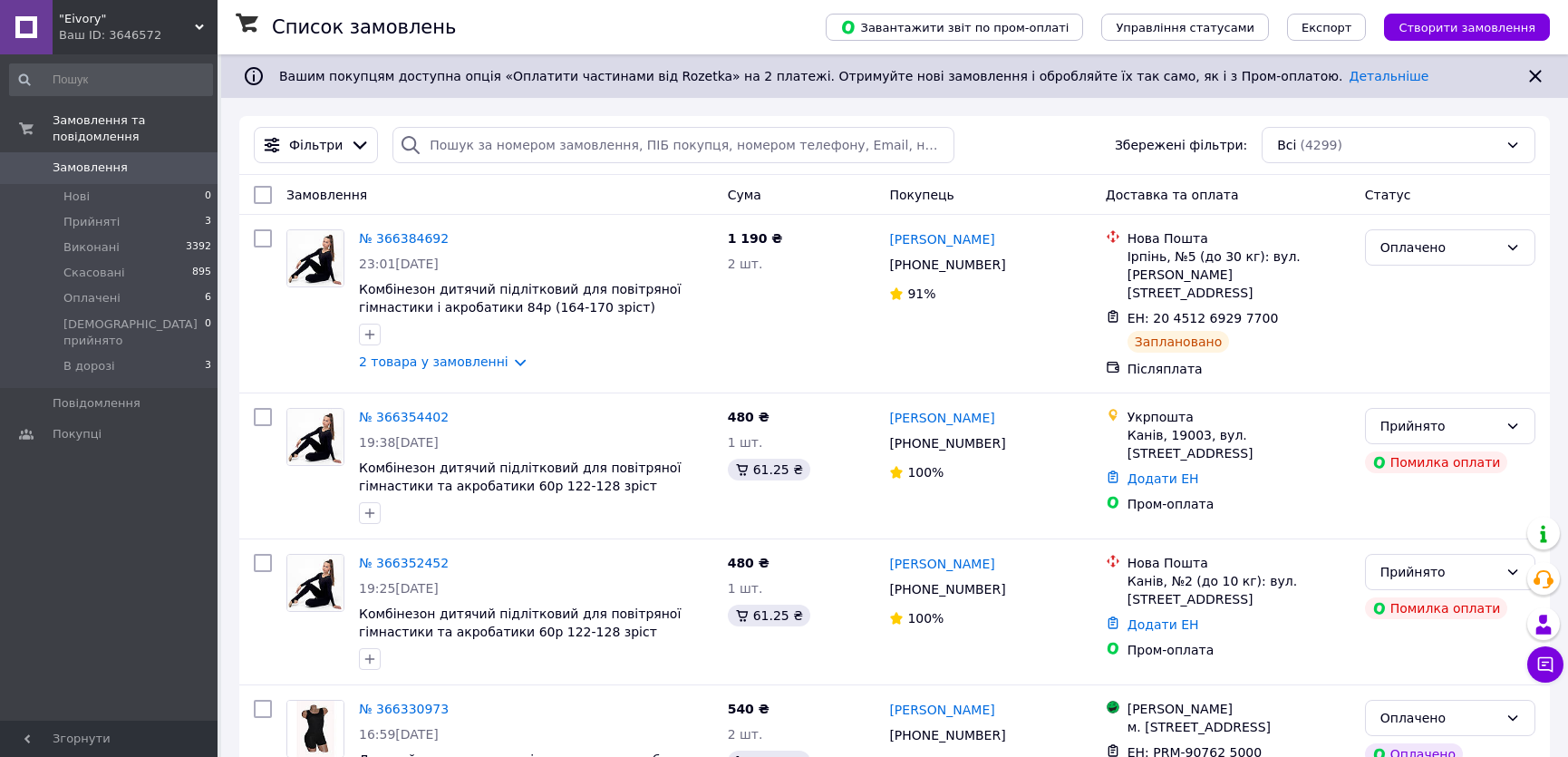
click at [96, 33] on div "Ваш ID: 3646572" at bounding box center [138, 35] width 159 height 17
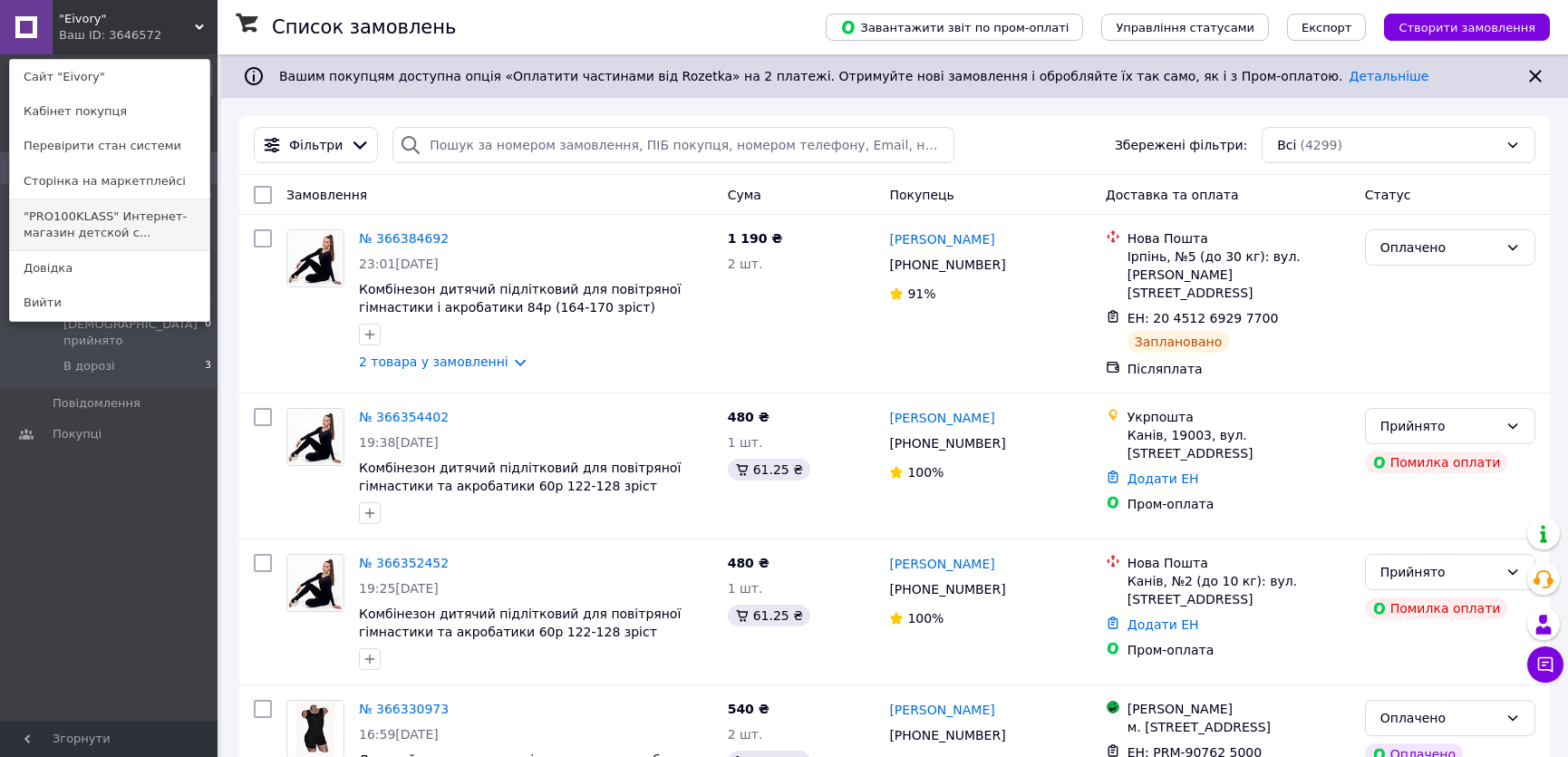
click at [66, 207] on link ""PRO100KLASS" Интернет-магазин детской с..." at bounding box center [110, 225] width 200 height 51
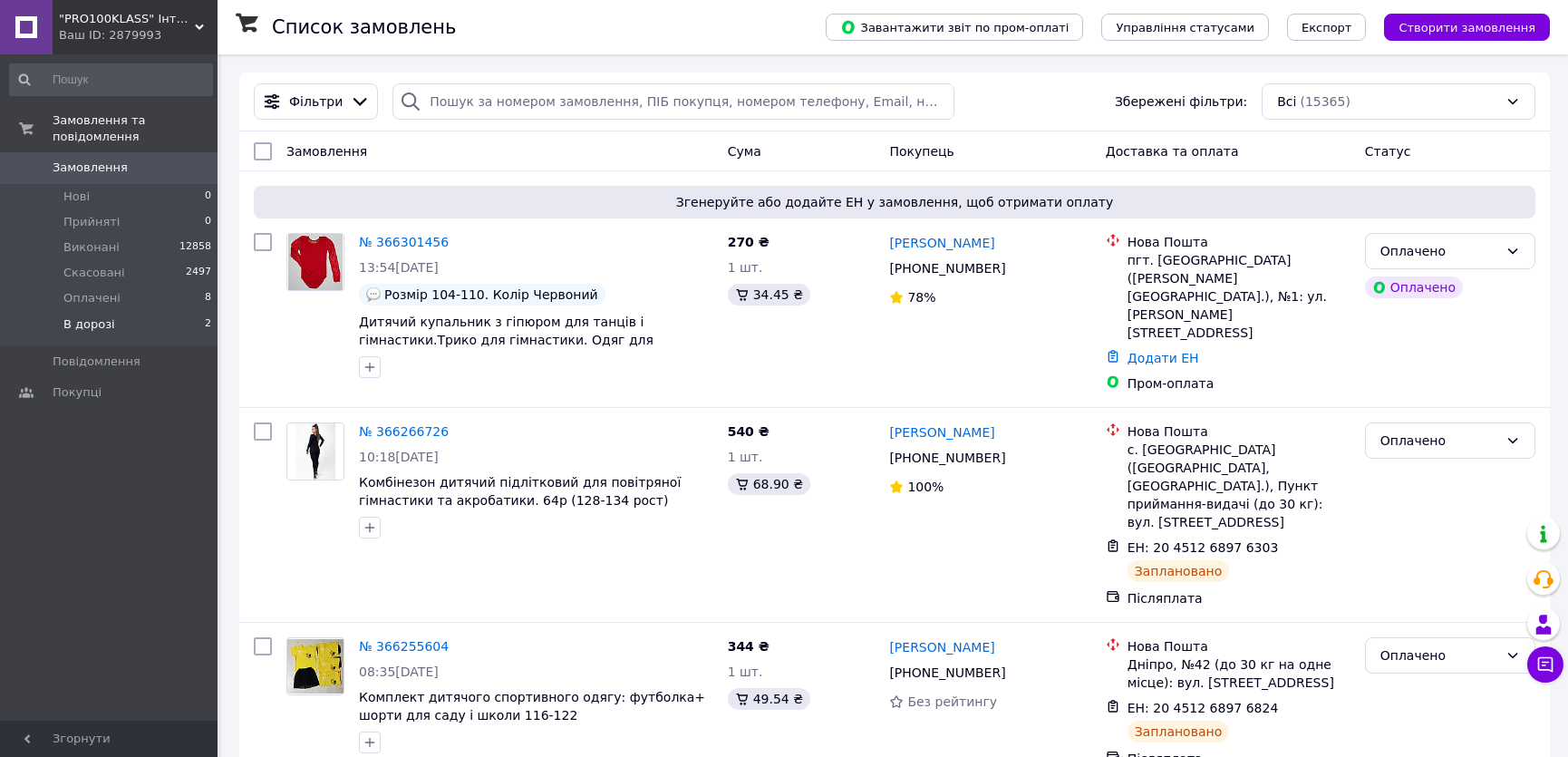
click at [90, 316] on span "В дорозі" at bounding box center [89, 325] width 52 height 17
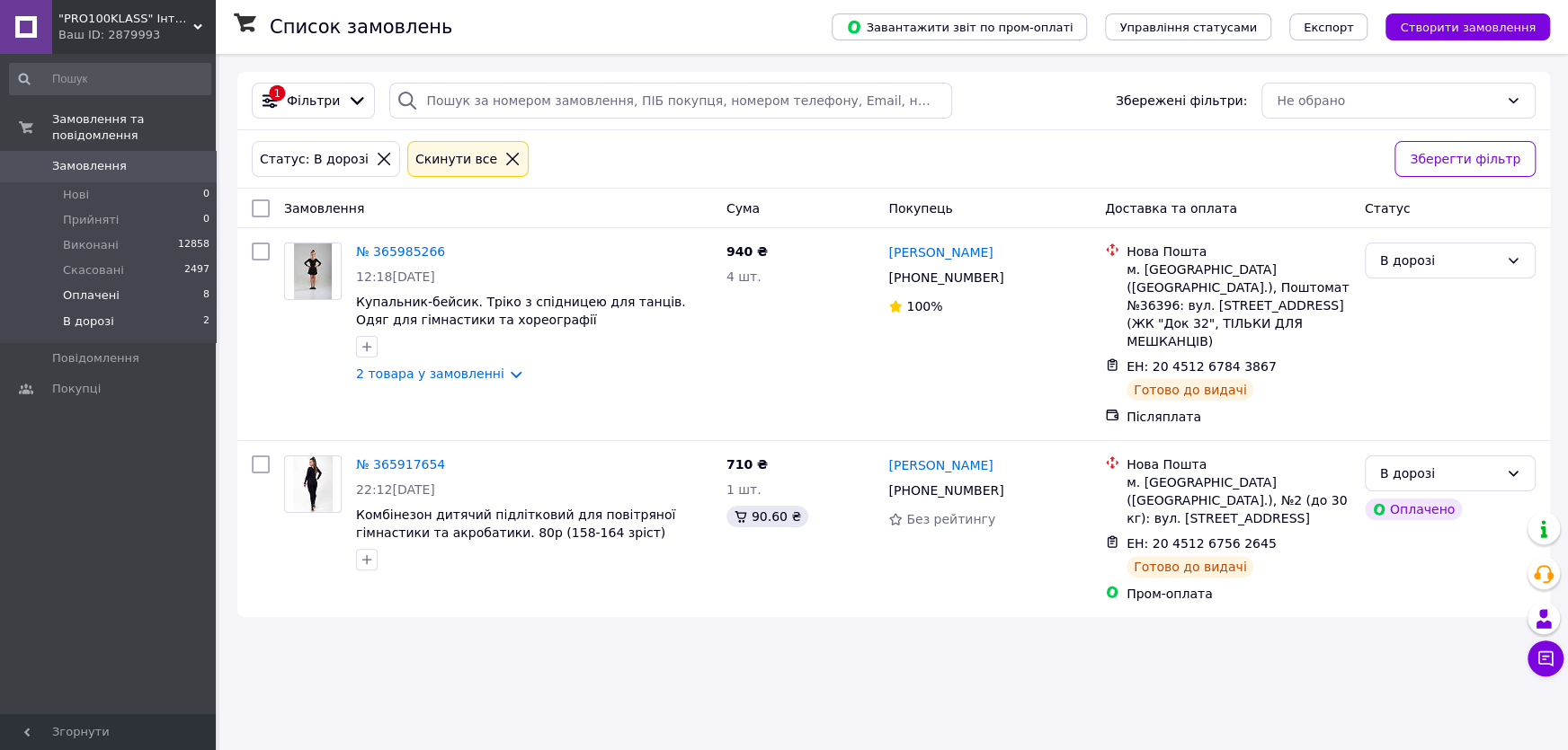
click at [72, 287] on span "Оплачені" at bounding box center [90, 296] width 56 height 17
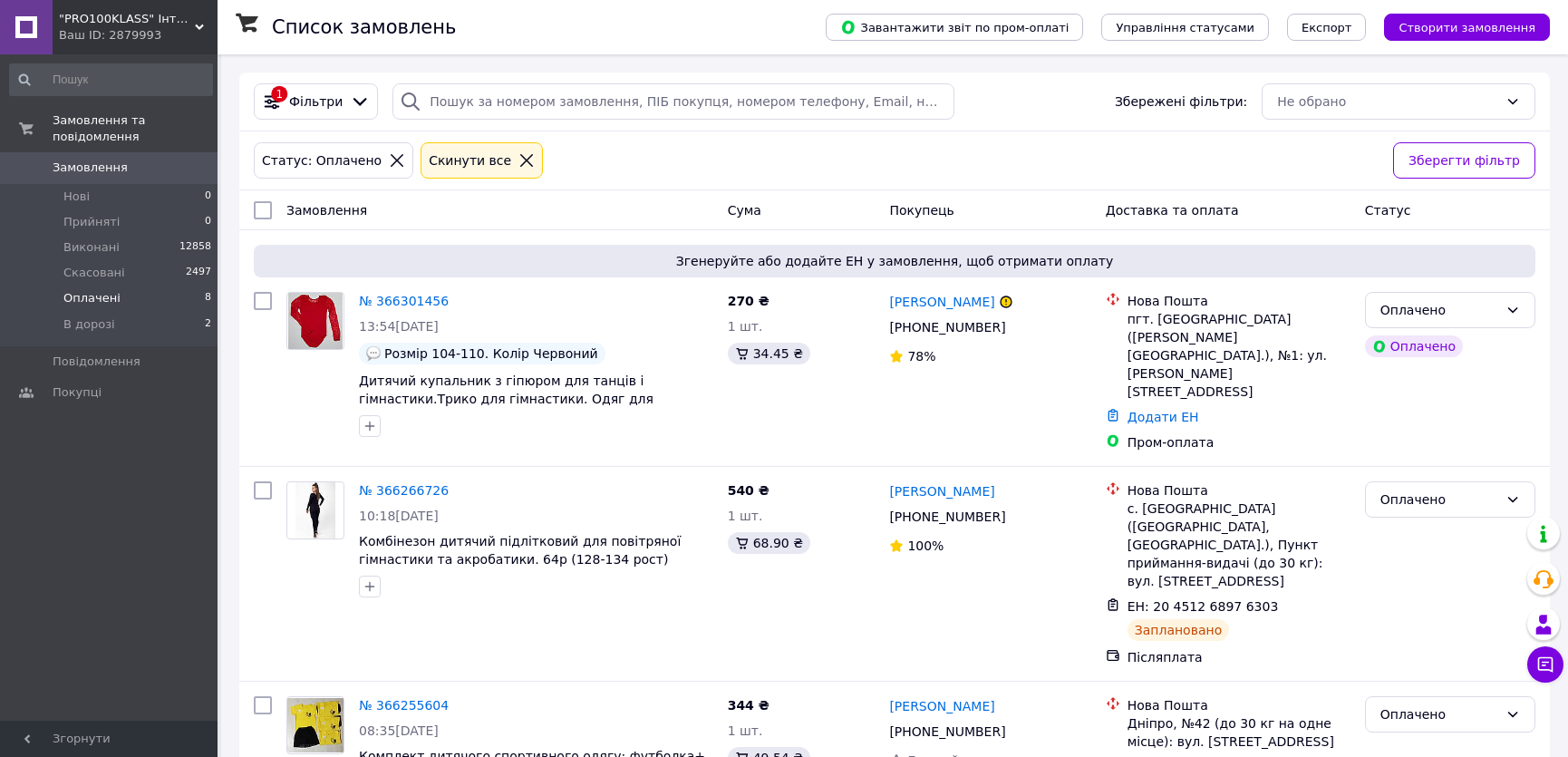
click at [99, 38] on div "Ваш ID: 2879993" at bounding box center [138, 35] width 159 height 17
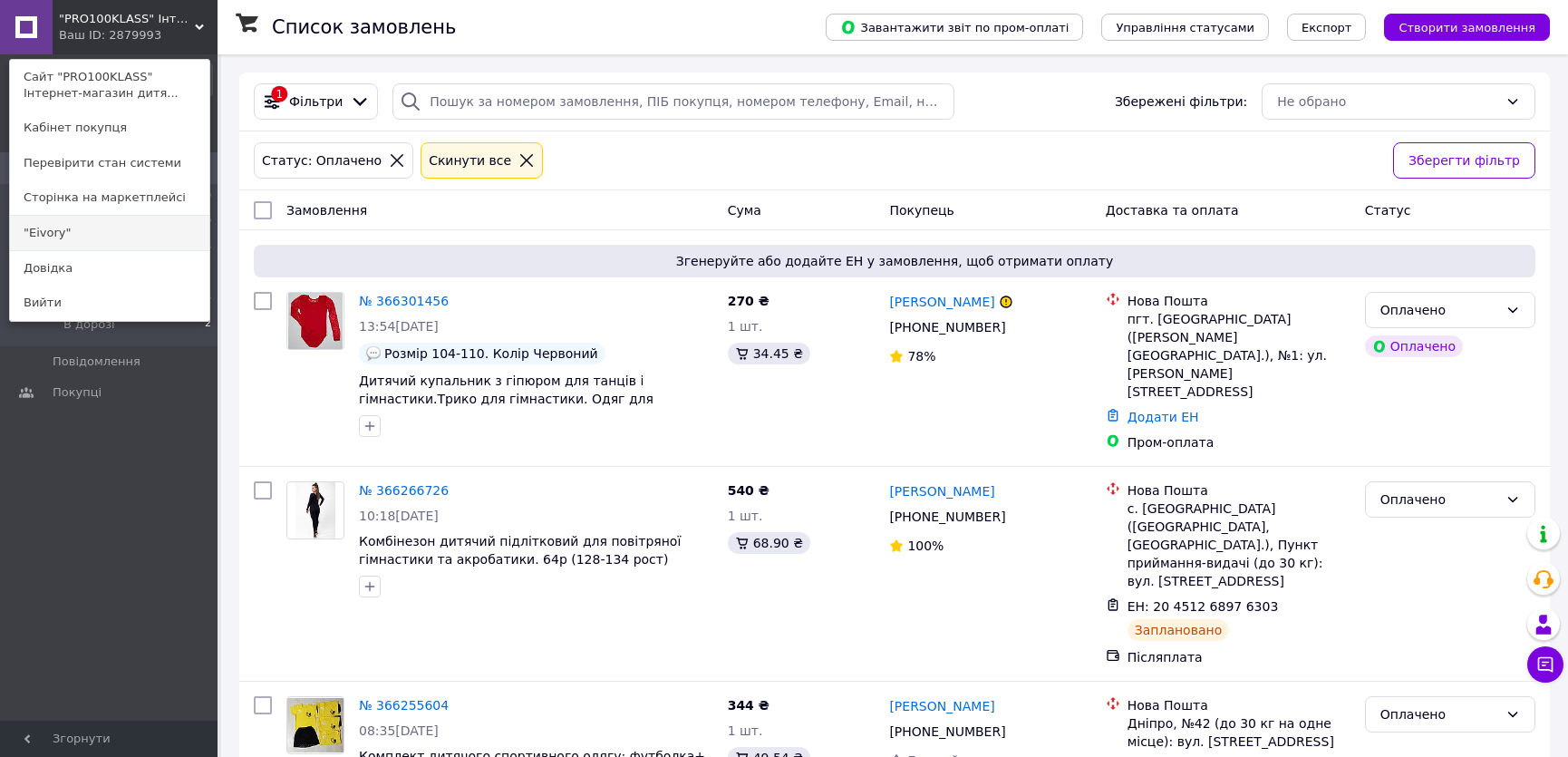
click at [64, 234] on link ""Eivory"" at bounding box center [110, 232] width 200 height 34
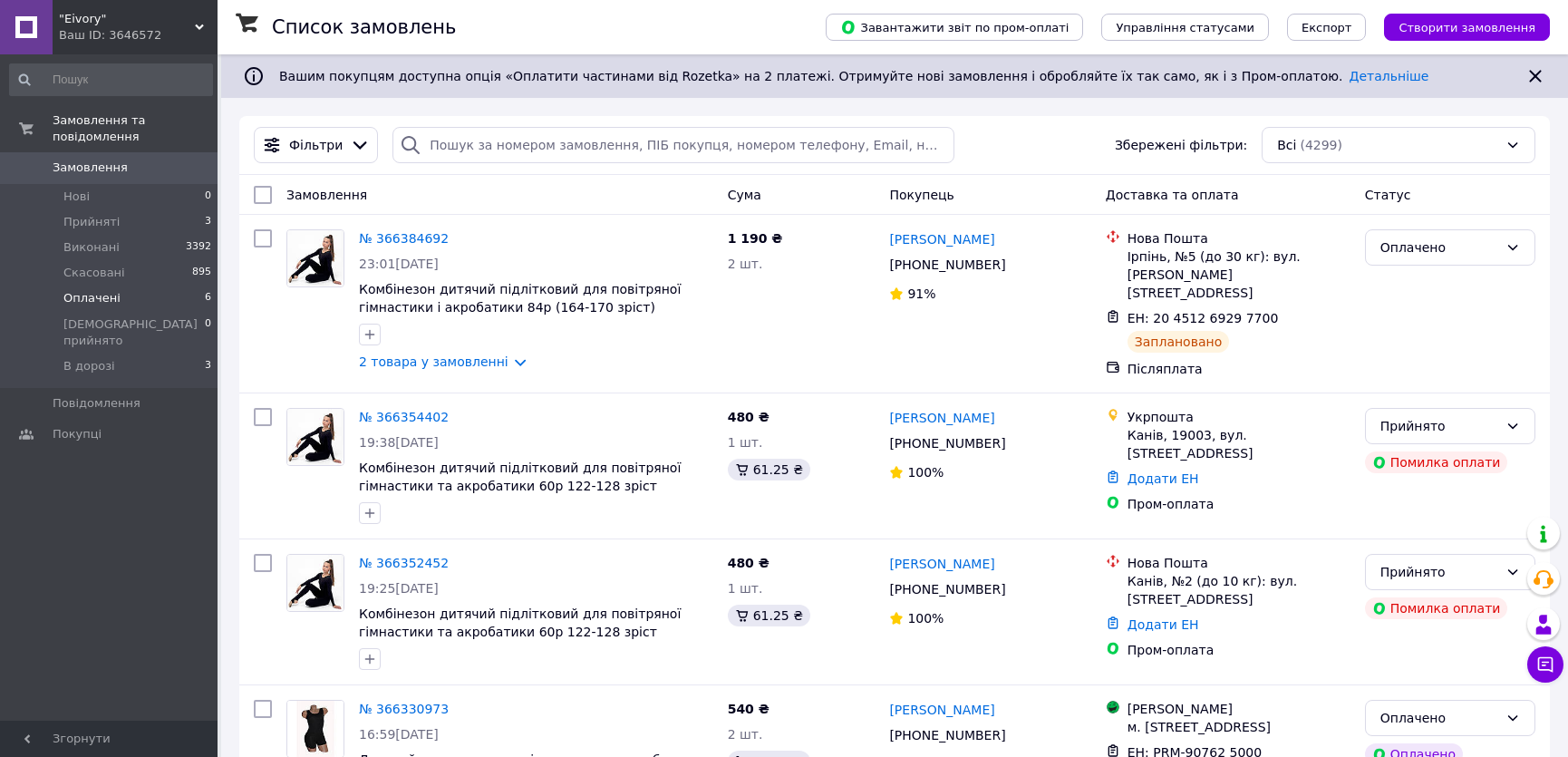
click at [81, 290] on span "Оплачені" at bounding box center [91, 299] width 57 height 17
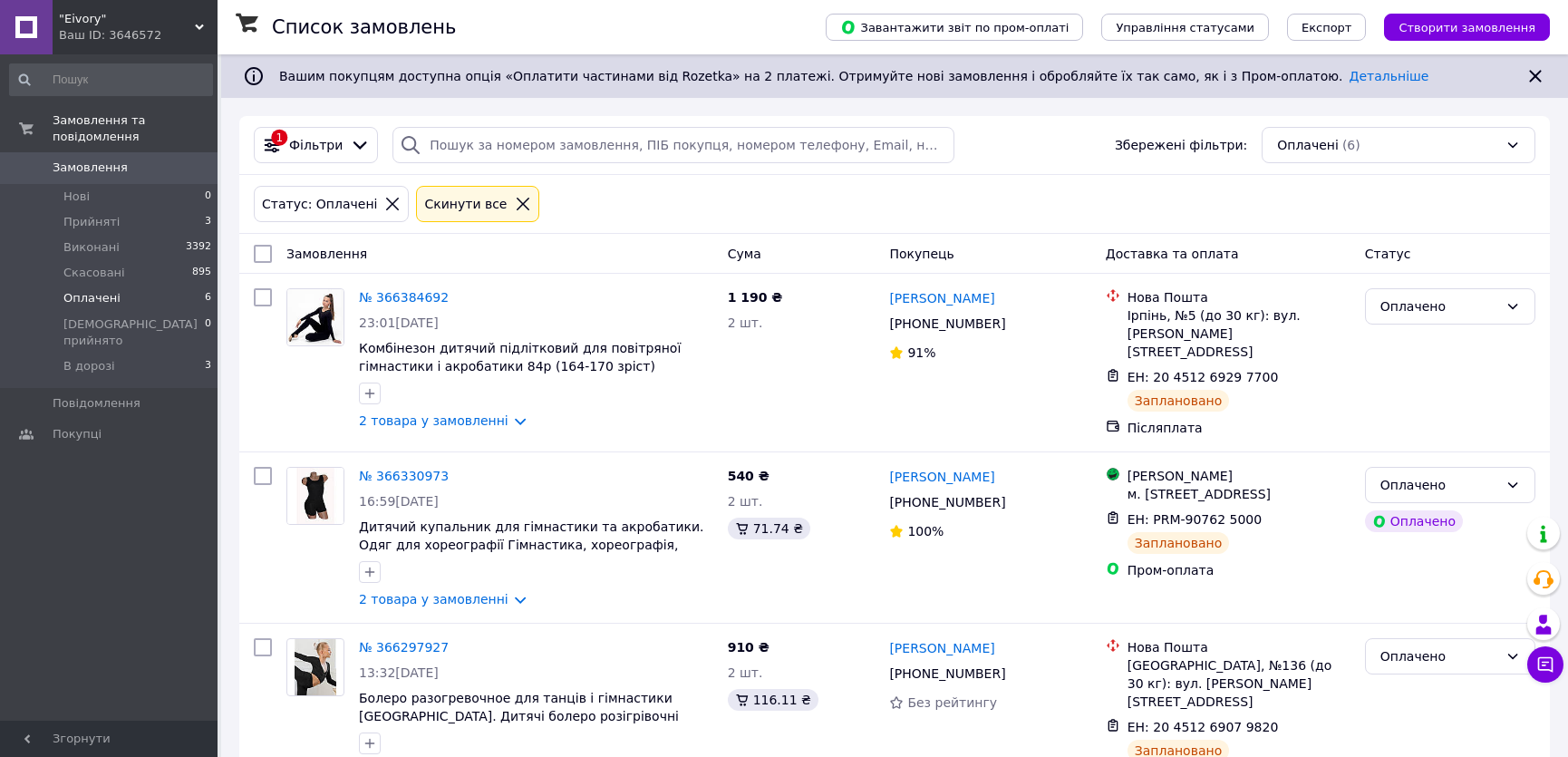
click at [96, 160] on span "Замовлення" at bounding box center [90, 168] width 75 height 17
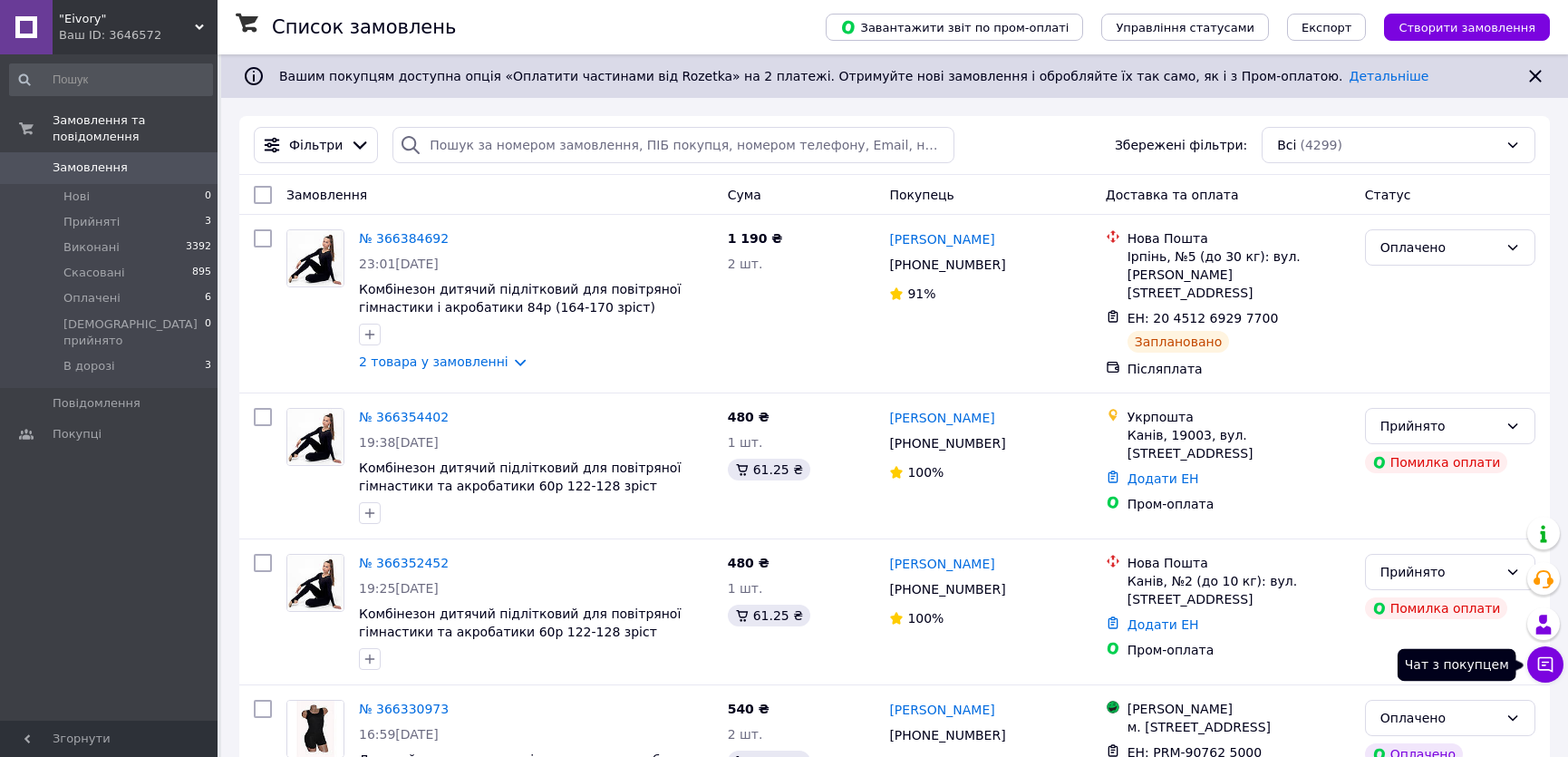
click at [1535, 672] on button "Чат з покупцем" at bounding box center [1545, 664] width 36 height 36
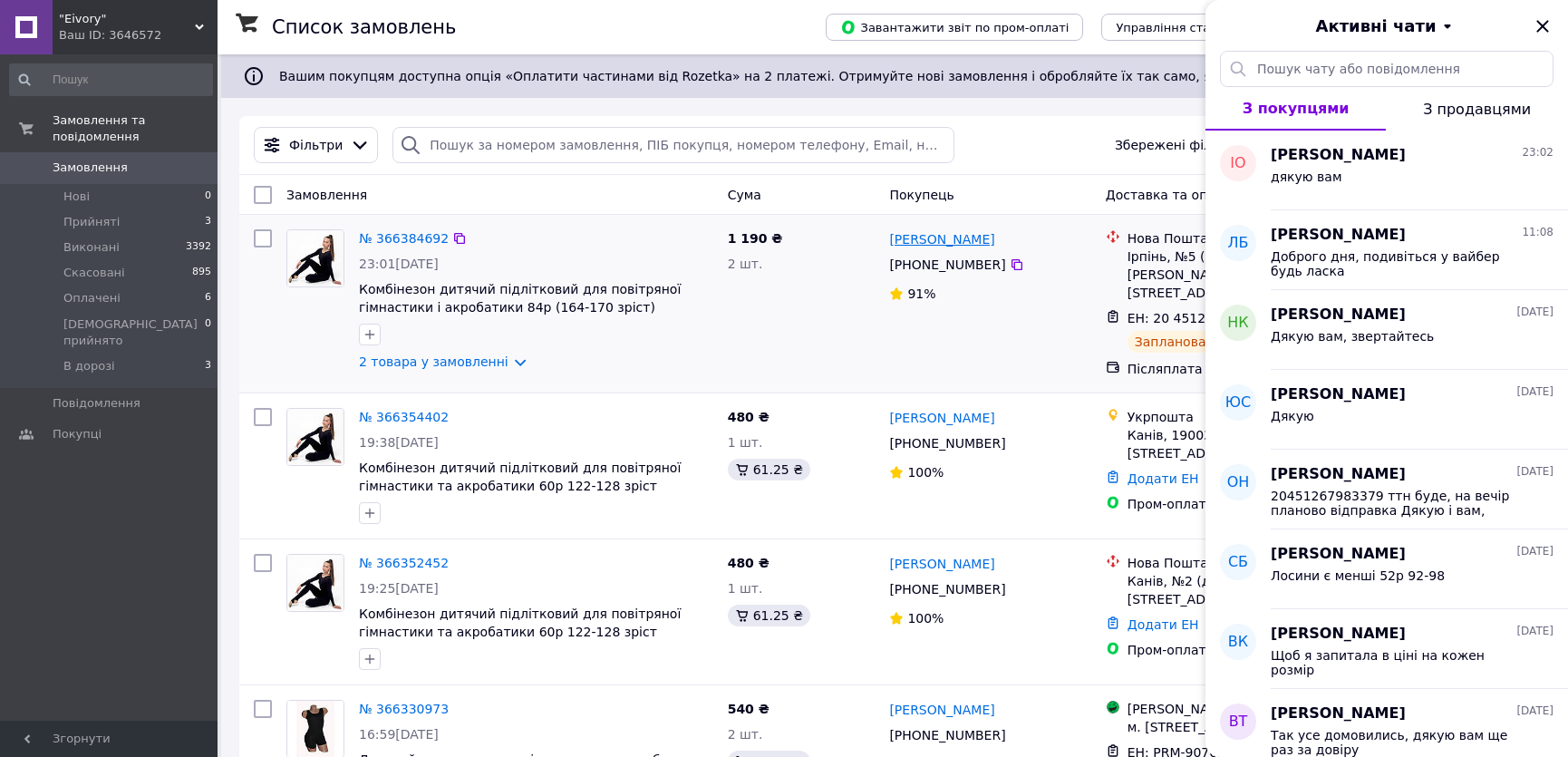
click at [956, 243] on link "Онищенко Іра" at bounding box center [942, 240] width 105 height 19
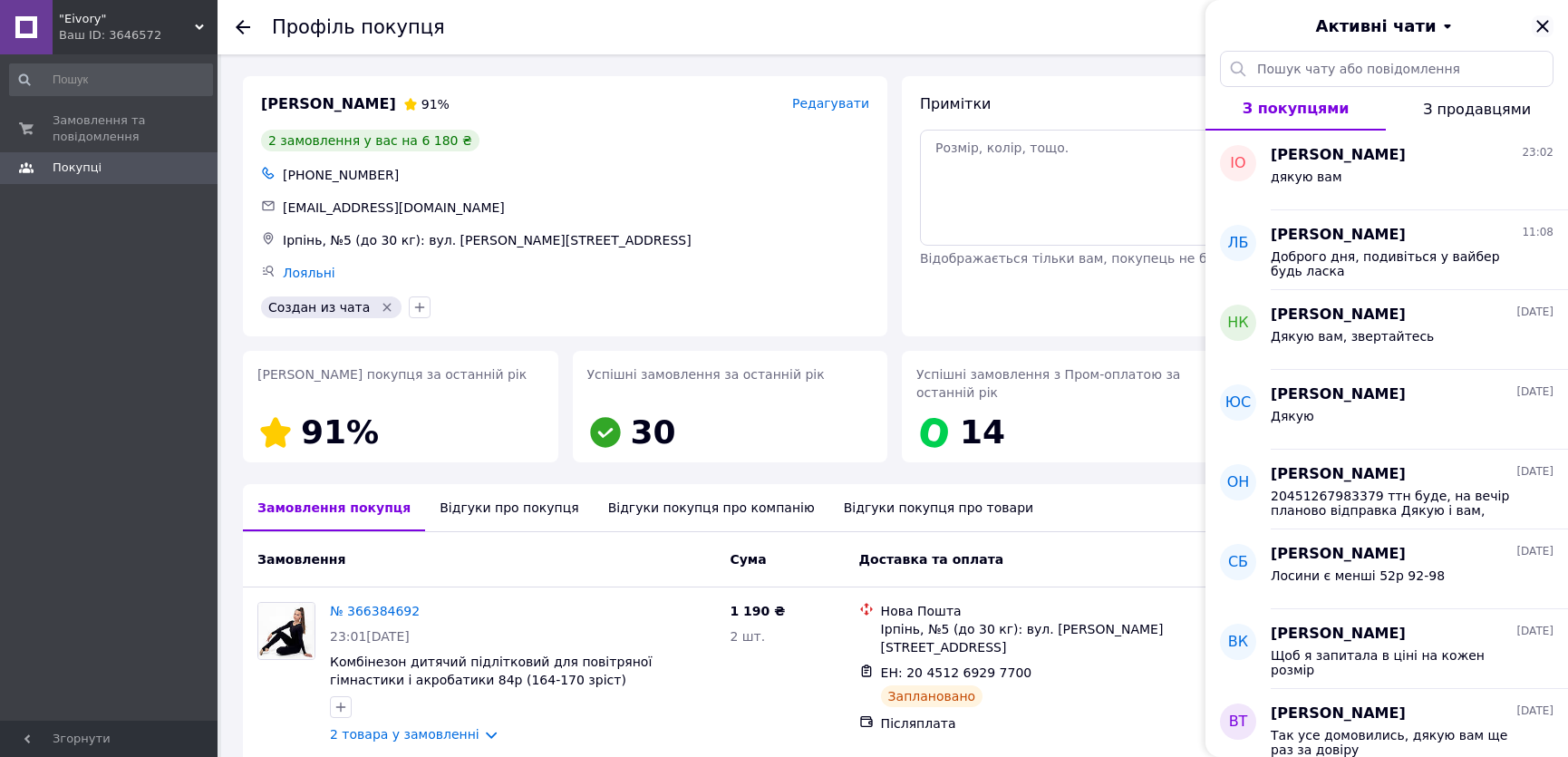
click at [1536, 29] on icon "Закрити" at bounding box center [1542, 26] width 21 height 21
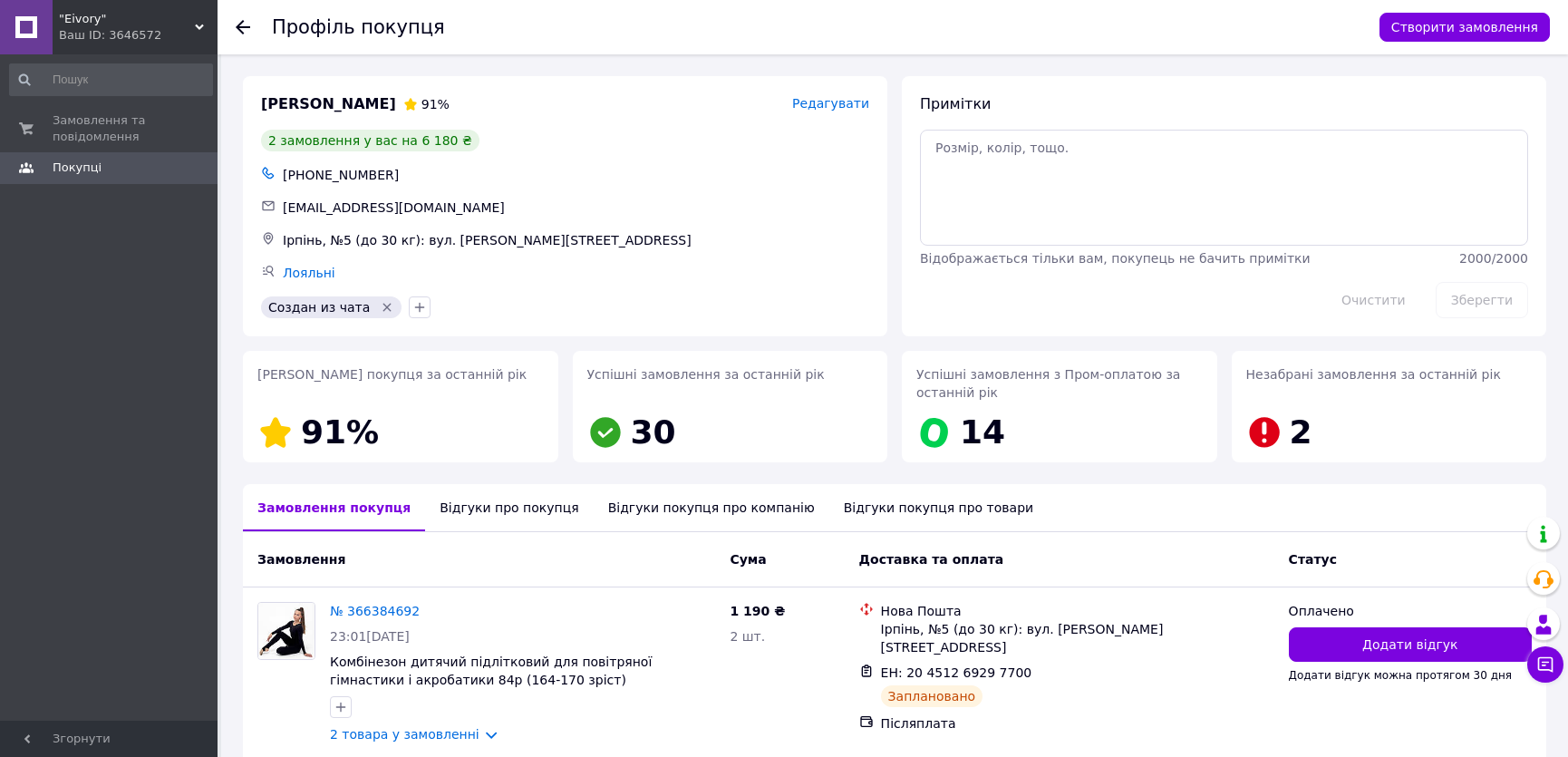
click at [829, 513] on div "Відгуки покупця про товари" at bounding box center [938, 508] width 218 height 47
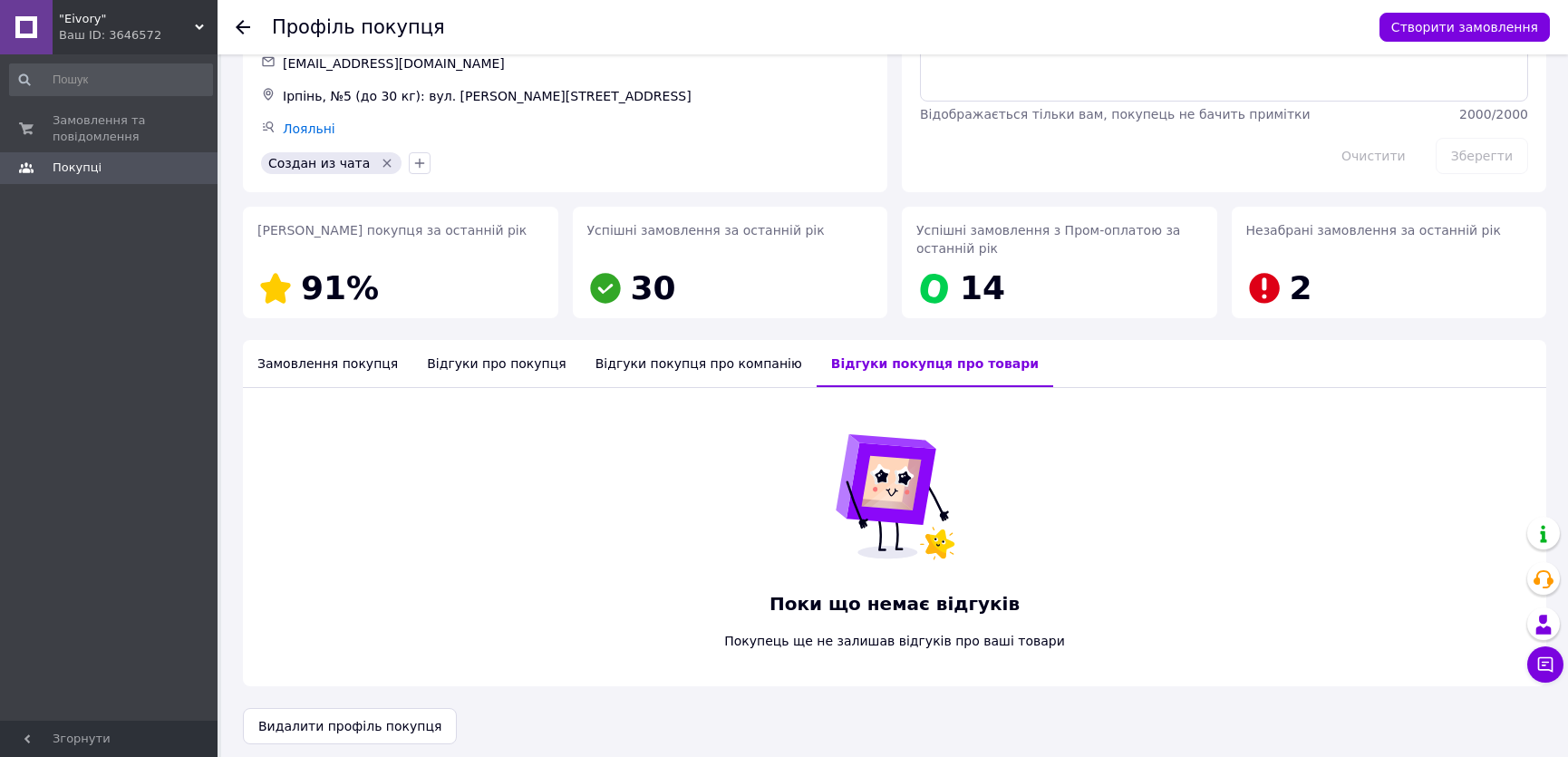
scroll to position [153, 0]
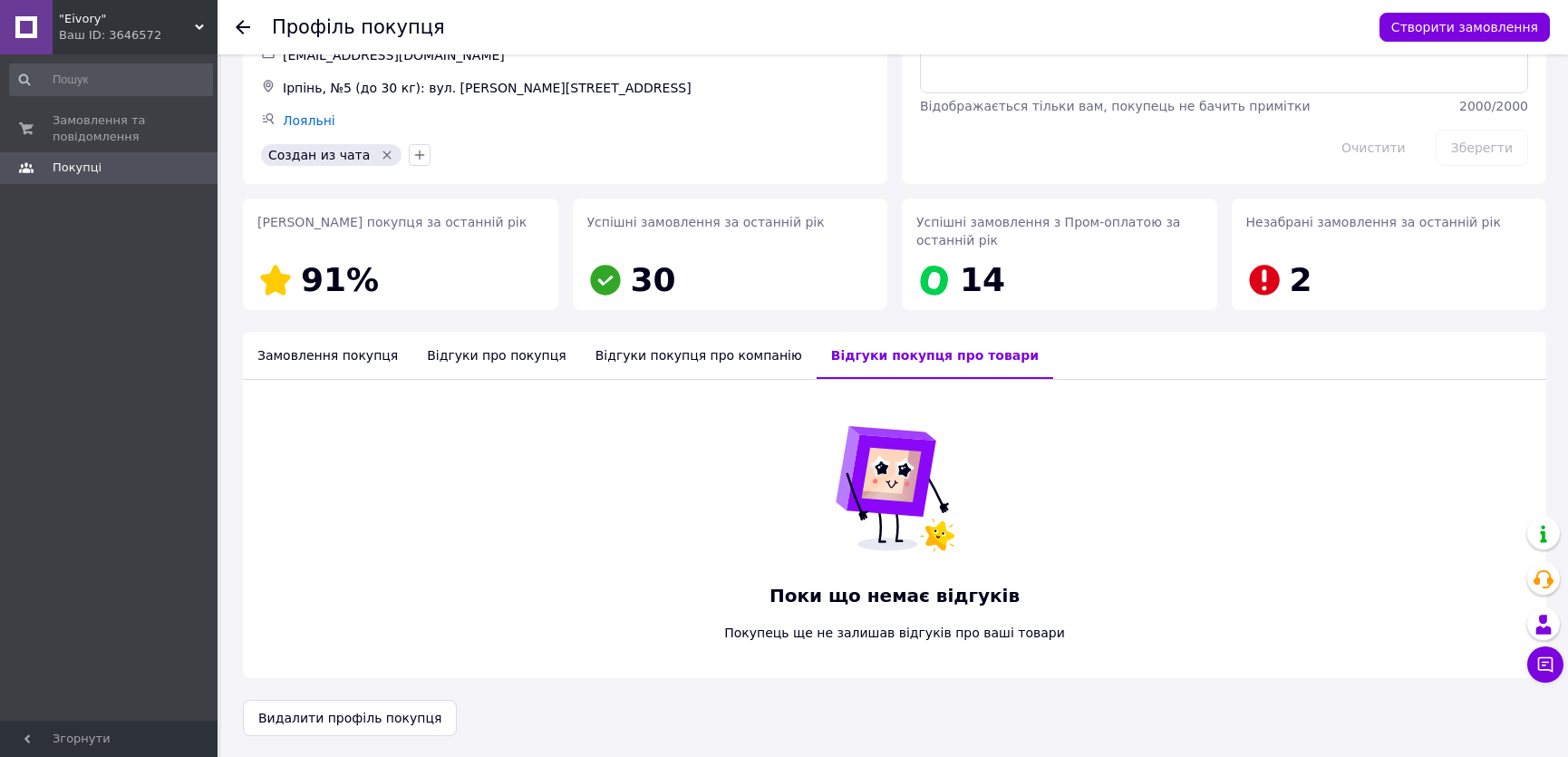
click at [657, 356] on div "Відгуки покупця про компанію" at bounding box center [699, 355] width 236 height 47
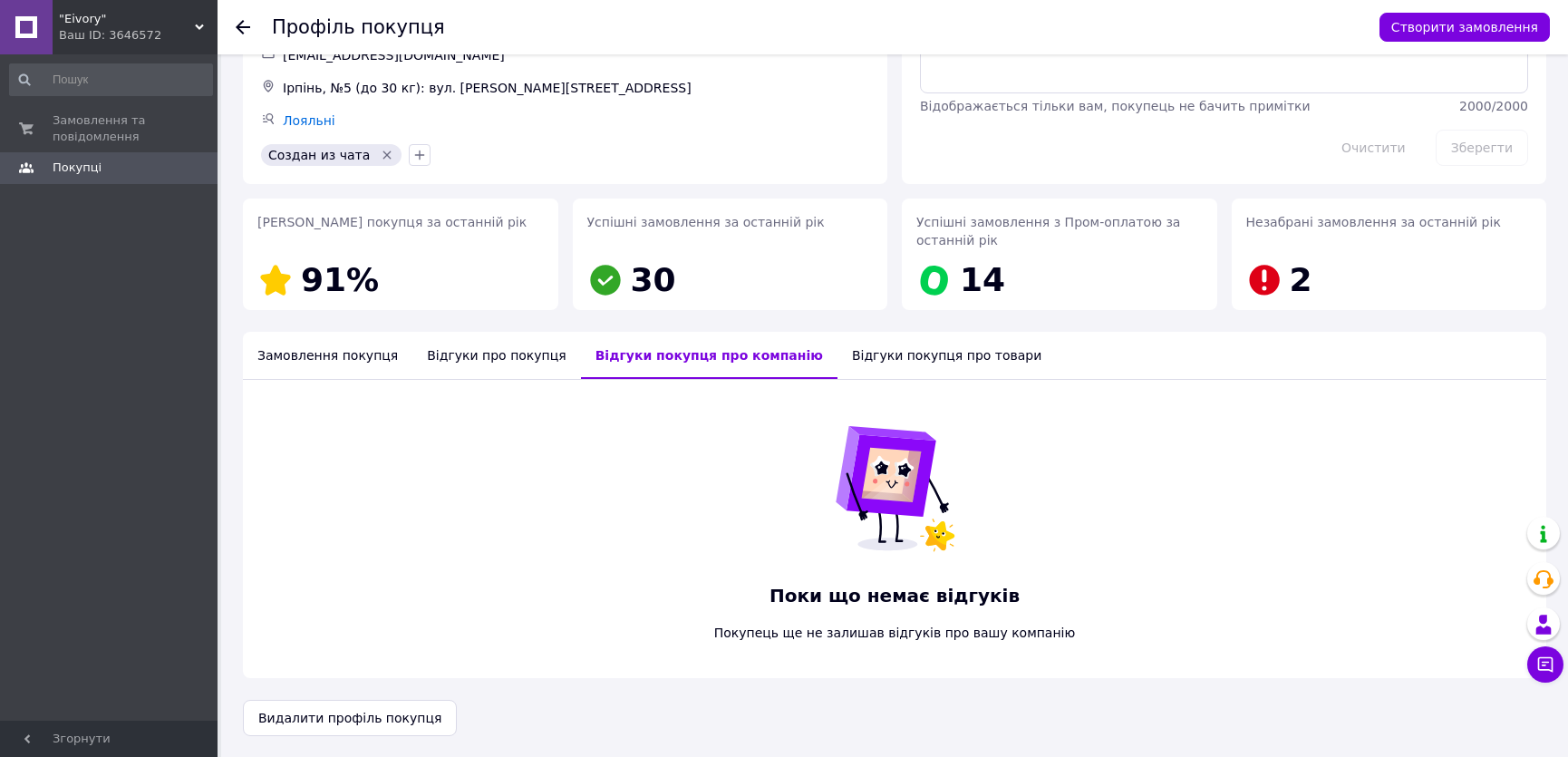
click at [526, 374] on div "Відгуки про покупця" at bounding box center [496, 355] width 167 height 47
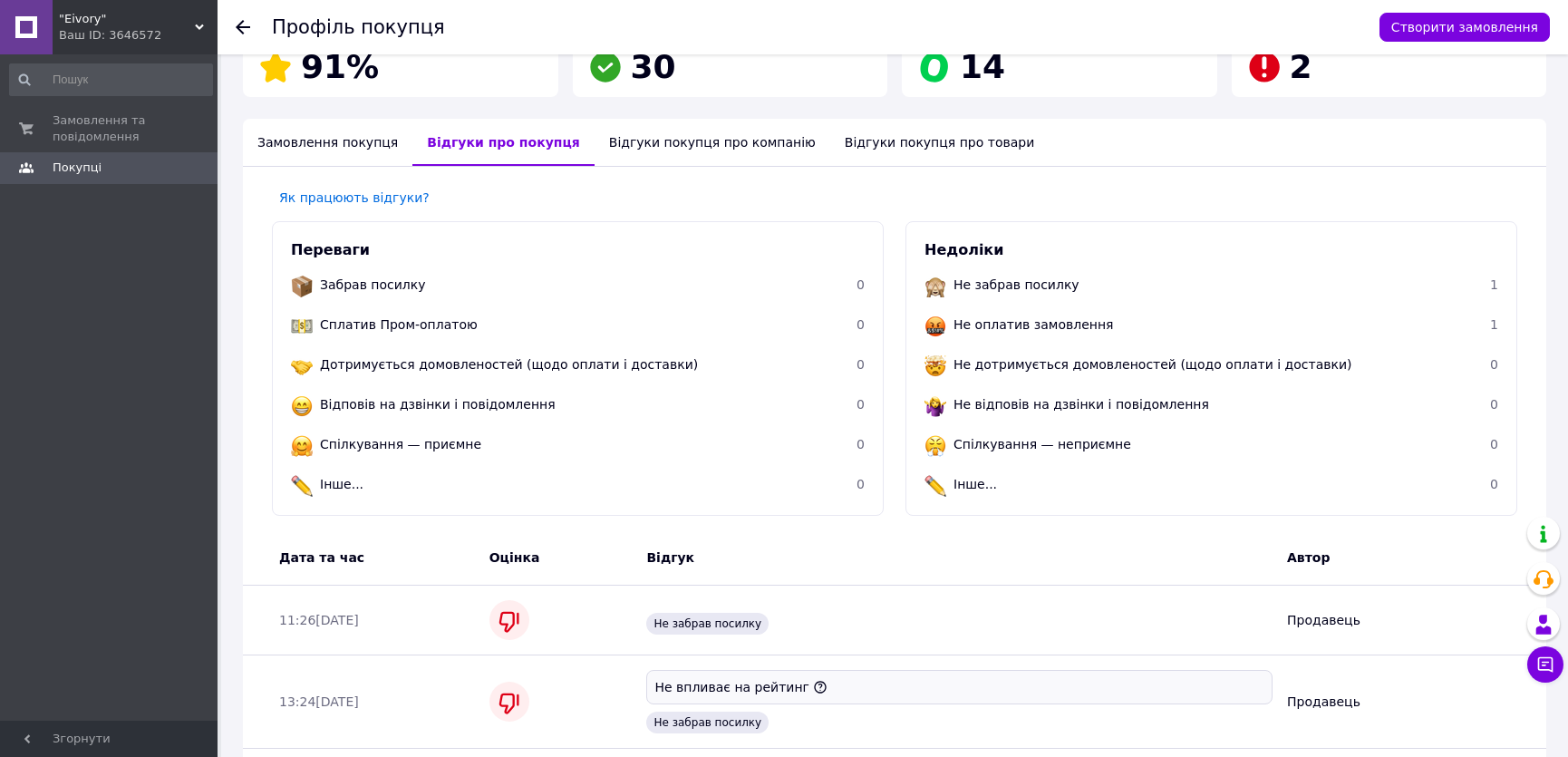
scroll to position [396, 0]
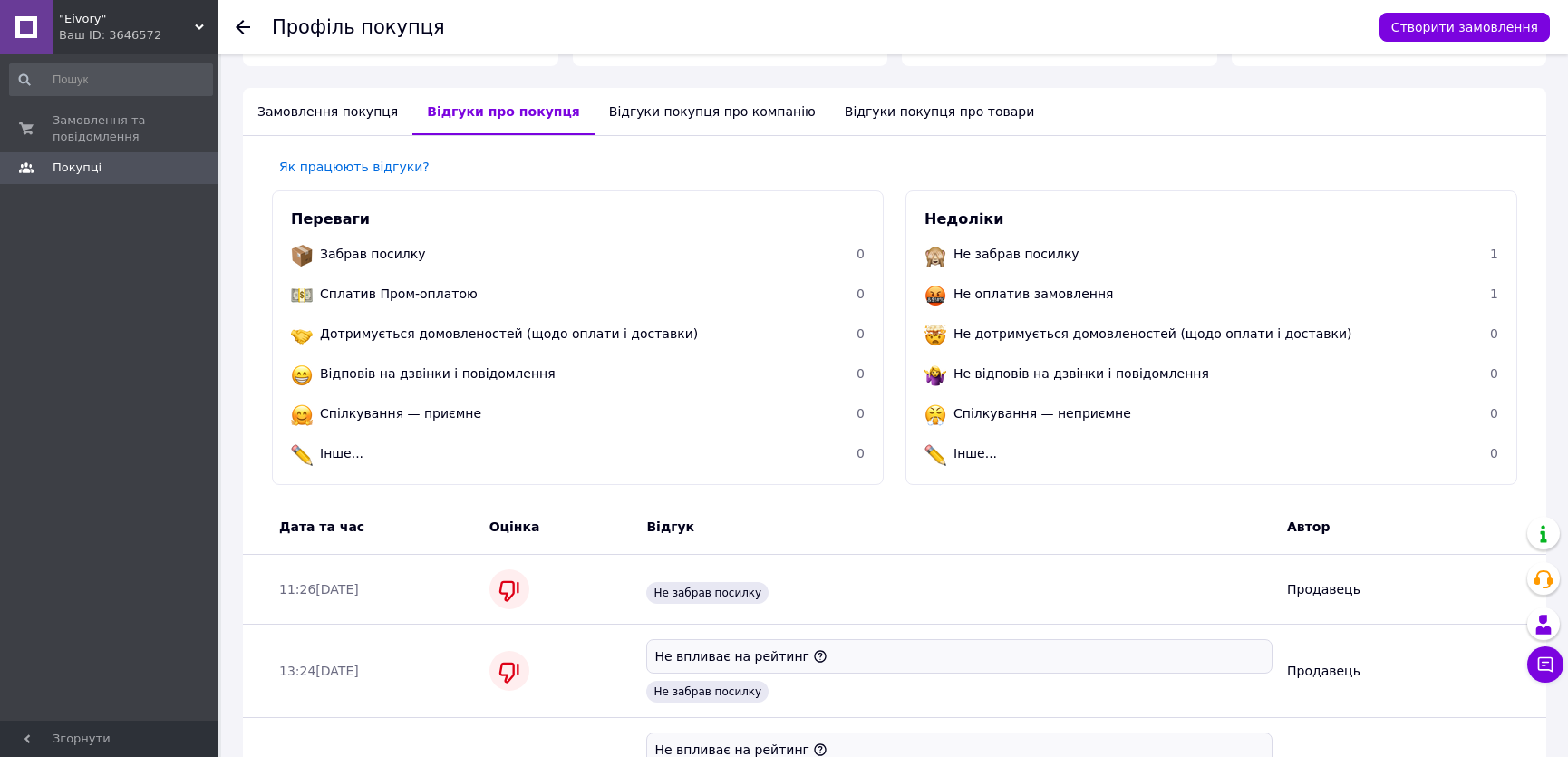
click at [325, 96] on div "Замовлення покупця" at bounding box center [327, 112] width 169 height 47
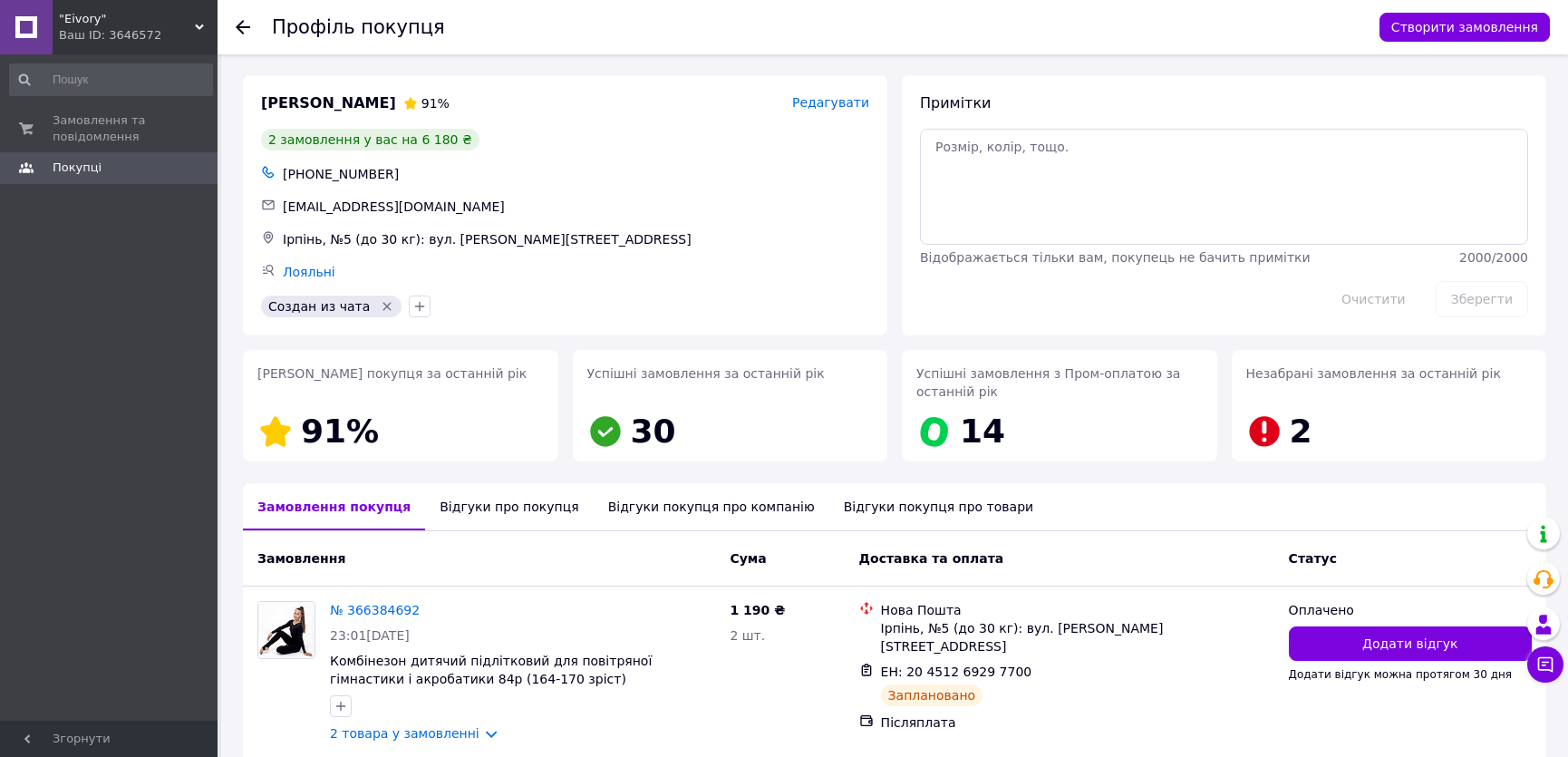
scroll to position [0, 0]
click at [263, 268] on icon at bounding box center [269, 272] width 11 height 11
click at [310, 277] on link "Лояльні" at bounding box center [309, 273] width 53 height 15
